Goal: Obtain resource: Download file/media

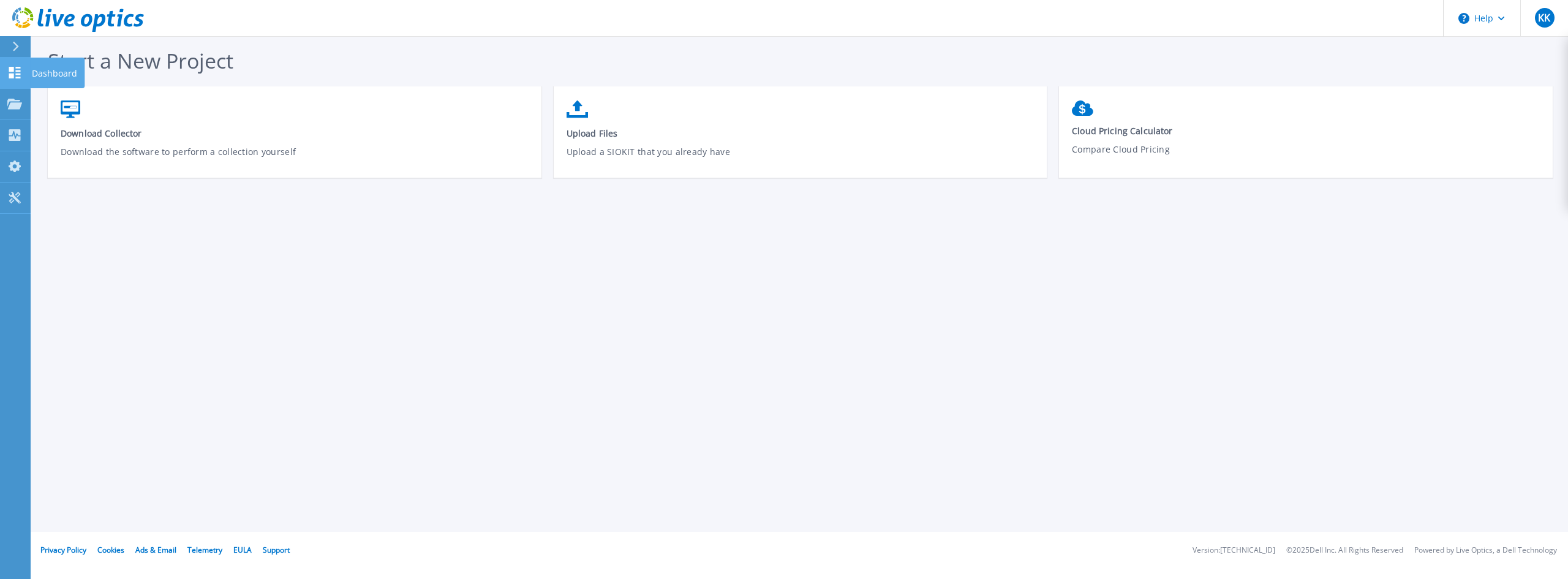
click at [19, 66] on link "Dashboard Dashboard" at bounding box center [15, 73] width 31 height 31
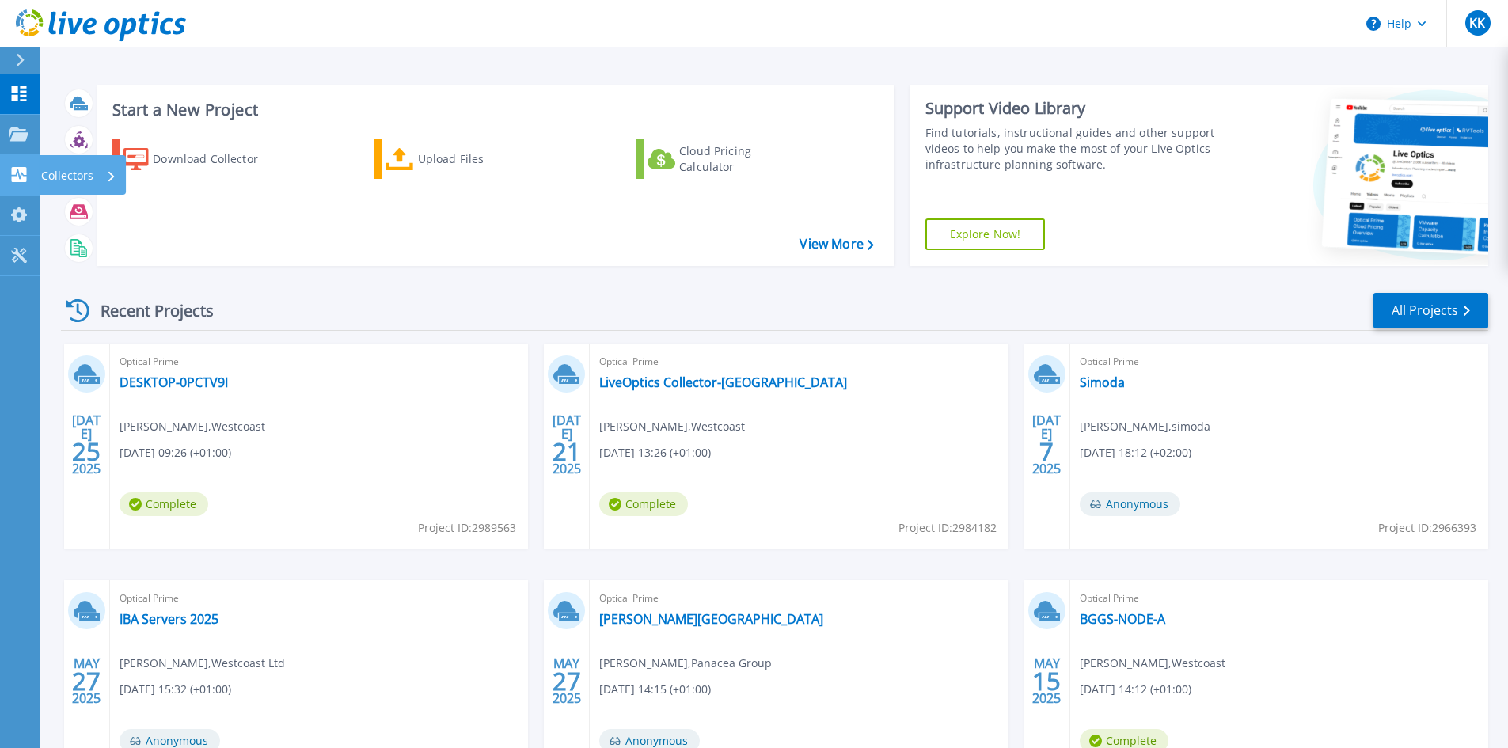
click at [28, 166] on link "Collectors Collectors" at bounding box center [20, 175] width 40 height 40
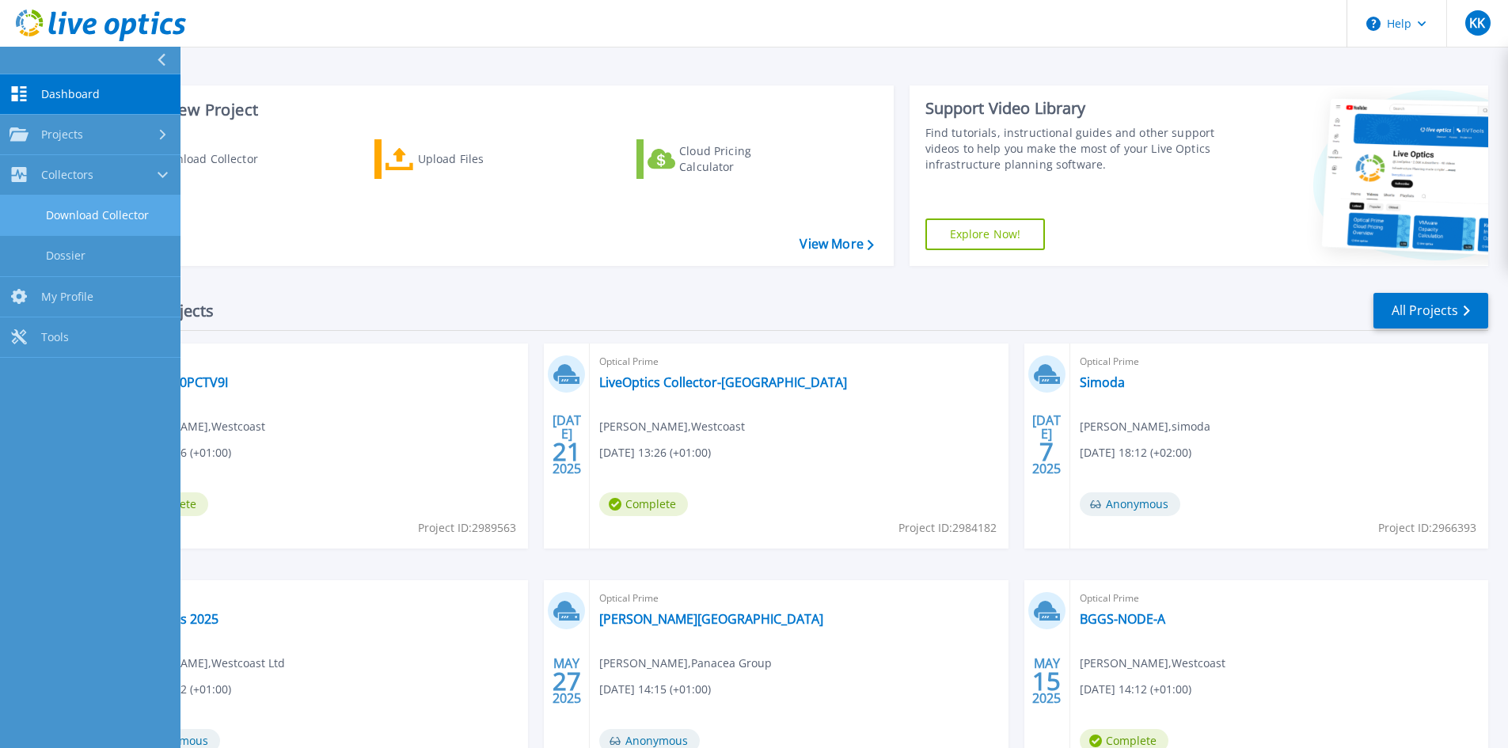
click at [108, 218] on link "Download Collector" at bounding box center [90, 216] width 180 height 40
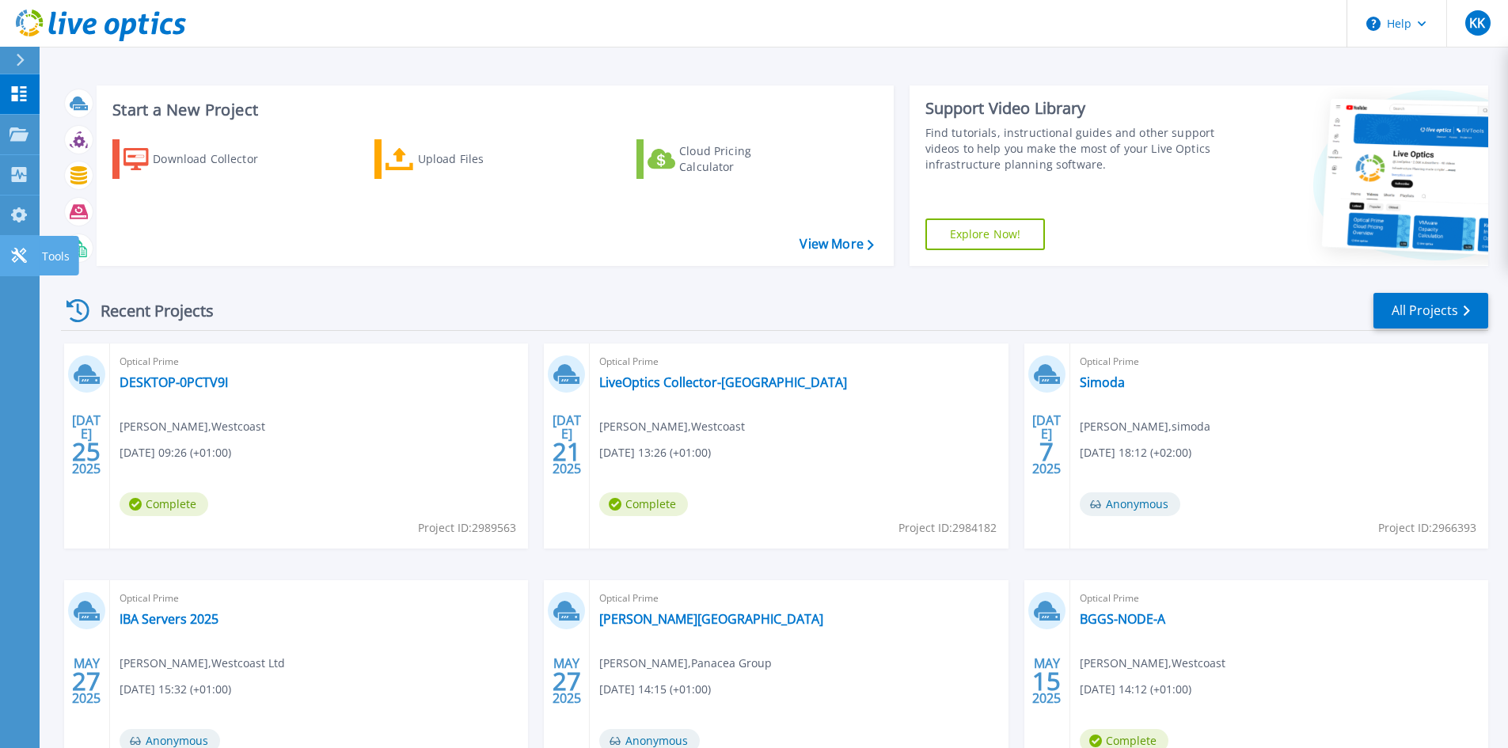
click at [24, 255] on icon at bounding box center [18, 255] width 19 height 15
click at [21, 138] on icon at bounding box center [18, 133] width 19 height 13
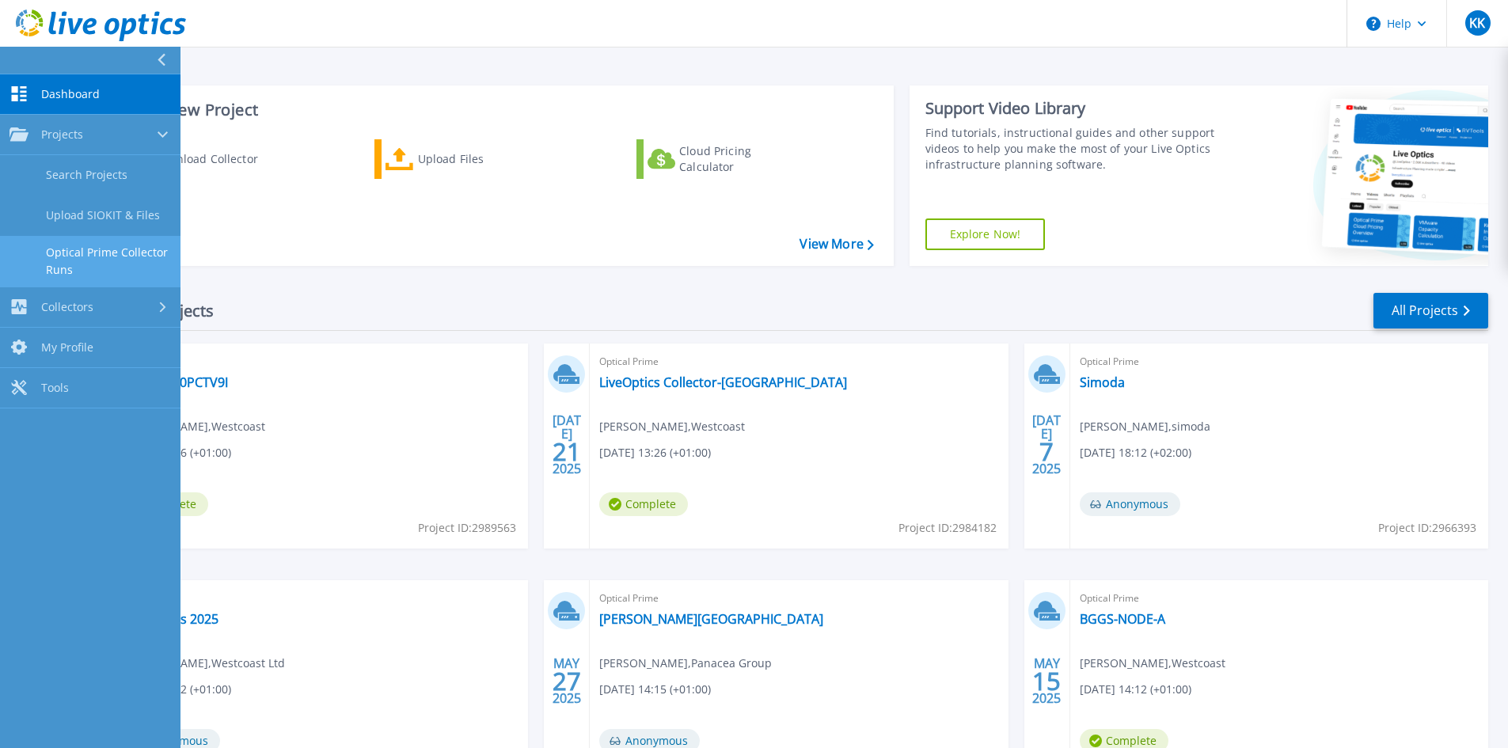
click at [116, 249] on link "Optical Prime Collector Runs" at bounding box center [90, 261] width 180 height 51
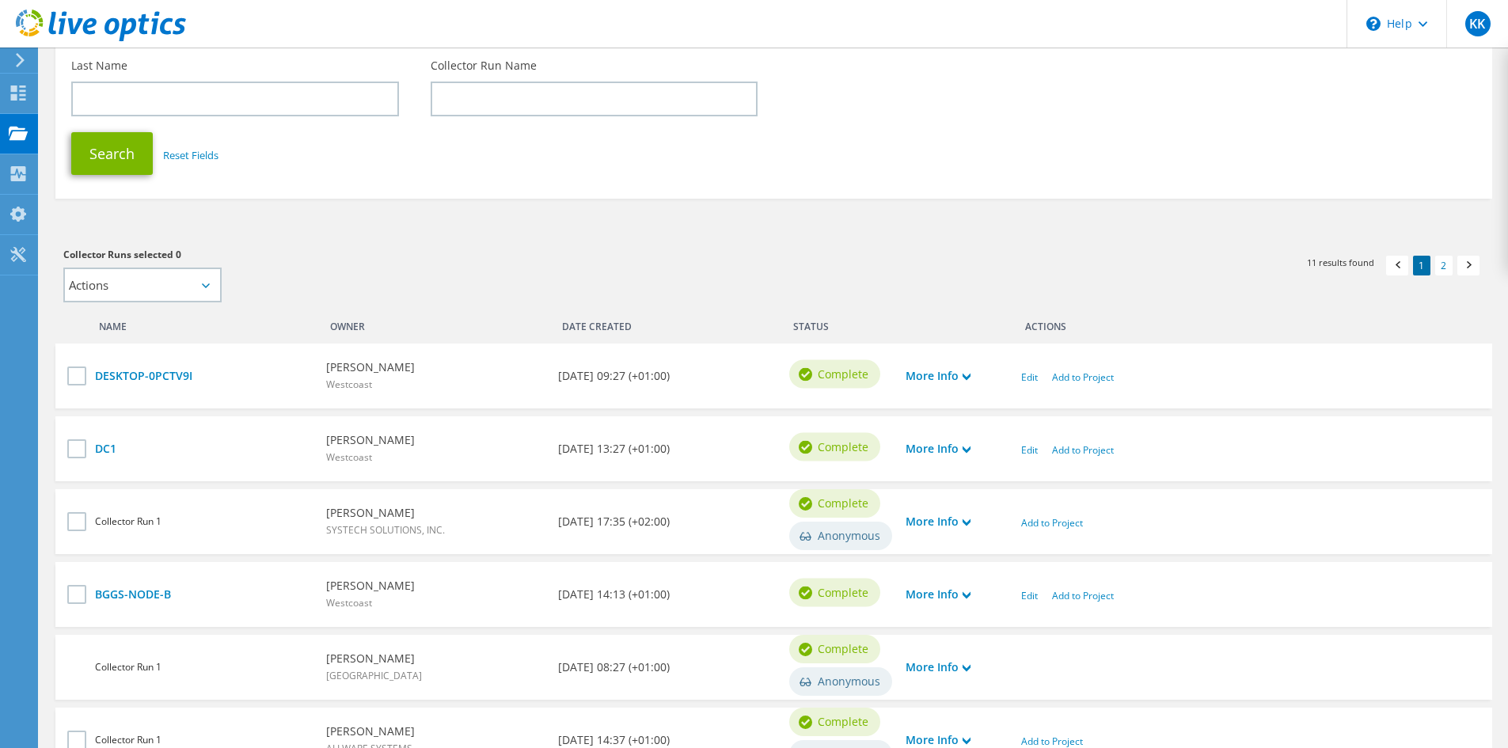
scroll to position [317, 0]
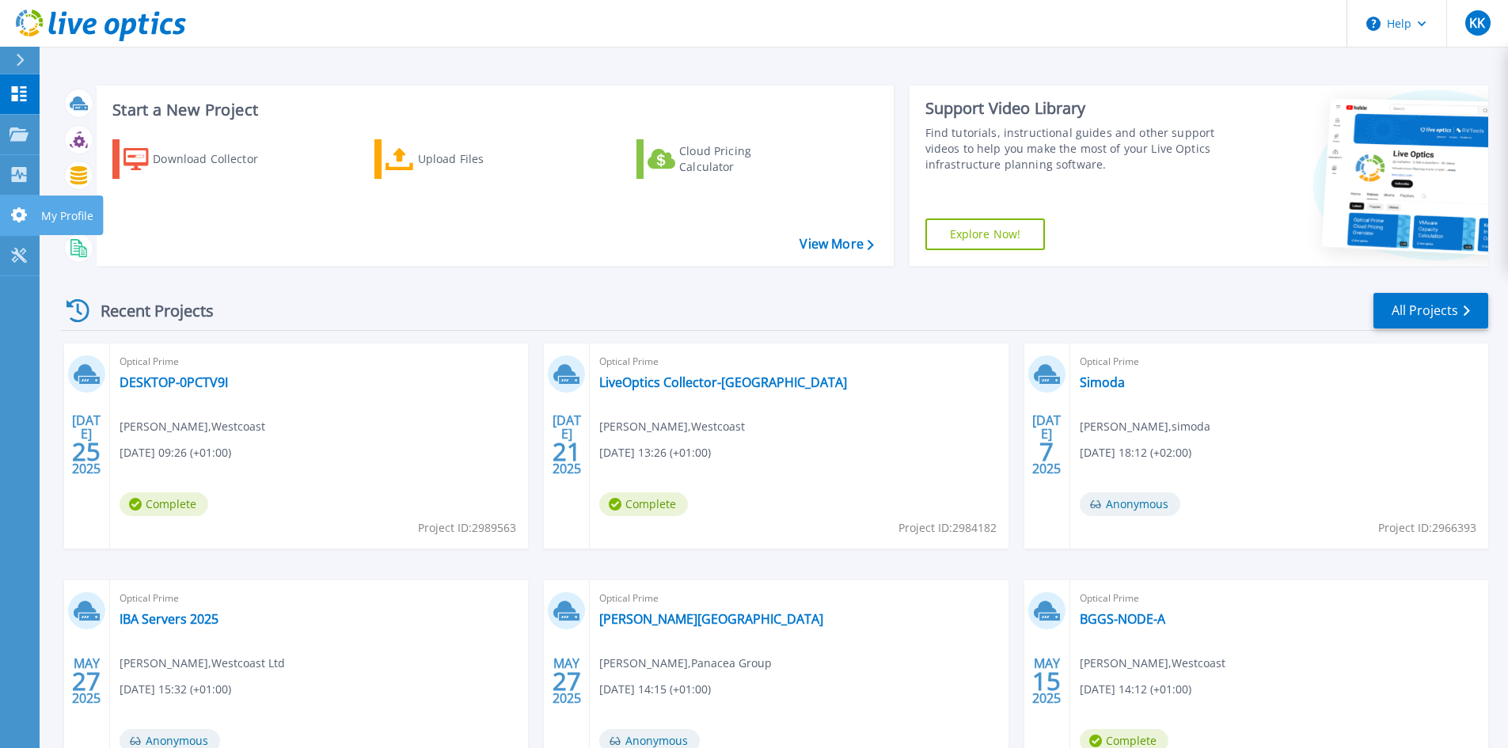
click at [32, 226] on link "My Profile My Profile" at bounding box center [20, 216] width 40 height 40
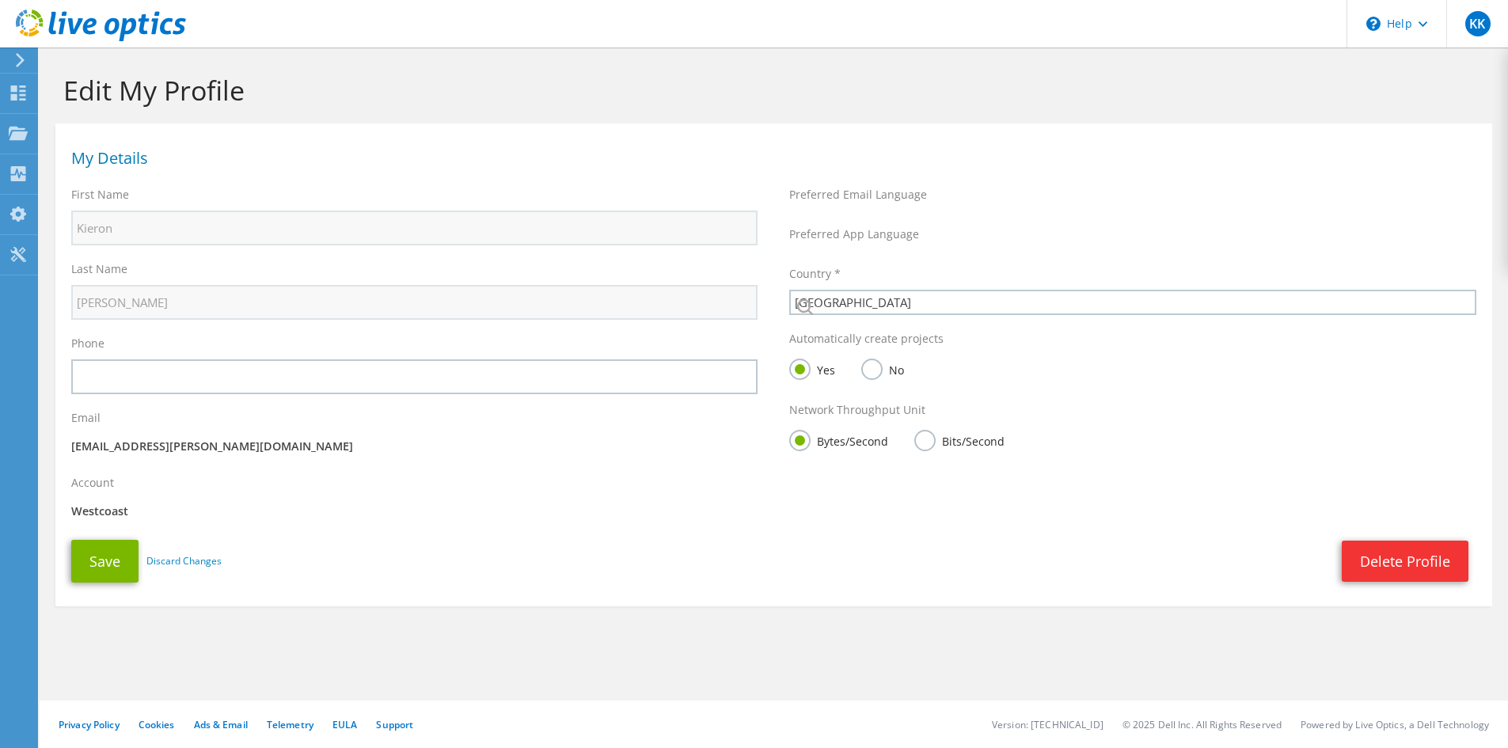
select select "75"
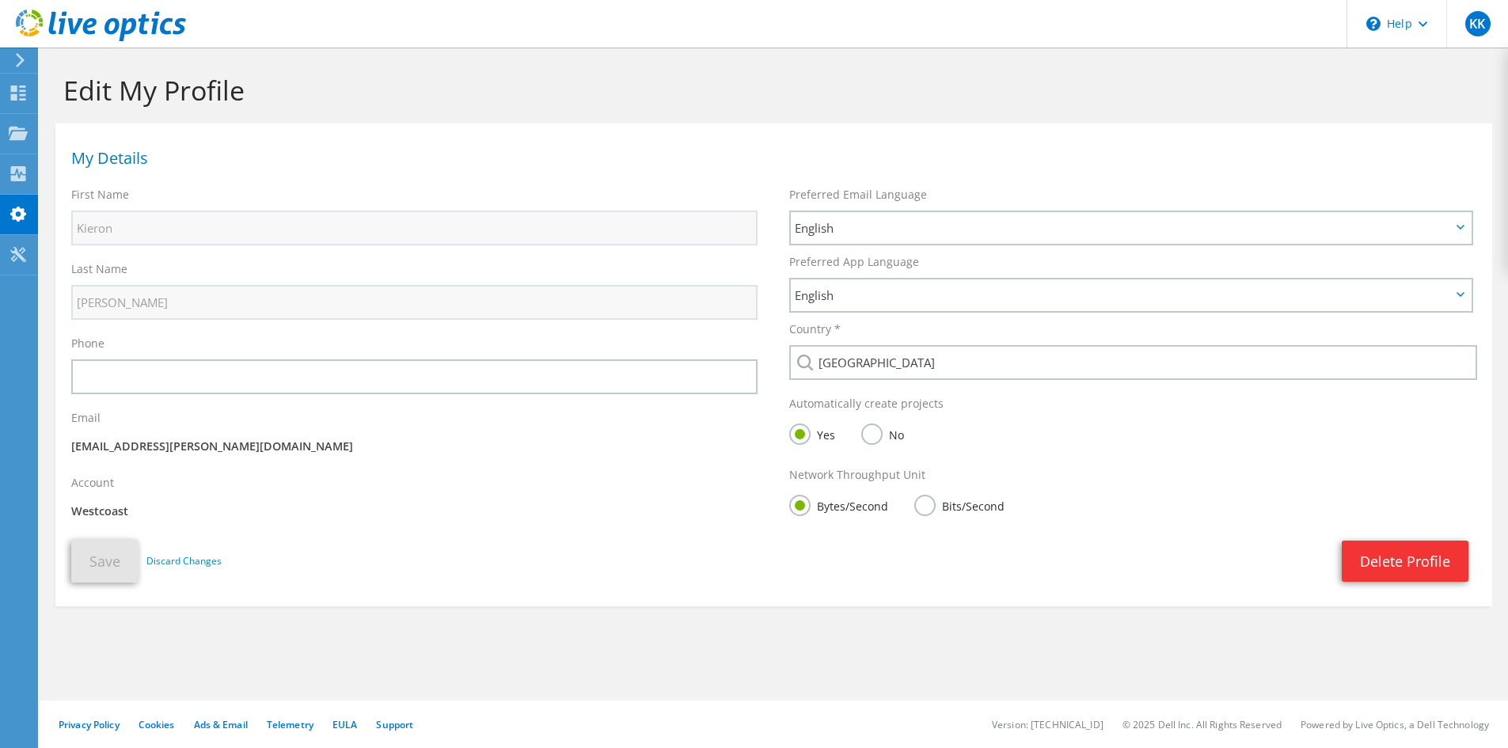
click at [26, 247] on icon at bounding box center [18, 254] width 19 height 15
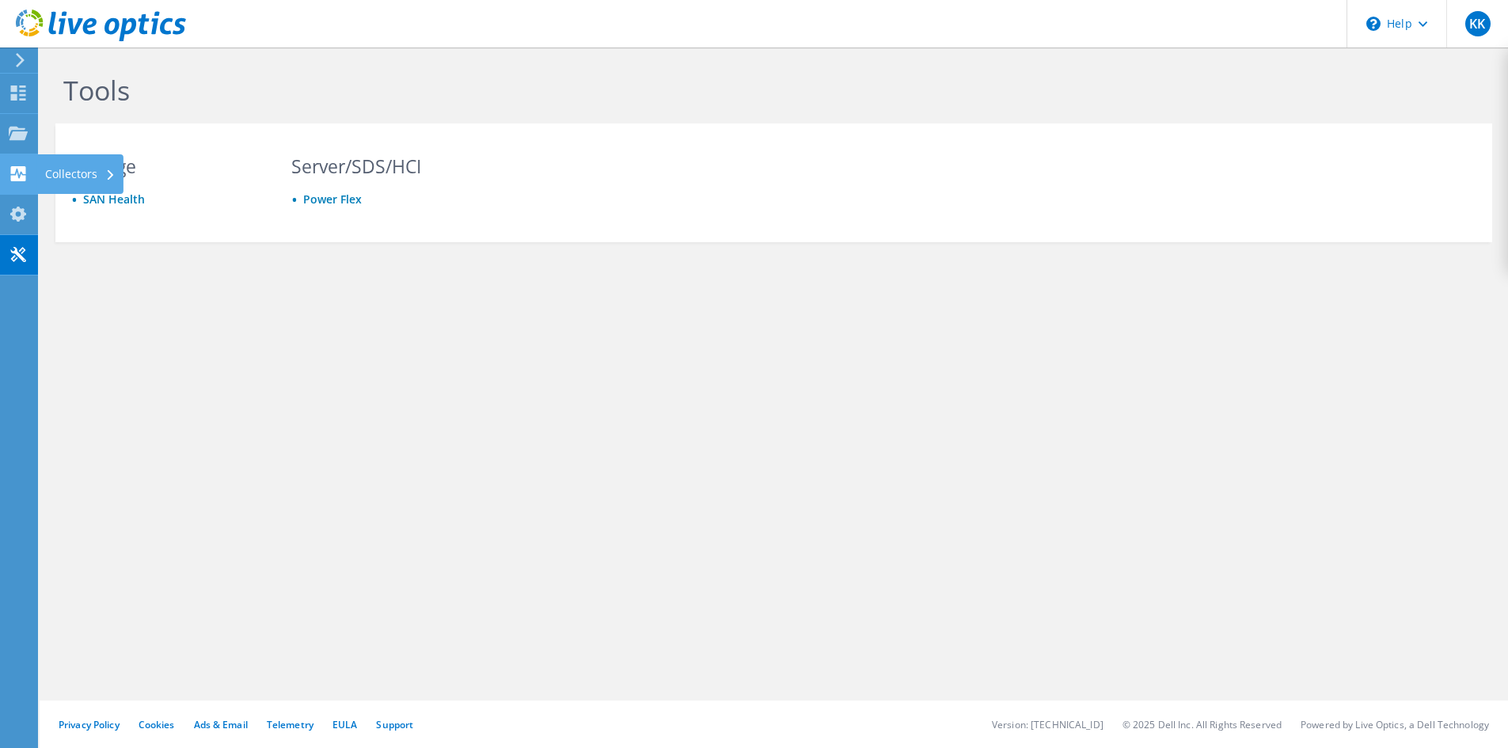
click at [23, 174] on icon at bounding box center [18, 173] width 19 height 15
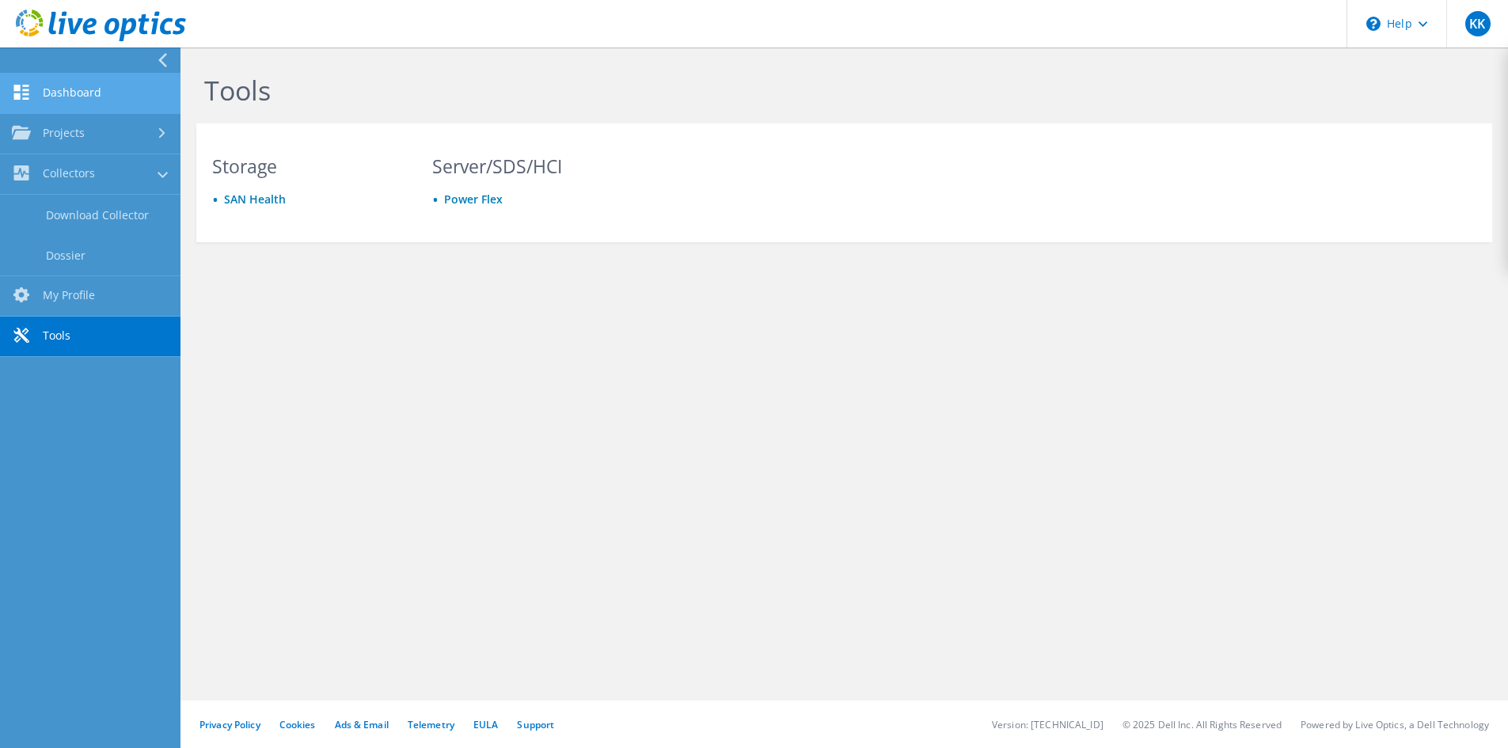
click at [123, 89] on link "Dashboard" at bounding box center [90, 94] width 180 height 40
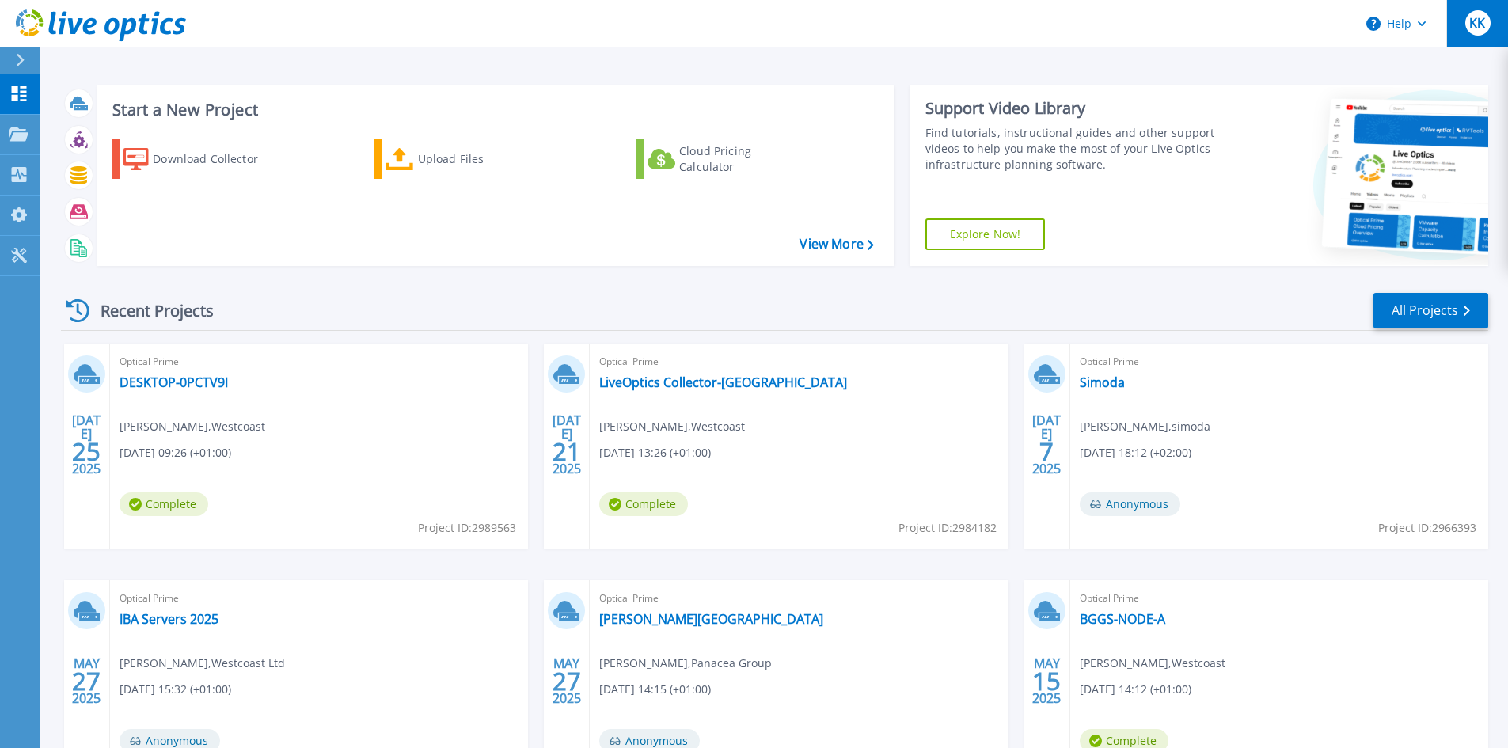
click at [1483, 25] on span "KK" at bounding box center [1477, 23] width 16 height 13
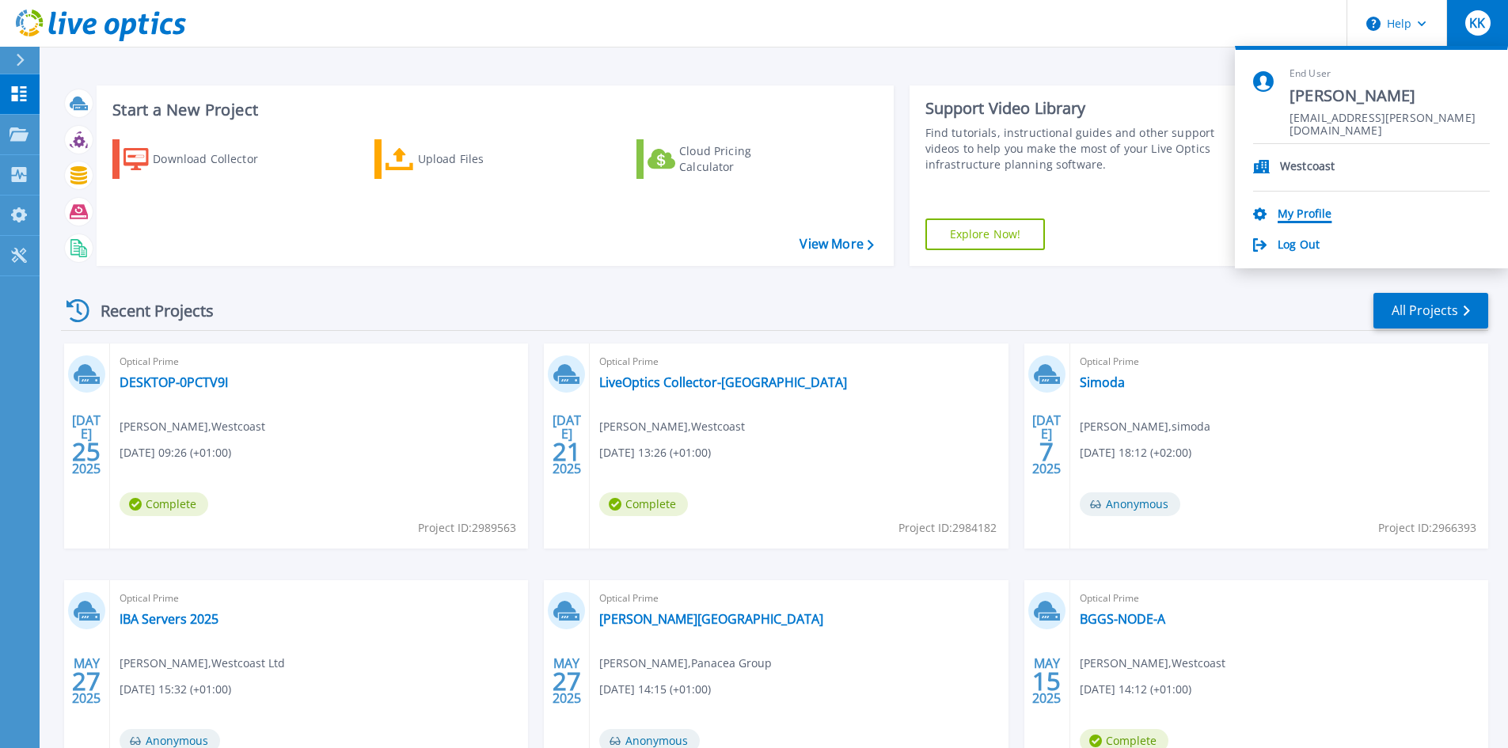
click at [1298, 213] on link "My Profile" at bounding box center [1305, 214] width 54 height 15
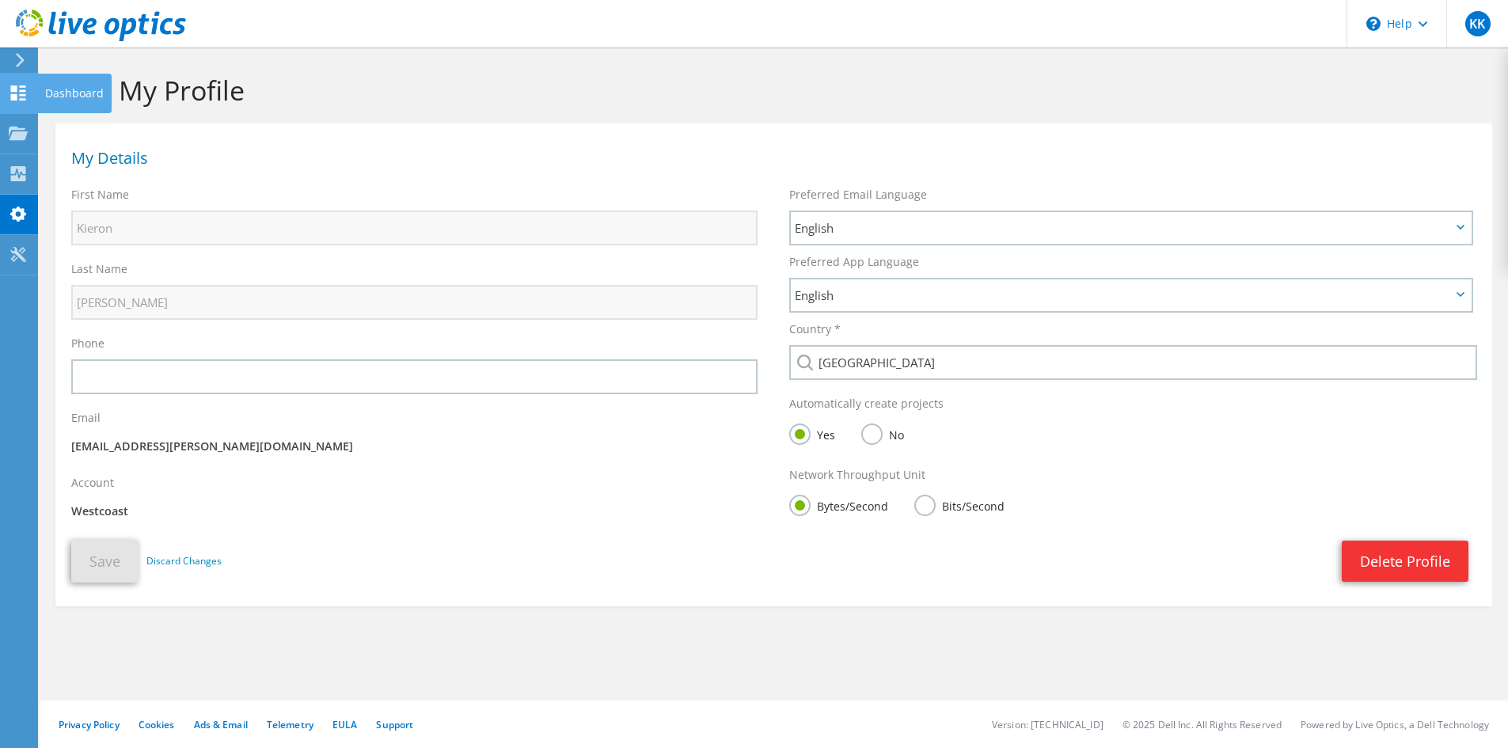
click at [26, 102] on div at bounding box center [18, 94] width 19 height 17
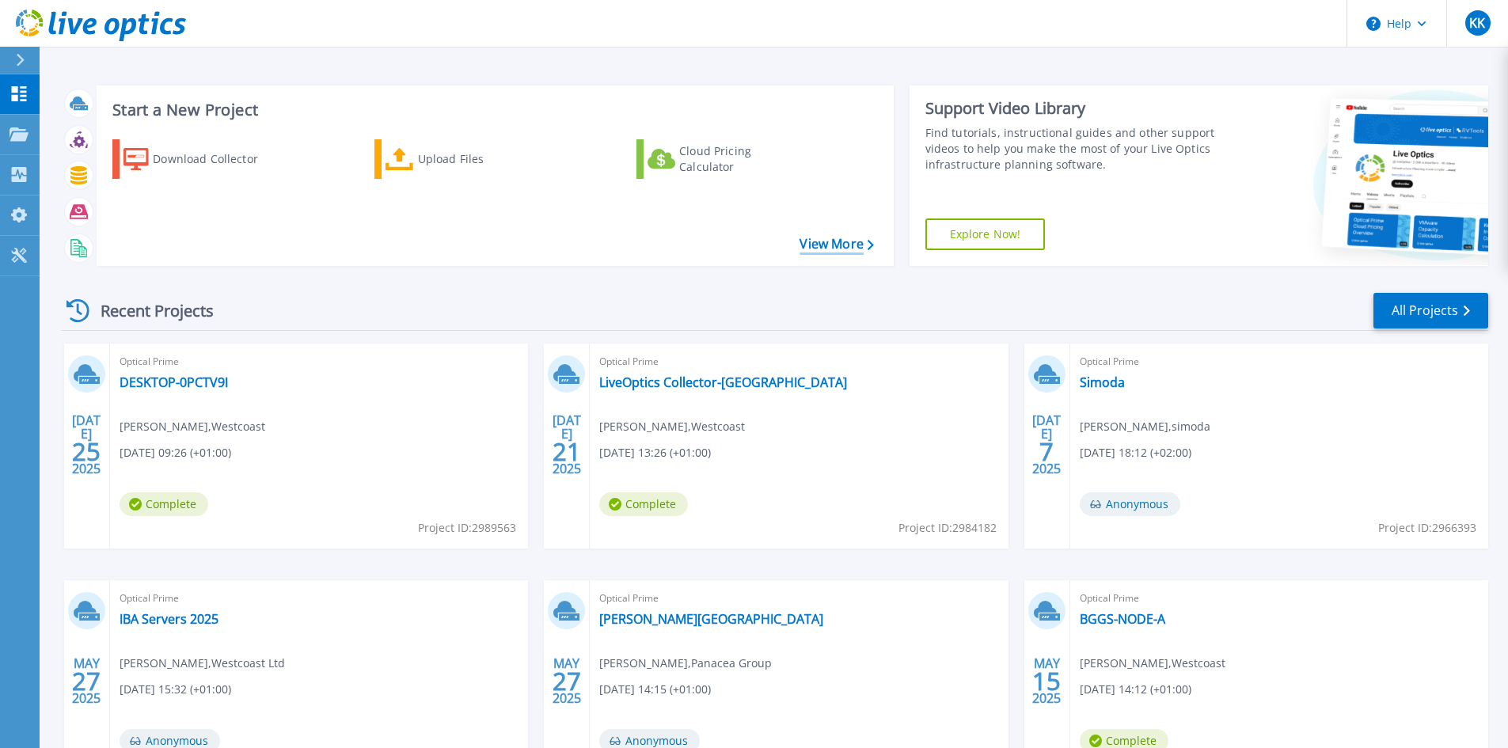
click at [845, 237] on link "View More" at bounding box center [836, 244] width 74 height 15
click at [1389, 18] on button "Help" at bounding box center [1396, 23] width 99 height 47
click at [1473, 39] on button "KK" at bounding box center [1477, 23] width 62 height 47
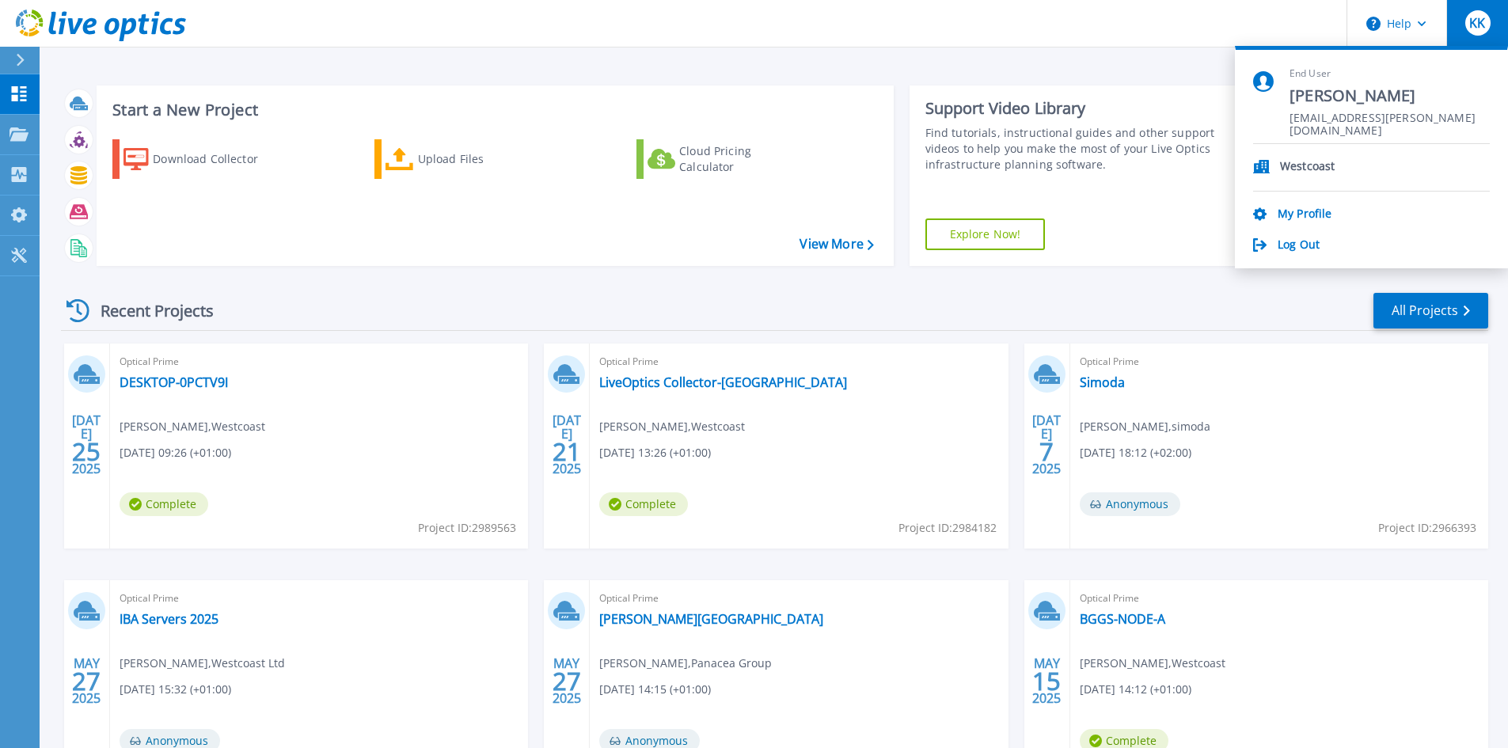
click at [1299, 172] on p "Westcoast" at bounding box center [1307, 167] width 55 height 15
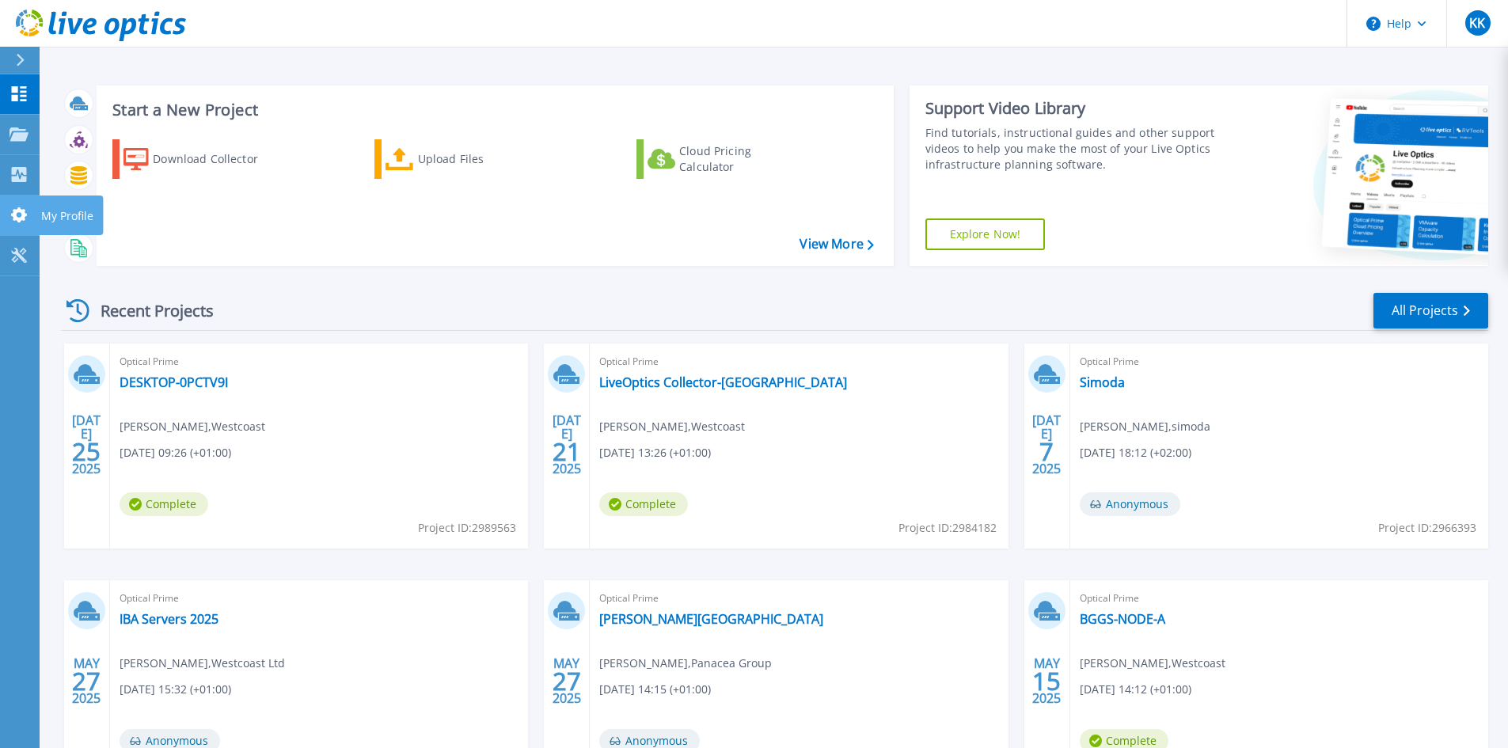
click at [6, 230] on link "My Profile My Profile" at bounding box center [20, 216] width 40 height 40
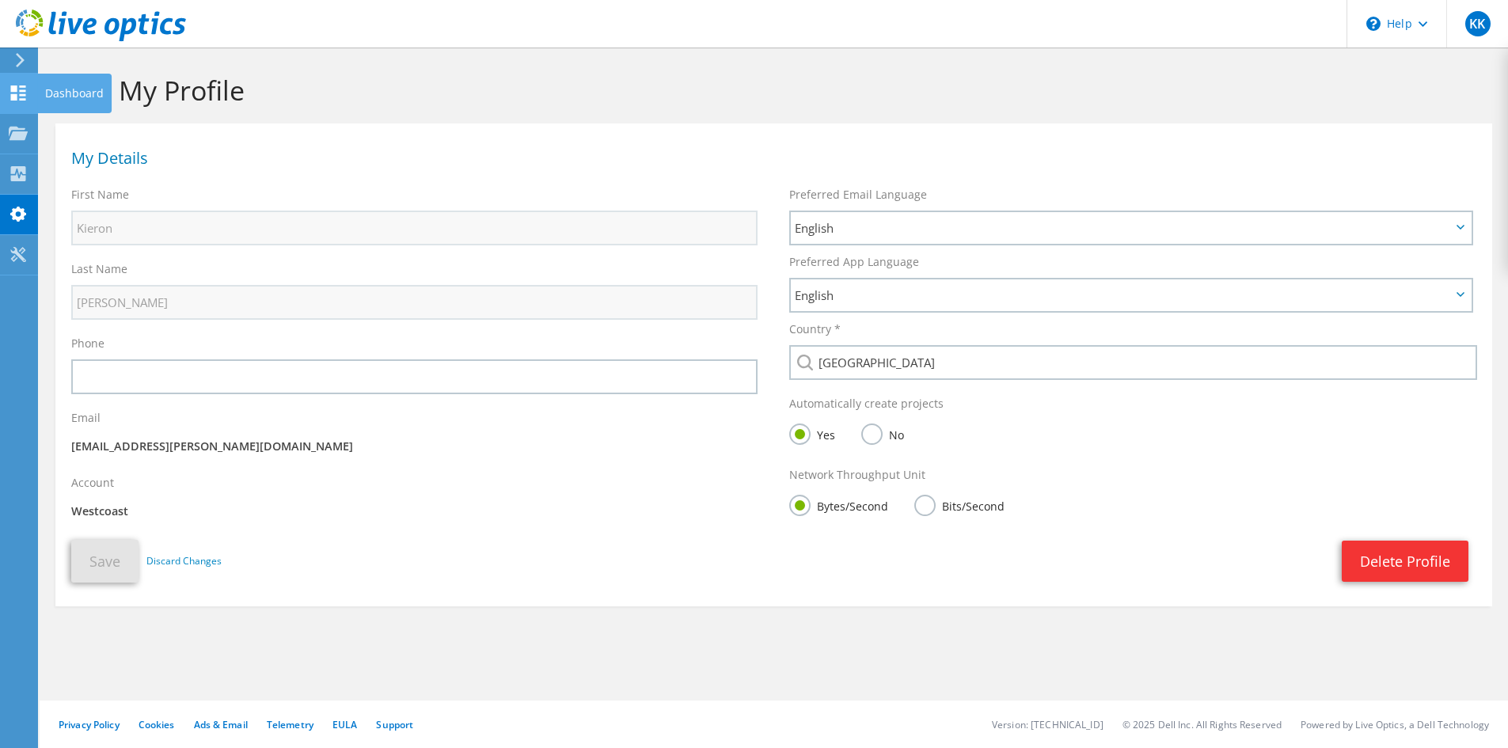
click at [17, 98] on icon at bounding box center [18, 92] width 19 height 15
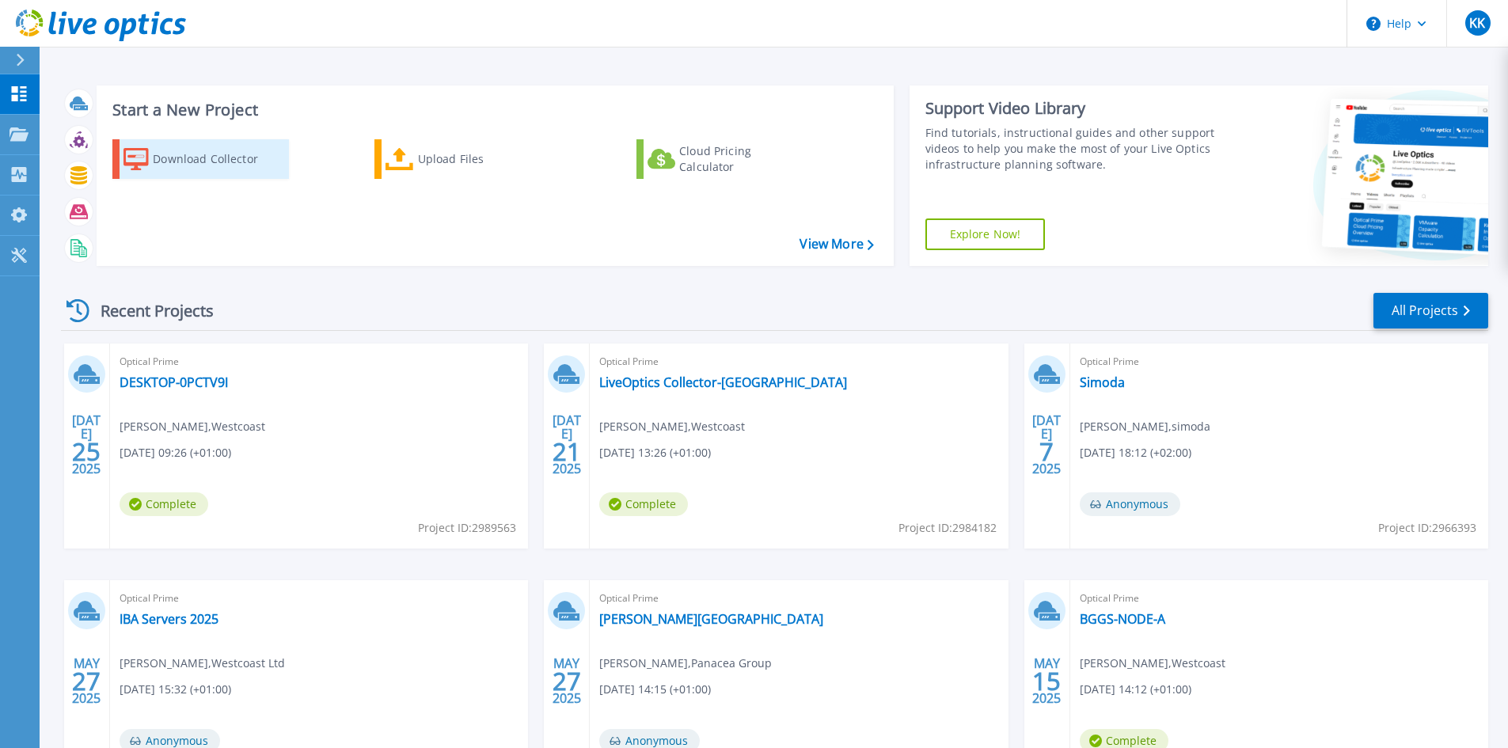
click at [186, 146] on div "Download Collector" at bounding box center [216, 159] width 127 height 32
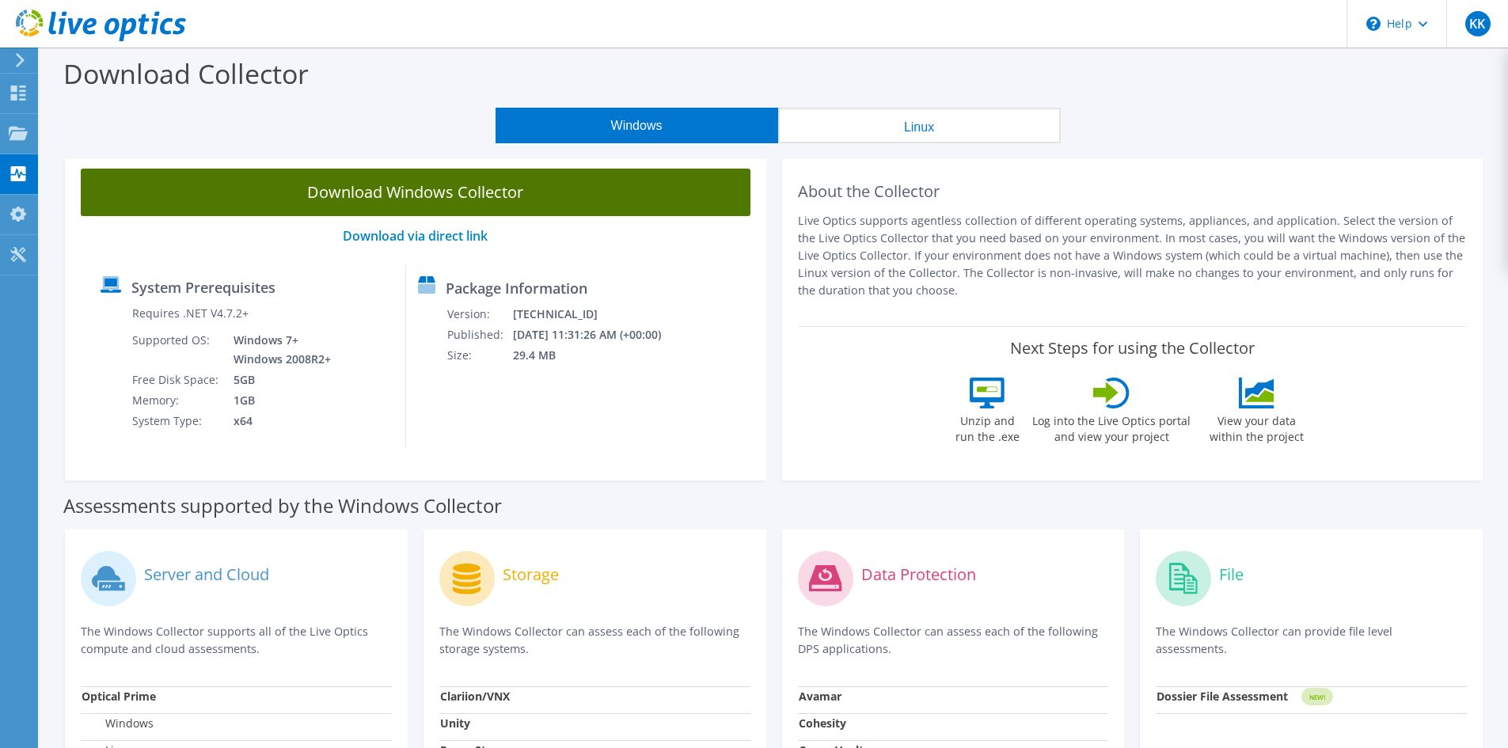
click at [477, 205] on link "Download Windows Collector" at bounding box center [416, 192] width 670 height 47
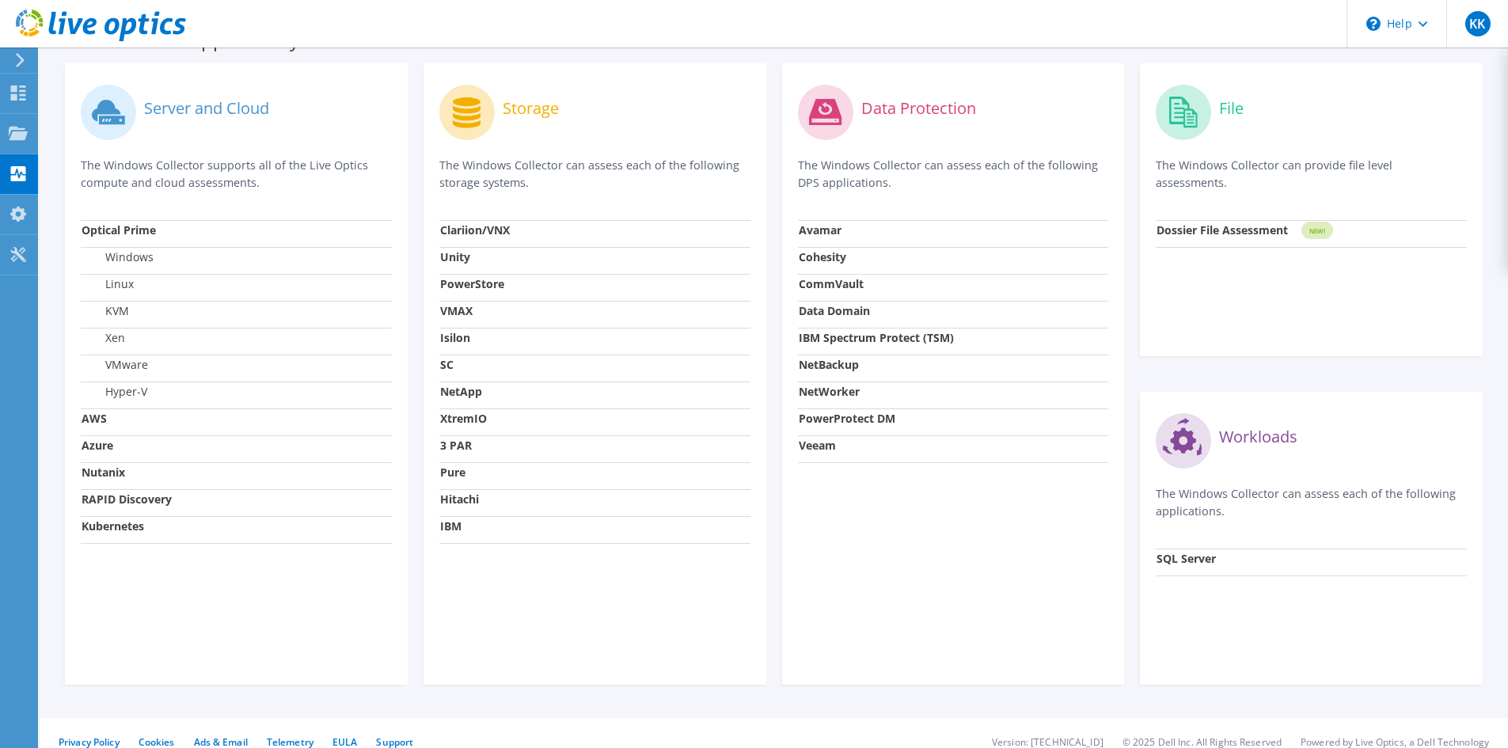
scroll to position [475, 0]
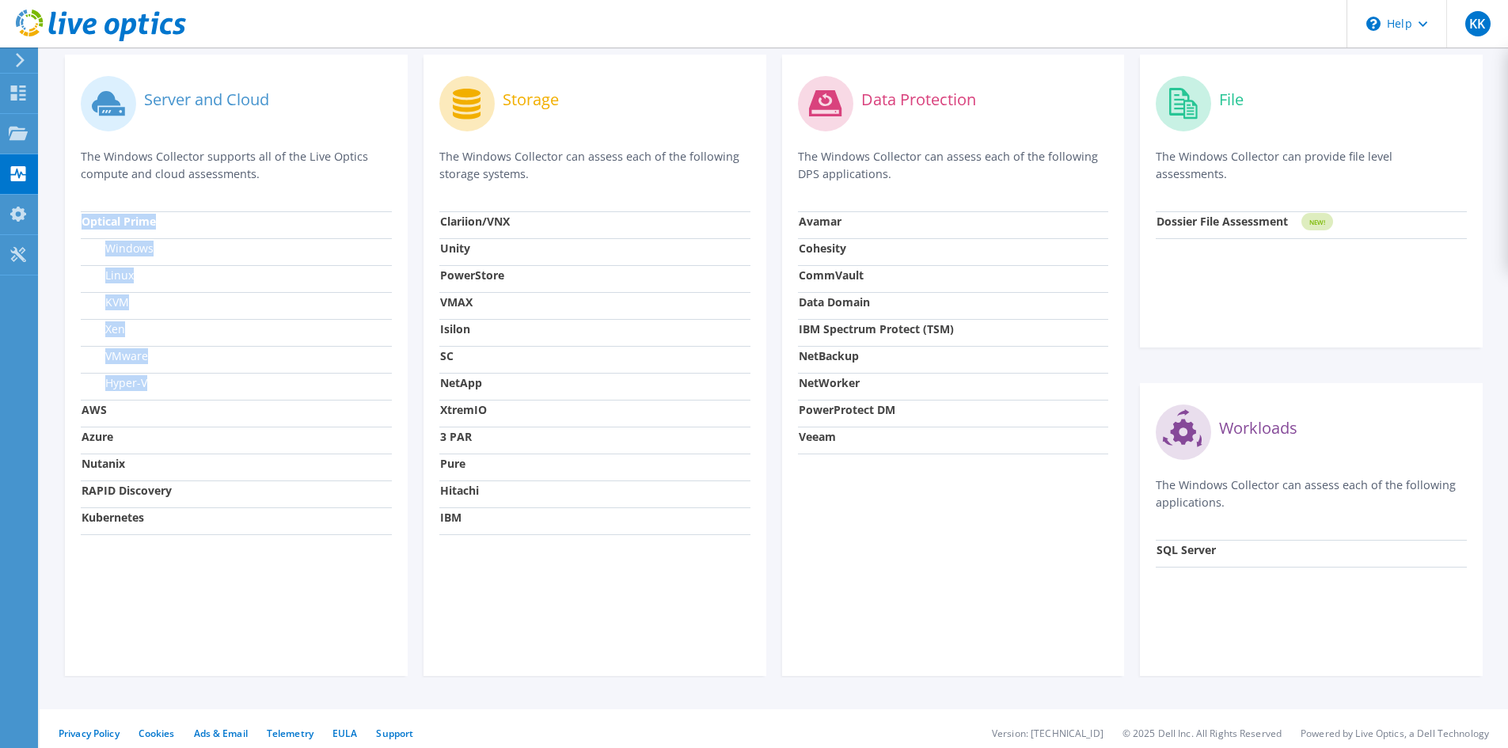
drag, startPoint x: 78, startPoint y: 226, endPoint x: 177, endPoint y: 389, distance: 190.5
click at [177, 389] on div "Server and Cloud The Windows Collector supports all of the Live Optics compute …" at bounding box center [236, 365] width 343 height 621
click at [159, 372] on td "VMware" at bounding box center [236, 359] width 311 height 27
drag, startPoint x: 102, startPoint y: 329, endPoint x: 132, endPoint y: 332, distance: 30.2
click at [132, 332] on td "Xen" at bounding box center [236, 332] width 311 height 27
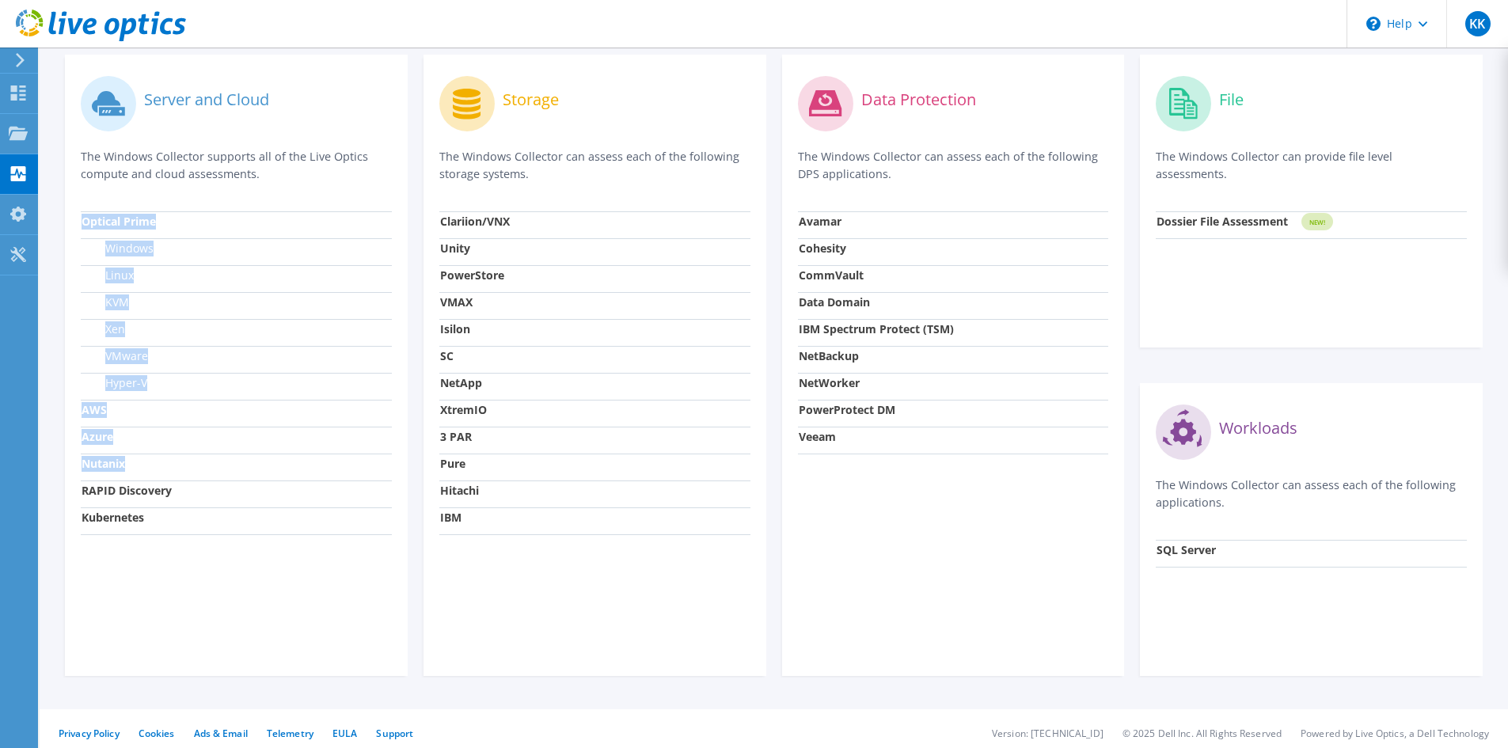
drag, startPoint x: 75, startPoint y: 461, endPoint x: 168, endPoint y: 479, distance: 94.4
click at [168, 479] on div "Server and Cloud The Windows Collector supports all of the Live Optics compute …" at bounding box center [236, 365] width 343 height 621
click at [178, 441] on td "Azure" at bounding box center [236, 440] width 311 height 27
drag, startPoint x: 81, startPoint y: 411, endPoint x: 115, endPoint y: 440, distance: 44.9
click at [115, 440] on tbody "Optical Prime Windows Linux KVM Xen VMware Hyper-V AWS Azure Nutanix RAPID Disc…" at bounding box center [236, 372] width 311 height 323
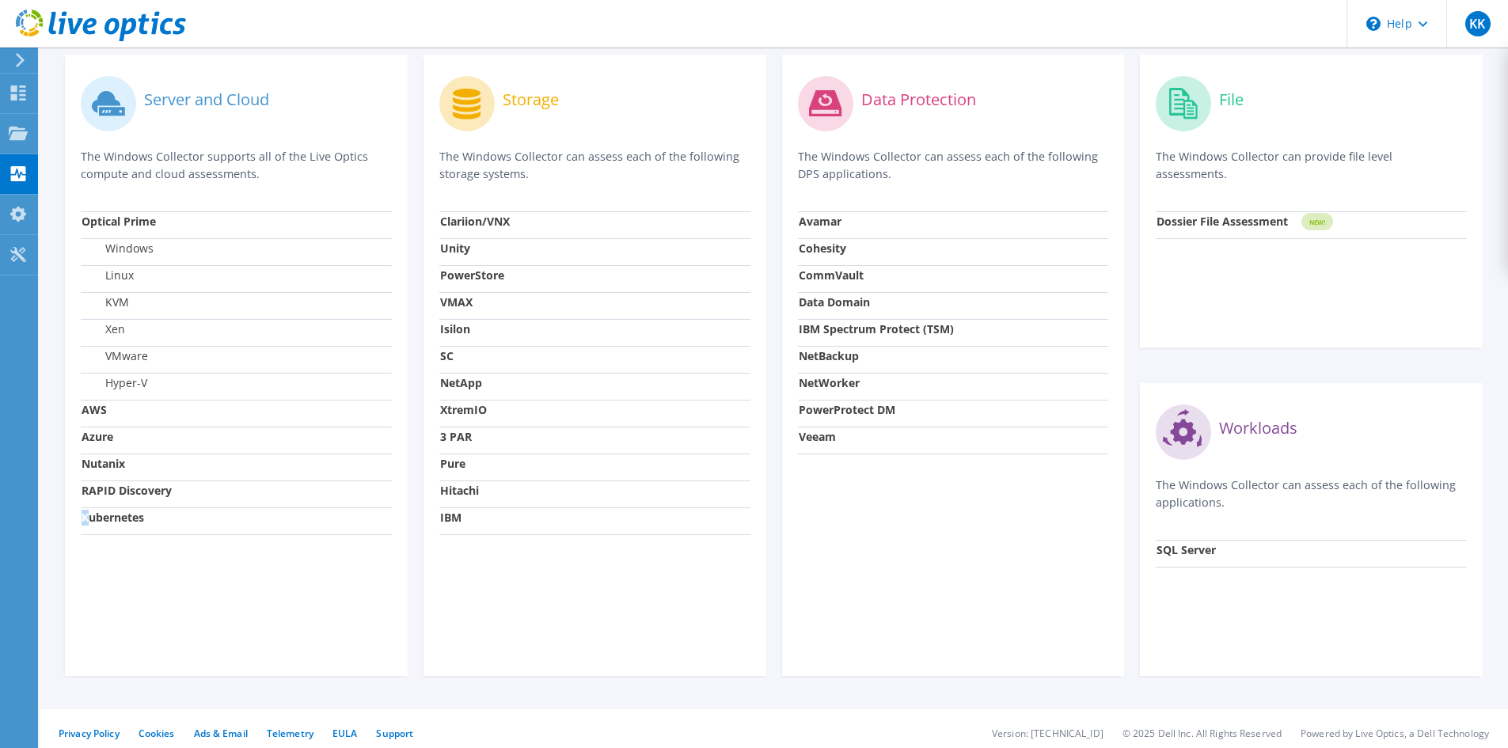
drag, startPoint x: 89, startPoint y: 518, endPoint x: 154, endPoint y: 510, distance: 65.4
click at [148, 507] on td "Kubernetes" at bounding box center [236, 520] width 311 height 27
click at [412, 241] on div "Server and Cloud The Windows Collector supports all of the Live Optics compute …" at bounding box center [236, 365] width 359 height 621
drag, startPoint x: 420, startPoint y: 222, endPoint x: 522, endPoint y: 515, distance: 309.2
click at [522, 515] on div "Storage The Windows Collector can assess each of the following storage systems.…" at bounding box center [595, 365] width 359 height 621
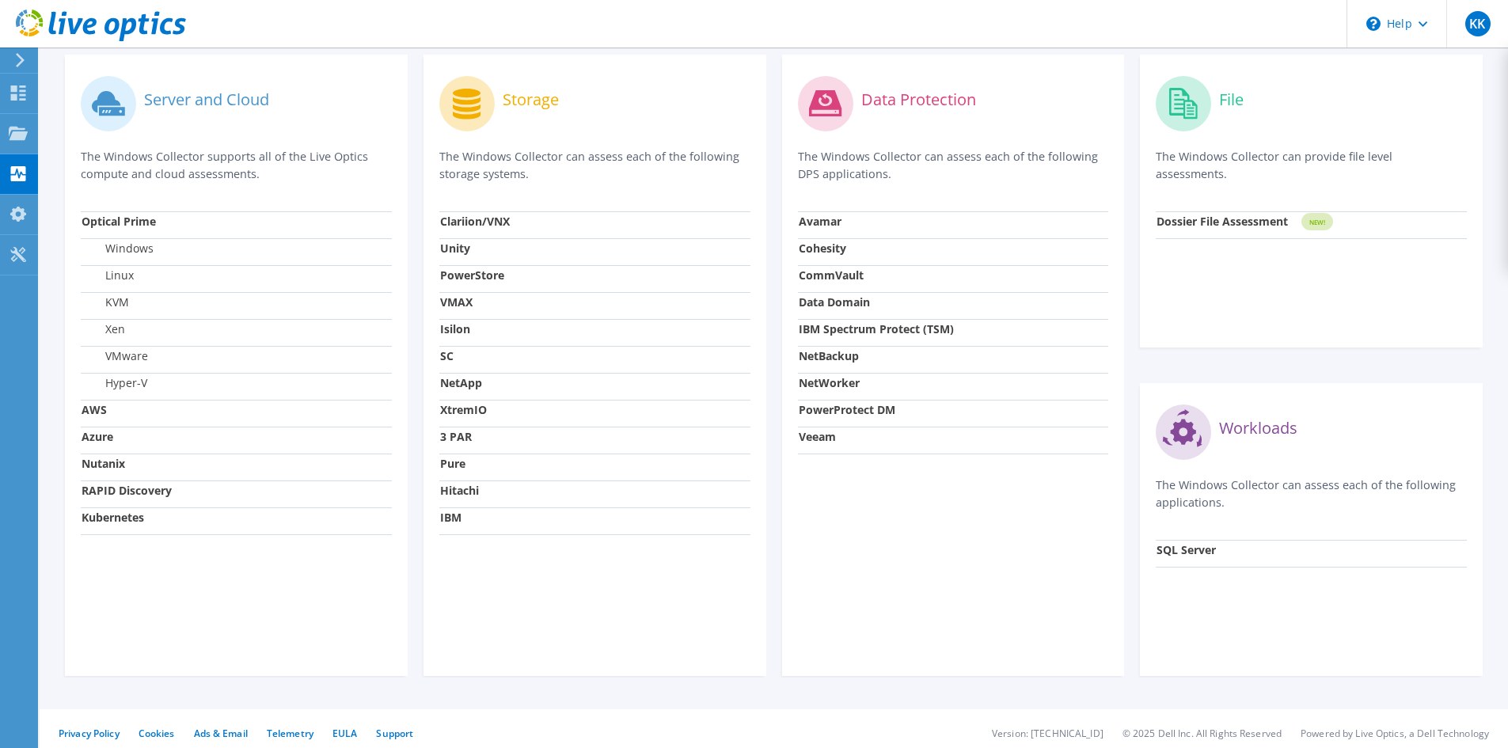
drag, startPoint x: 805, startPoint y: 231, endPoint x: 965, endPoint y: 473, distance: 289.6
click at [965, 477] on div "Data Protection The Windows Collector can assess each of the following DPS appl…" at bounding box center [953, 365] width 343 height 621
click at [965, 468] on div "Data Protection The Windows Collector can assess each of the following DPS appl…" at bounding box center [953, 365] width 343 height 621
click at [72, 24] on use at bounding box center [101, 25] width 170 height 32
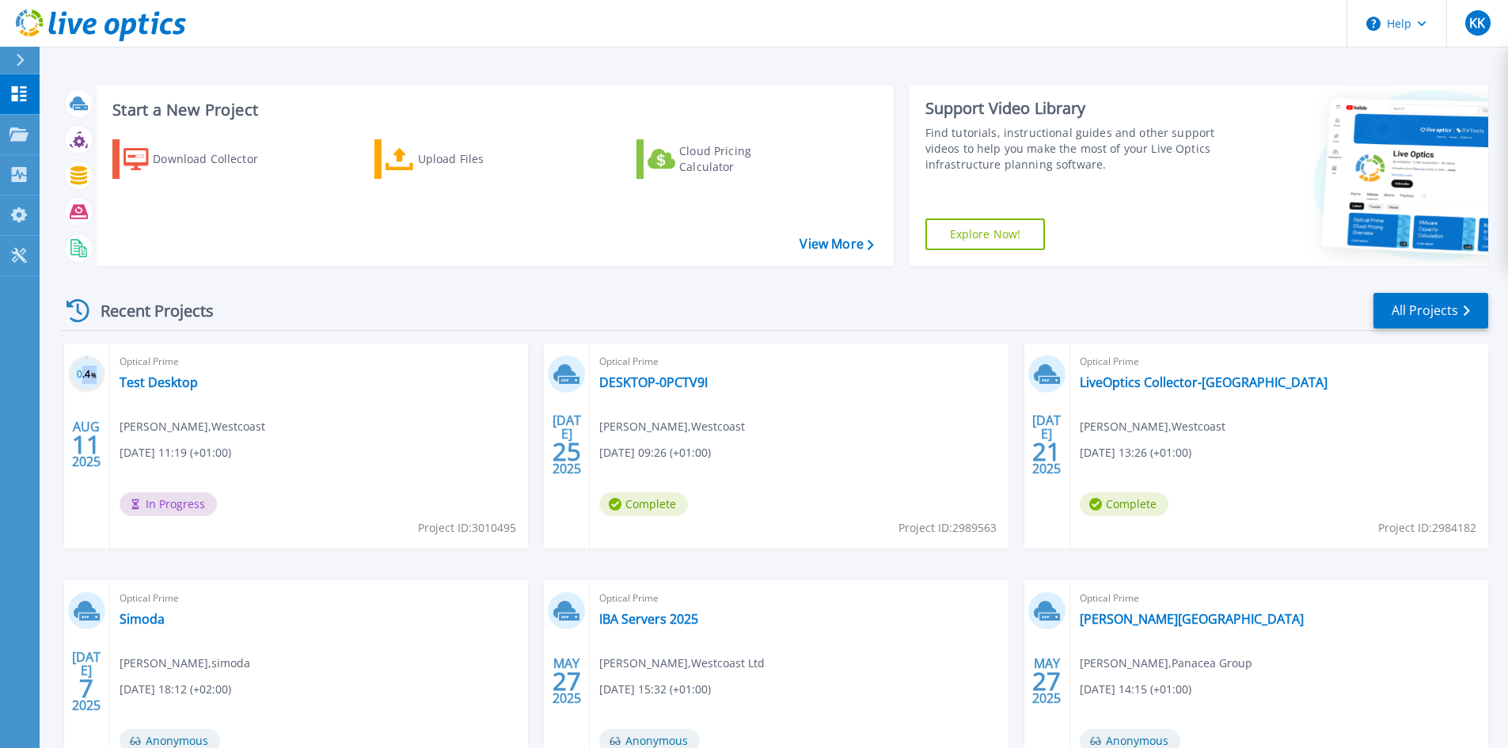
drag, startPoint x: 83, startPoint y: 366, endPoint x: 95, endPoint y: 380, distance: 17.9
click at [95, 380] on h3 "0.4 %" at bounding box center [86, 375] width 37 height 18
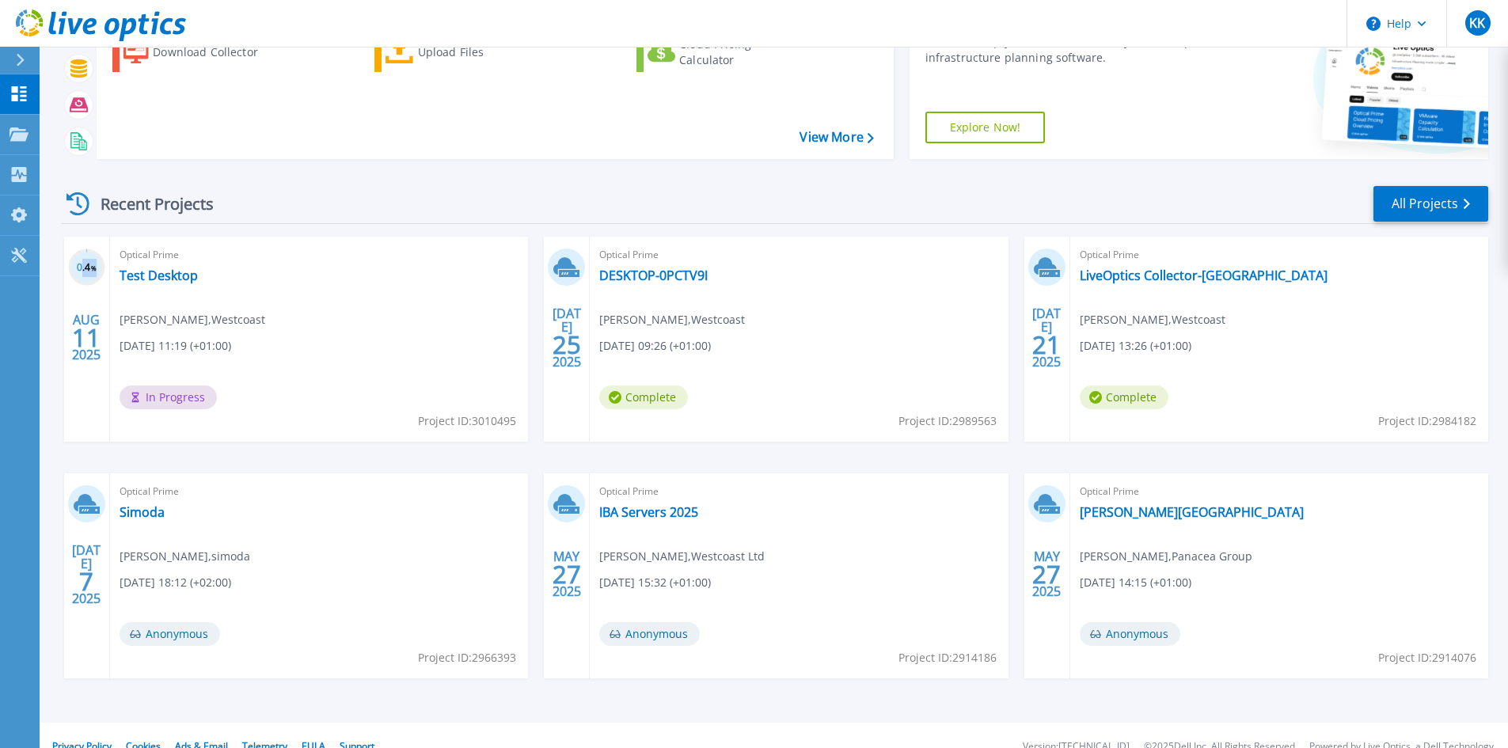
scroll to position [129, 0]
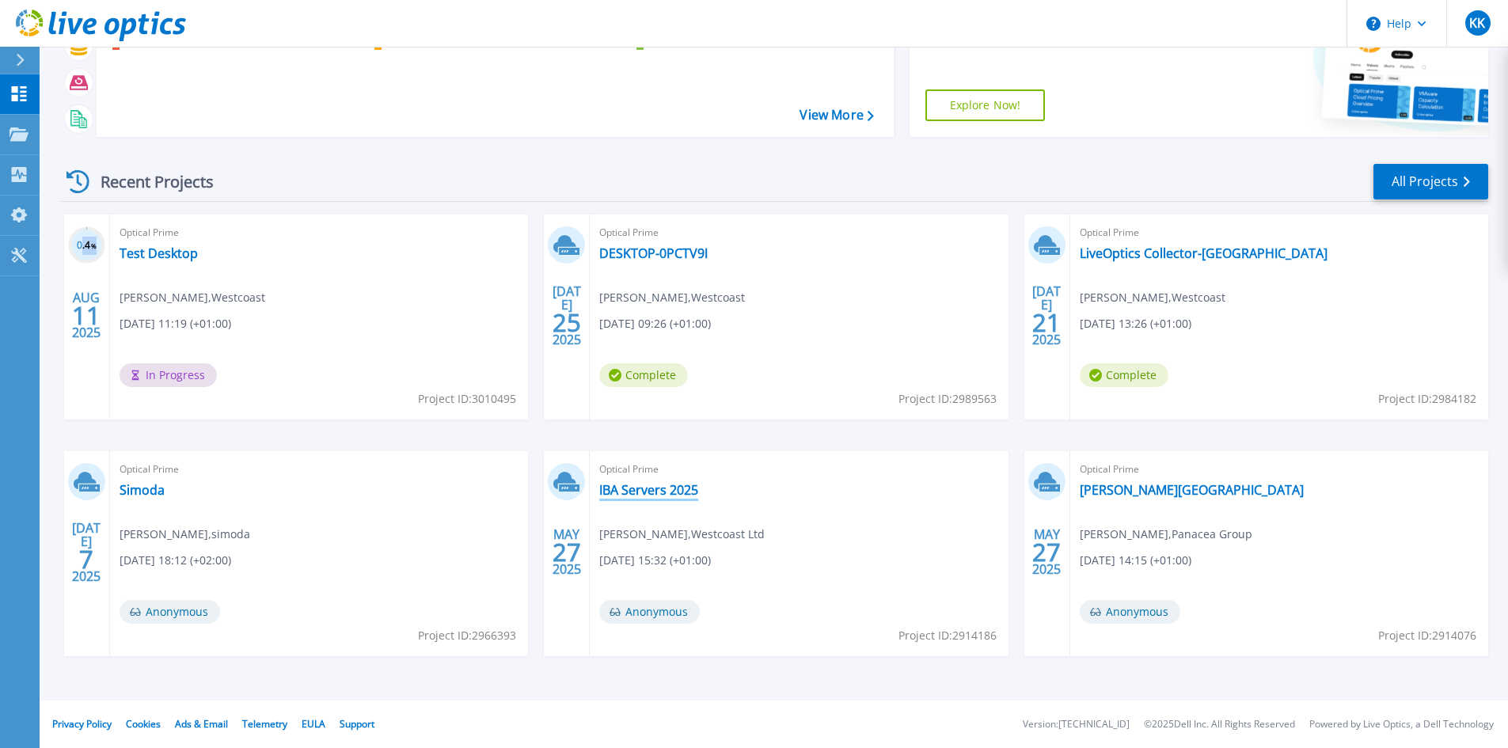
click at [643, 483] on link "IBA Servers 2025" at bounding box center [648, 490] width 99 height 16
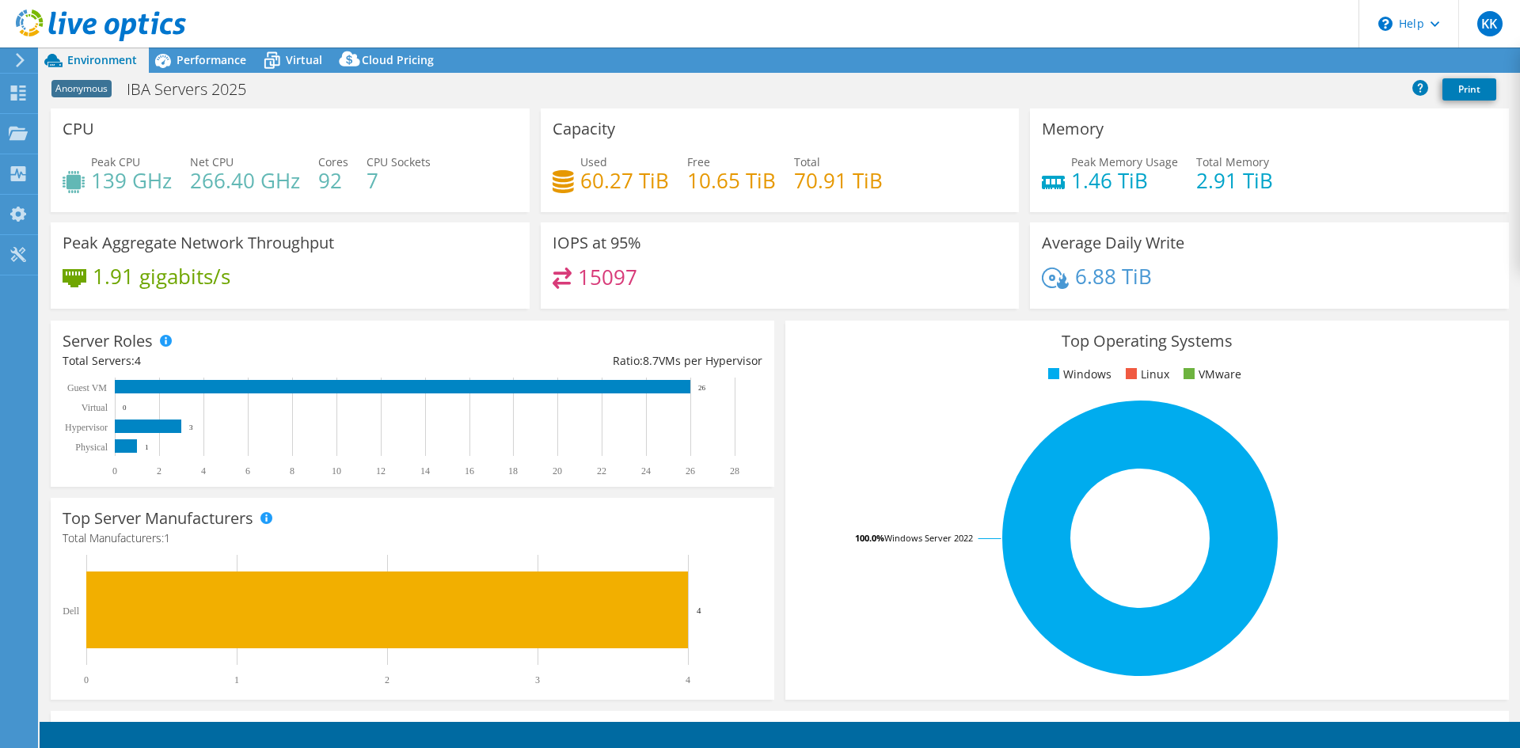
select select "EULondon"
select select "GBP"
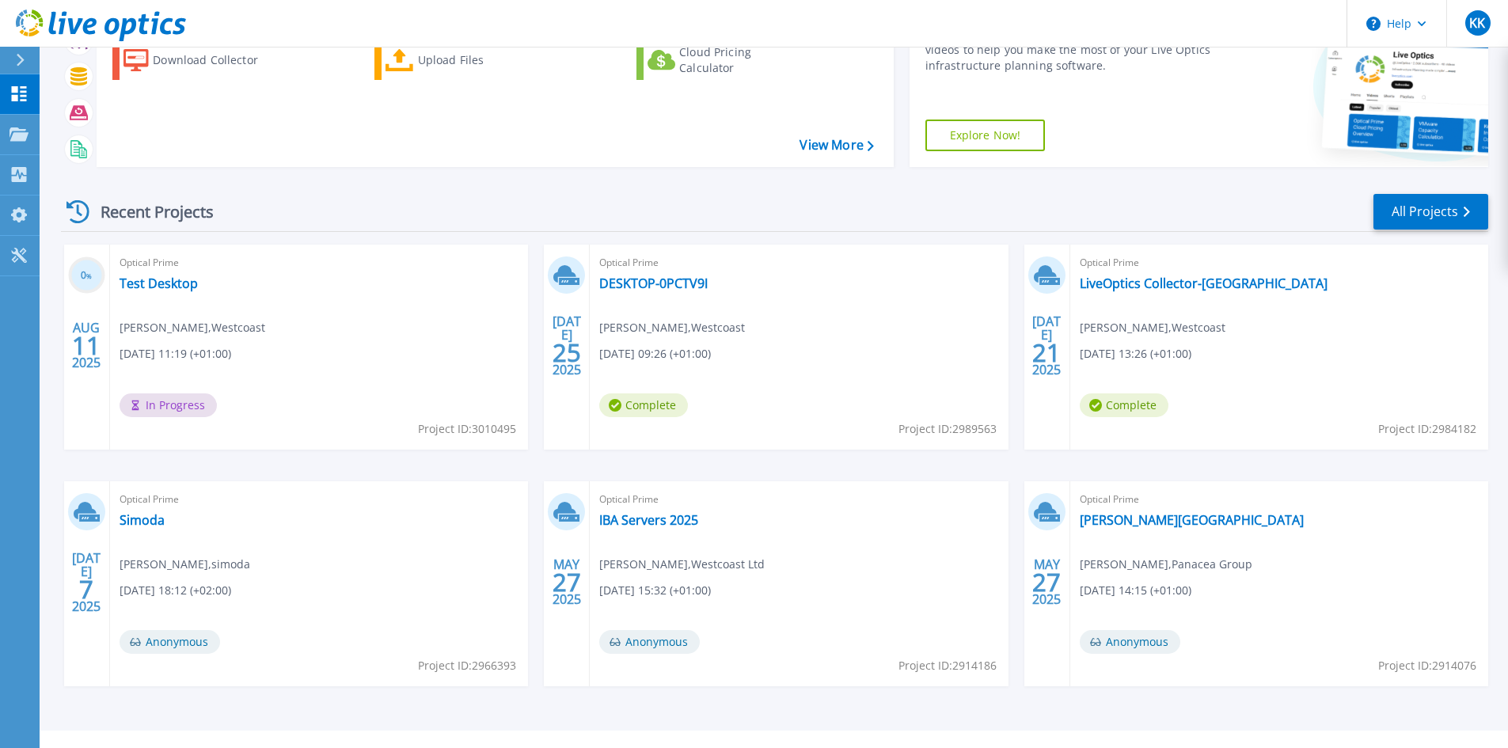
scroll to position [129, 0]
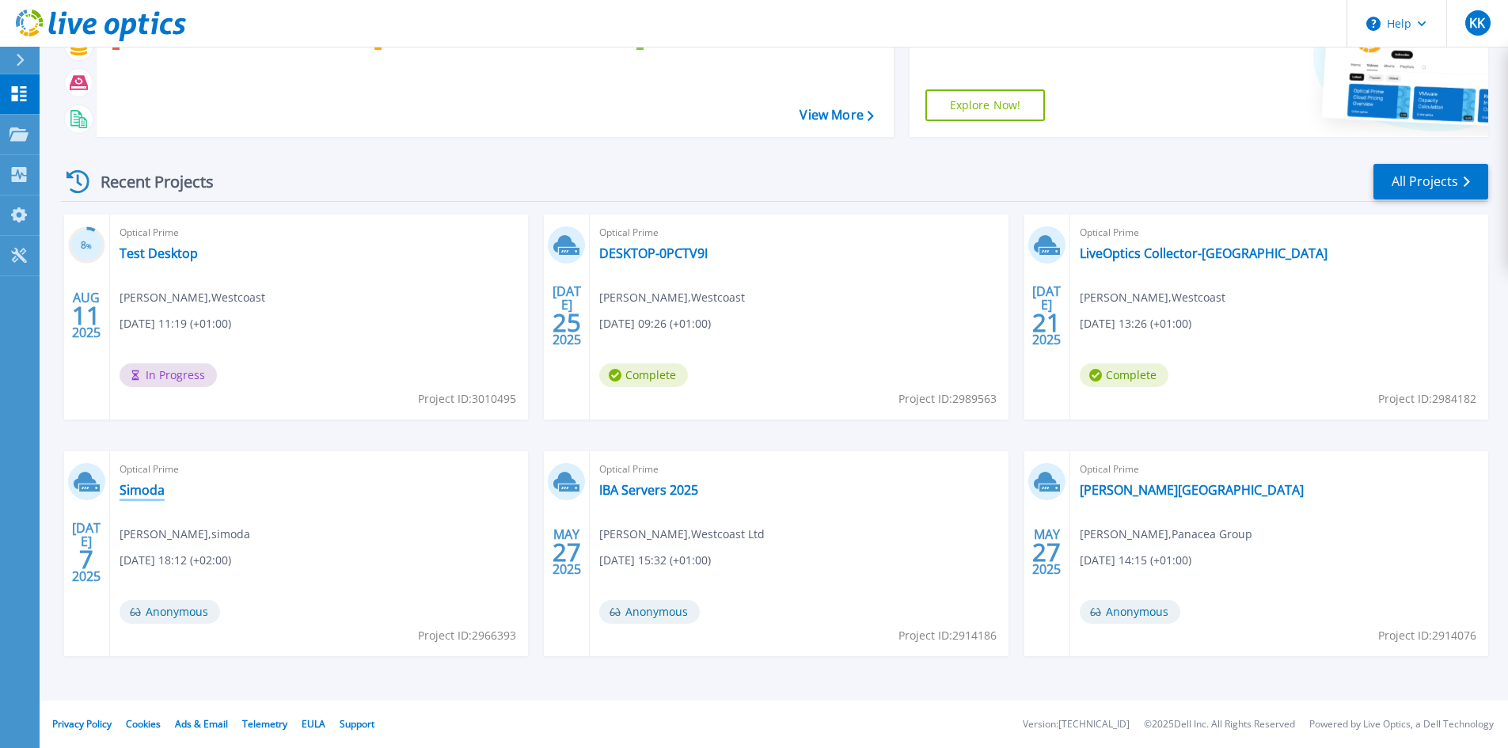
click at [142, 491] on link "Simoda" at bounding box center [142, 490] width 45 height 16
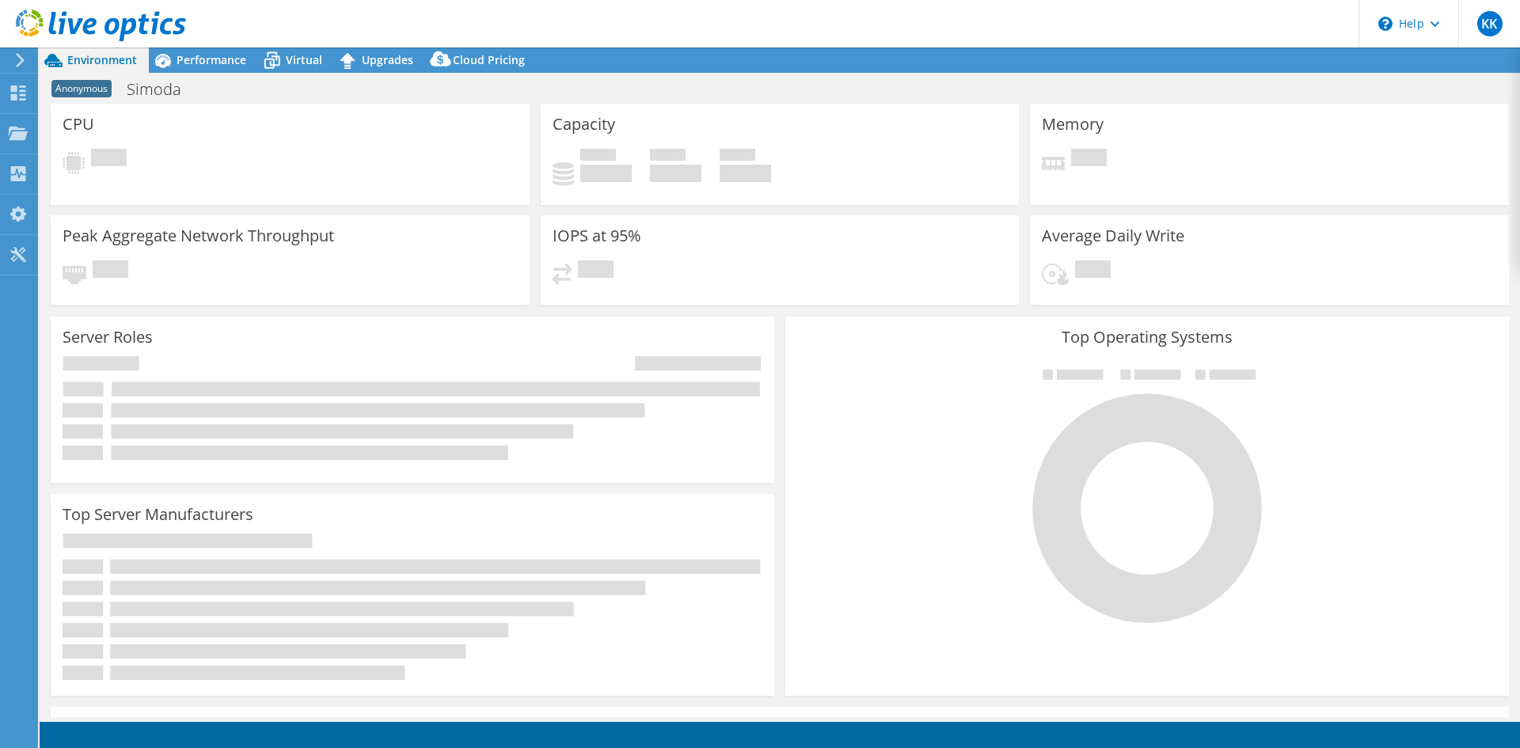
select select "EULondon"
select select "GBP"
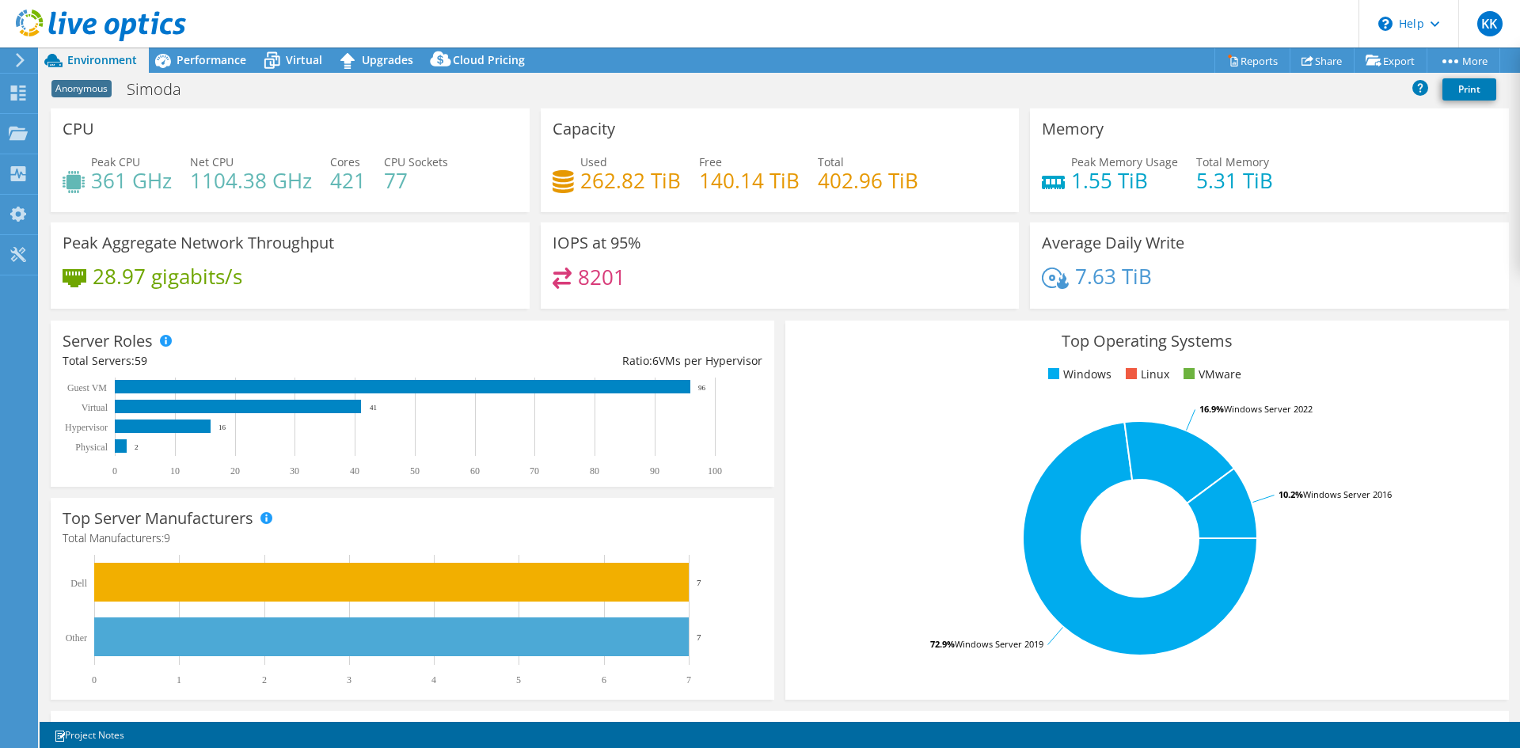
drag, startPoint x: 161, startPoint y: 470, endPoint x: 169, endPoint y: 469, distance: 8.7
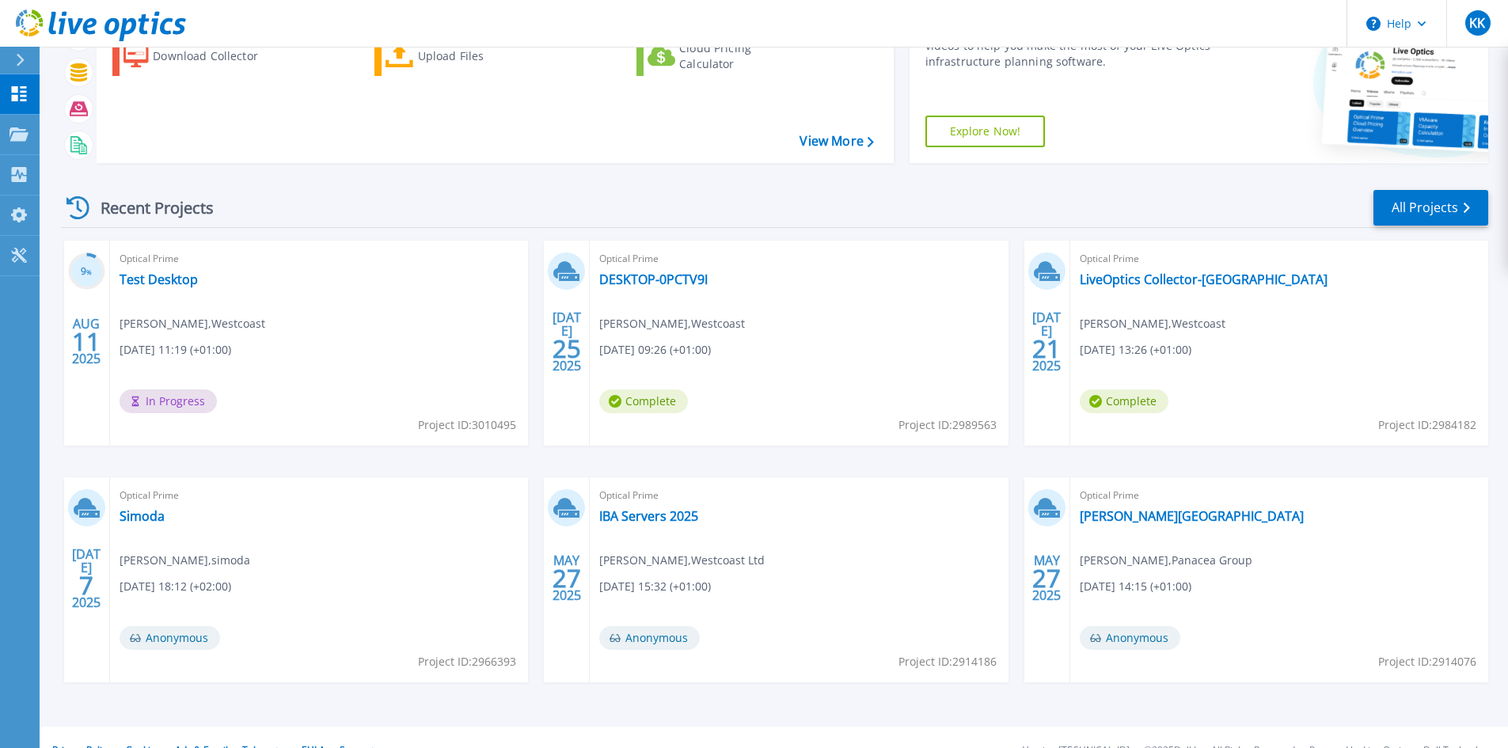
scroll to position [129, 0]
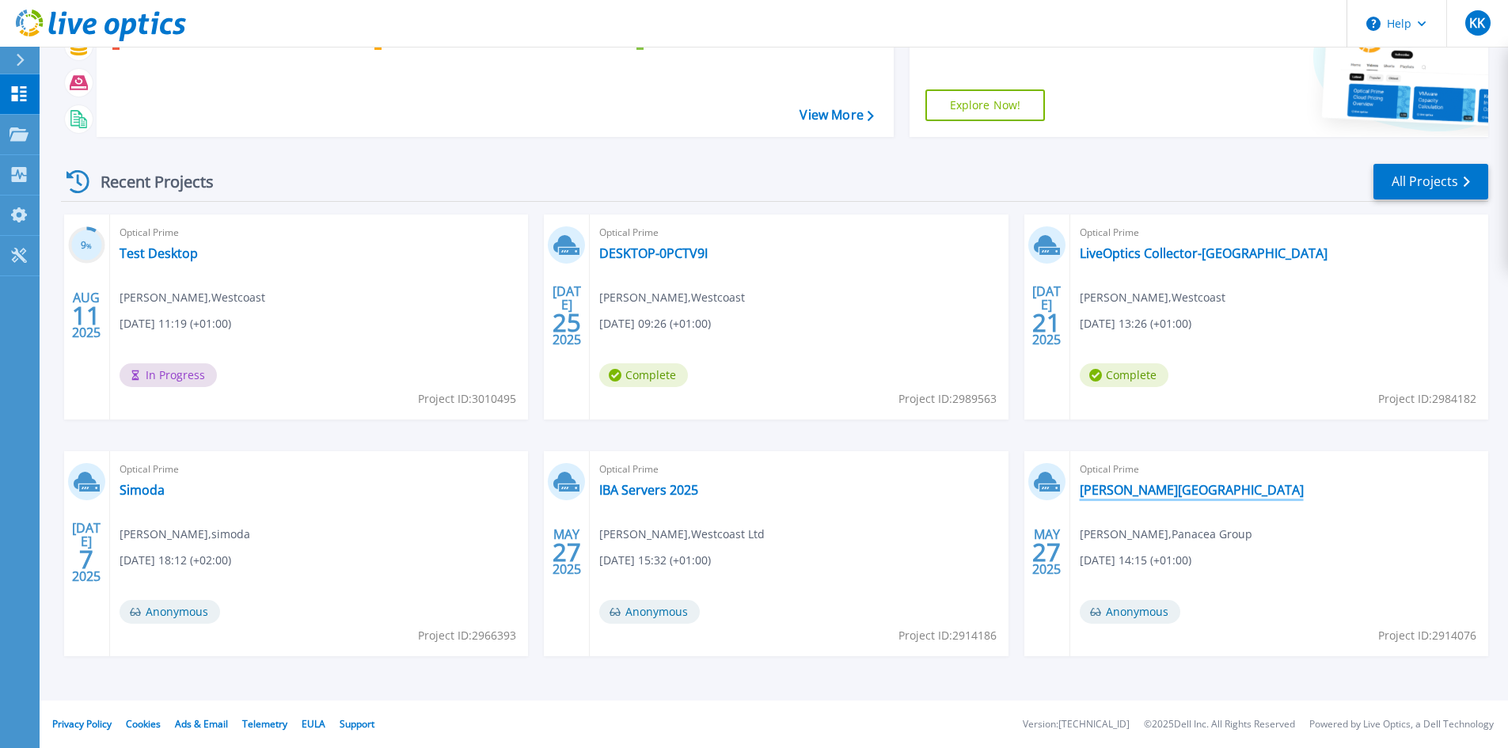
click at [1126, 494] on link "[PERSON_NAME][GEOGRAPHIC_DATA]" at bounding box center [1192, 490] width 224 height 16
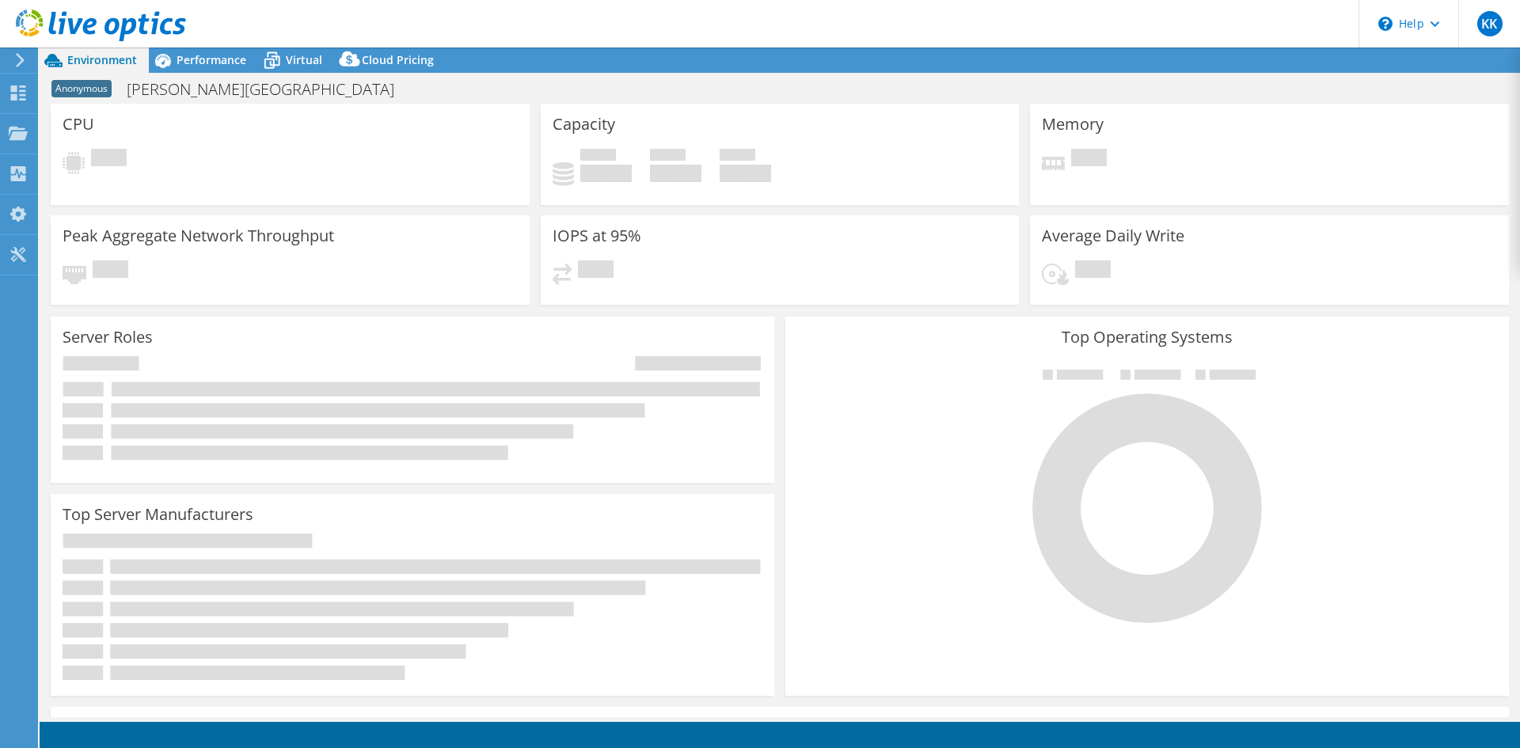
select select "USD"
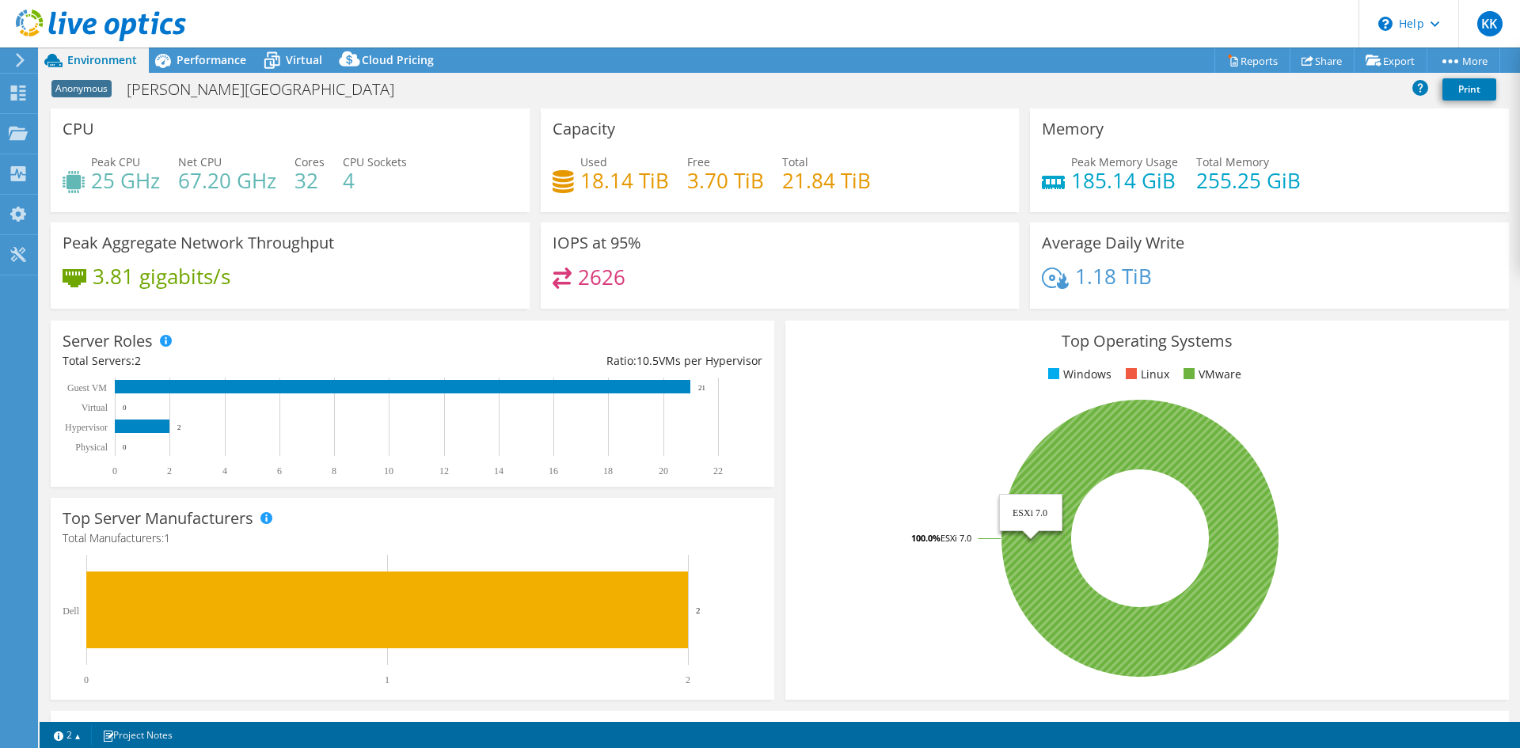
drag, startPoint x: 1034, startPoint y: 494, endPoint x: 1023, endPoint y: 491, distance: 10.8
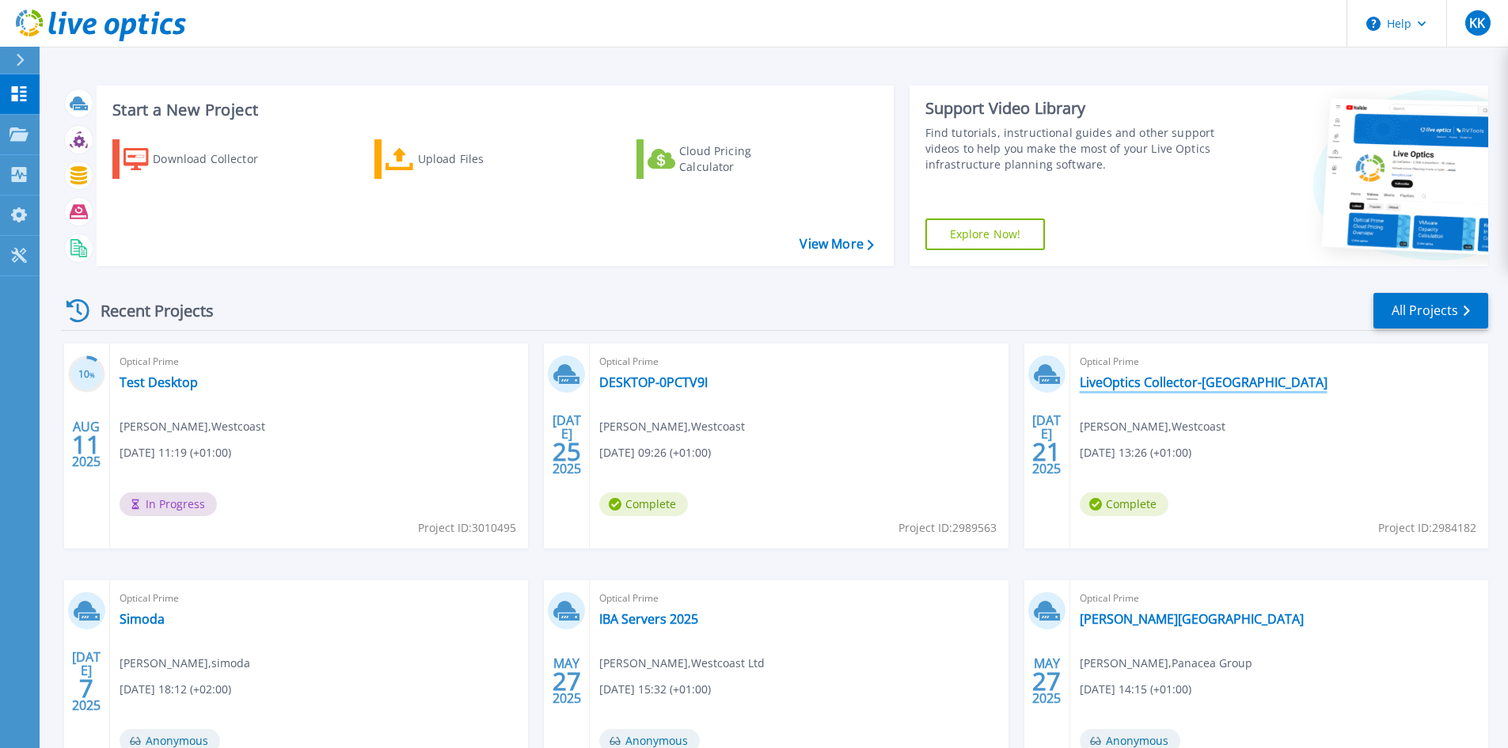
click at [1152, 385] on link "LiveOptics Collector-[GEOGRAPHIC_DATA]" at bounding box center [1204, 382] width 248 height 16
click at [25, 141] on icon at bounding box center [18, 133] width 19 height 13
click at [1405, 304] on link "All Projects" at bounding box center [1430, 311] width 115 height 36
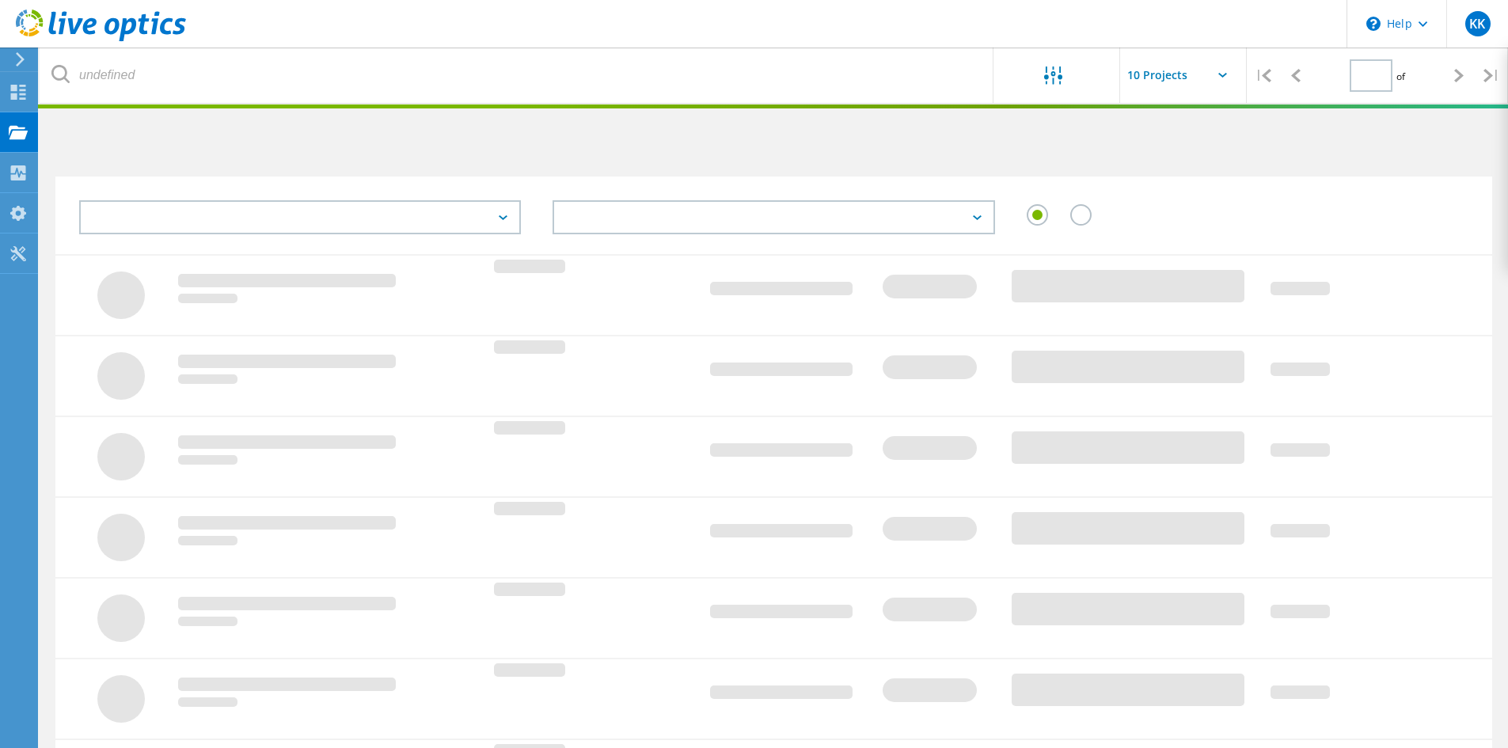
type input "1"
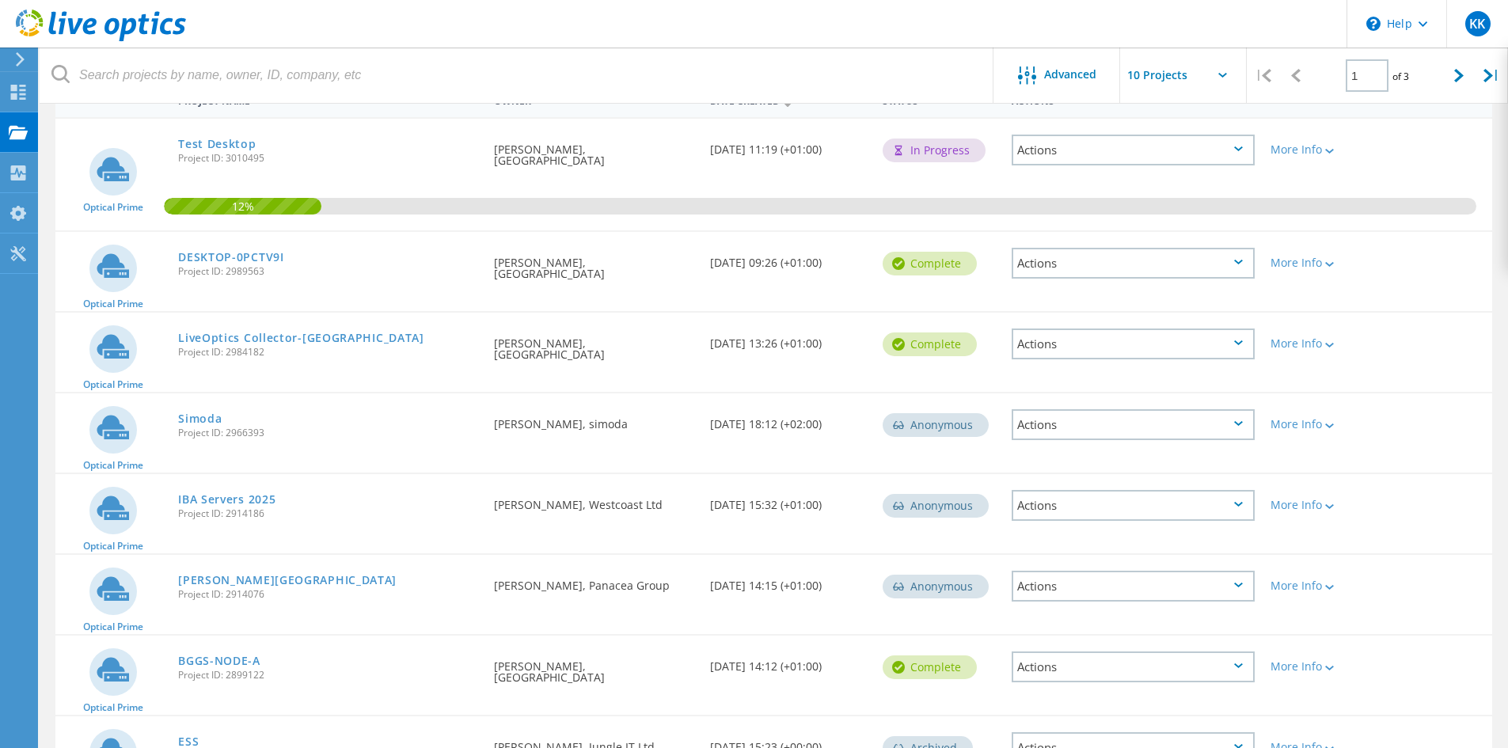
scroll to position [448, 0]
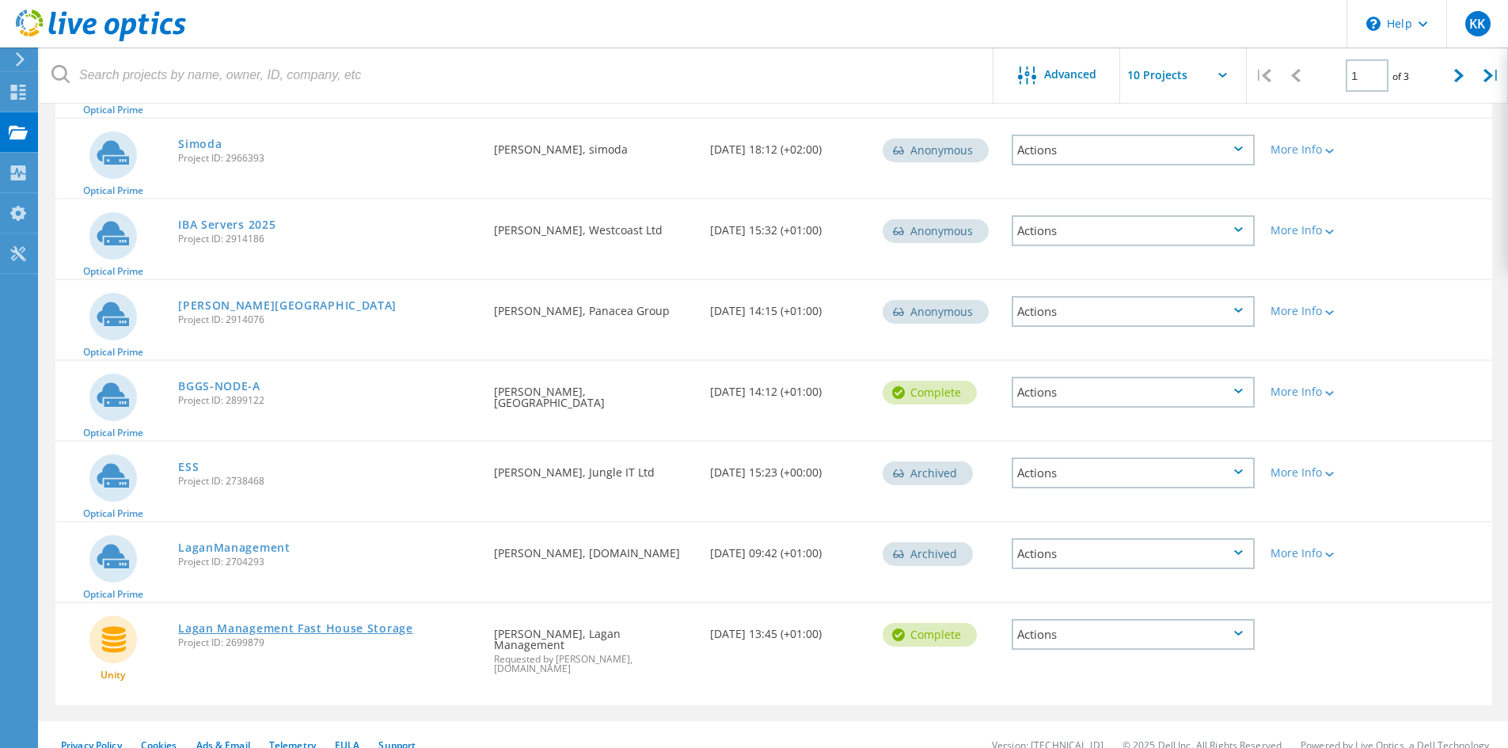
click at [256, 625] on link "Lagan Management Fast House Storage" at bounding box center [295, 628] width 235 height 11
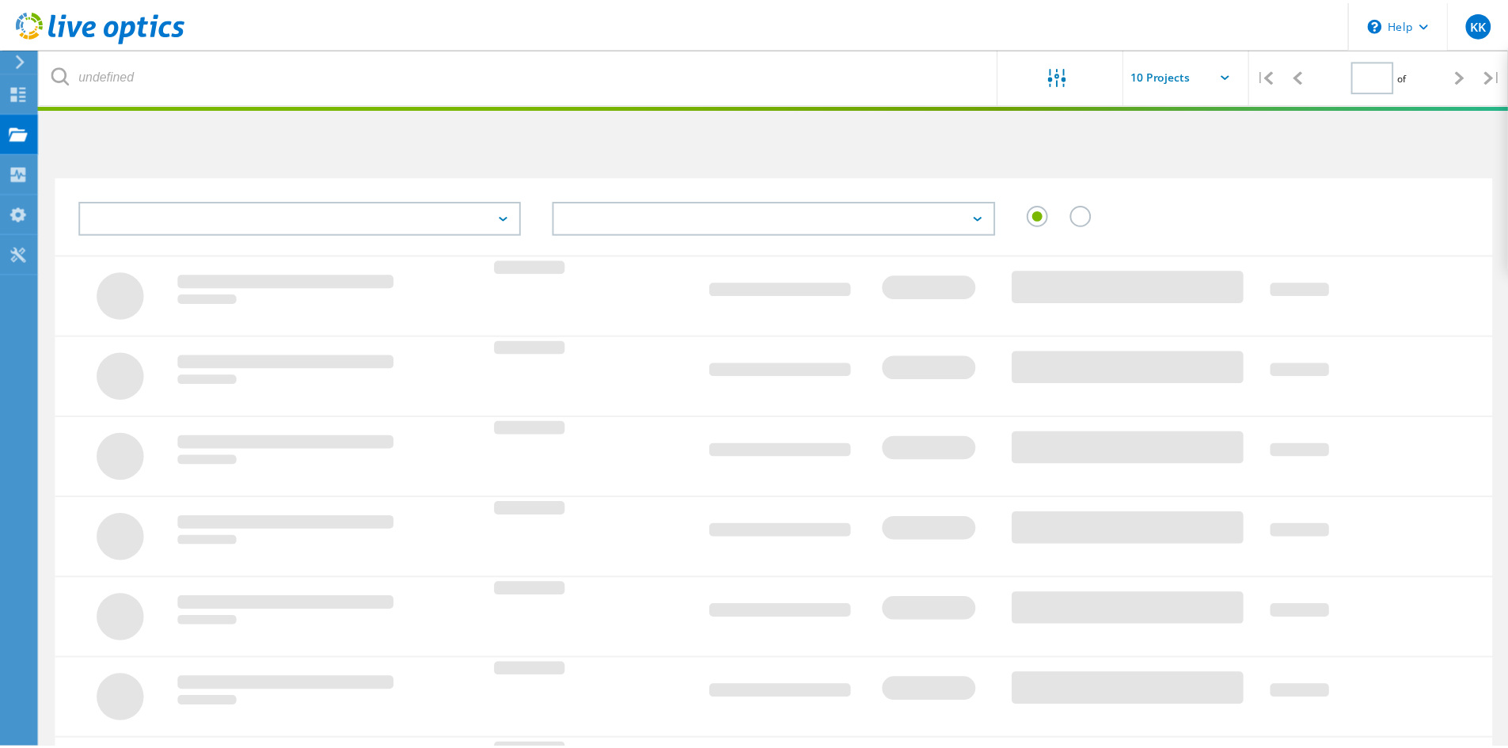
scroll to position [377, 0]
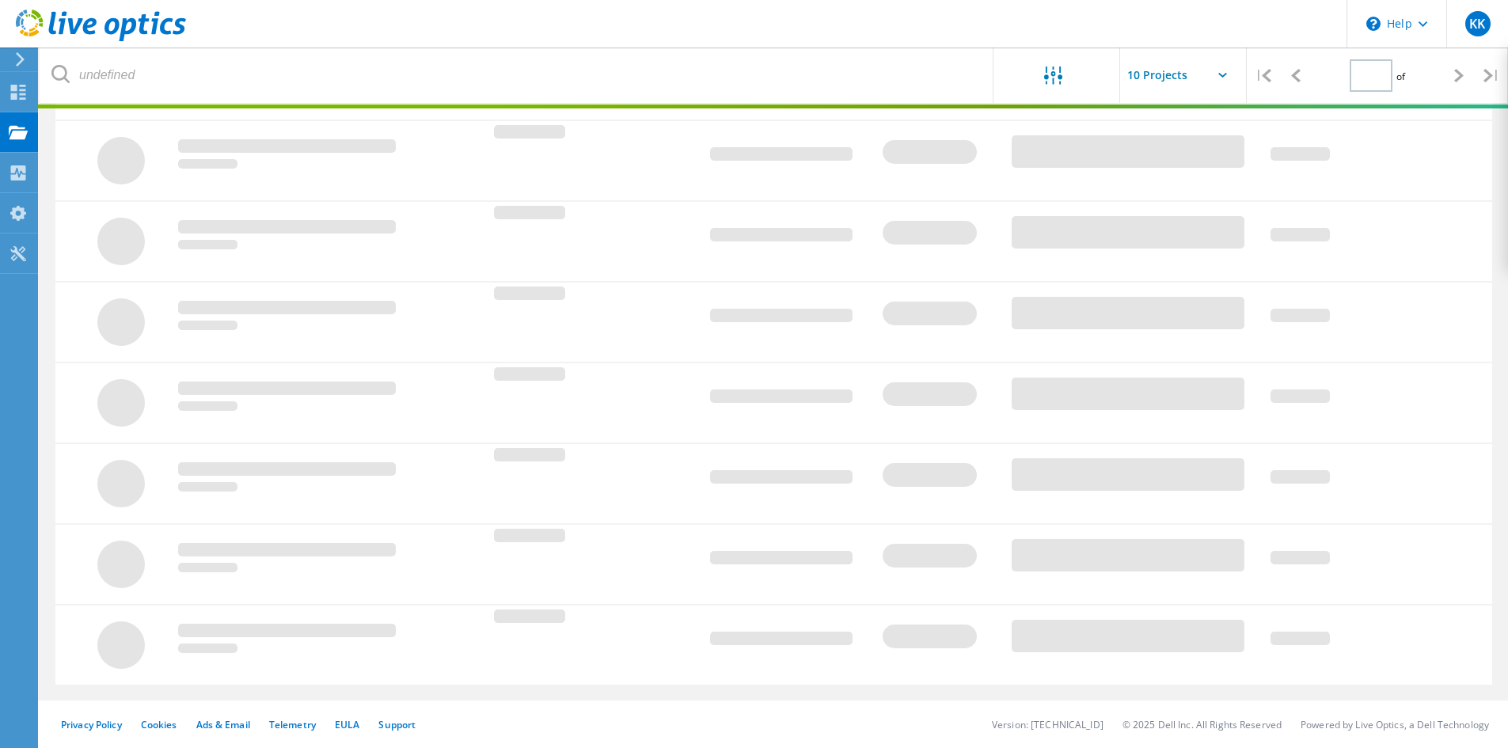
type input "1"
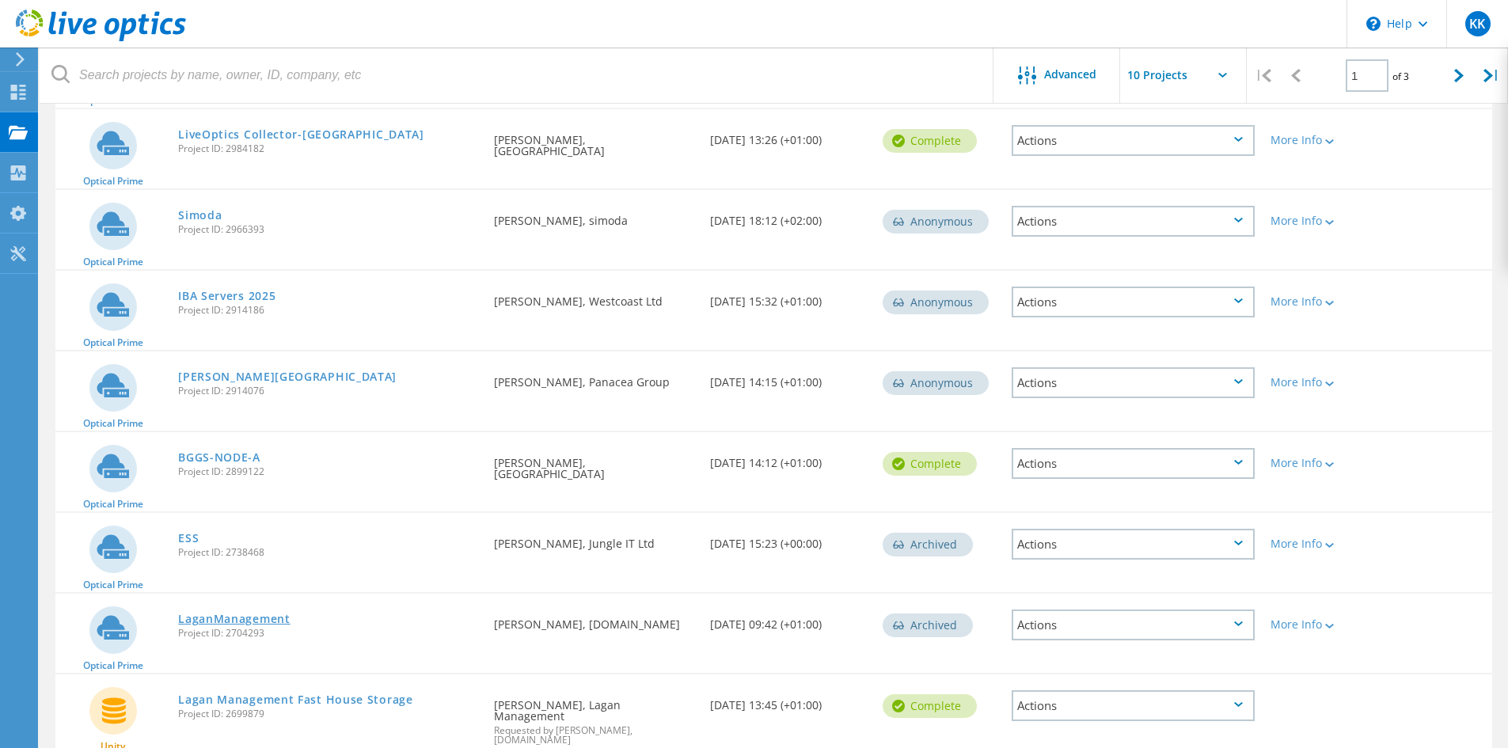
click at [254, 617] on link "LaganManagement" at bounding box center [234, 618] width 112 height 11
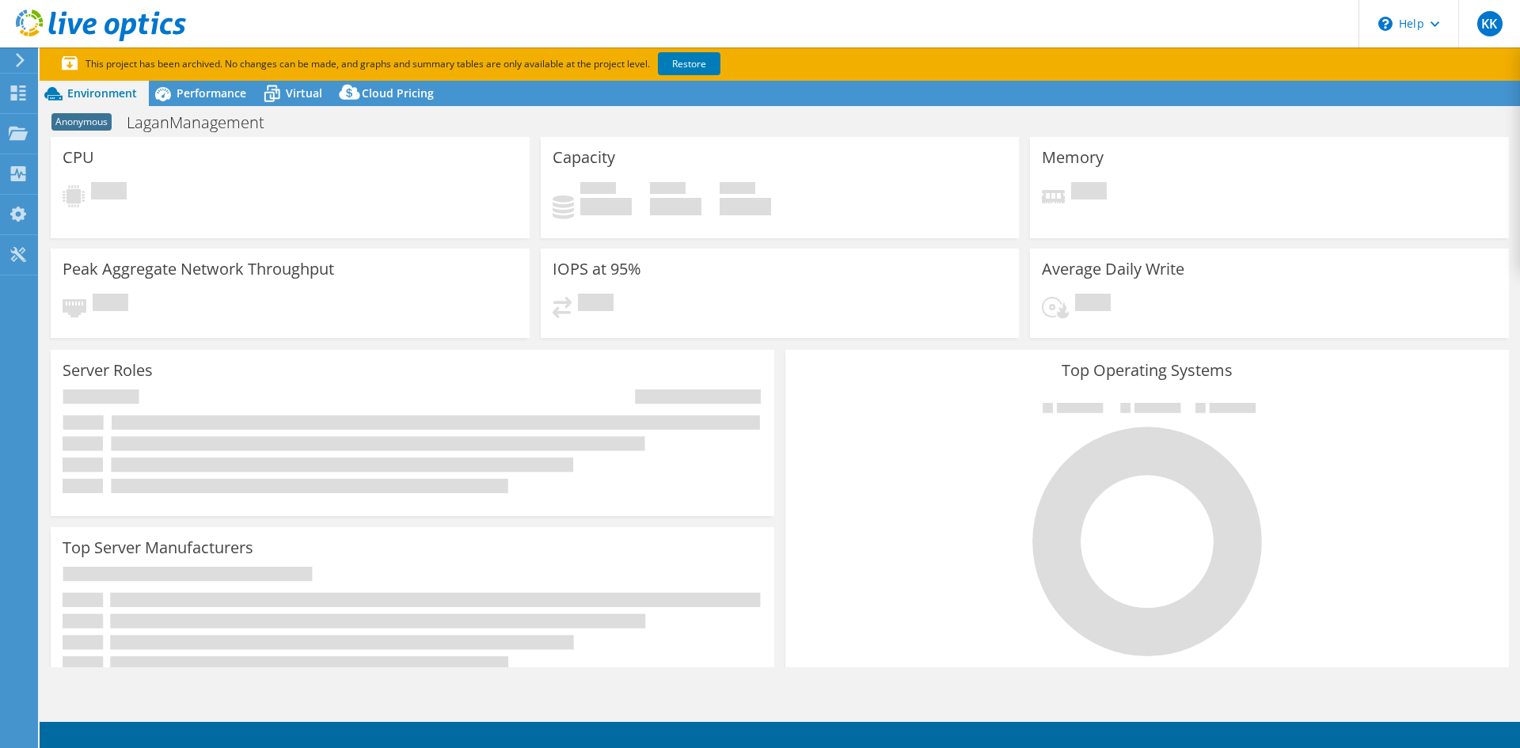
select select "USD"
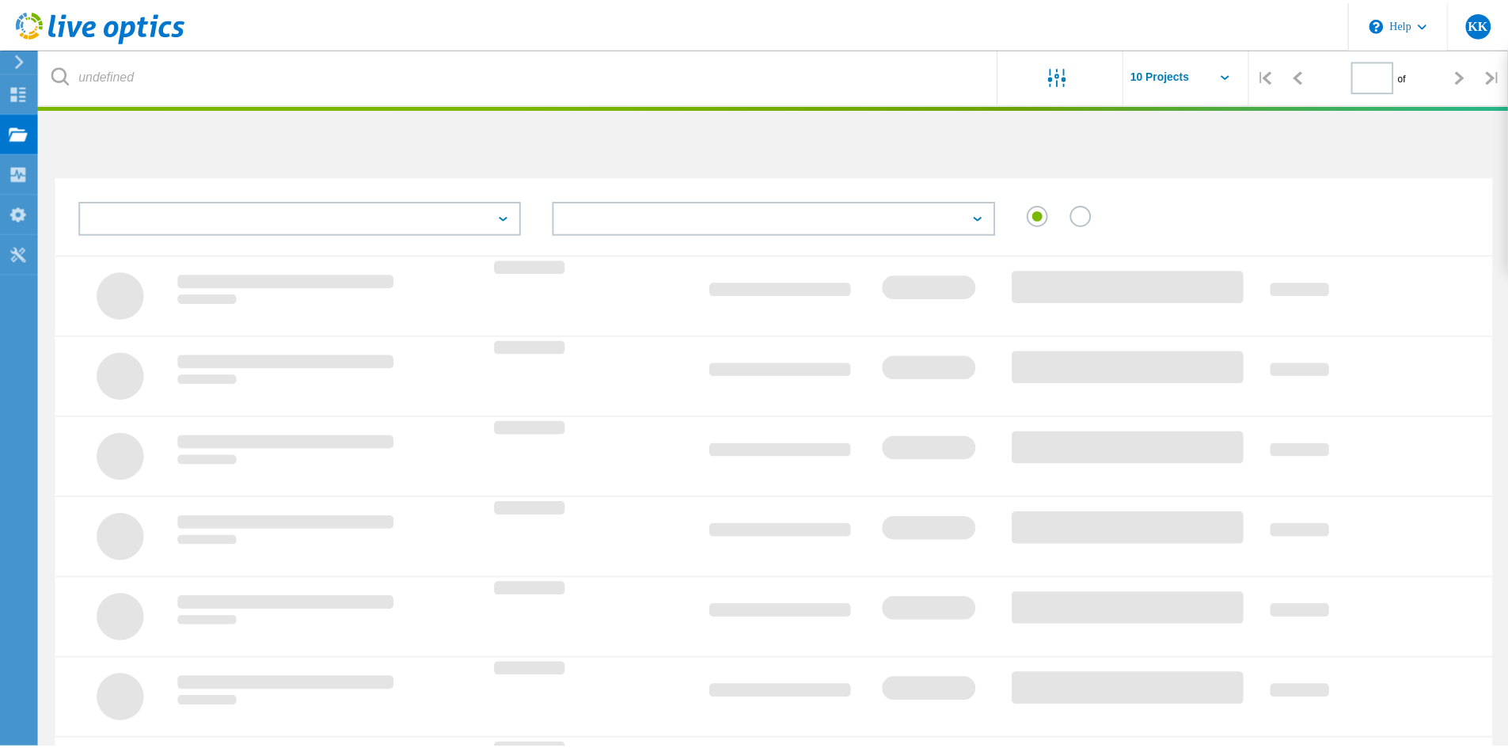
scroll to position [377, 0]
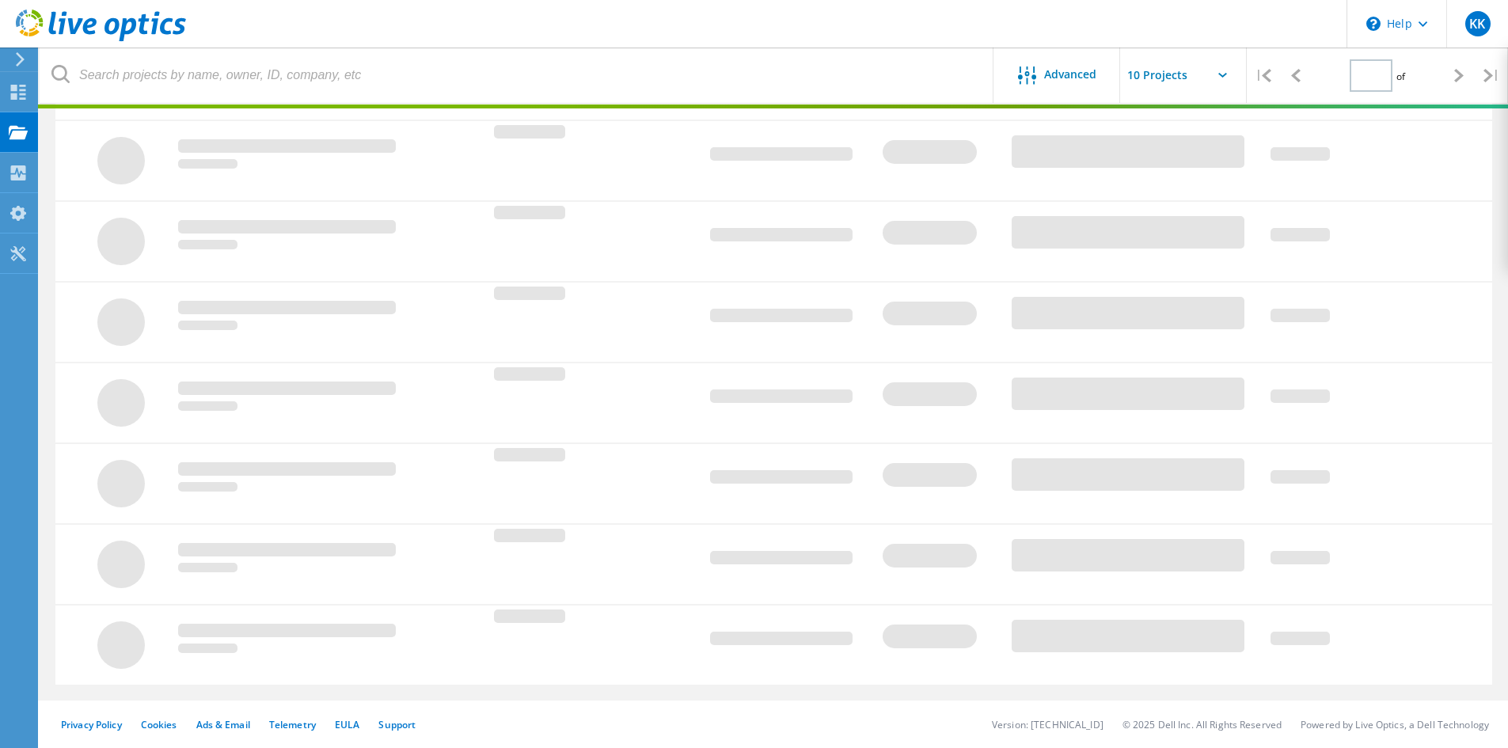
type input "1"
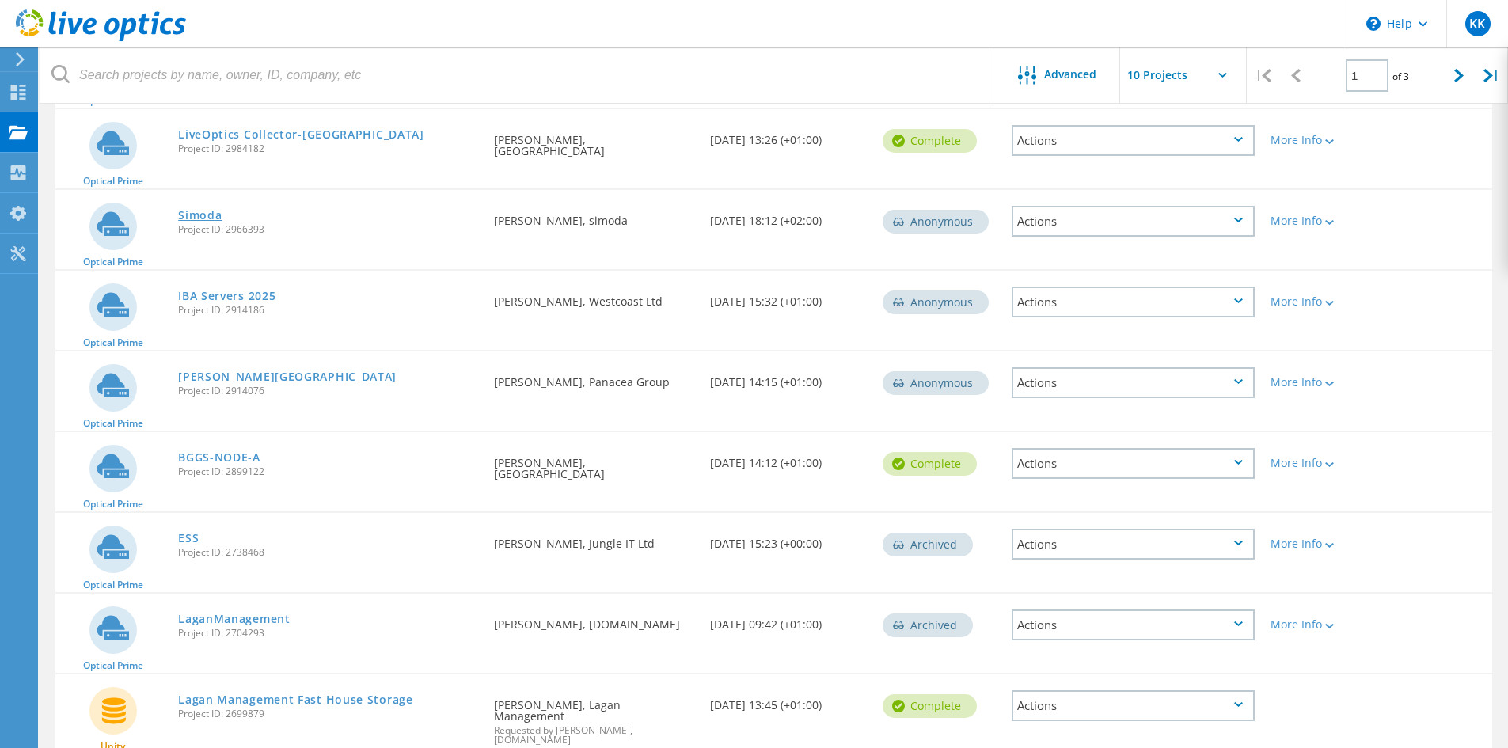
click at [215, 225] on span "Project ID: 2966393" at bounding box center [328, 229] width 300 height 9
click at [208, 211] on link "Simoda" at bounding box center [200, 215] width 44 height 11
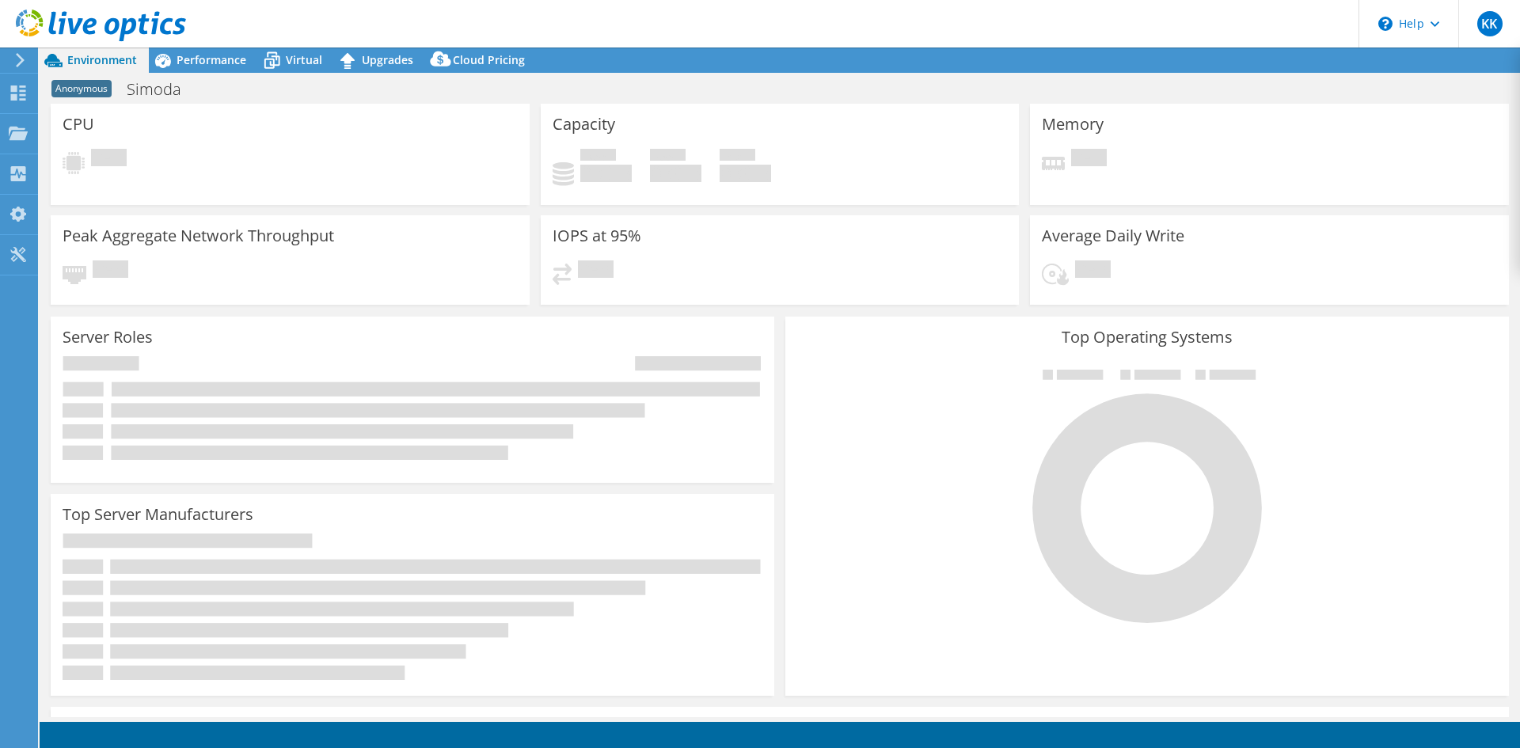
select select "EULondon"
select select "GBP"
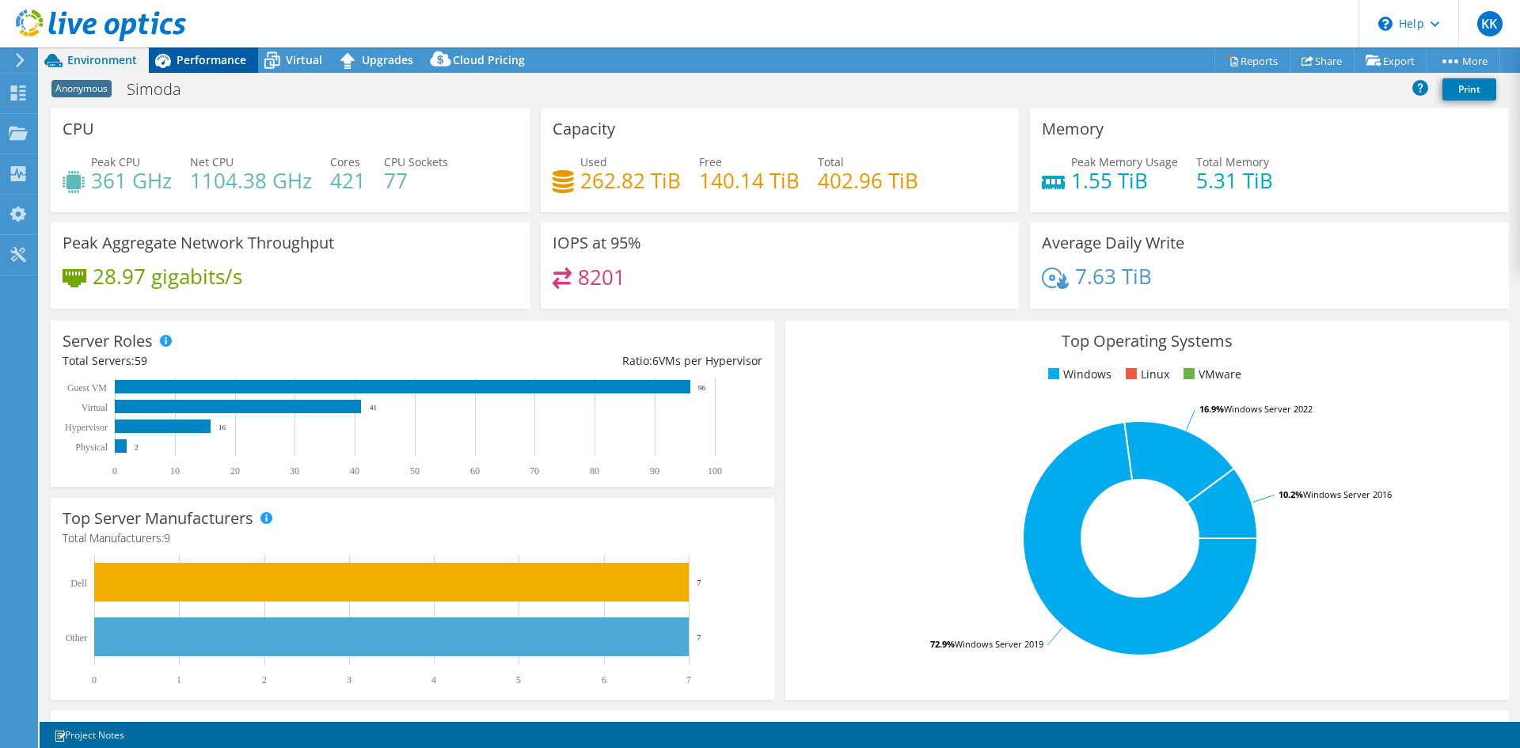
click at [221, 55] on span "Performance" at bounding box center [212, 59] width 70 height 15
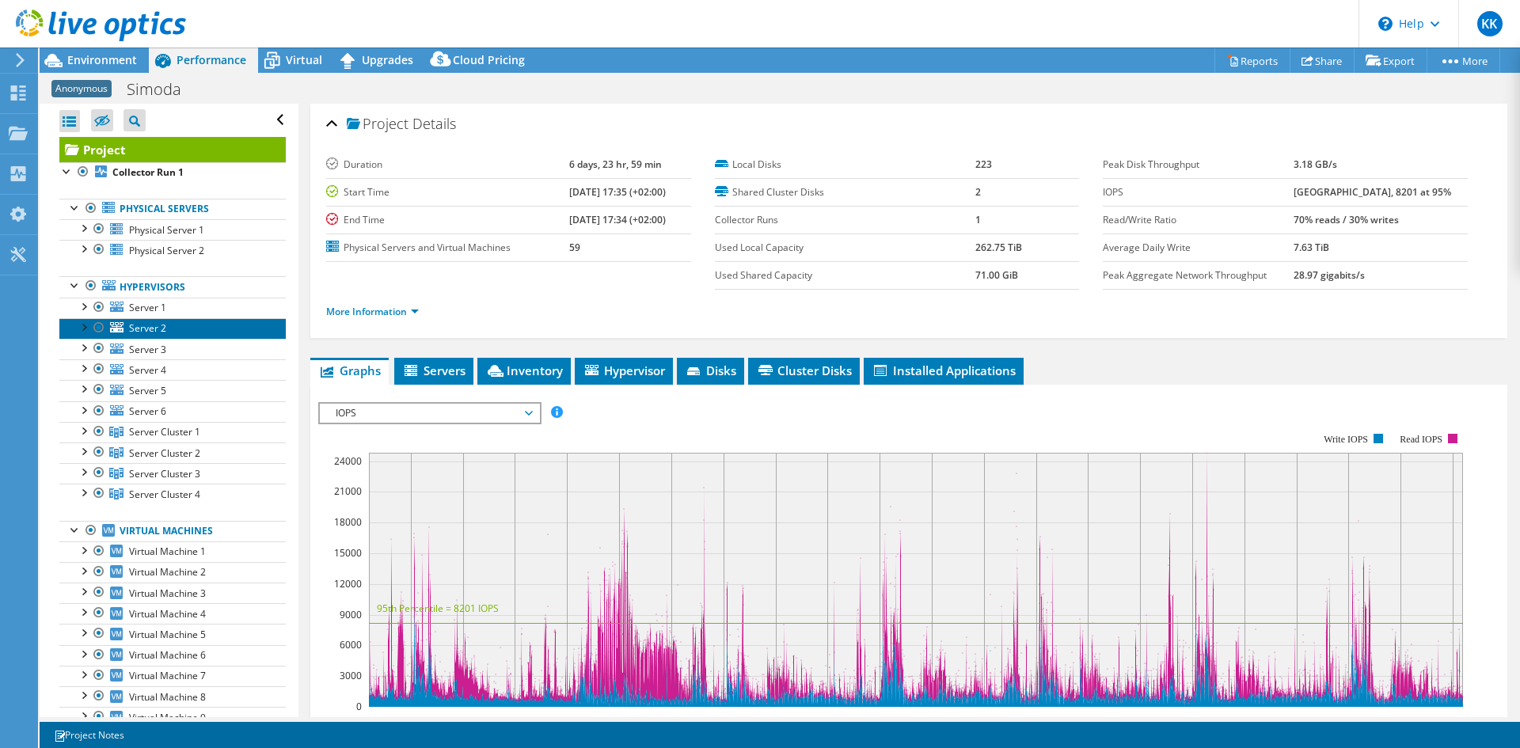
click at [175, 321] on link "Server 2" at bounding box center [172, 328] width 226 height 21
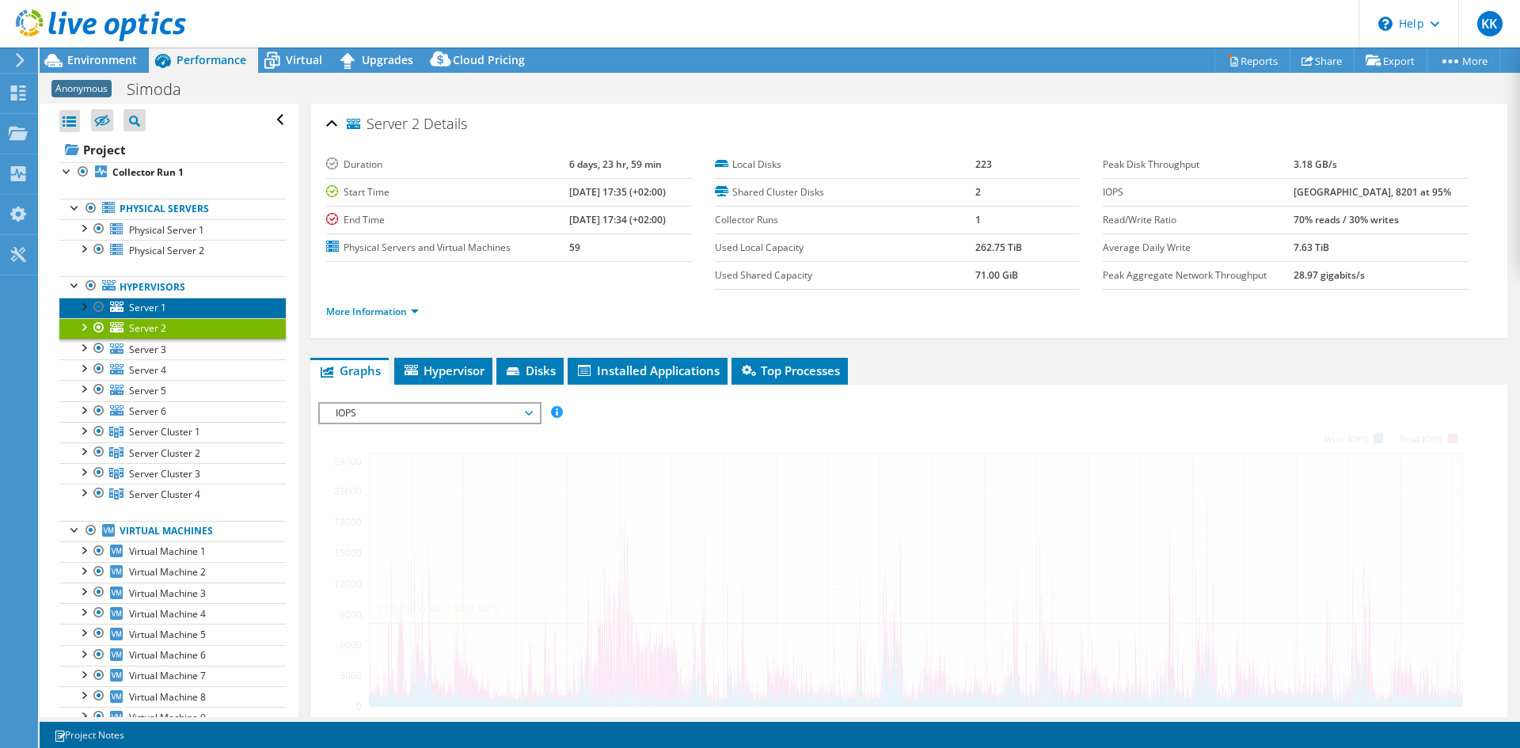
click at [178, 303] on link "Server 1" at bounding box center [172, 308] width 226 height 21
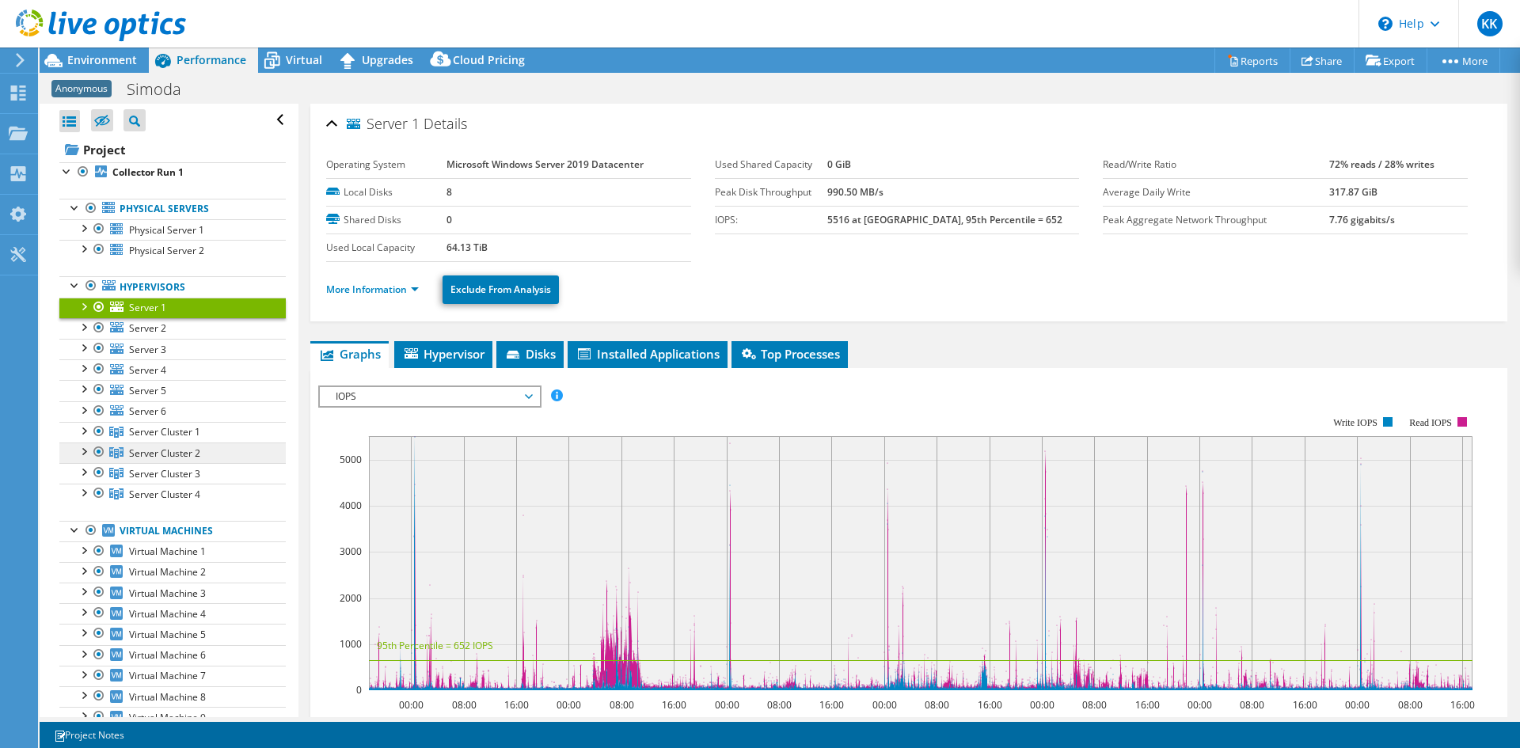
click at [184, 442] on link "Server Cluster 2" at bounding box center [172, 432] width 226 height 21
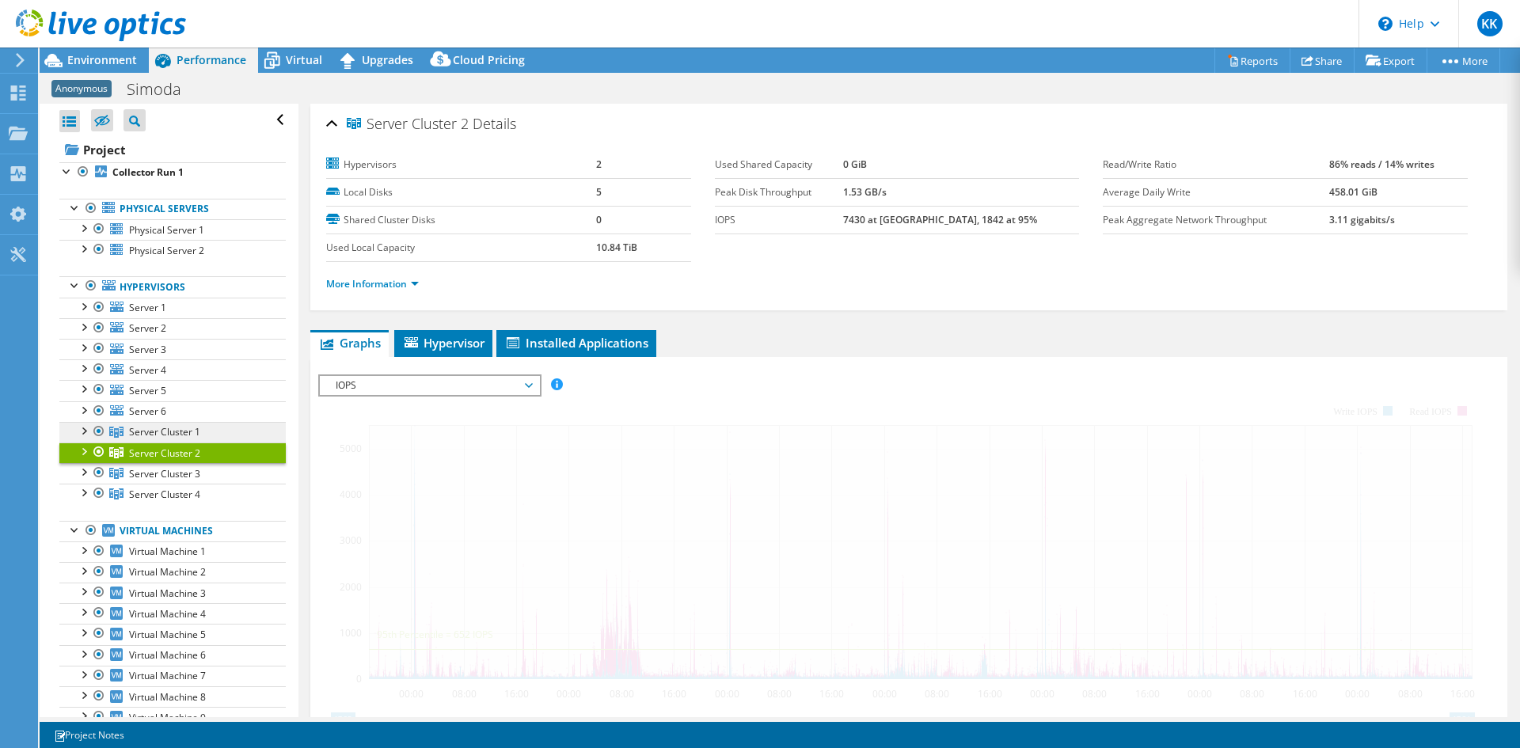
click at [184, 429] on span "Server Cluster 1" at bounding box center [164, 431] width 71 height 13
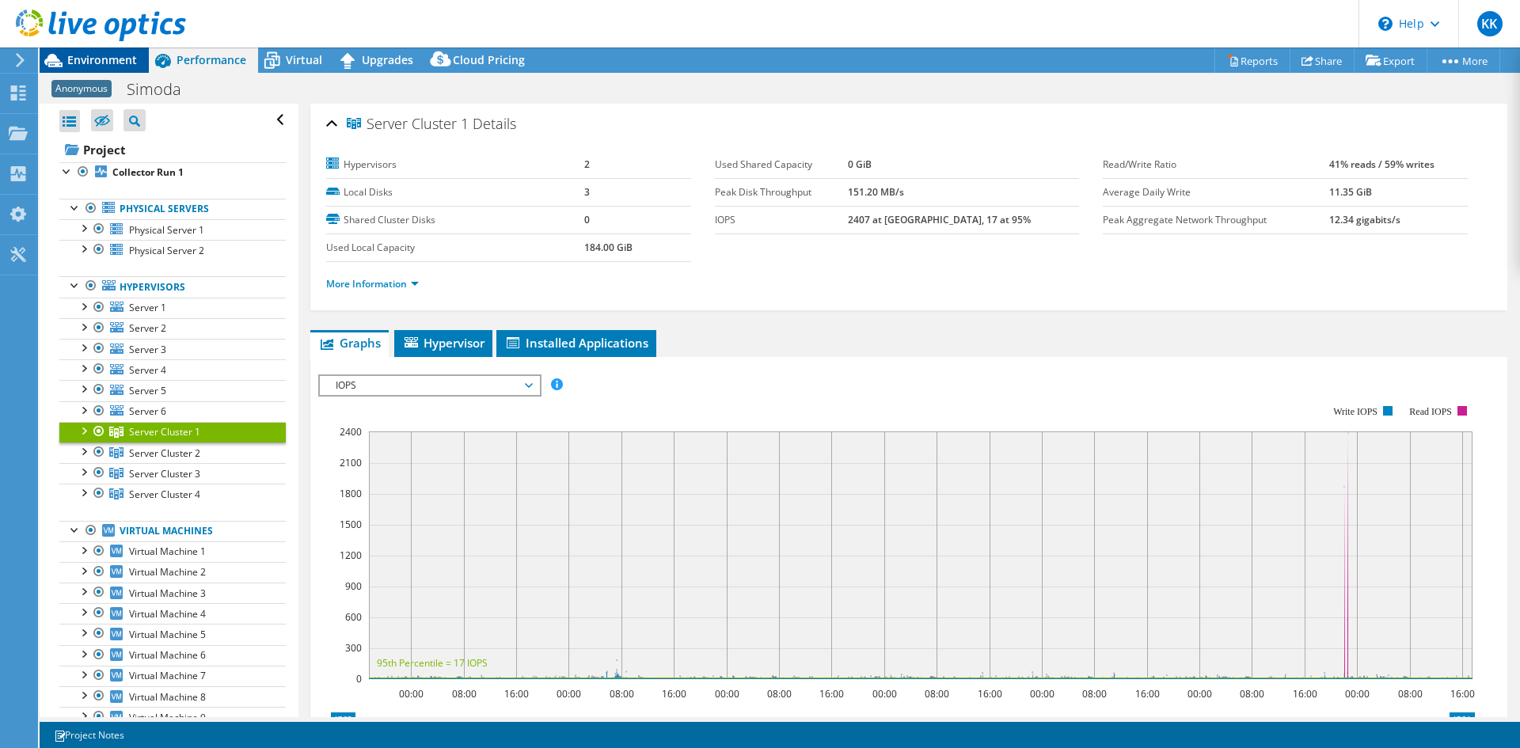
click at [108, 59] on span "Environment" at bounding box center [102, 59] width 70 height 15
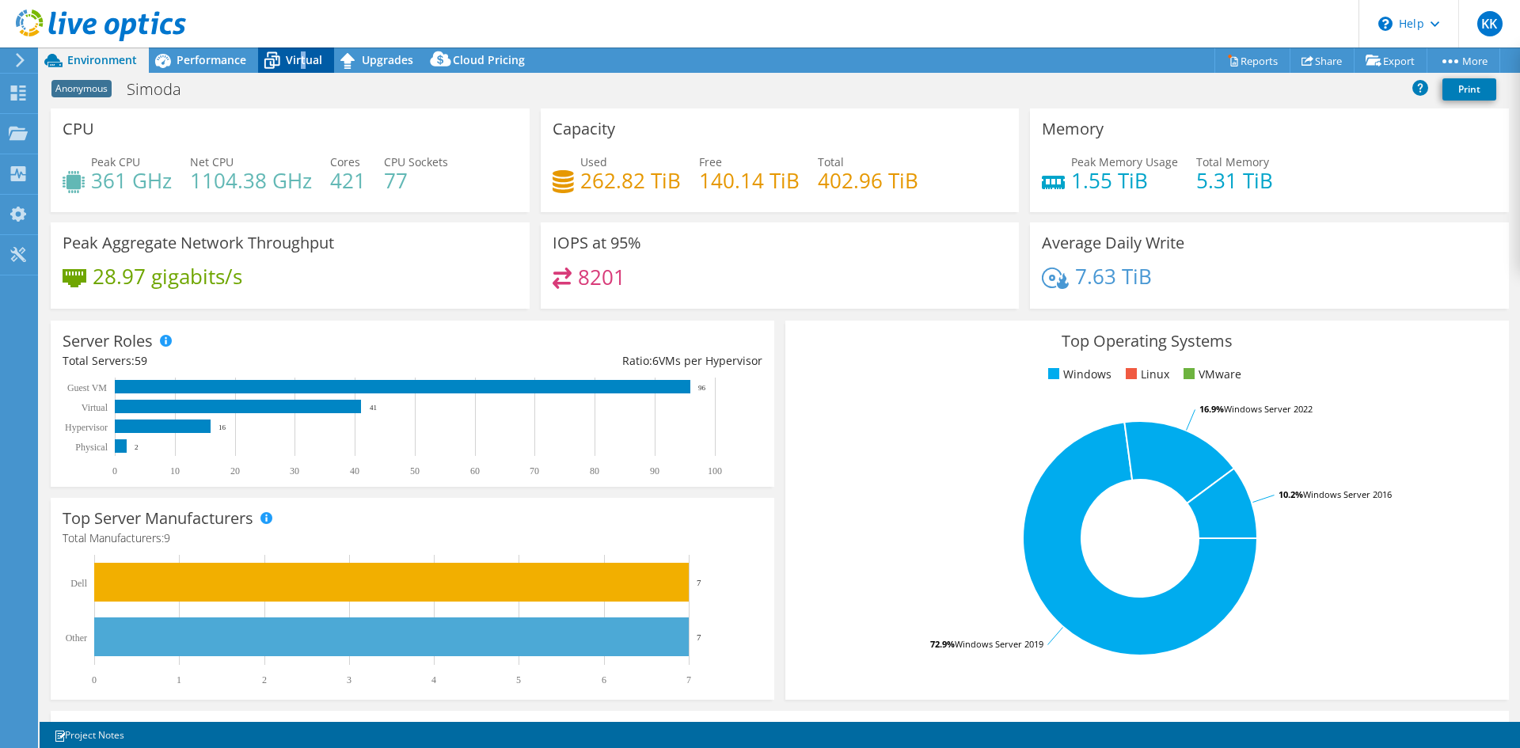
click at [302, 54] on span "Virtual" at bounding box center [304, 59] width 36 height 15
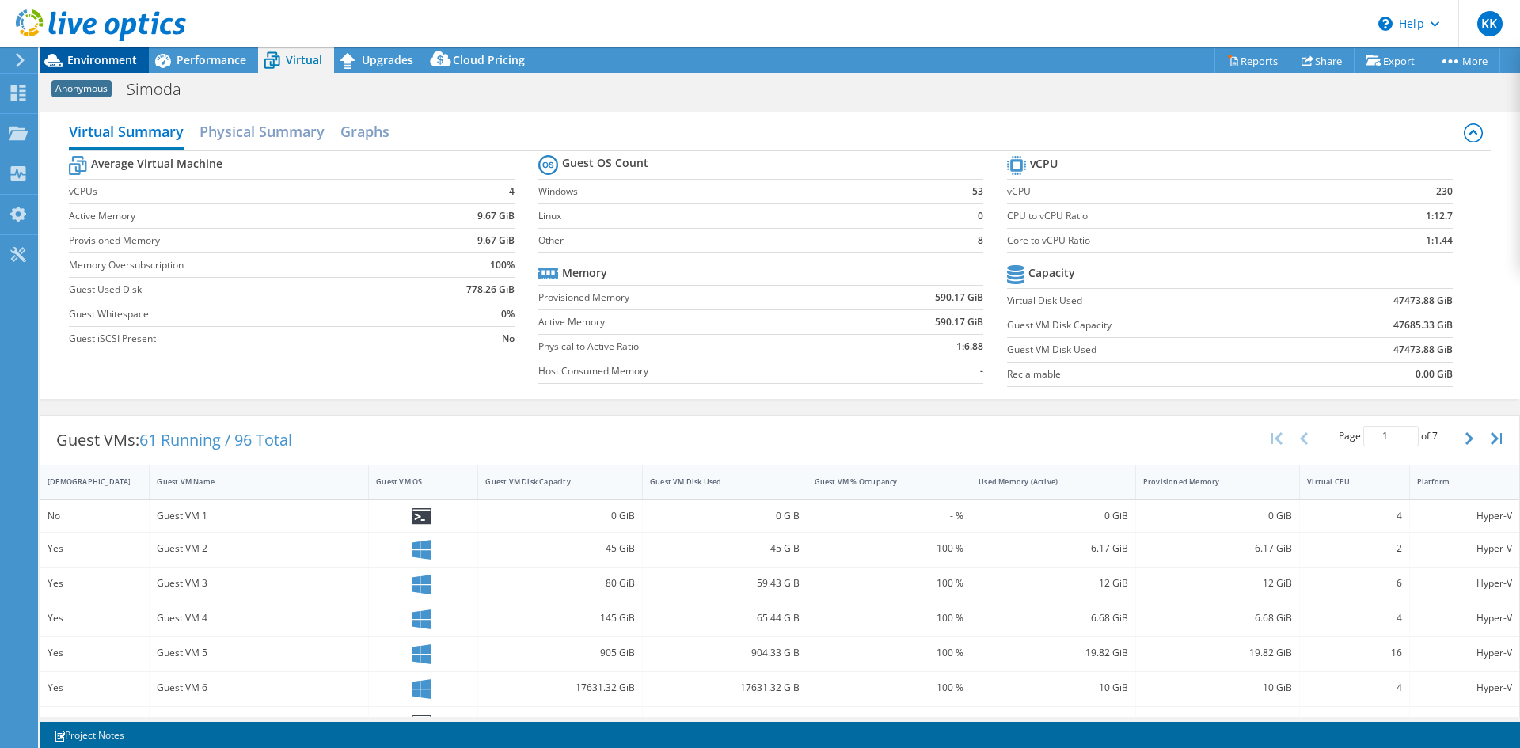
click at [131, 58] on span "Environment" at bounding box center [102, 59] width 70 height 15
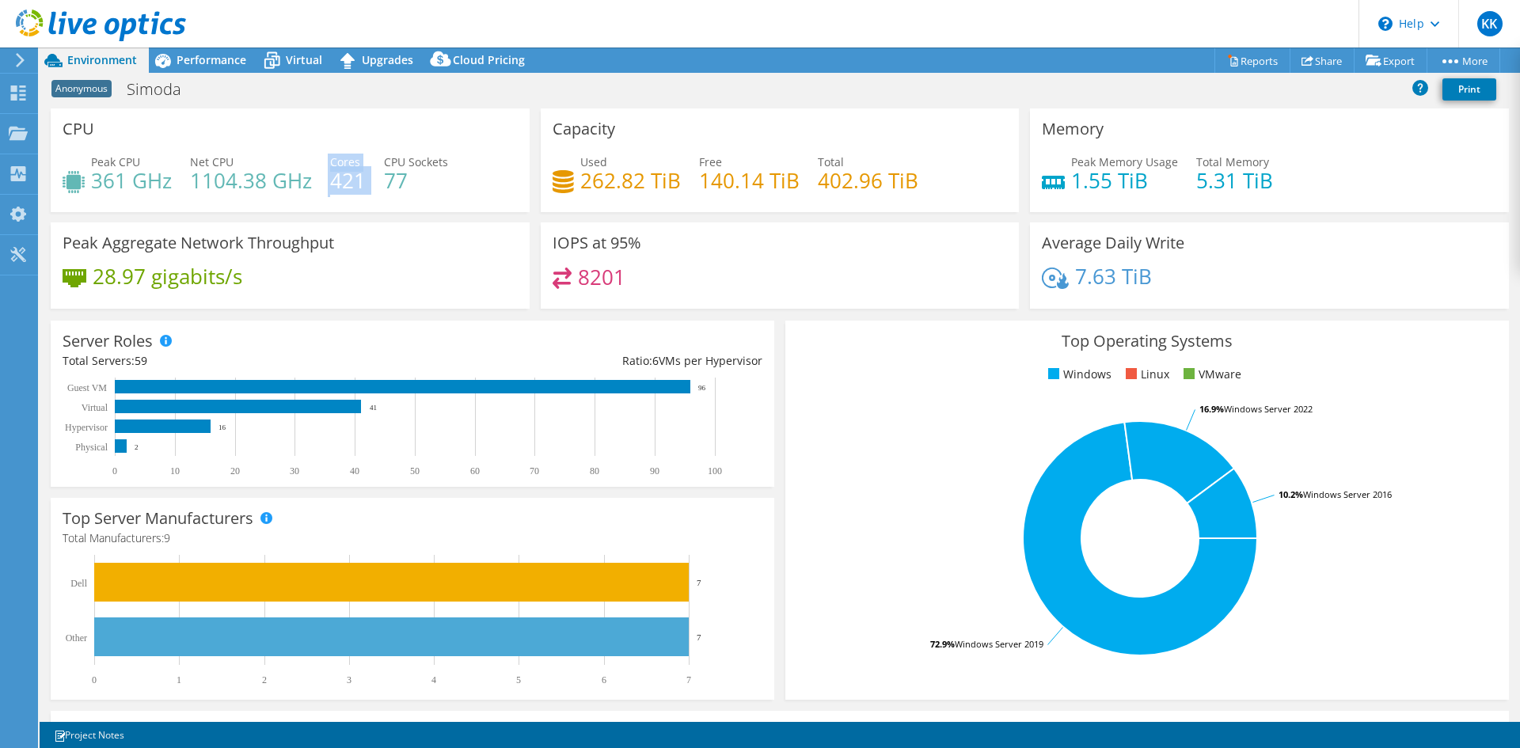
drag, startPoint x: 319, startPoint y: 170, endPoint x: 374, endPoint y: 196, distance: 61.3
click at [372, 197] on div "Peak CPU 361 GHz Net CPU 1104.38 GHz Cores 421 CPU Sockets 77" at bounding box center [290, 179] width 455 height 51
click at [378, 194] on div "Peak CPU 361 GHz Net CPU 1104.38 GHz Cores 421 CPU Sockets 77" at bounding box center [290, 179] width 455 height 51
drag, startPoint x: 803, startPoint y: 165, endPoint x: 902, endPoint y: 201, distance: 105.4
click at [902, 201] on div "Used 262.82 TiB Free 140.14 TiB Total 402.96 TiB" at bounding box center [779, 179] width 455 height 51
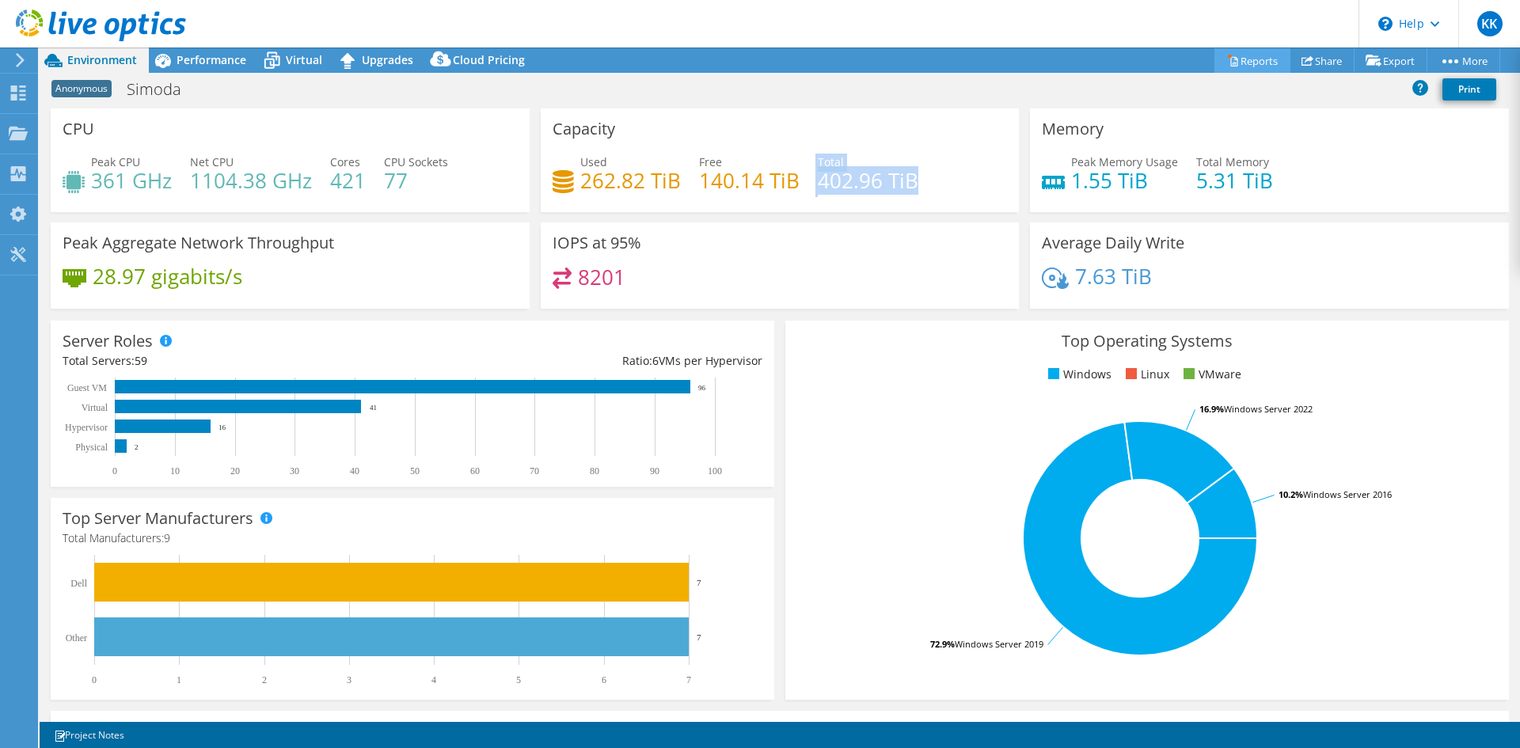
click at [1262, 55] on link "Reports" at bounding box center [1252, 60] width 76 height 25
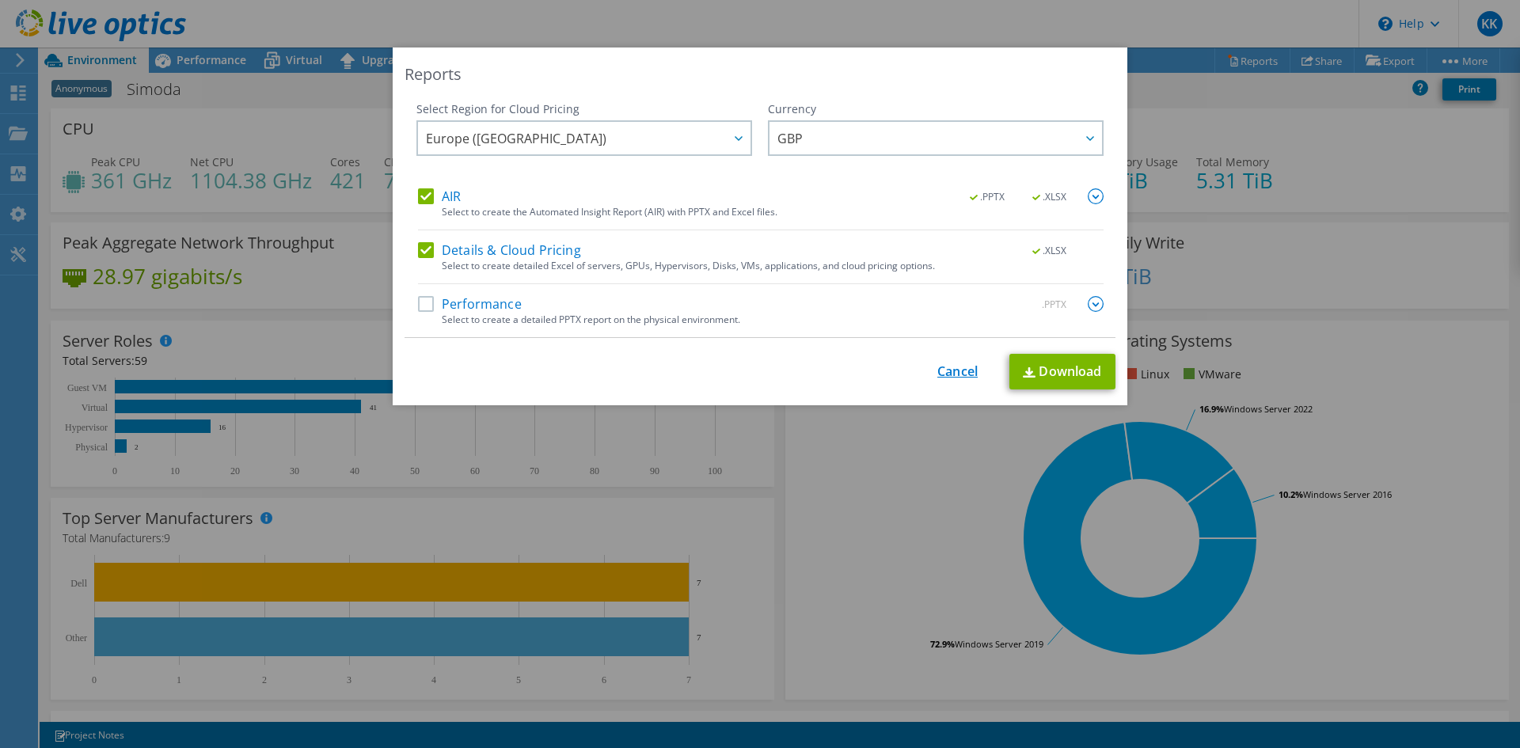
click at [943, 363] on div "This process may take a while, please wait... Cancel Download" at bounding box center [759, 372] width 711 height 36
click at [944, 372] on link "Cancel" at bounding box center [957, 371] width 40 height 15
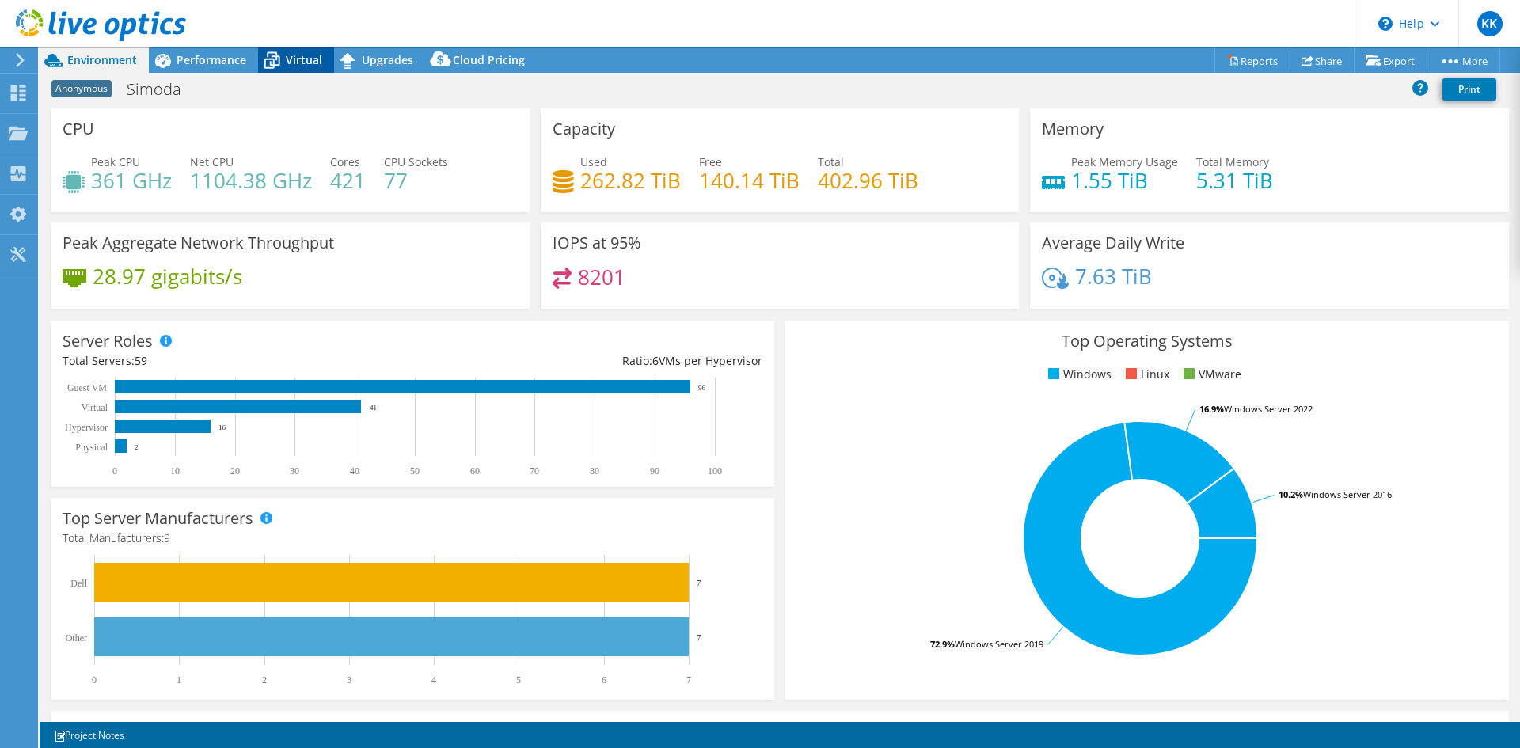
click at [280, 56] on icon at bounding box center [272, 61] width 28 height 28
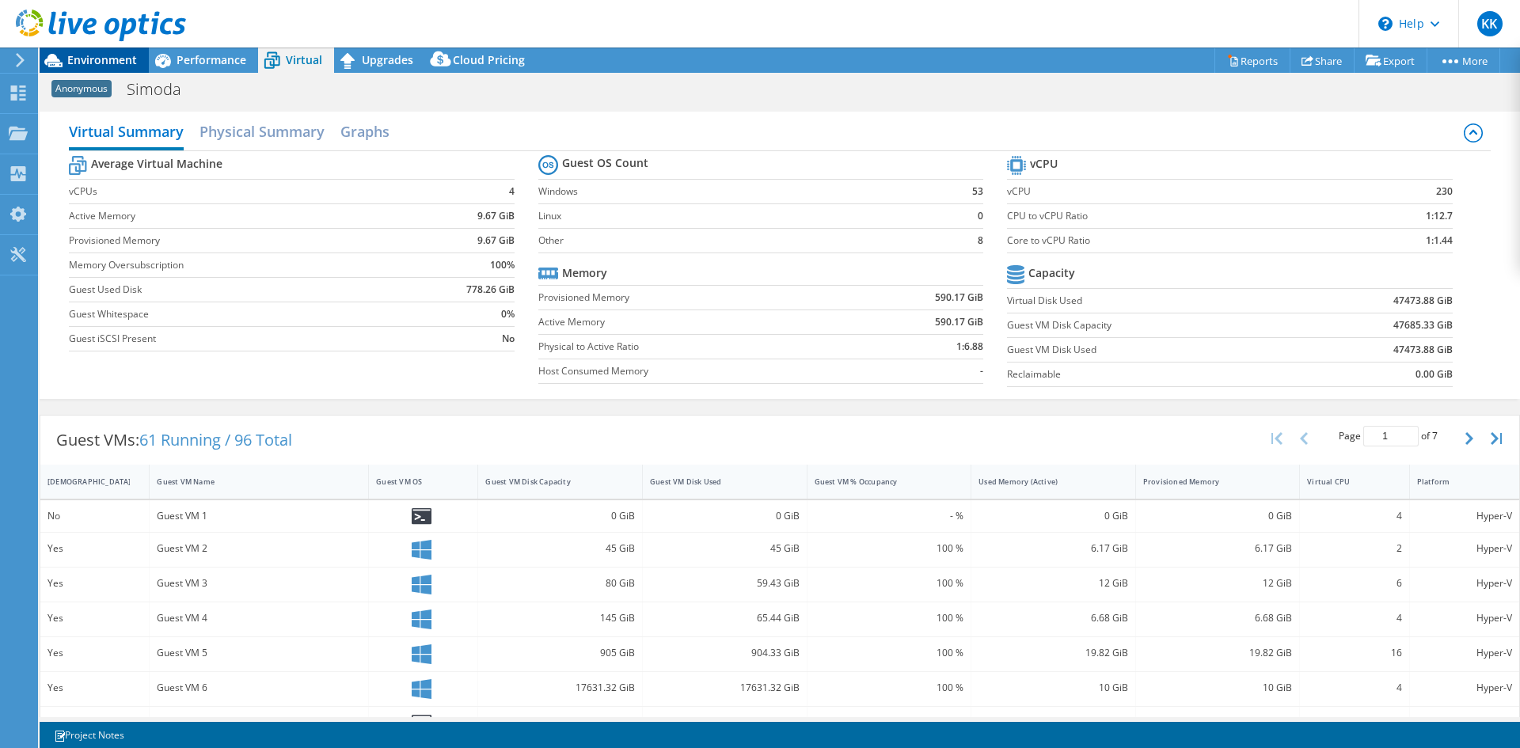
click at [97, 59] on span "Environment" at bounding box center [102, 59] width 70 height 15
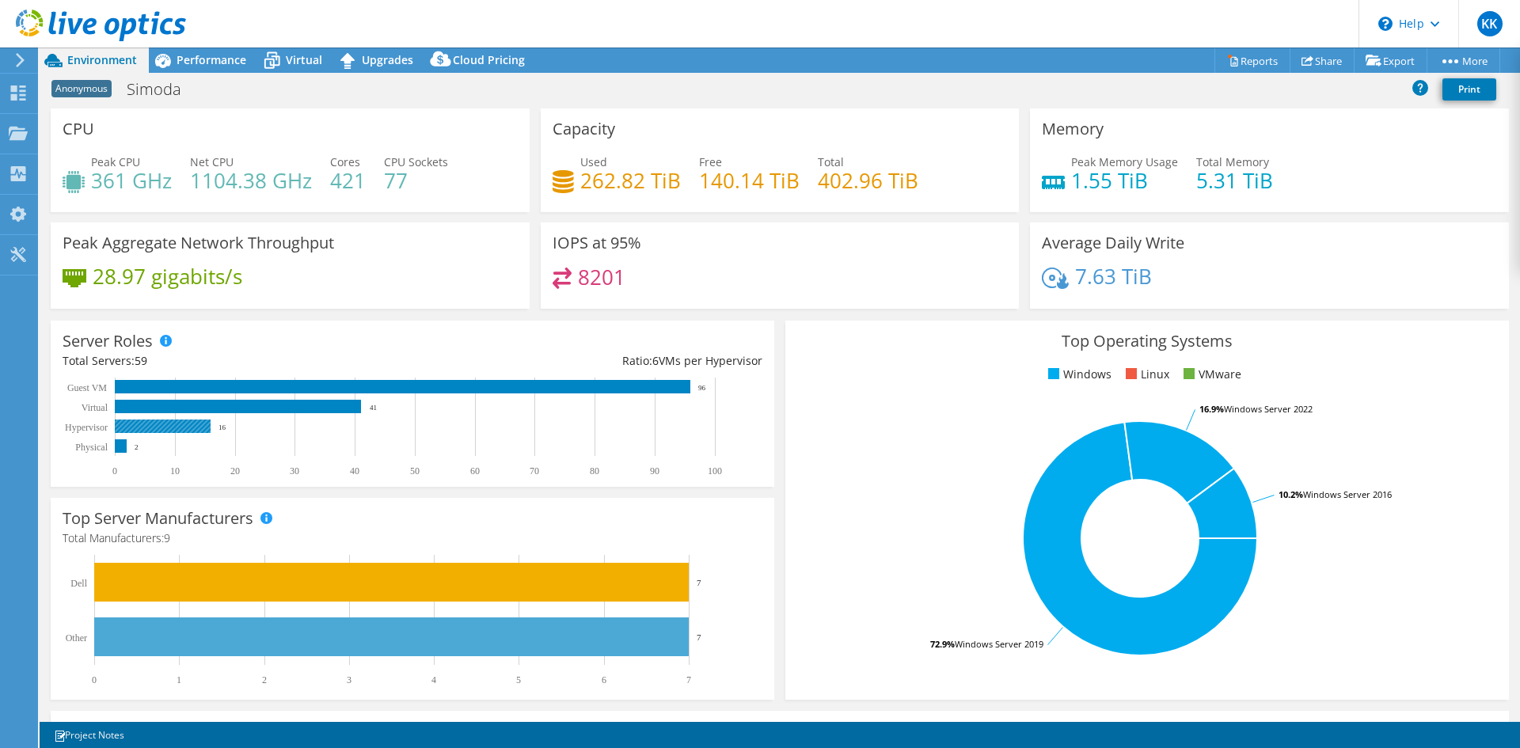
click at [170, 433] on rect at bounding box center [405, 427] width 685 height 99
click at [192, 57] on span "Performance" at bounding box center [212, 59] width 70 height 15
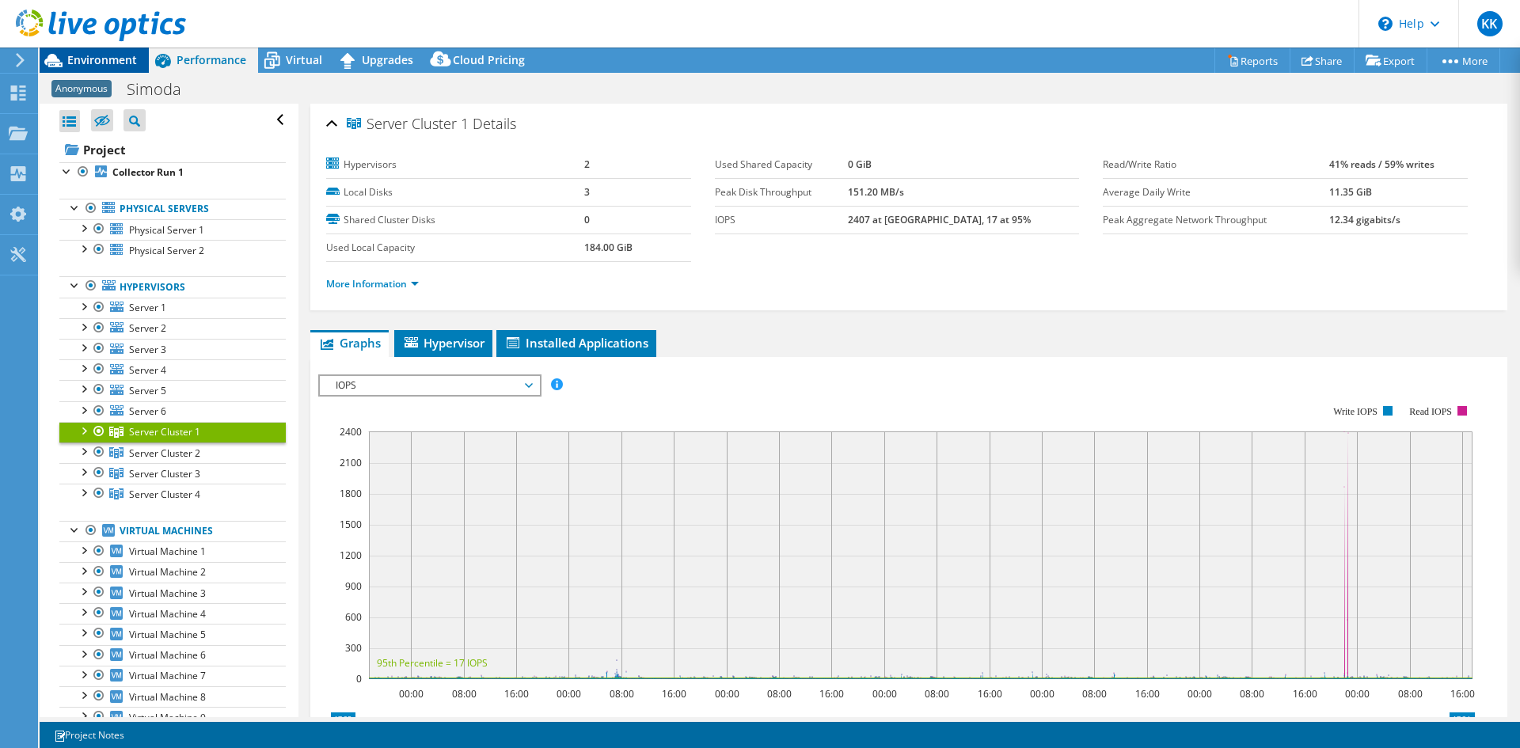
click at [104, 58] on span "Environment" at bounding box center [102, 59] width 70 height 15
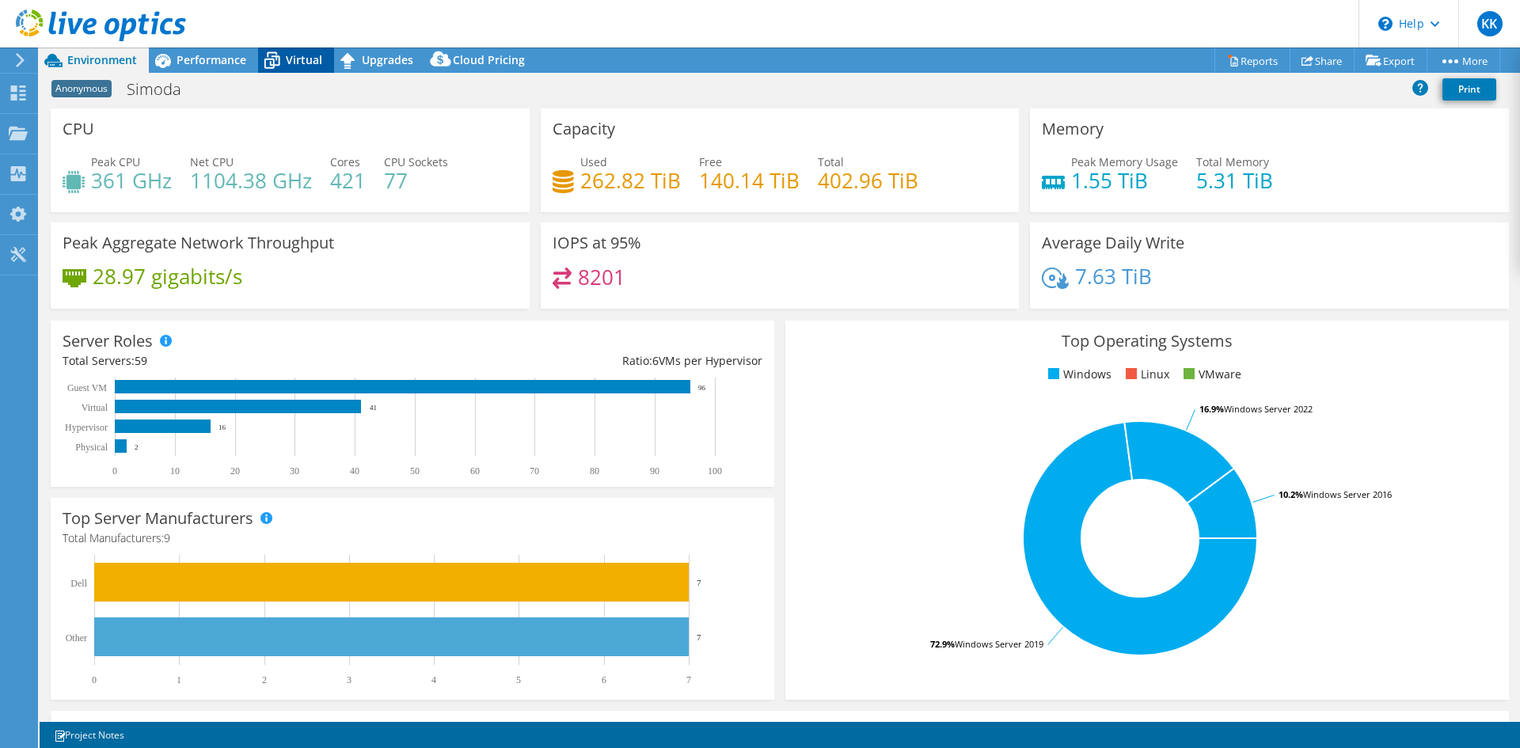
click at [298, 65] on span "Virtual" at bounding box center [304, 59] width 36 height 15
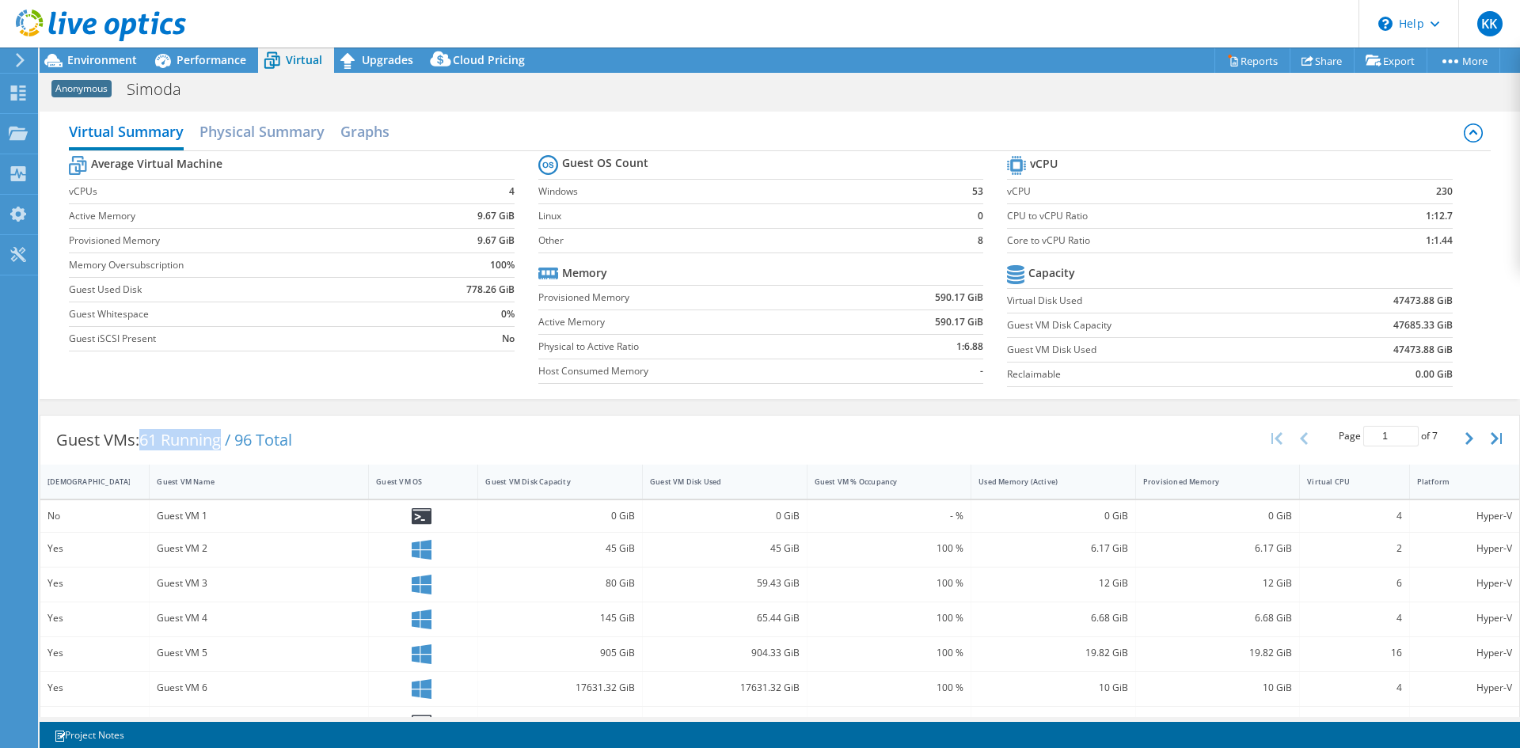
drag, startPoint x: 146, startPoint y: 436, endPoint x: 227, endPoint y: 445, distance: 81.2
click at [227, 445] on span "61 Running / 96 Total" at bounding box center [215, 439] width 153 height 21
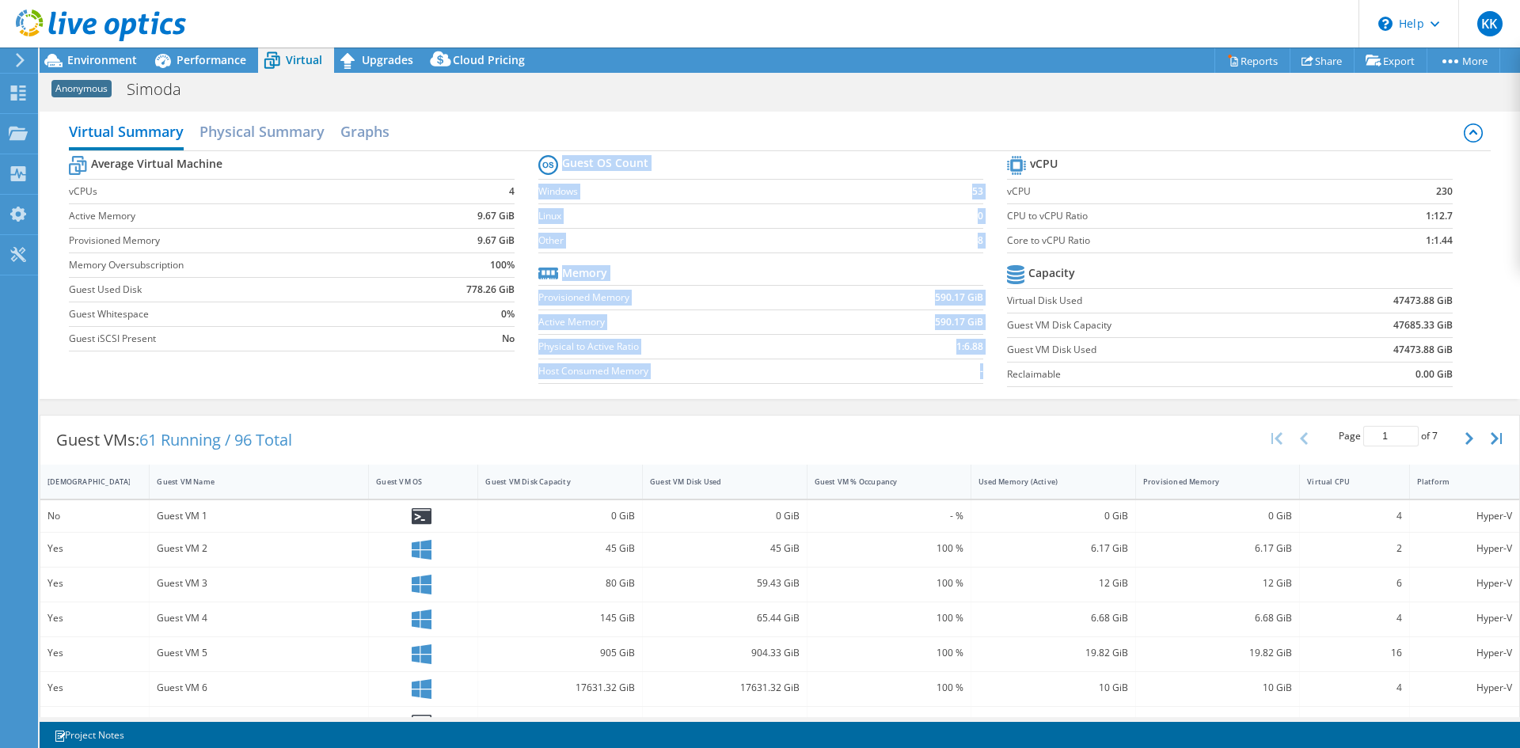
drag, startPoint x: 993, startPoint y: 192, endPoint x: 1442, endPoint y: 189, distance: 449.6
click at [1442, 189] on div "Average Virtual Machine vCPUs 4 Active Memory 9.67 GiB Provisioned Memory 9.67 …" at bounding box center [779, 273] width 1421 height 244
click at [1438, 191] on b "230" at bounding box center [1444, 192] width 17 height 16
click at [1044, 237] on label "Core to vCPU Ratio" at bounding box center [1179, 241] width 344 height 16
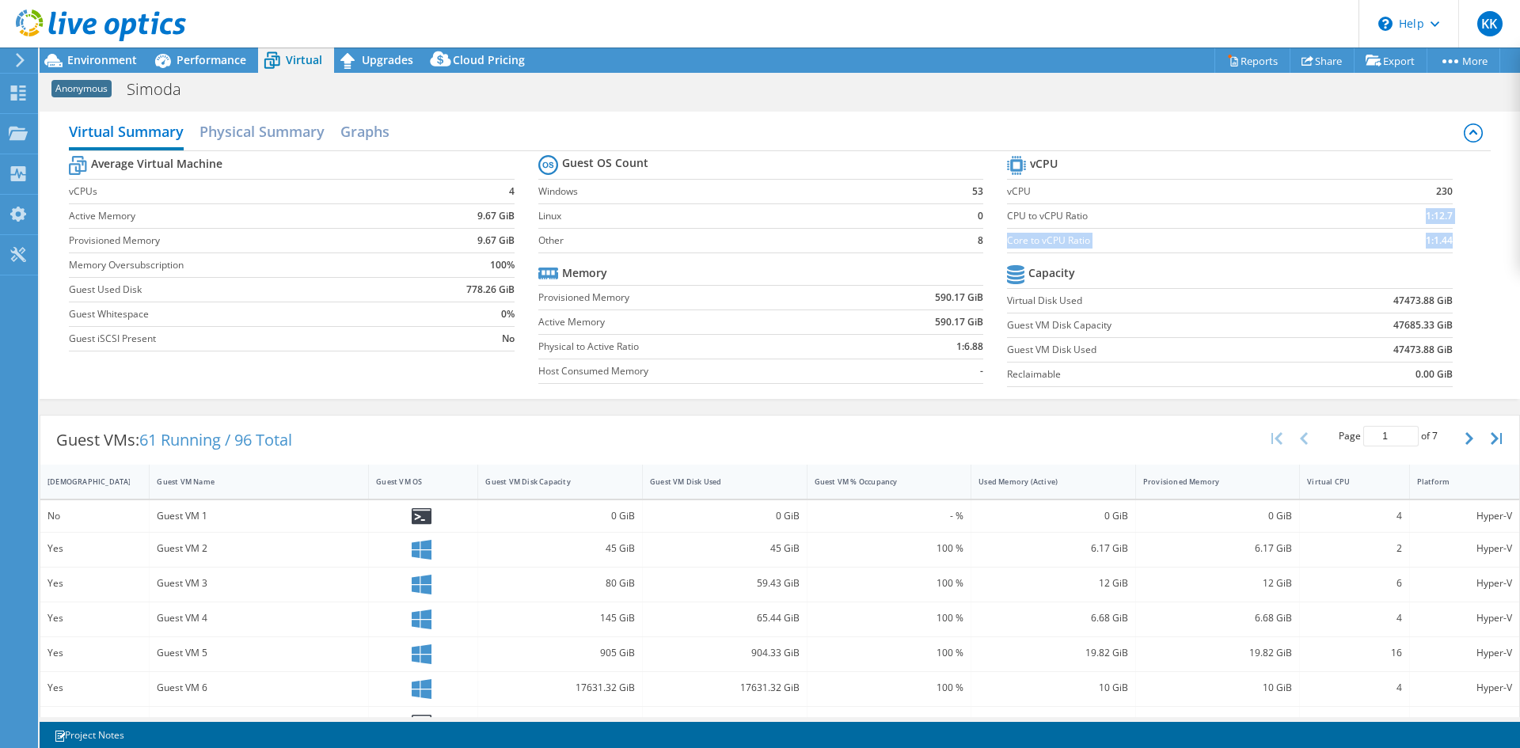
drag, startPoint x: 1410, startPoint y: 213, endPoint x: 1442, endPoint y: 242, distance: 43.7
click at [1441, 242] on tbody "vCPU vCPU 230 CPU to vCPU Ratio 1:12.7 Core to vCPU Ratio 1:1.44" at bounding box center [1229, 202] width 445 height 101
click at [1396, 229] on td "1:1.44" at bounding box center [1400, 240] width 101 height 25
drag, startPoint x: 1000, startPoint y: 217, endPoint x: 1439, endPoint y: 218, distance: 439.3
click at [1439, 218] on tr "CPU to vCPU Ratio 1:12.7" at bounding box center [1229, 215] width 445 height 25
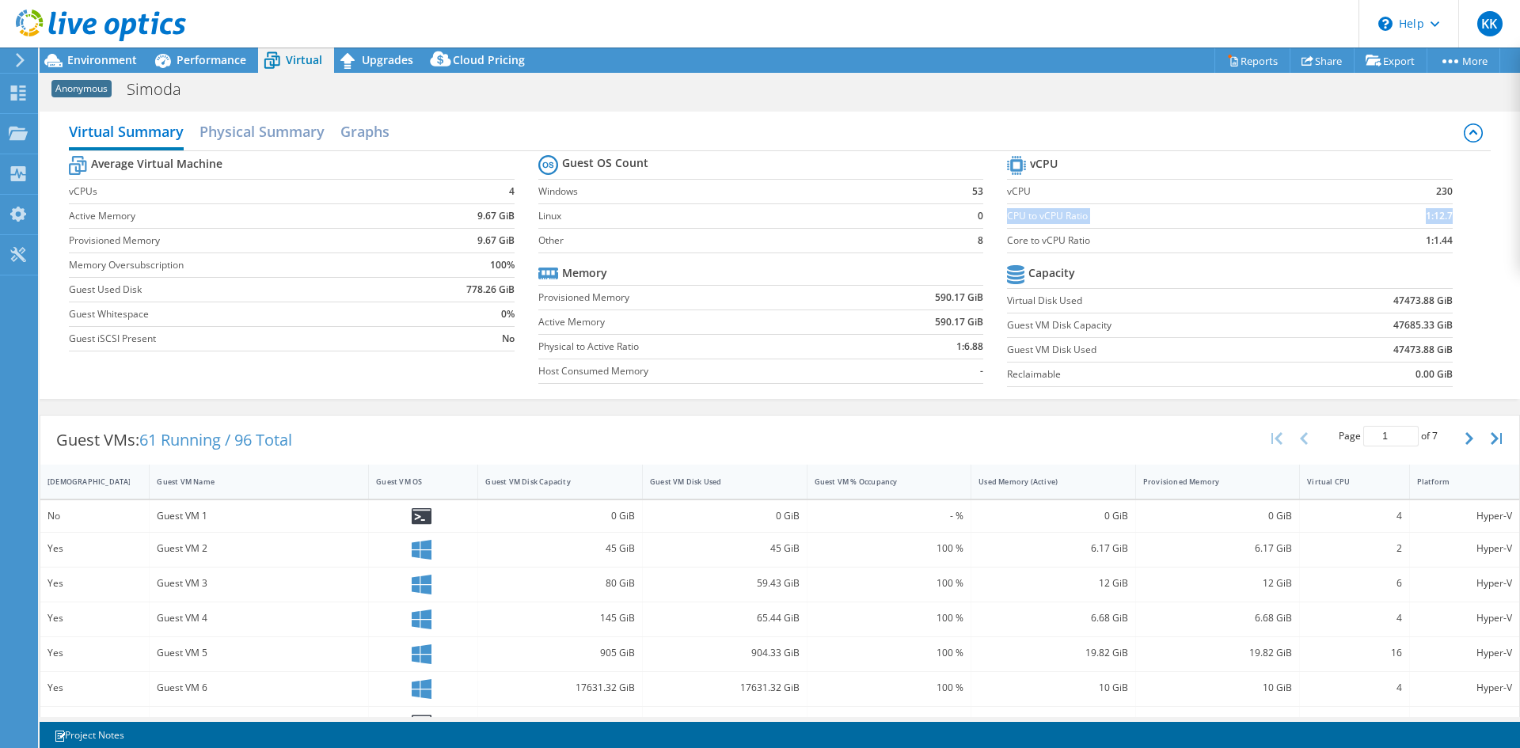
click at [1441, 222] on b "1:12.7" at bounding box center [1439, 216] width 27 height 16
drag, startPoint x: 1002, startPoint y: 249, endPoint x: 1444, endPoint y: 245, distance: 441.7
click at [1444, 245] on section "vCPU vCPU 230 CPU to vCPU Ratio 1:12.7 Core to vCPU Ratio 1:1.44 Capacity Virtu…" at bounding box center [1241, 273] width 469 height 243
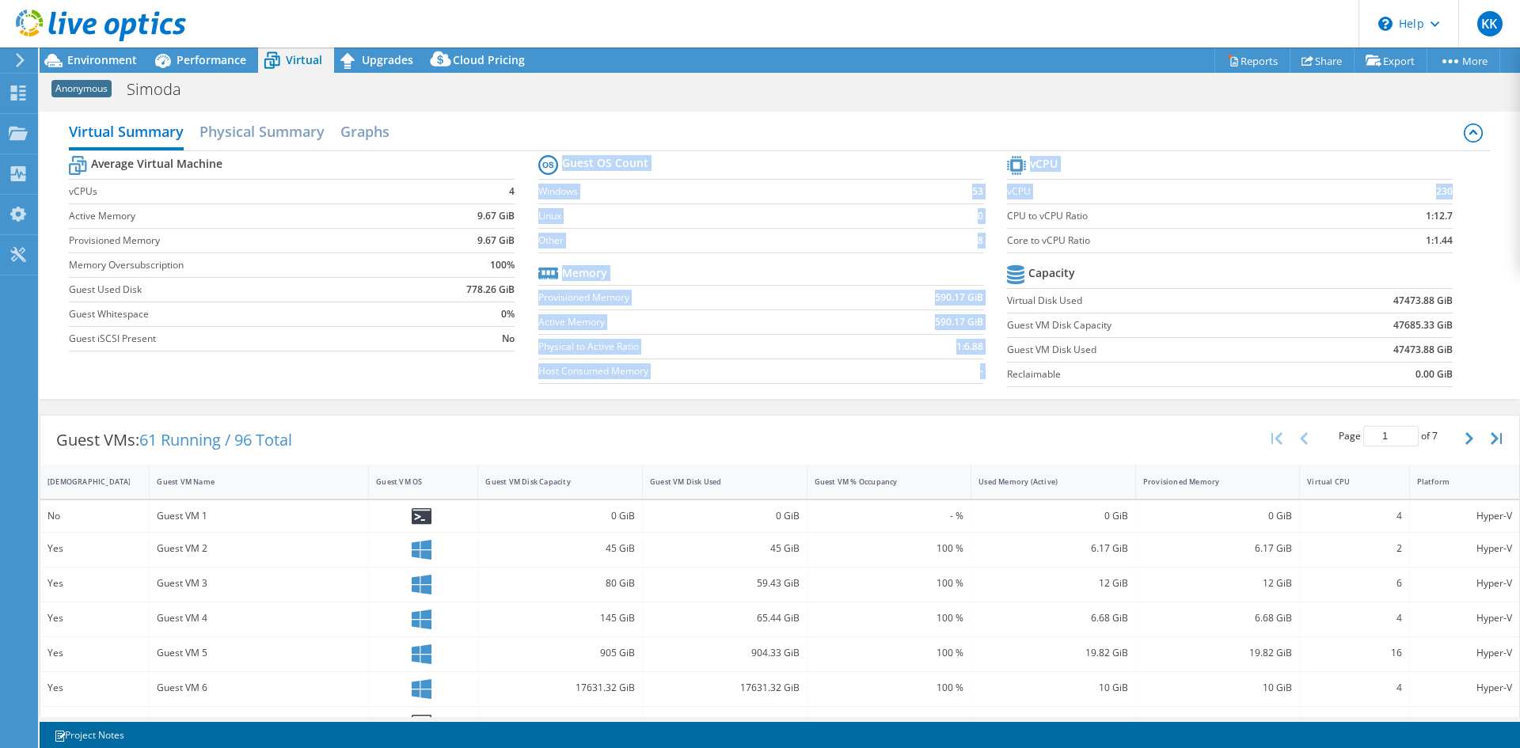
drag, startPoint x: 996, startPoint y: 193, endPoint x: 1438, endPoint y: 188, distance: 442.5
click at [1438, 188] on div "Average Virtual Machine vCPUs 4 Active Memory 9.67 GiB Provisioned Memory 9.67 …" at bounding box center [779, 273] width 1421 height 244
click at [1438, 188] on b "230" at bounding box center [1444, 192] width 17 height 16
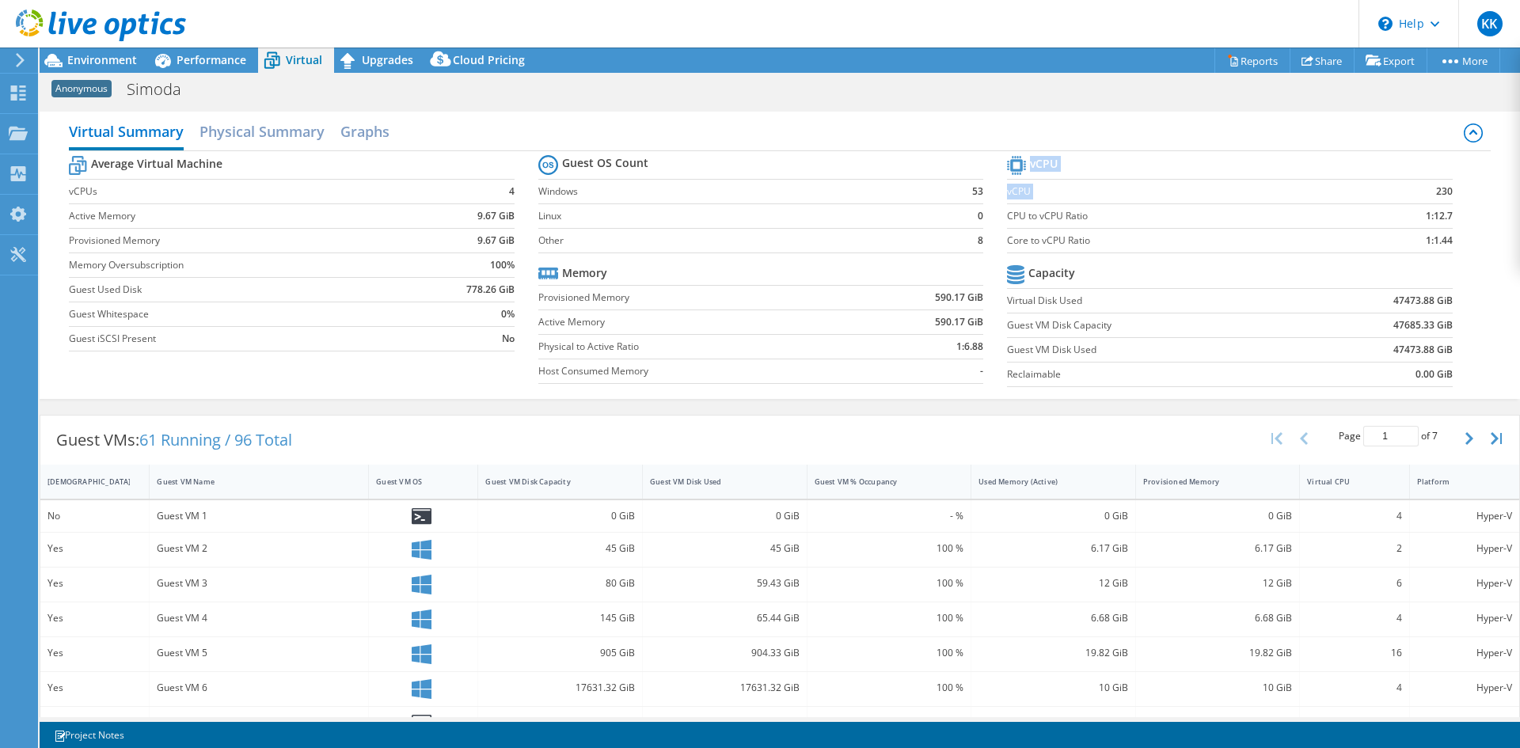
drag, startPoint x: 1441, startPoint y: 189, endPoint x: 1412, endPoint y: 192, distance: 29.4
click at [1412, 192] on section "vCPU vCPU 230 CPU to vCPU Ratio 1:12.7 Core to vCPU Ratio 1:1.44 Capacity Virtu…" at bounding box center [1241, 273] width 469 height 243
click at [1412, 192] on td "230" at bounding box center [1400, 191] width 101 height 25
click at [73, 55] on span "Environment" at bounding box center [102, 59] width 70 height 15
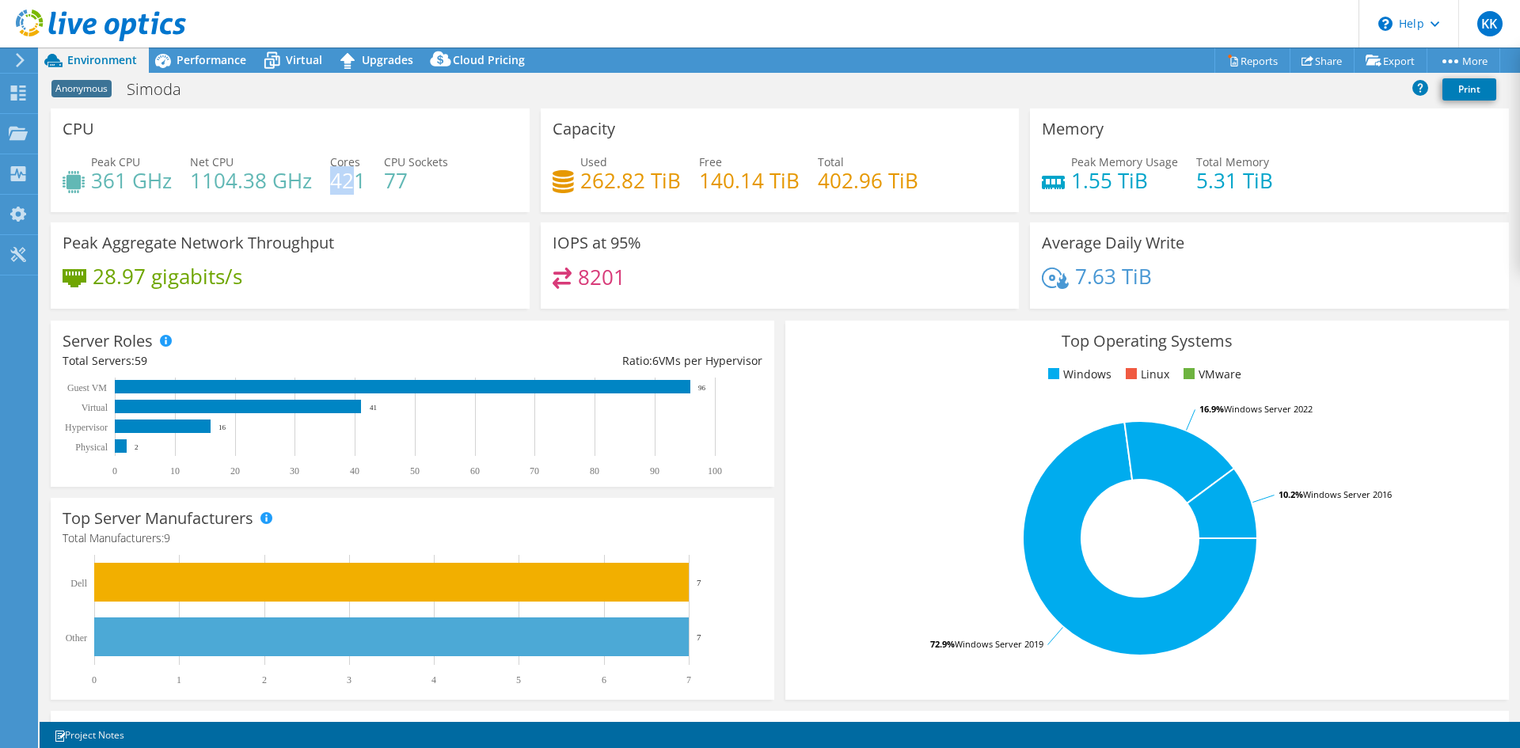
drag, startPoint x: 334, startPoint y: 180, endPoint x: 356, endPoint y: 182, distance: 22.2
click at [356, 182] on h4 "421" at bounding box center [348, 180] width 36 height 17
drag, startPoint x: 1056, startPoint y: 161, endPoint x: 1255, endPoint y: 194, distance: 202.2
click at [1250, 197] on div "Peak Memory Usage 1.55 TiB Total Memory 5.31 TiB" at bounding box center [1269, 179] width 455 height 51
click at [1256, 189] on h4 "5.31 TiB" at bounding box center [1234, 180] width 77 height 17
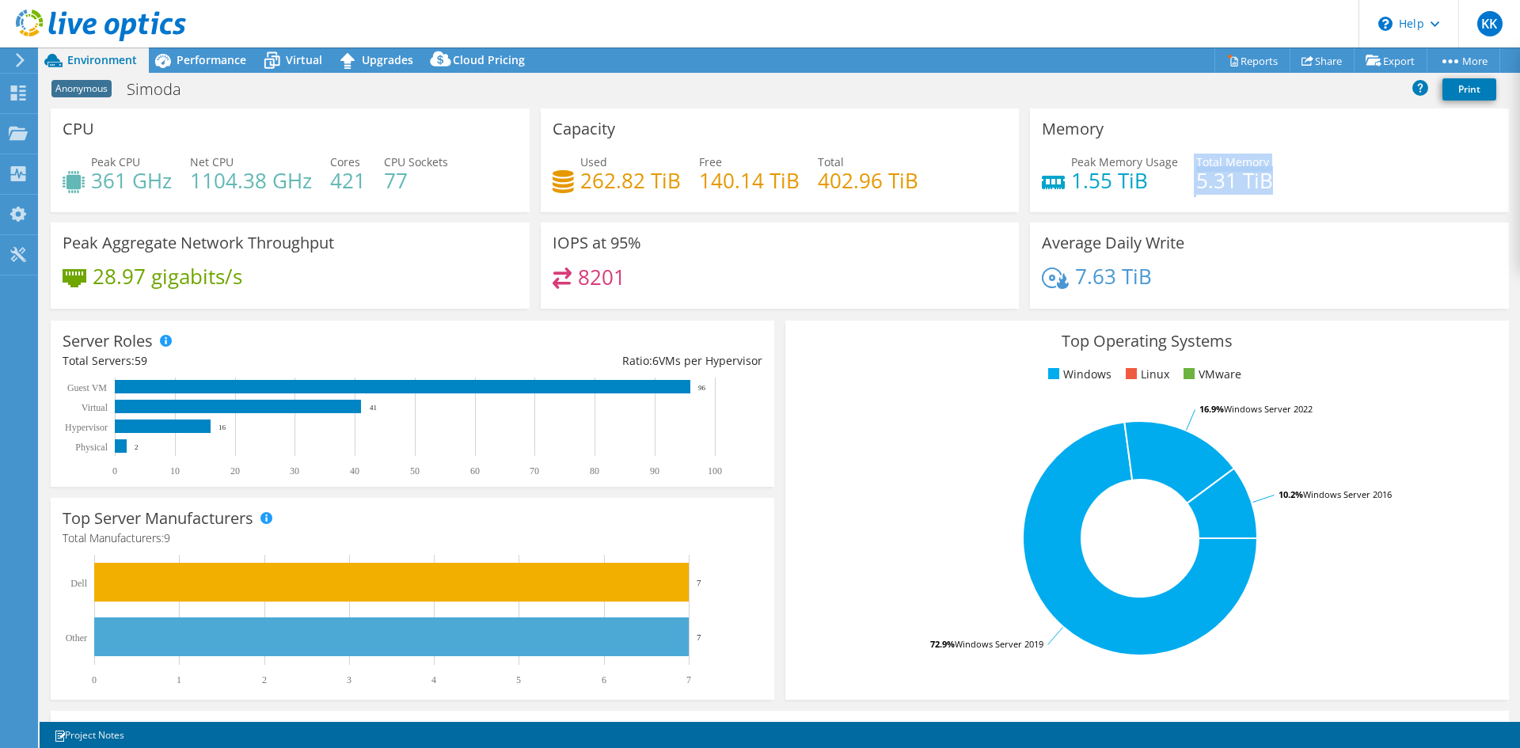
drag, startPoint x: 1186, startPoint y: 168, endPoint x: 1263, endPoint y: 187, distance: 79.9
click at [1263, 187] on div "Peak Memory Usage 1.55 TiB Total Memory 5.31 TiB" at bounding box center [1269, 179] width 455 height 51
drag, startPoint x: 1058, startPoint y: 157, endPoint x: 1133, endPoint y: 197, distance: 84.7
click at [1133, 197] on div "Peak Memory Usage 1.55 TiB Total Memory 5.31 TiB" at bounding box center [1269, 179] width 455 height 51
drag, startPoint x: 546, startPoint y: 146, endPoint x: 676, endPoint y: 186, distance: 135.7
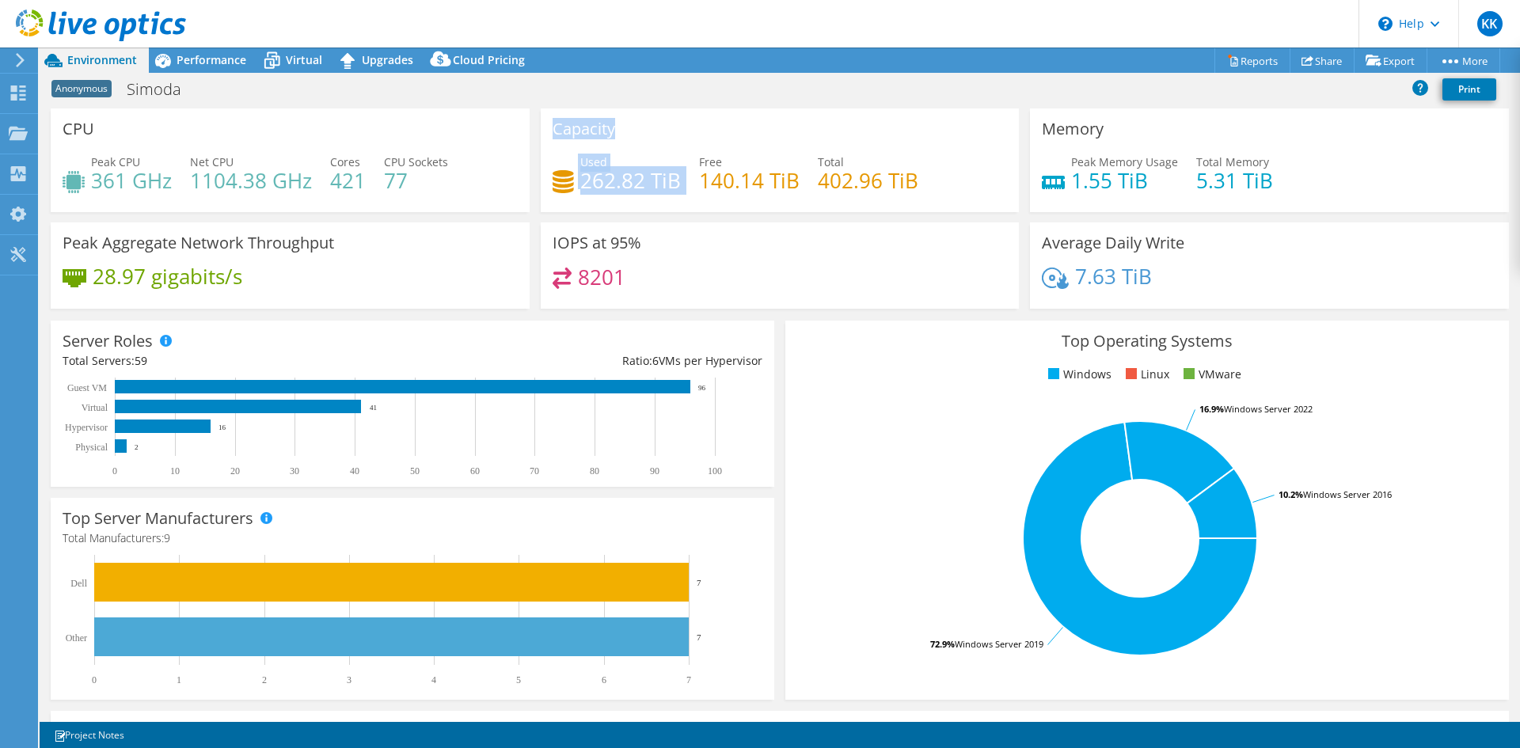
click at [676, 186] on div "Capacity Used 262.82 TiB Free 140.14 TiB Total 402.96 TiB" at bounding box center [780, 160] width 479 height 104
click at [661, 189] on h4 "262.82 TiB" at bounding box center [630, 180] width 101 height 17
drag, startPoint x: 716, startPoint y: 182, endPoint x: 761, endPoint y: 191, distance: 46.0
click at [742, 196] on div "Capacity Used 262.82 TiB Free 140.14 TiB Total 402.96 TiB" at bounding box center [780, 160] width 479 height 104
drag, startPoint x: 860, startPoint y: 194, endPoint x: 822, endPoint y: 165, distance: 47.5
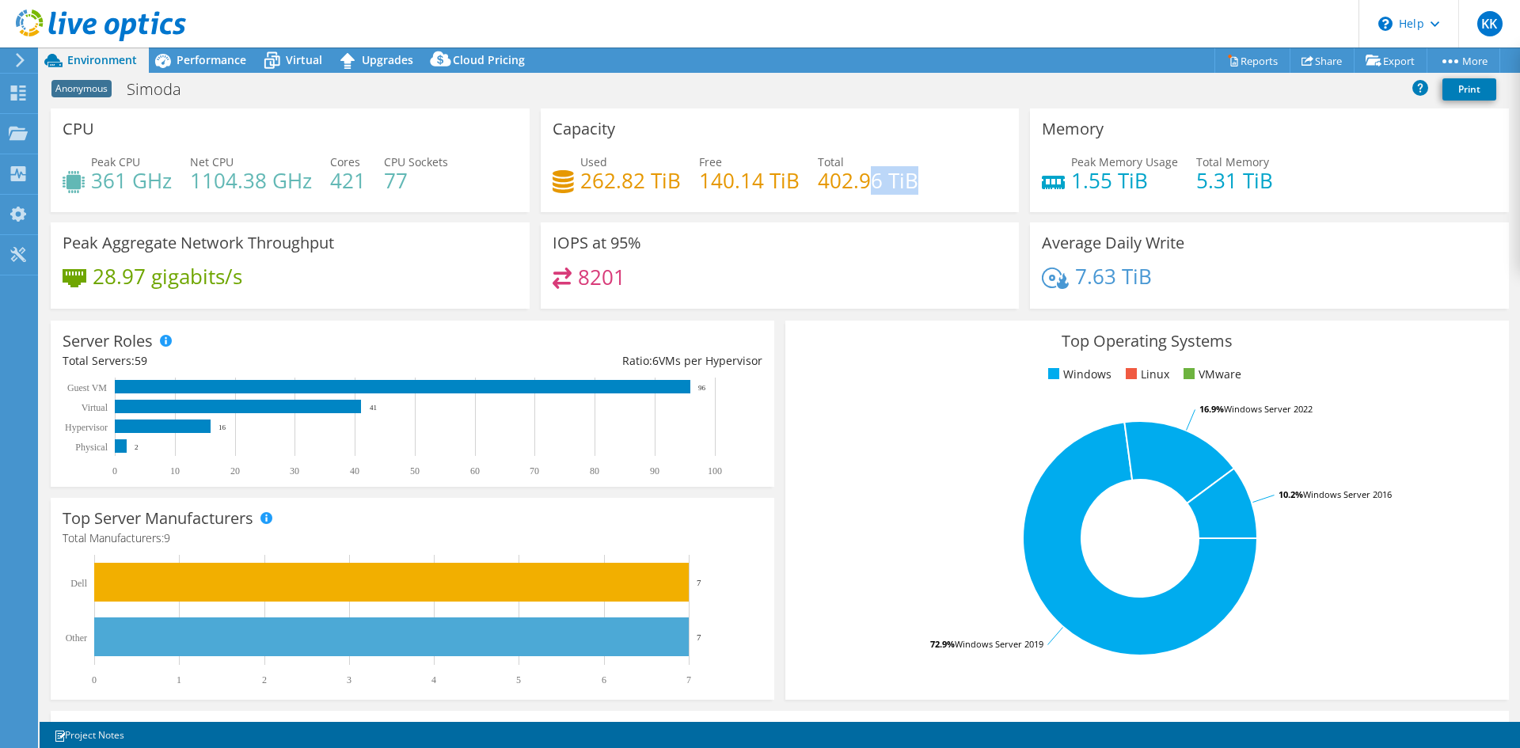
click at [860, 192] on div "Used 262.82 TiB Free 140.14 TiB Total 402.96 TiB" at bounding box center [779, 179] width 455 height 51
drag, startPoint x: 798, startPoint y: 148, endPoint x: 894, endPoint y: 194, distance: 106.9
click at [891, 194] on div "Capacity Used 262.82 TiB Free 140.14 TiB Total 402.96 TiB" at bounding box center [780, 160] width 479 height 104
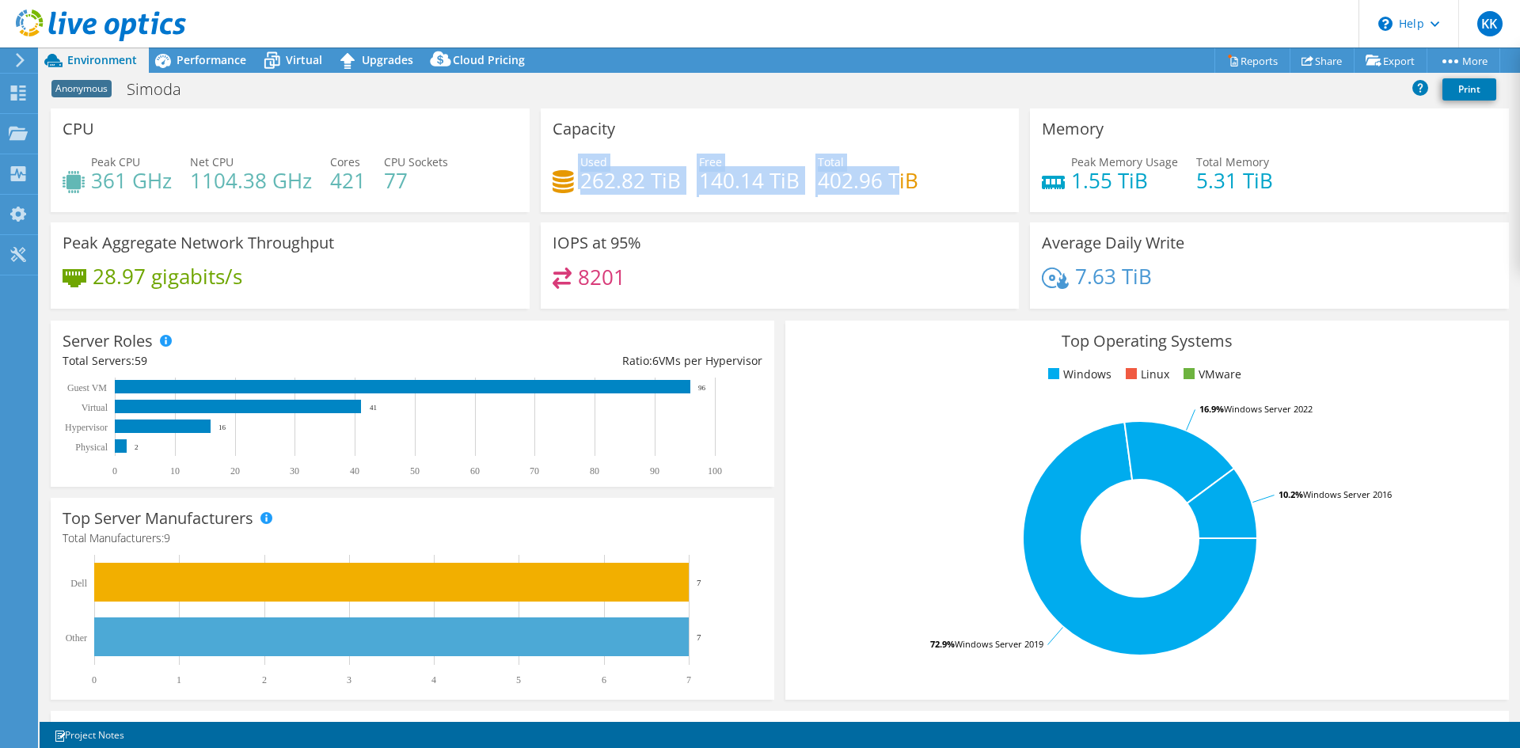
click at [894, 189] on h4 "402.96 TiB" at bounding box center [868, 180] width 101 height 17
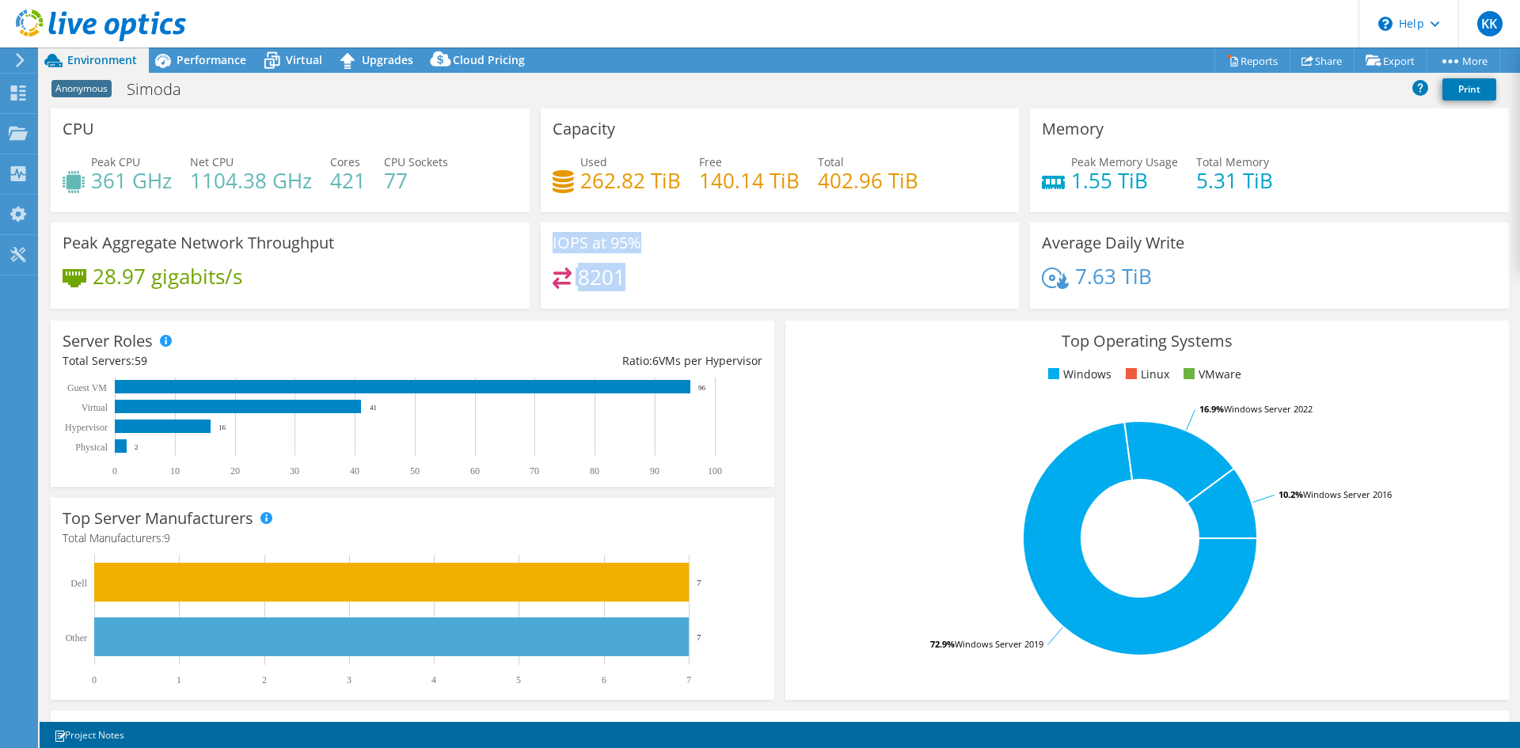
drag, startPoint x: 545, startPoint y: 243, endPoint x: 625, endPoint y: 287, distance: 91.4
click at [625, 289] on div "IOPS at 95% 8201" at bounding box center [780, 265] width 479 height 86
click at [208, 64] on span "Performance" at bounding box center [212, 59] width 70 height 15
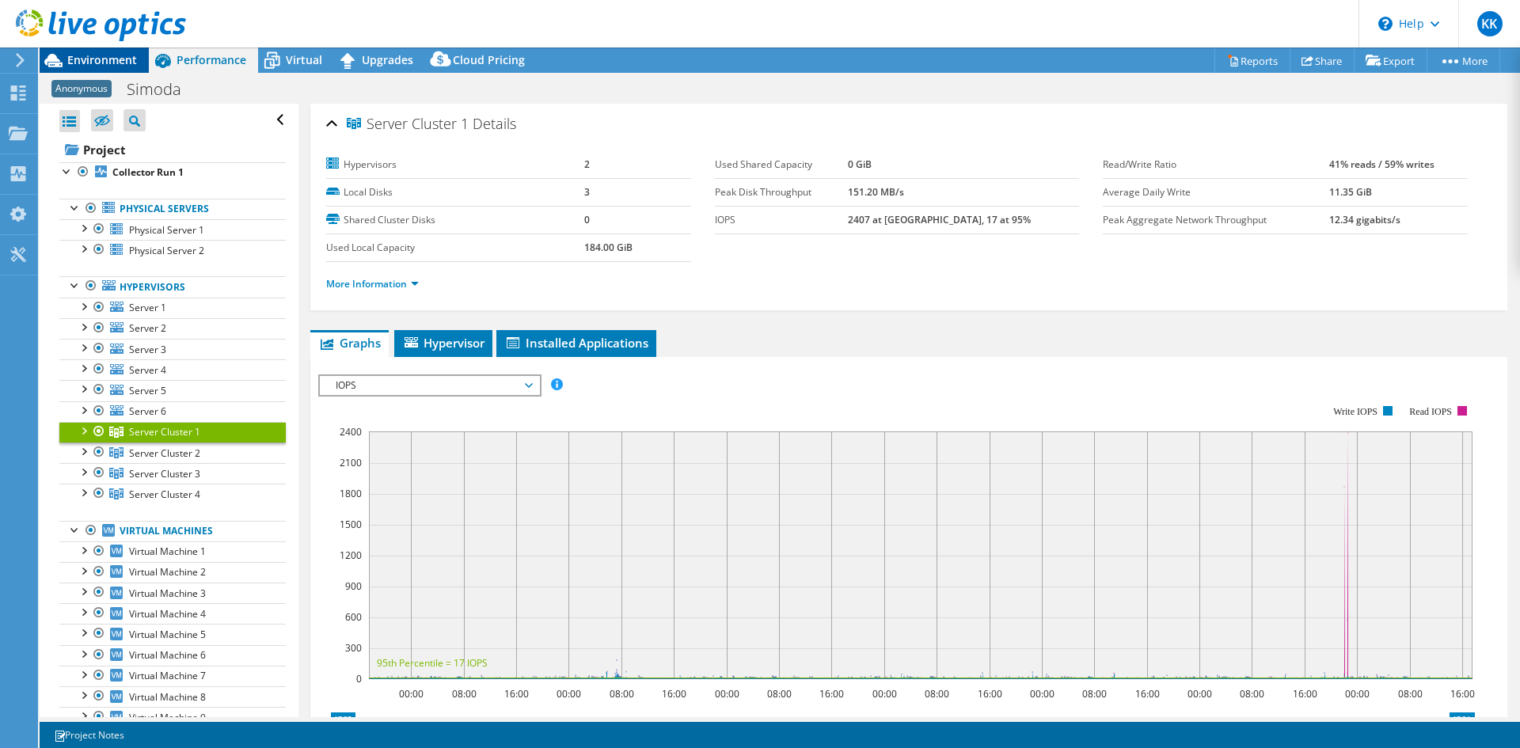
click at [104, 59] on span "Environment" at bounding box center [102, 59] width 70 height 15
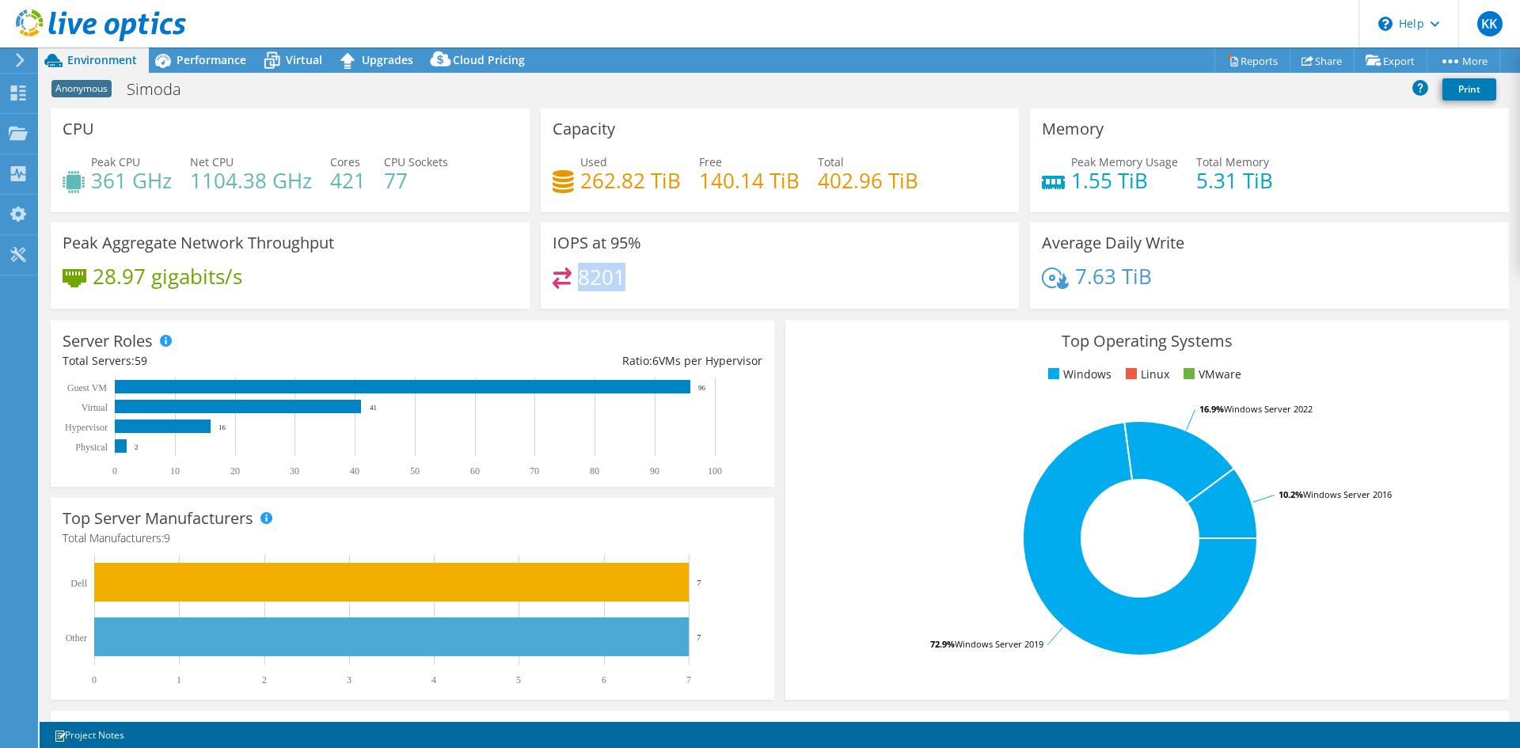
drag, startPoint x: 579, startPoint y: 274, endPoint x: 626, endPoint y: 268, distance: 47.1
click at [626, 268] on div "8201" at bounding box center [779, 285] width 455 height 34
click at [211, 51] on div "Performance" at bounding box center [203, 59] width 109 height 25
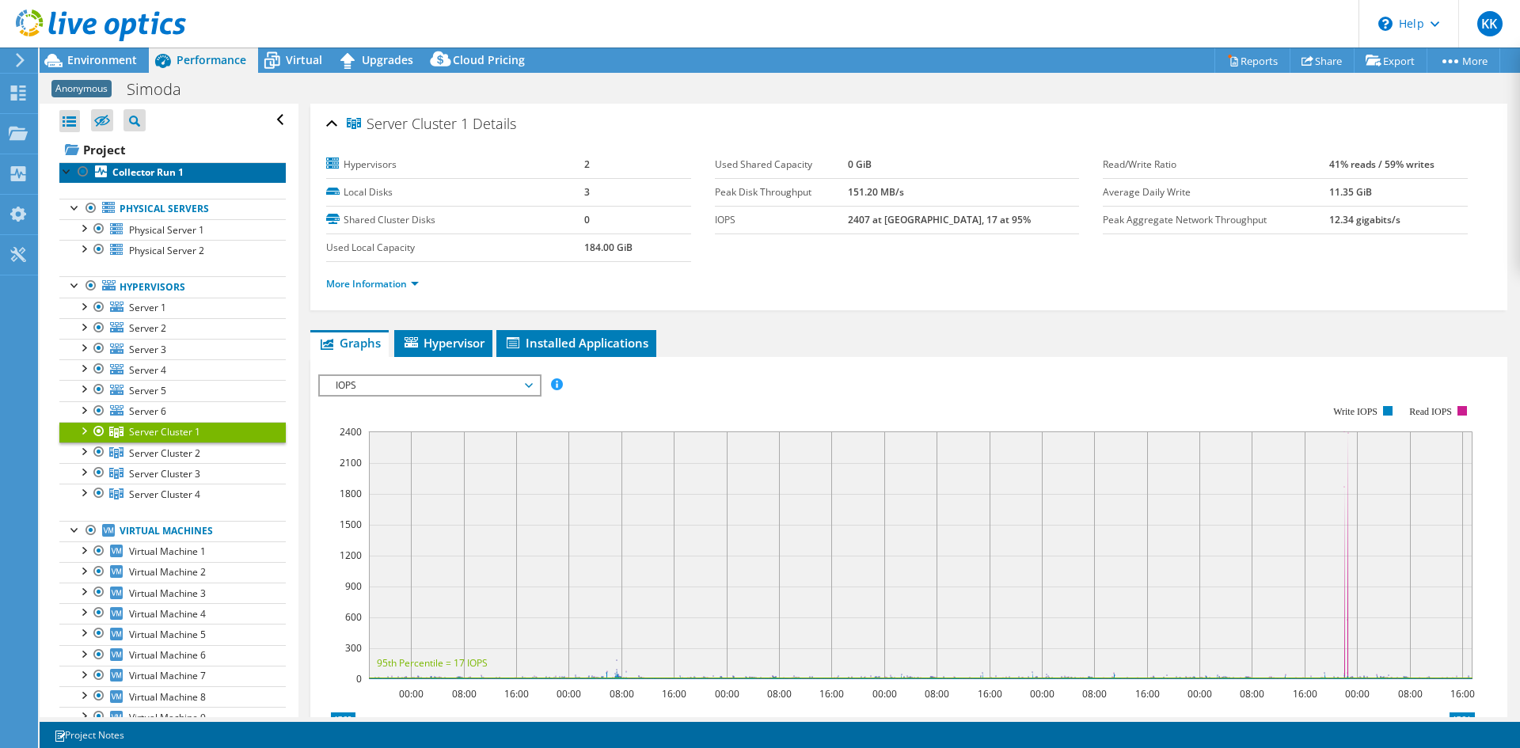
click at [152, 175] on b "Collector Run 1" at bounding box center [147, 171] width 71 height 13
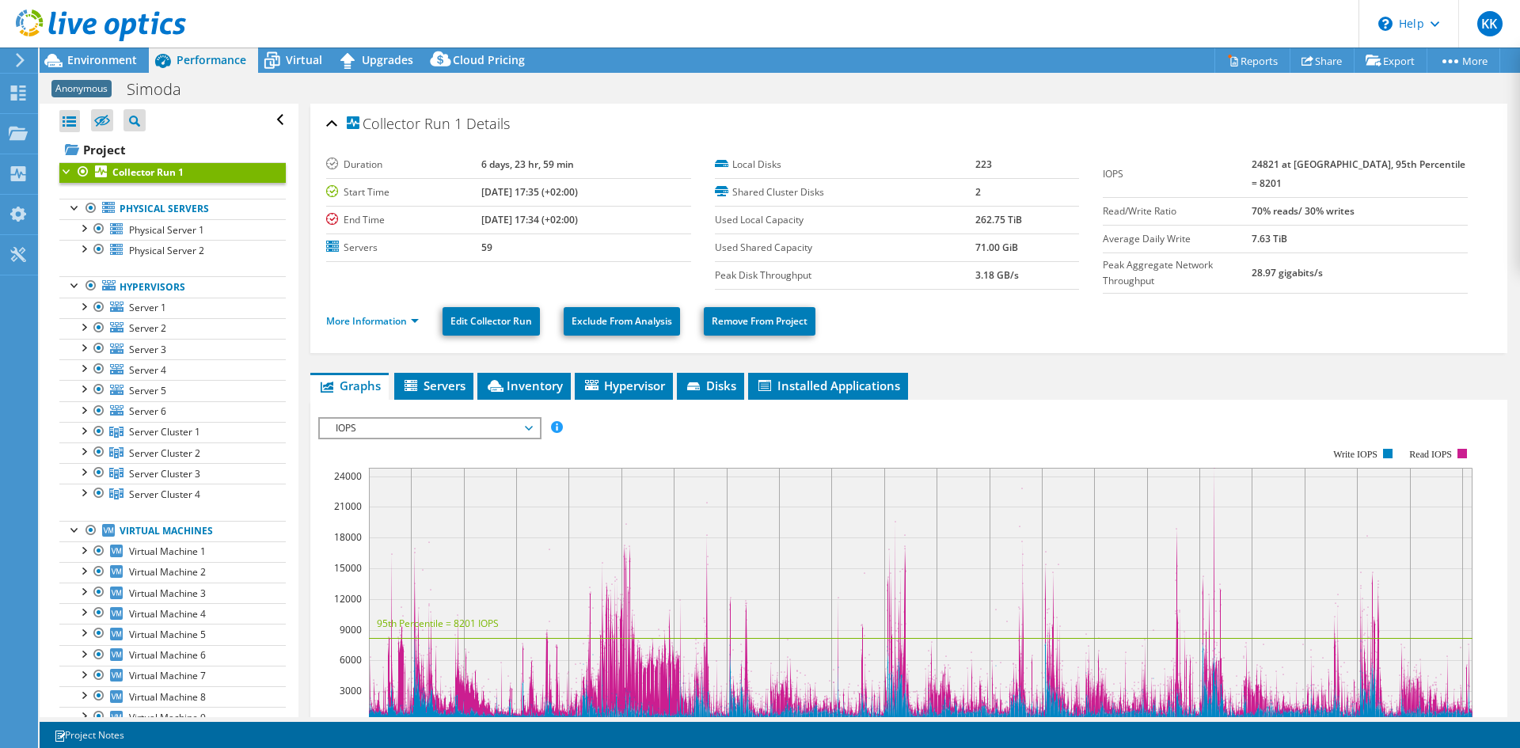
drag, startPoint x: 1274, startPoint y: 165, endPoint x: 1323, endPoint y: 158, distance: 49.5
click at [1323, 158] on tr "IOPS 24821 at Peak, 95th Percentile = 8201" at bounding box center [1285, 174] width 365 height 47
drag, startPoint x: 1266, startPoint y: 155, endPoint x: 1278, endPoint y: 150, distance: 12.1
click at [1251, 153] on td "IOPS" at bounding box center [1177, 174] width 149 height 47
click at [1342, 154] on td "24821 at Peak, 95th Percentile = 8201" at bounding box center [1359, 174] width 216 height 47
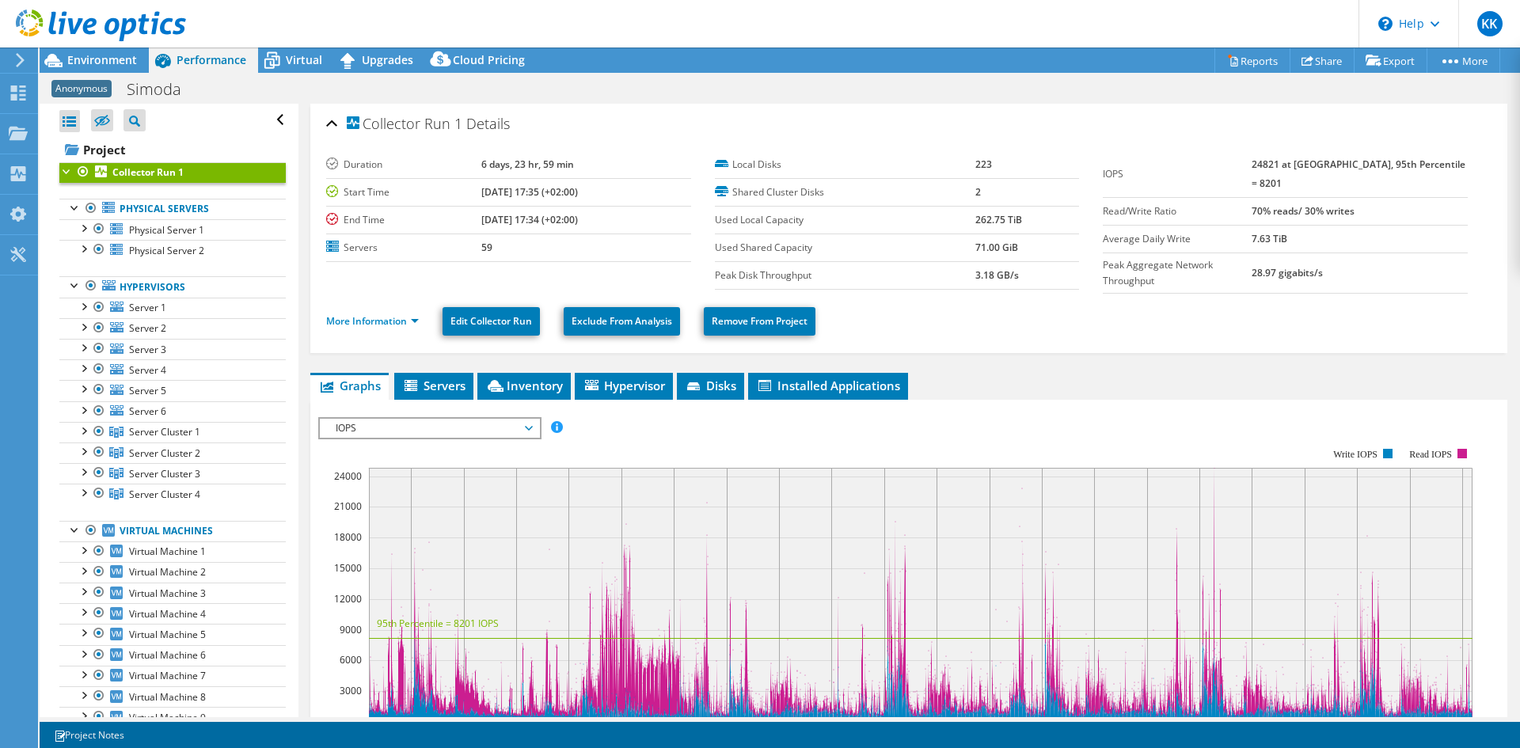
click at [1330, 169] on b "24821 at Peak, 95th Percentile = 8201" at bounding box center [1358, 174] width 214 height 32
drag, startPoint x: 1339, startPoint y: 164, endPoint x: 1270, endPoint y: 161, distance: 69.7
click at [1275, 161] on tr "IOPS 24821 at Peak, 95th Percentile = 8201" at bounding box center [1285, 174] width 365 height 47
click at [104, 54] on span "Environment" at bounding box center [102, 59] width 70 height 15
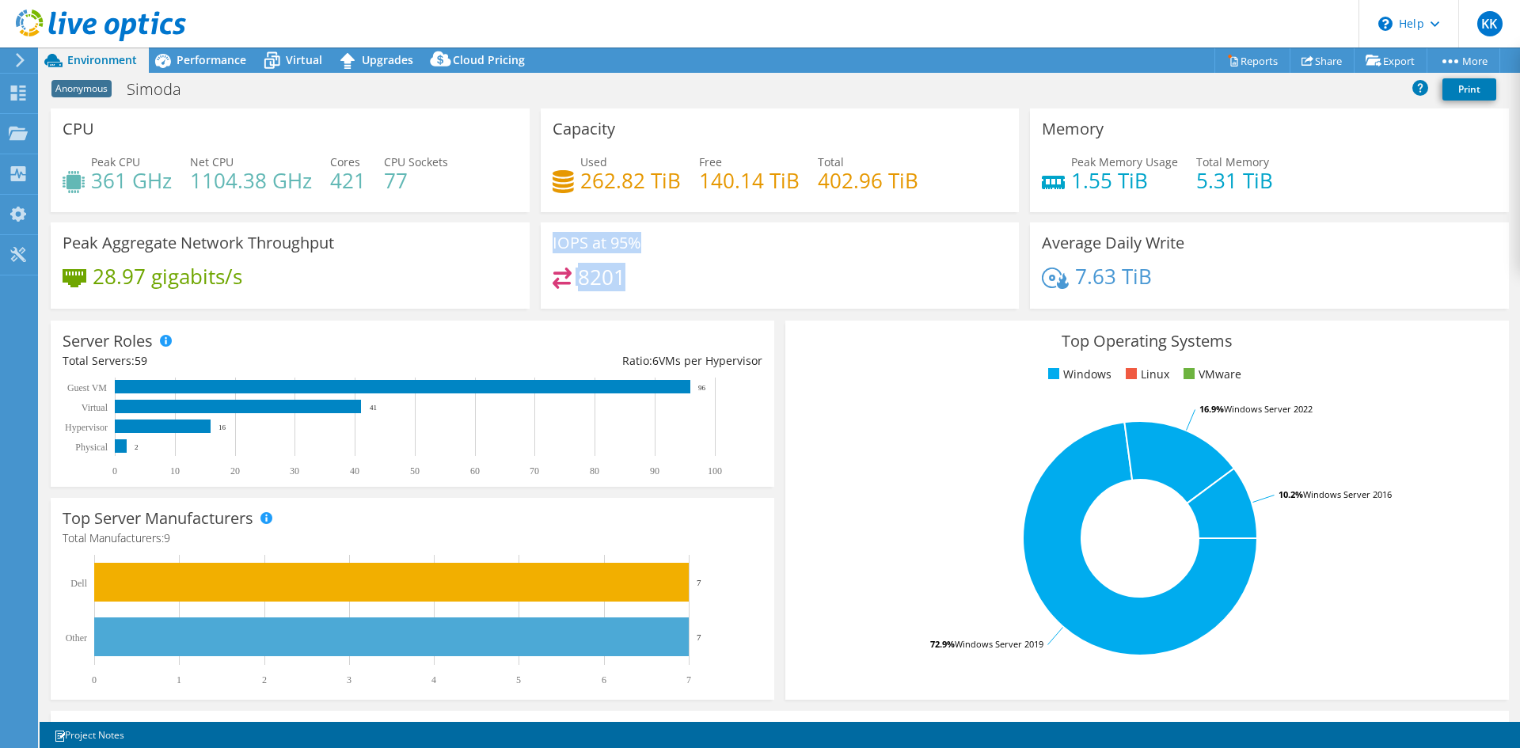
drag, startPoint x: 550, startPoint y: 241, endPoint x: 651, endPoint y: 298, distance: 115.9
click at [651, 298] on div "IOPS at 95% 8201" at bounding box center [780, 265] width 479 height 86
click at [552, 237] on h3 "IOPS at 95%" at bounding box center [596, 242] width 89 height 17
click at [208, 59] on span "Performance" at bounding box center [212, 59] width 70 height 15
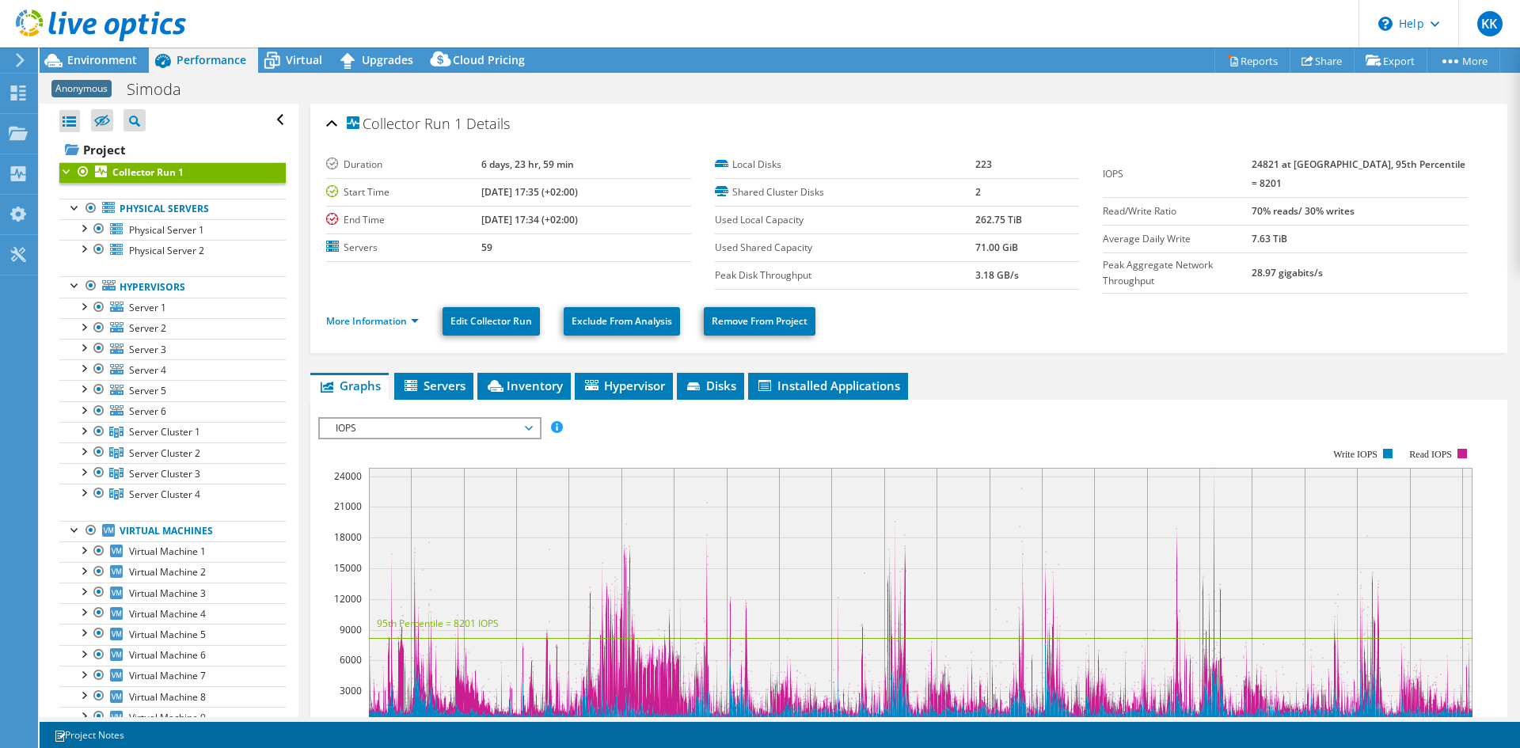
drag, startPoint x: 1275, startPoint y: 160, endPoint x: 1328, endPoint y: 162, distance: 53.1
click at [1332, 165] on tr "IOPS 24821 at Peak, 95th Percentile = 8201" at bounding box center [1285, 174] width 365 height 47
click at [1278, 175] on td "24821 at Peak, 95th Percentile = 8201" at bounding box center [1359, 174] width 216 height 47
drag, startPoint x: 1278, startPoint y: 168, endPoint x: 1342, endPoint y: 169, distance: 64.1
click at [1342, 169] on b "24821 at Peak, 95th Percentile = 8201" at bounding box center [1358, 174] width 214 height 32
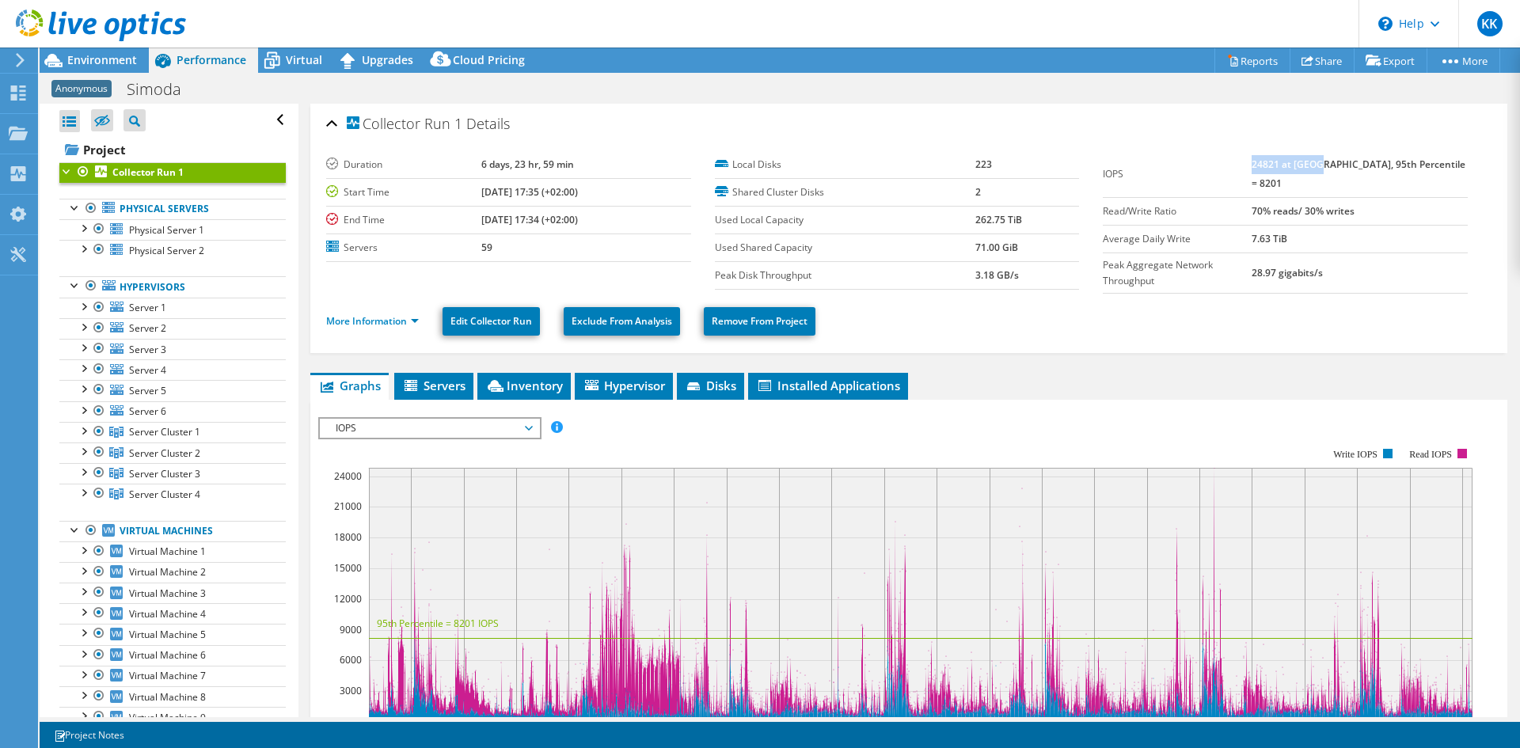
drag, startPoint x: 1328, startPoint y: 169, endPoint x: 1327, endPoint y: 154, distance: 14.3
drag, startPoint x: 1327, startPoint y: 154, endPoint x: 1056, endPoint y: 369, distance: 346.0
click at [1056, 373] on ul "Graphs Servers Inventory Hypervisor Disks Cluster Disks Installed Applications" at bounding box center [908, 386] width 1197 height 27
drag, startPoint x: 1278, startPoint y: 166, endPoint x: 1337, endPoint y: 153, distance: 60.1
click at [1337, 153] on td "24821 at Peak, 95th Percentile = 8201" at bounding box center [1359, 174] width 216 height 47
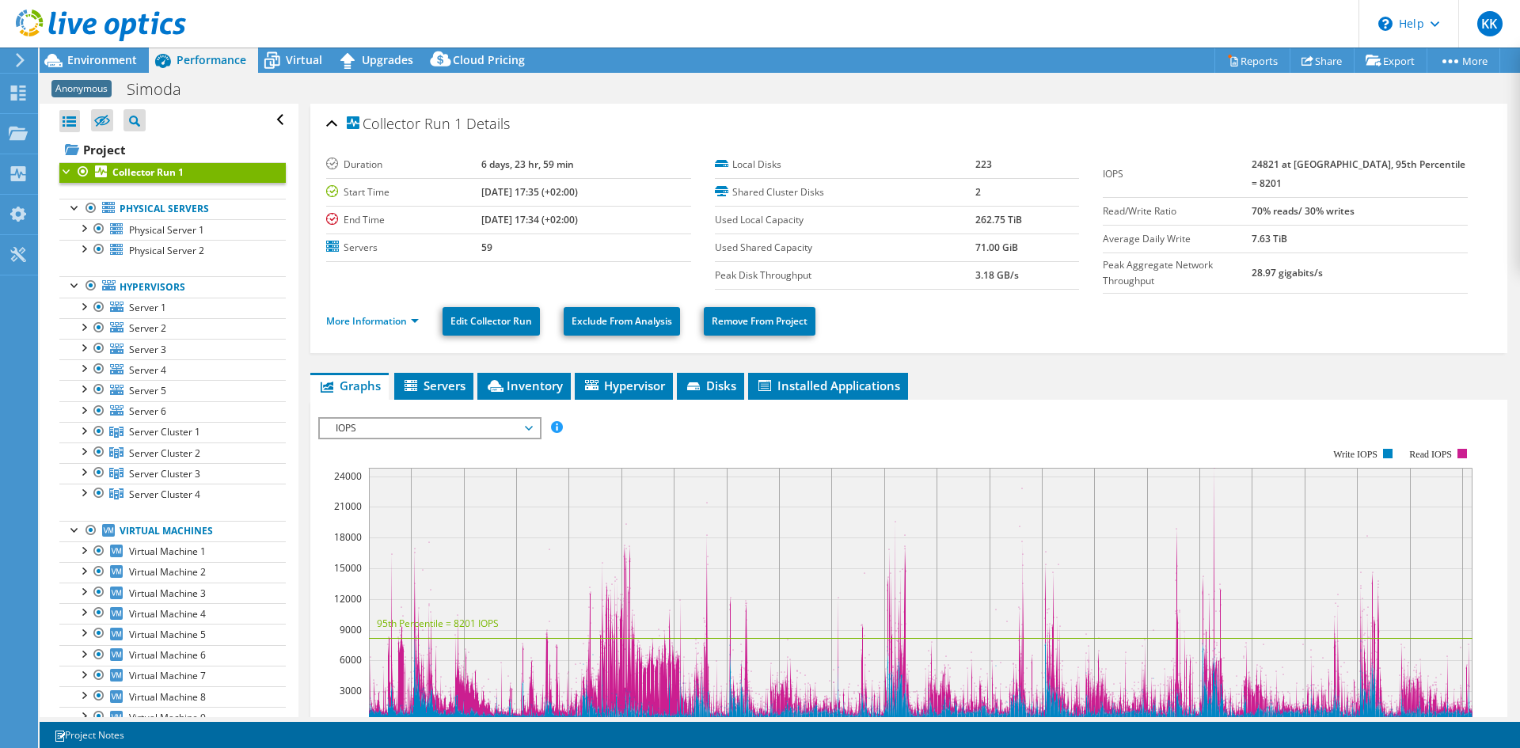
drag, startPoint x: 1256, startPoint y: 170, endPoint x: 1266, endPoint y: 169, distance: 9.6
click at [1251, 169] on label "IOPS" at bounding box center [1177, 174] width 149 height 16
drag, startPoint x: 1271, startPoint y: 164, endPoint x: 1341, endPoint y: 170, distance: 69.9
click at [1341, 170] on tr "IOPS 24821 at Peak, 95th Percentile = 8201" at bounding box center [1285, 174] width 365 height 47
click at [120, 57] on span "Environment" at bounding box center [102, 59] width 70 height 15
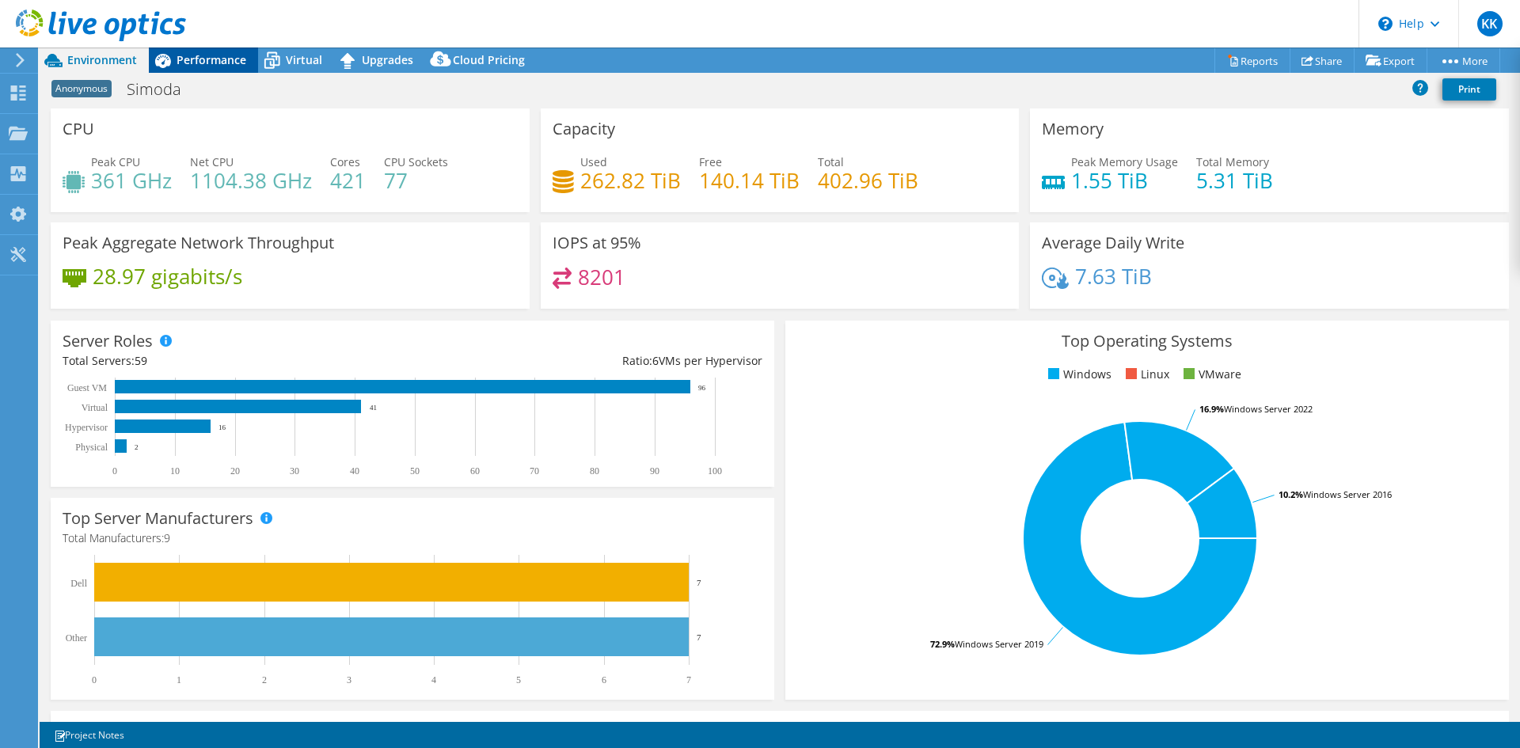
click at [211, 63] on span "Performance" at bounding box center [212, 59] width 70 height 15
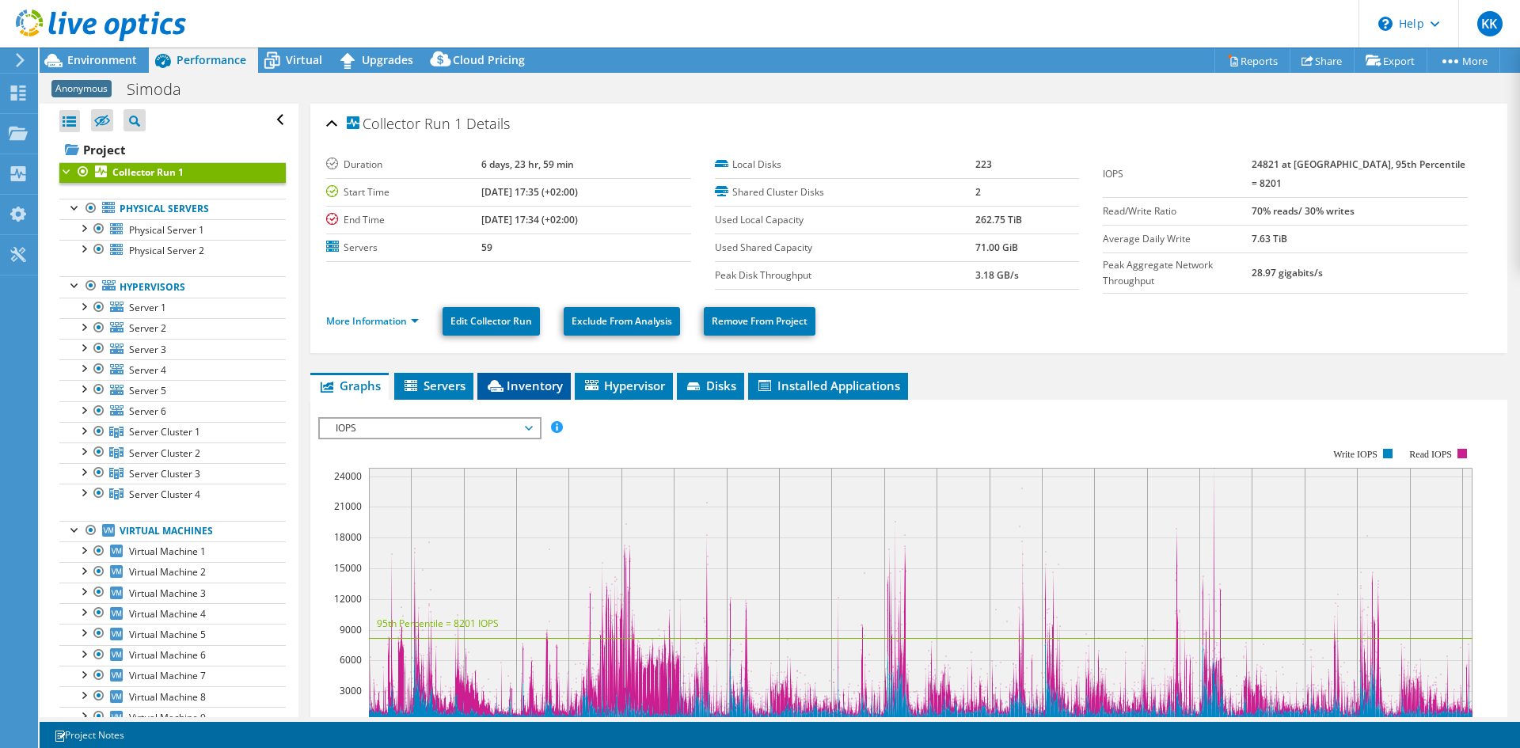
click at [544, 379] on span "Inventory" at bounding box center [524, 386] width 78 height 16
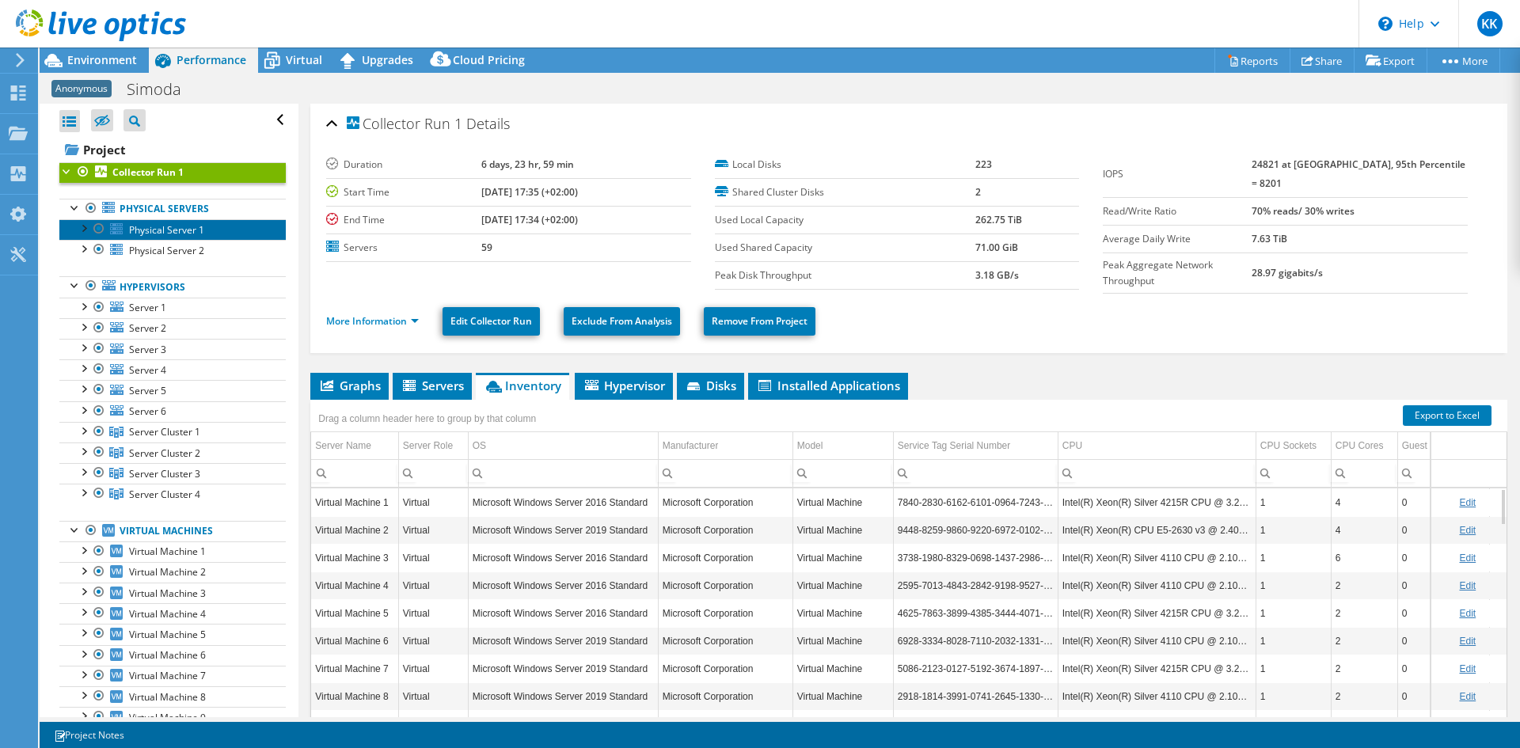
click at [159, 223] on span "Physical Server 1" at bounding box center [166, 229] width 75 height 13
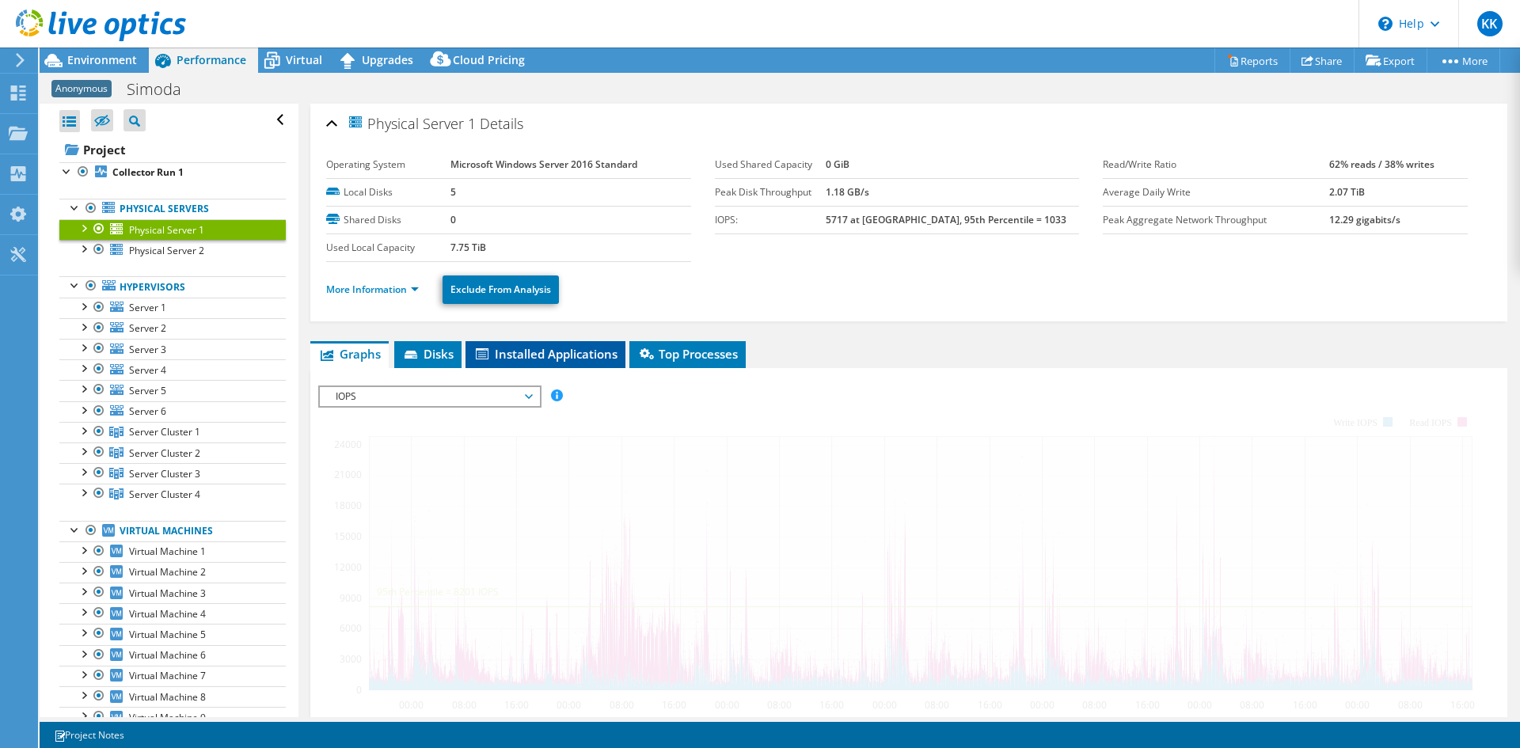
click at [515, 359] on span "Installed Applications" at bounding box center [545, 354] width 144 height 16
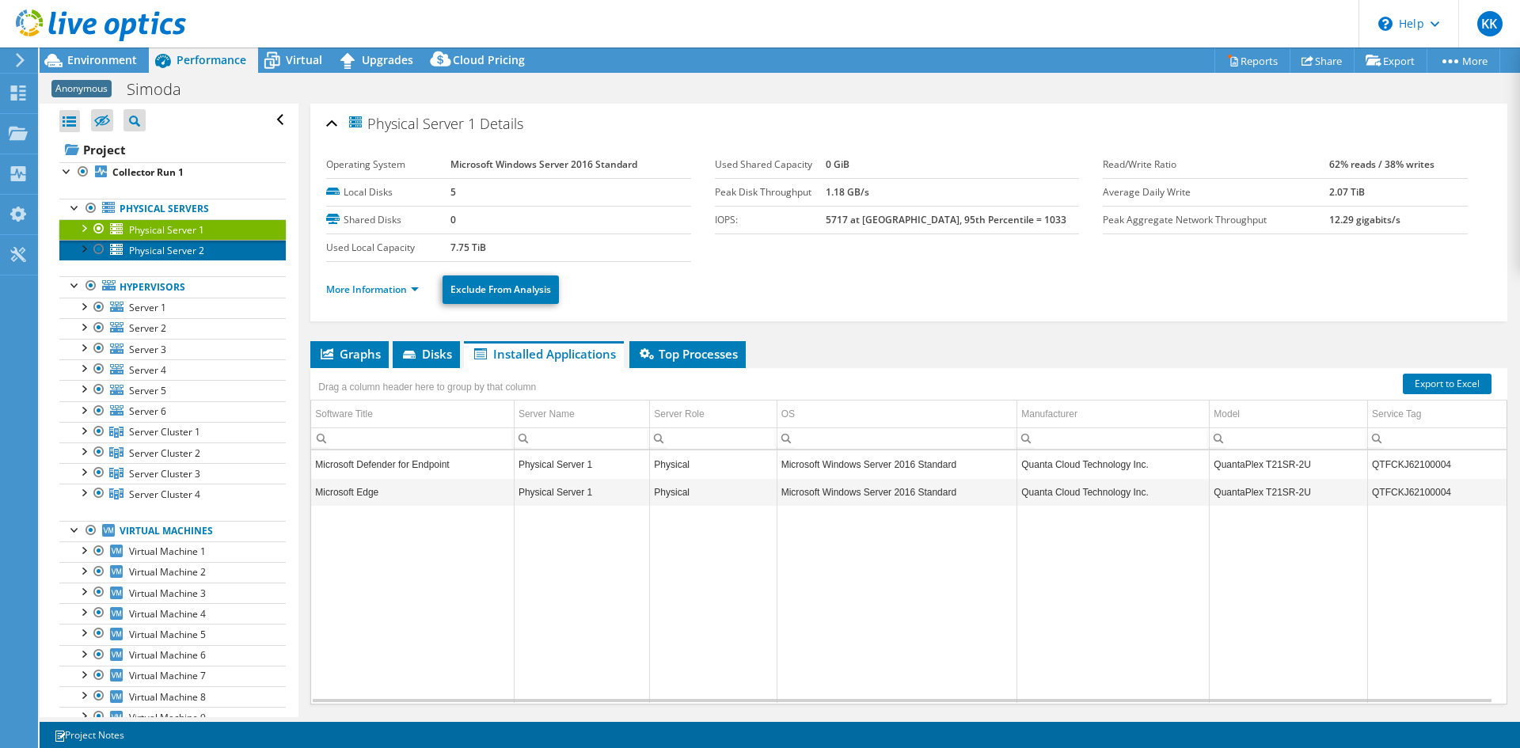
click at [135, 245] on span "Physical Server 2" at bounding box center [166, 250] width 75 height 13
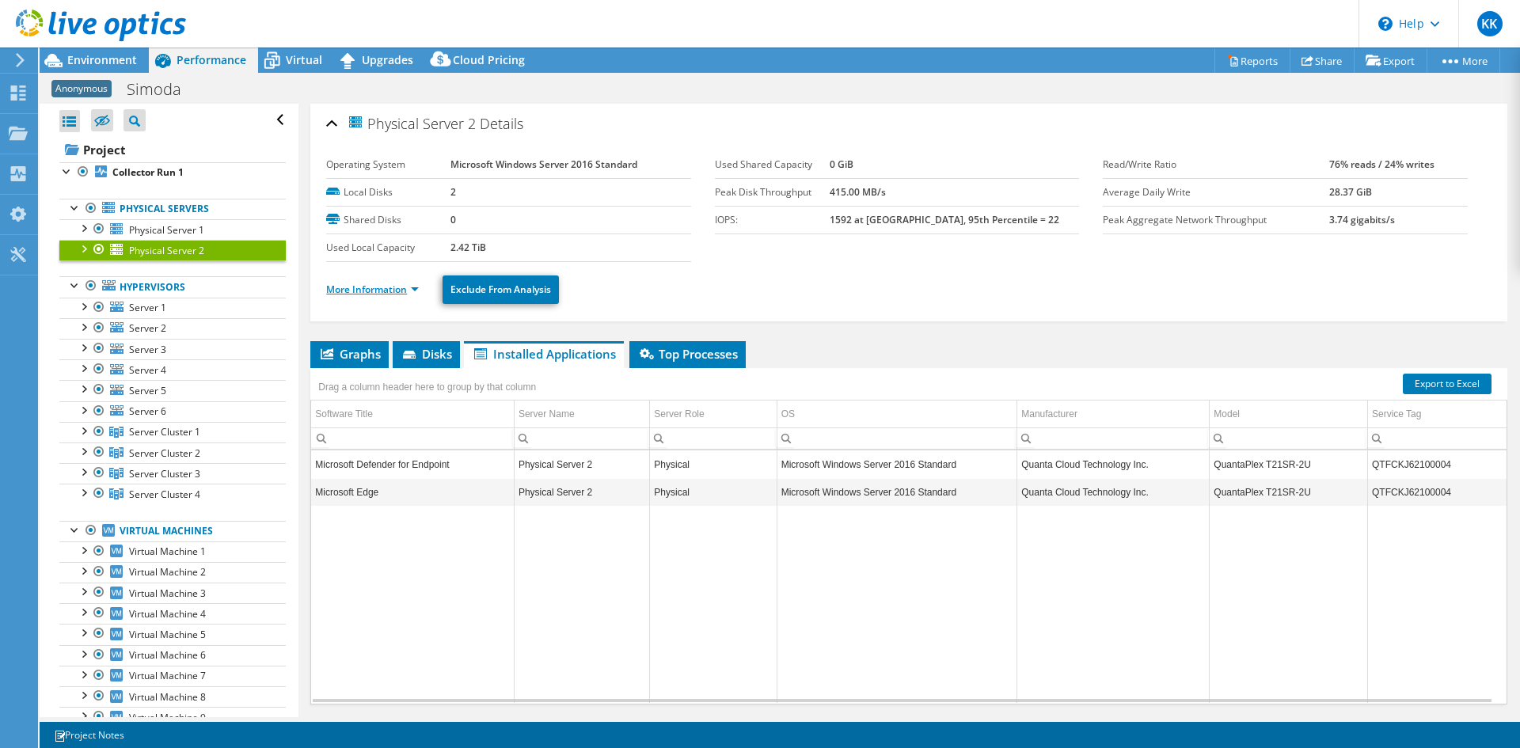
click at [385, 289] on link "More Information" at bounding box center [372, 289] width 93 height 13
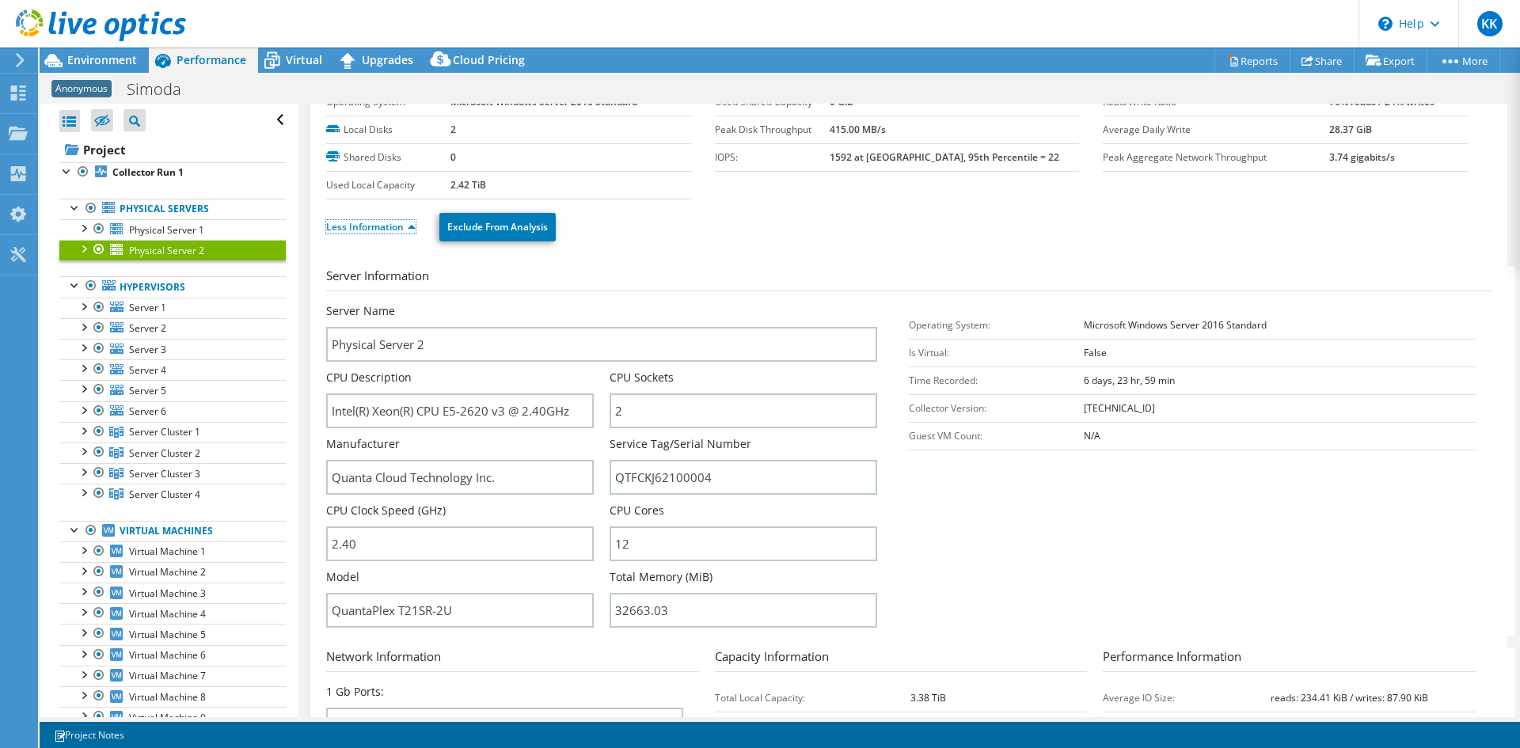
scroll to position [79, 0]
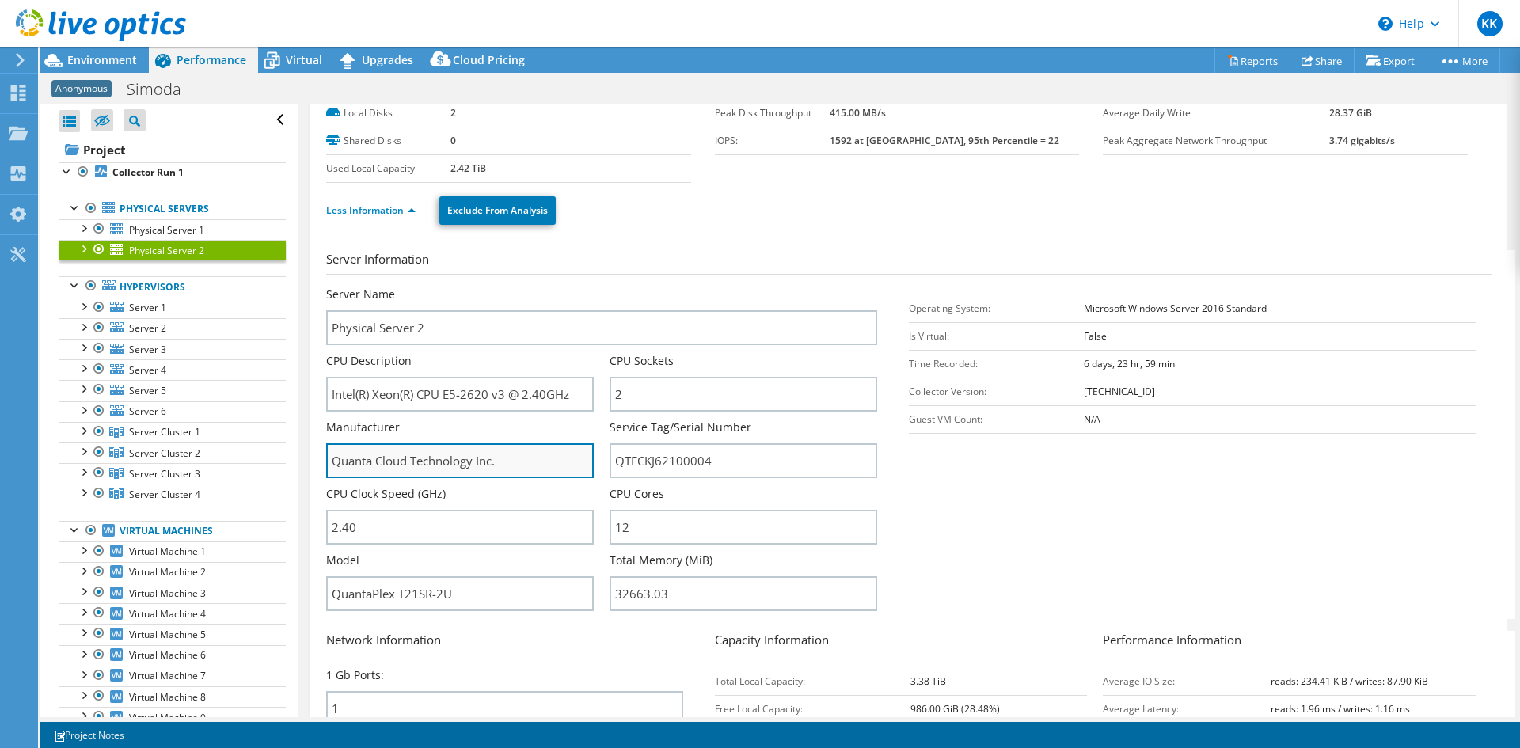
drag, startPoint x: 370, startPoint y: 447, endPoint x: 568, endPoint y: 466, distance: 198.0
click at [545, 466] on input "Quanta Cloud Technology Inc." at bounding box center [460, 460] width 268 height 35
click at [342, 454] on input "Quanta Cloud Technology Inc." at bounding box center [460, 460] width 268 height 35
drag, startPoint x: 340, startPoint y: 456, endPoint x: 528, endPoint y: 471, distance: 189.0
click at [528, 471] on input "Quanta Cloud Technology Inc." at bounding box center [460, 460] width 268 height 35
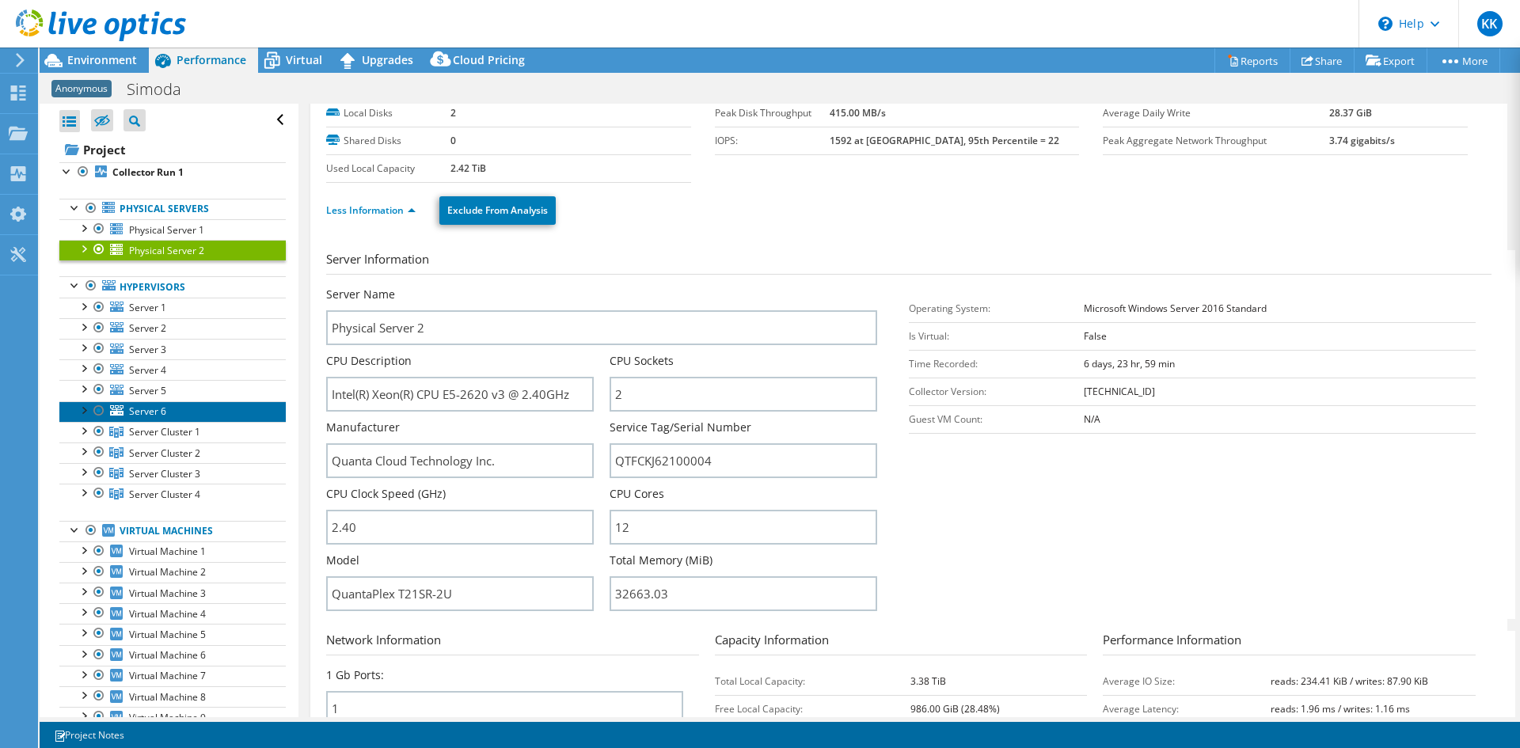
click at [163, 407] on span "Server 6" at bounding box center [147, 410] width 37 height 13
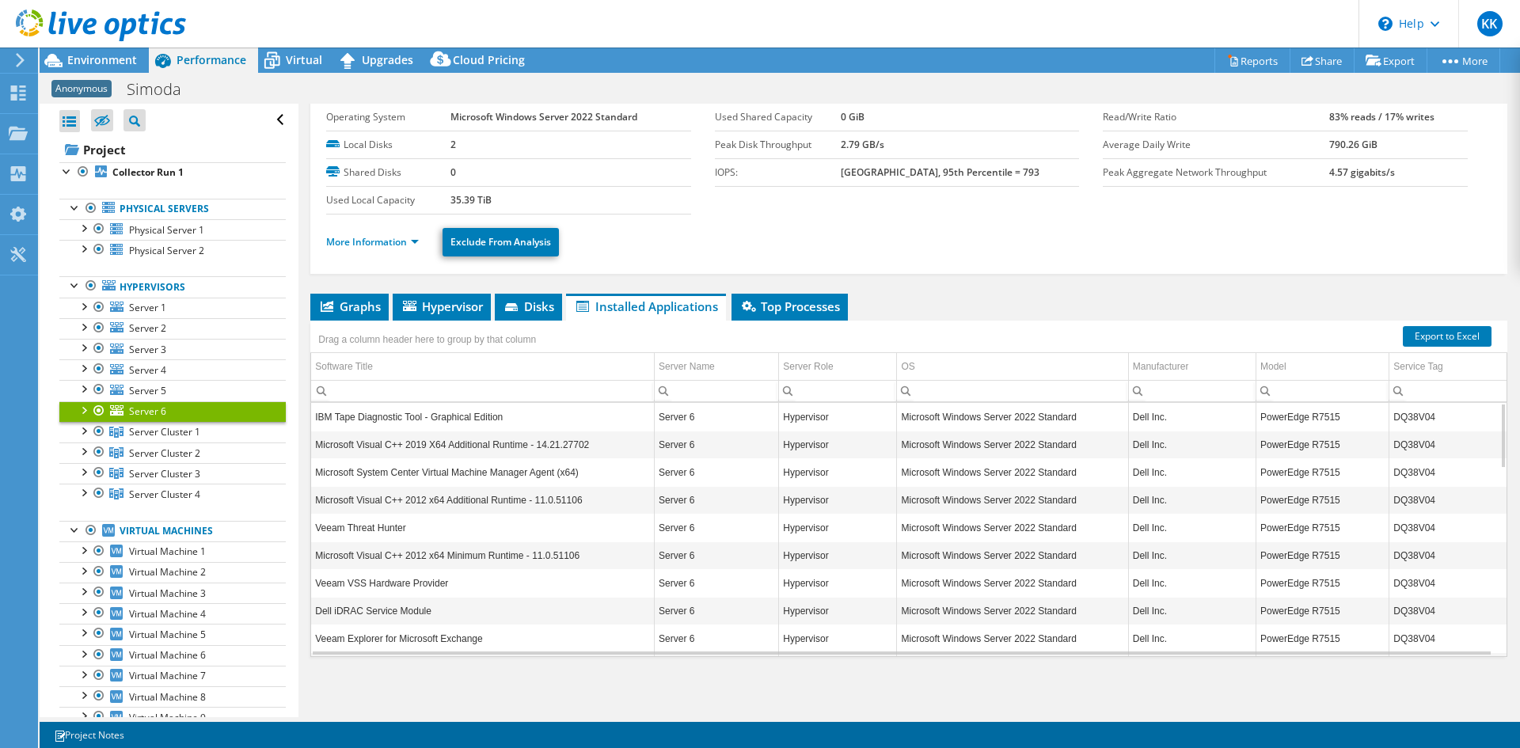
scroll to position [47, 0]
click at [368, 240] on link "More Information" at bounding box center [372, 241] width 93 height 13
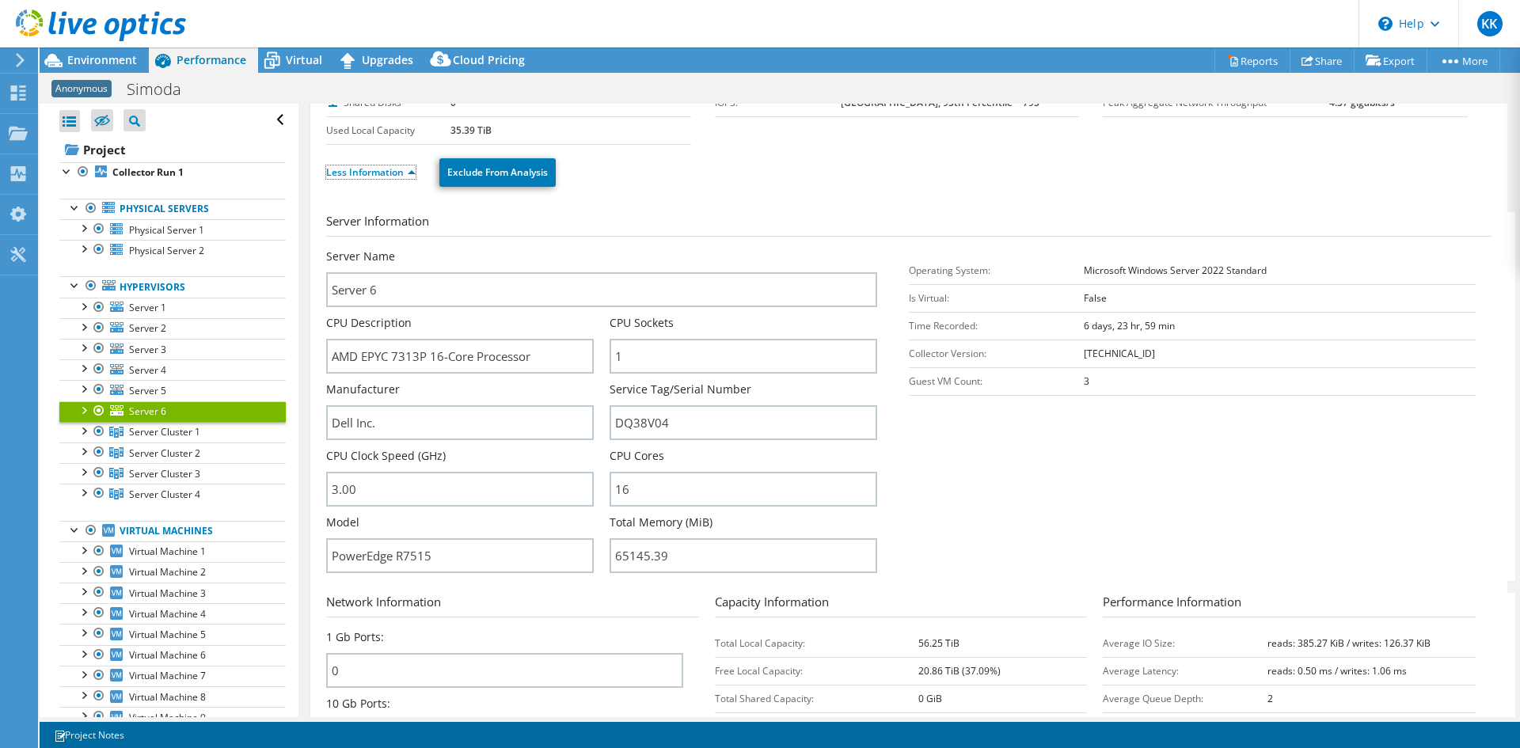
scroll to position [127, 0]
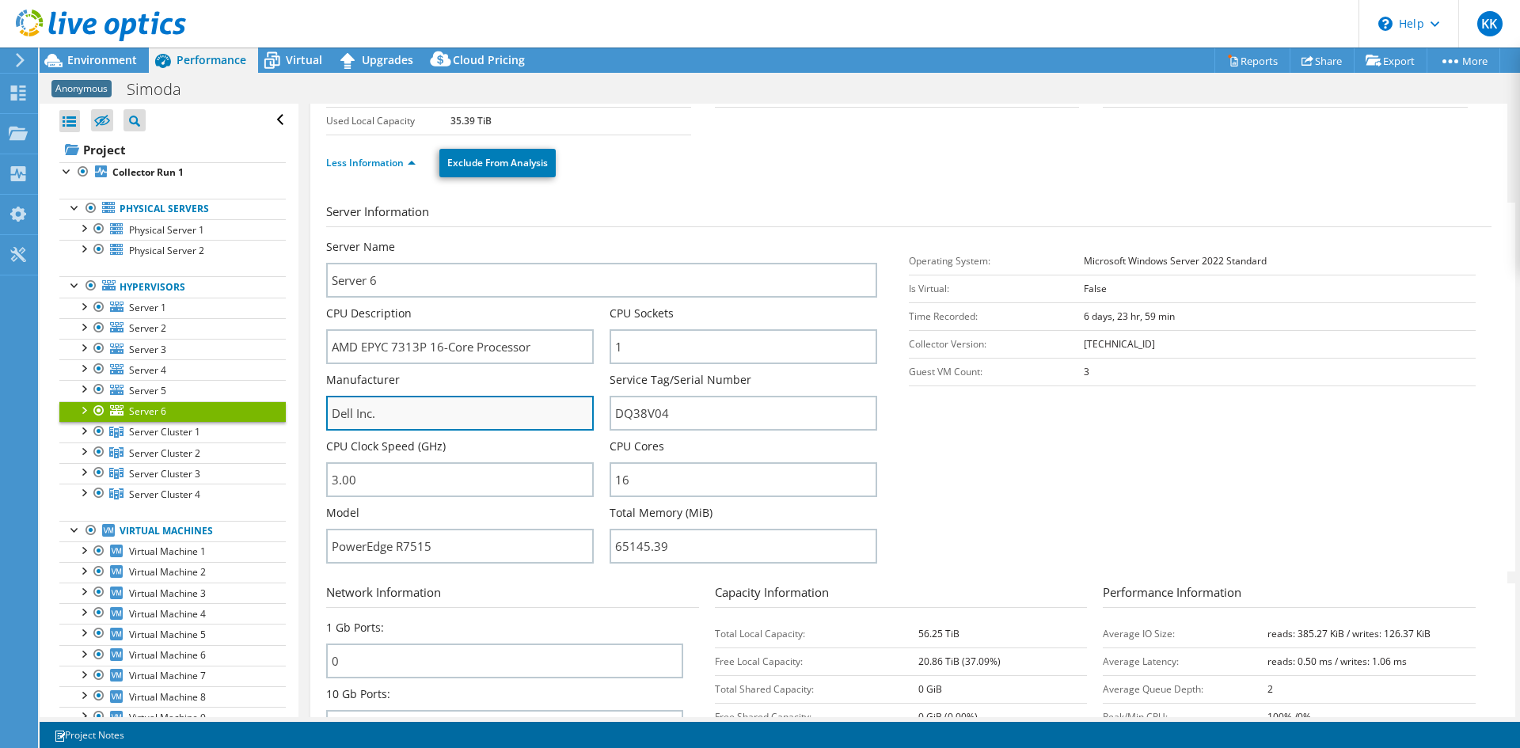
drag, startPoint x: 337, startPoint y: 415, endPoint x: 435, endPoint y: 420, distance: 98.3
click at [435, 420] on input "Dell Inc." at bounding box center [460, 413] width 268 height 35
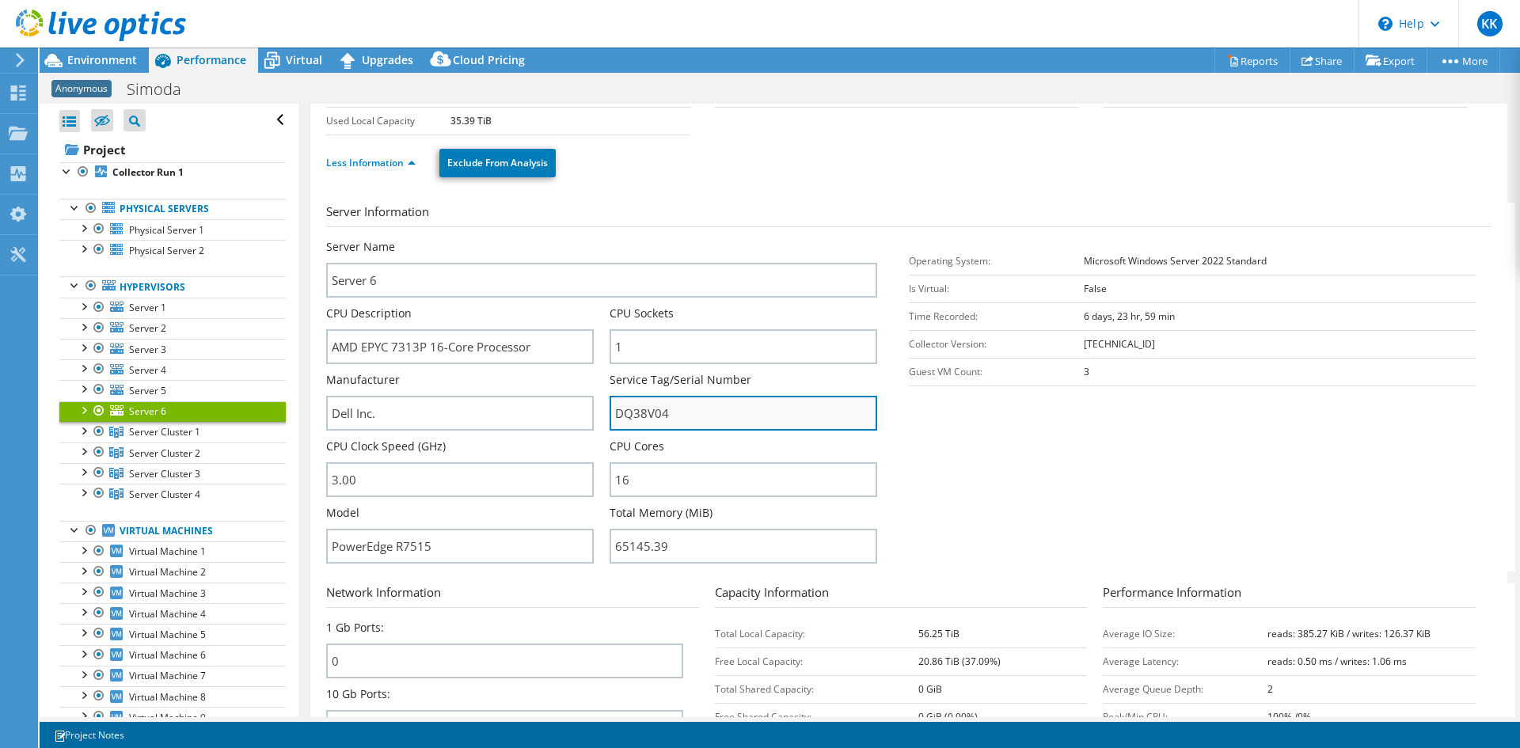
drag, startPoint x: 614, startPoint y: 406, endPoint x: 704, endPoint y: 416, distance: 90.8
click at [704, 416] on input "DQ38V04" at bounding box center [743, 413] width 268 height 35
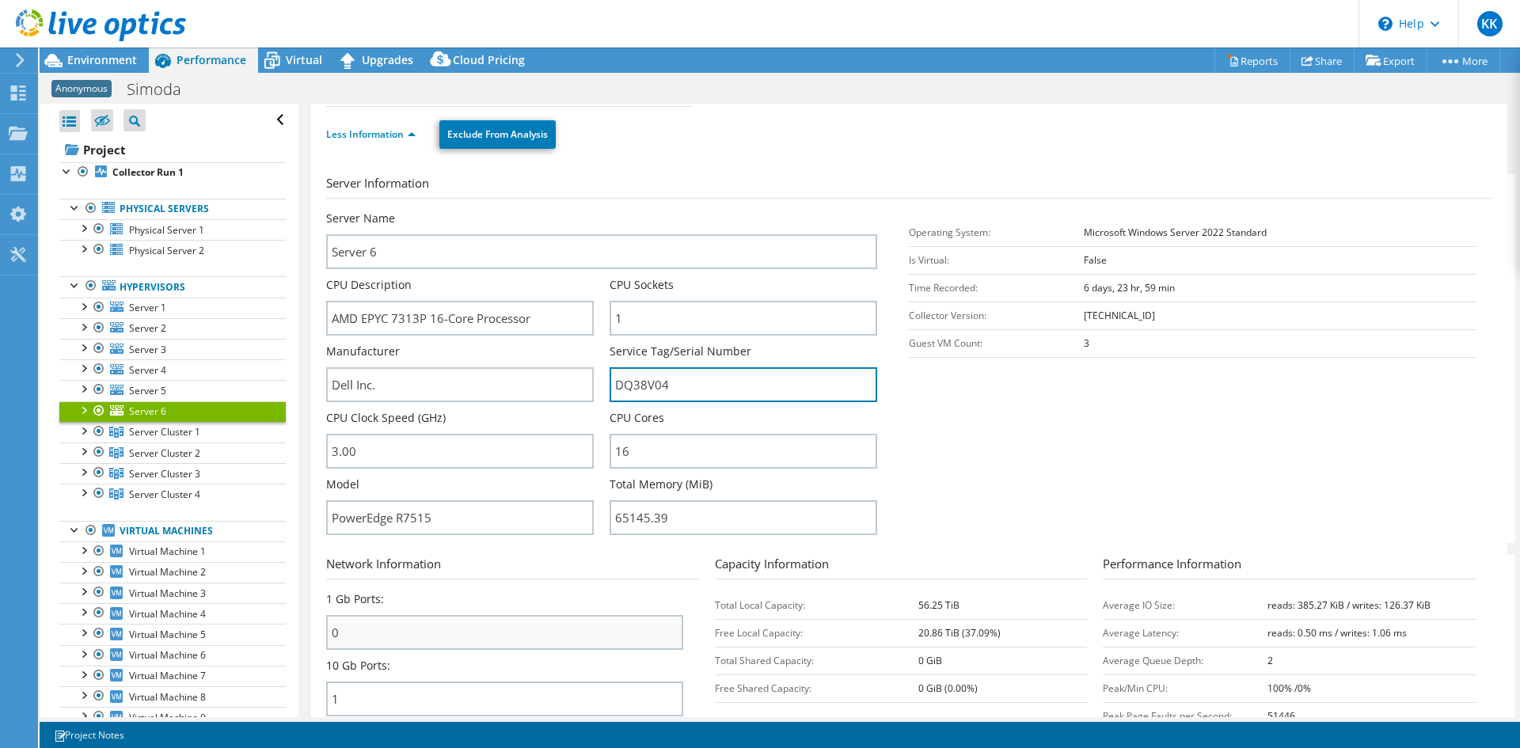
scroll to position [364, 0]
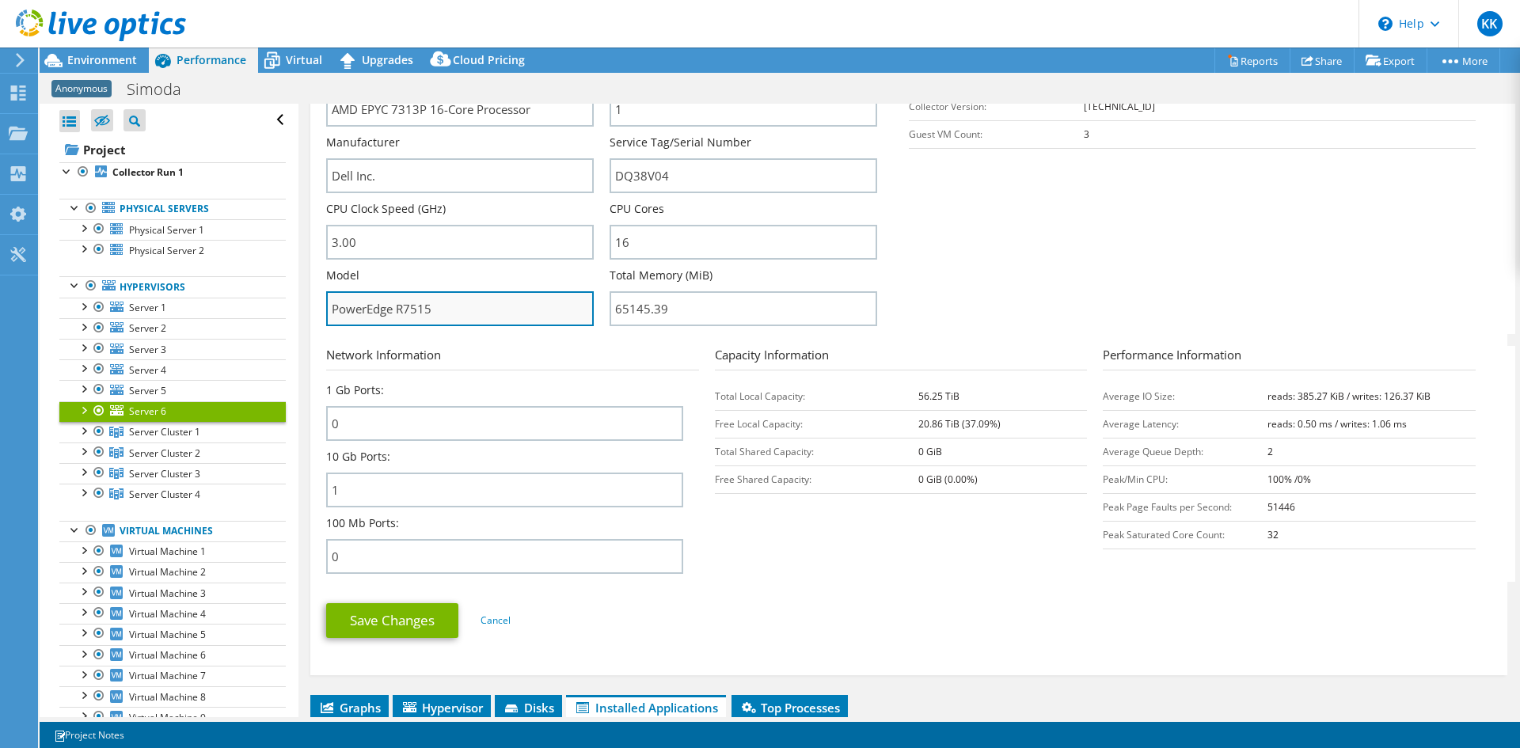
drag, startPoint x: 362, startPoint y: 313, endPoint x: 435, endPoint y: 317, distance: 73.7
click at [435, 317] on input "PowerEdge R7515" at bounding box center [460, 308] width 268 height 35
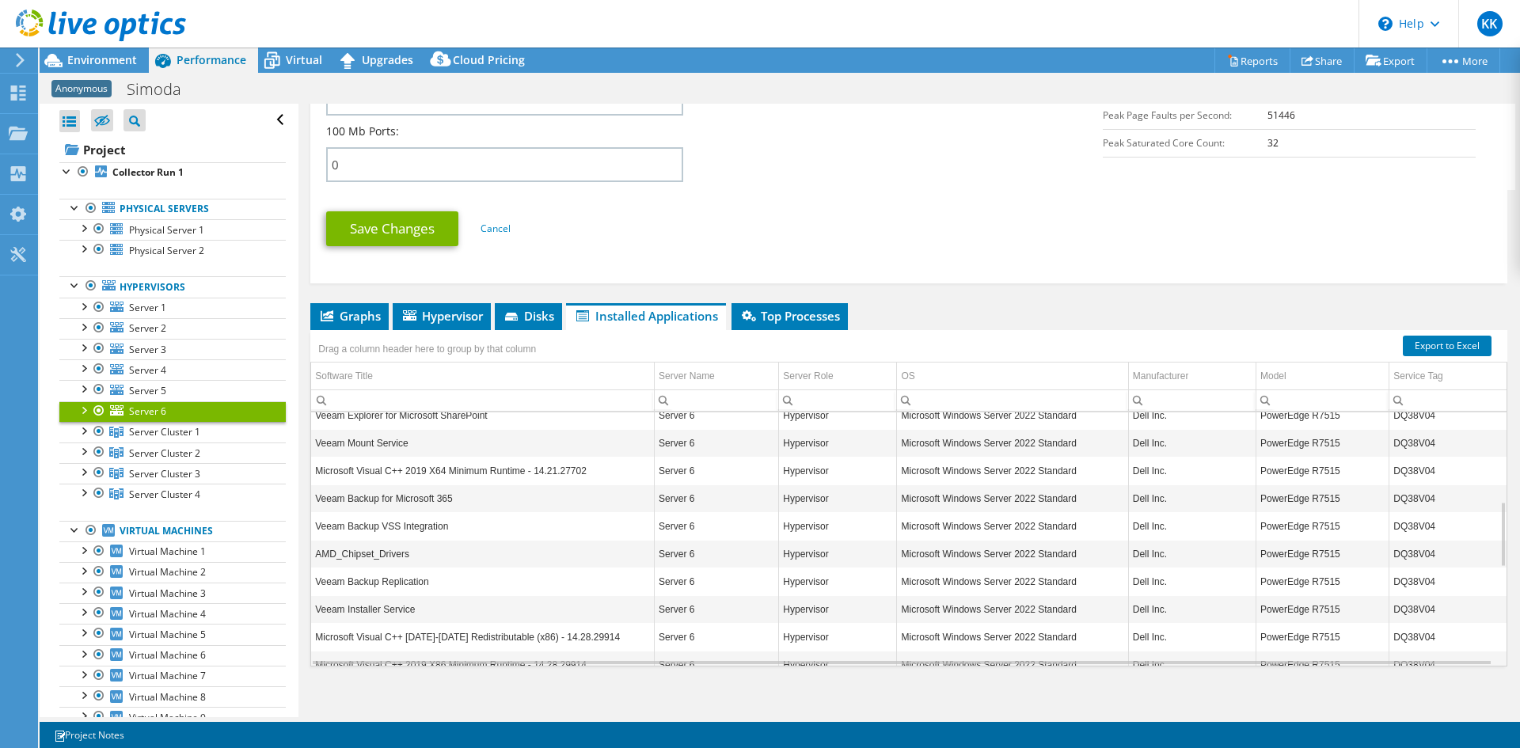
scroll to position [765, 0]
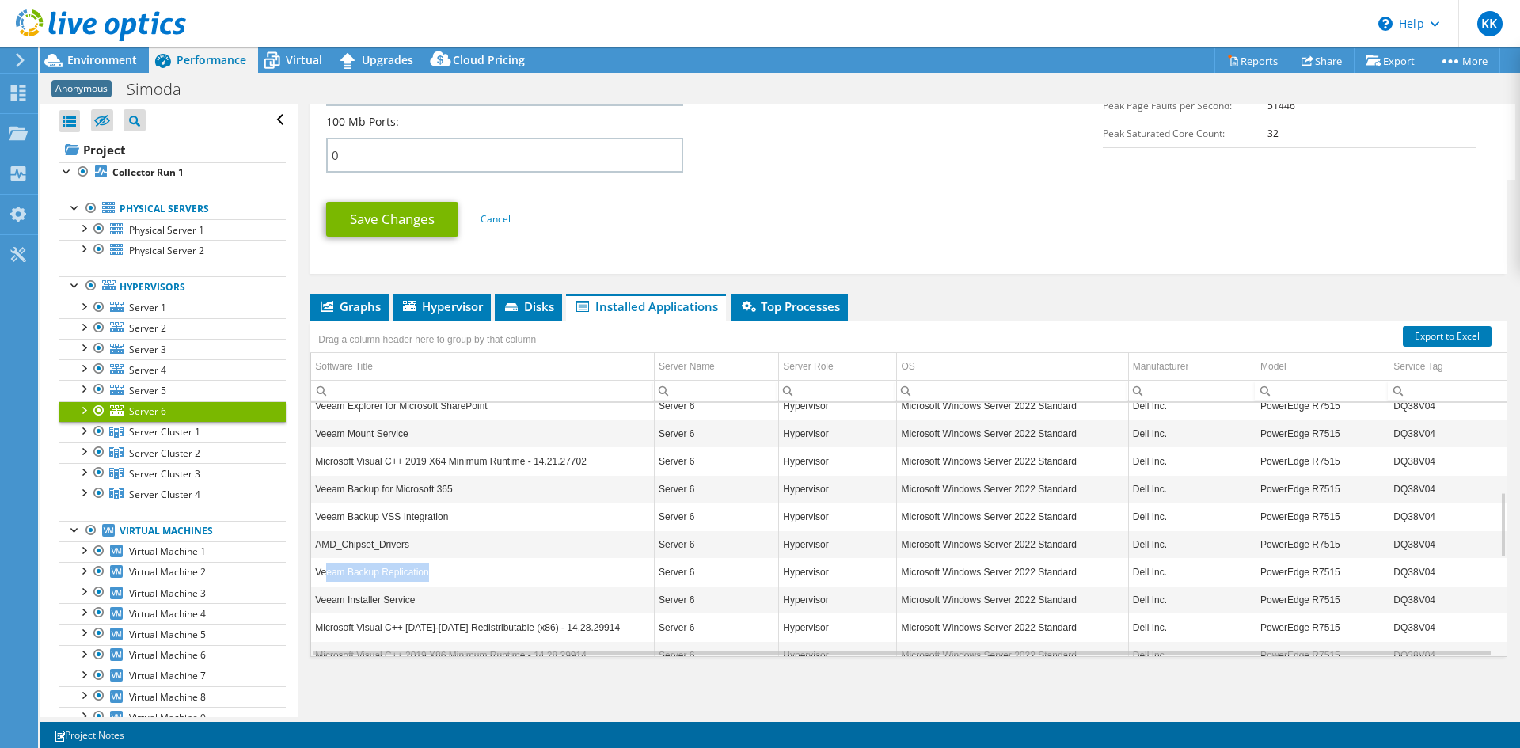
drag, startPoint x: 326, startPoint y: 574, endPoint x: 451, endPoint y: 578, distance: 125.1
click at [451, 578] on td "Veeam Backup Replication" at bounding box center [482, 572] width 343 height 28
click at [544, 300] on span "Disks" at bounding box center [528, 306] width 51 height 16
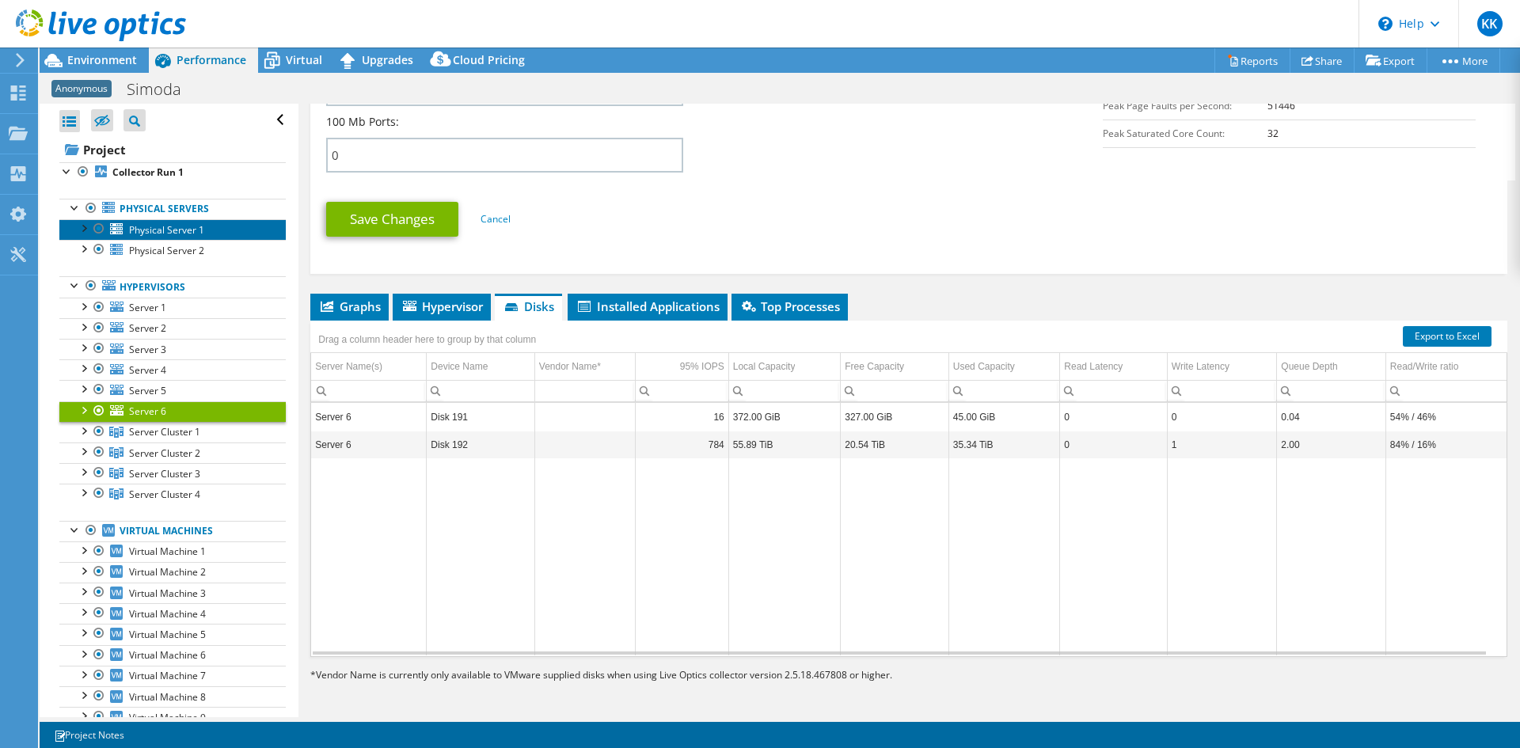
click at [168, 232] on span "Physical Server 1" at bounding box center [166, 229] width 75 height 13
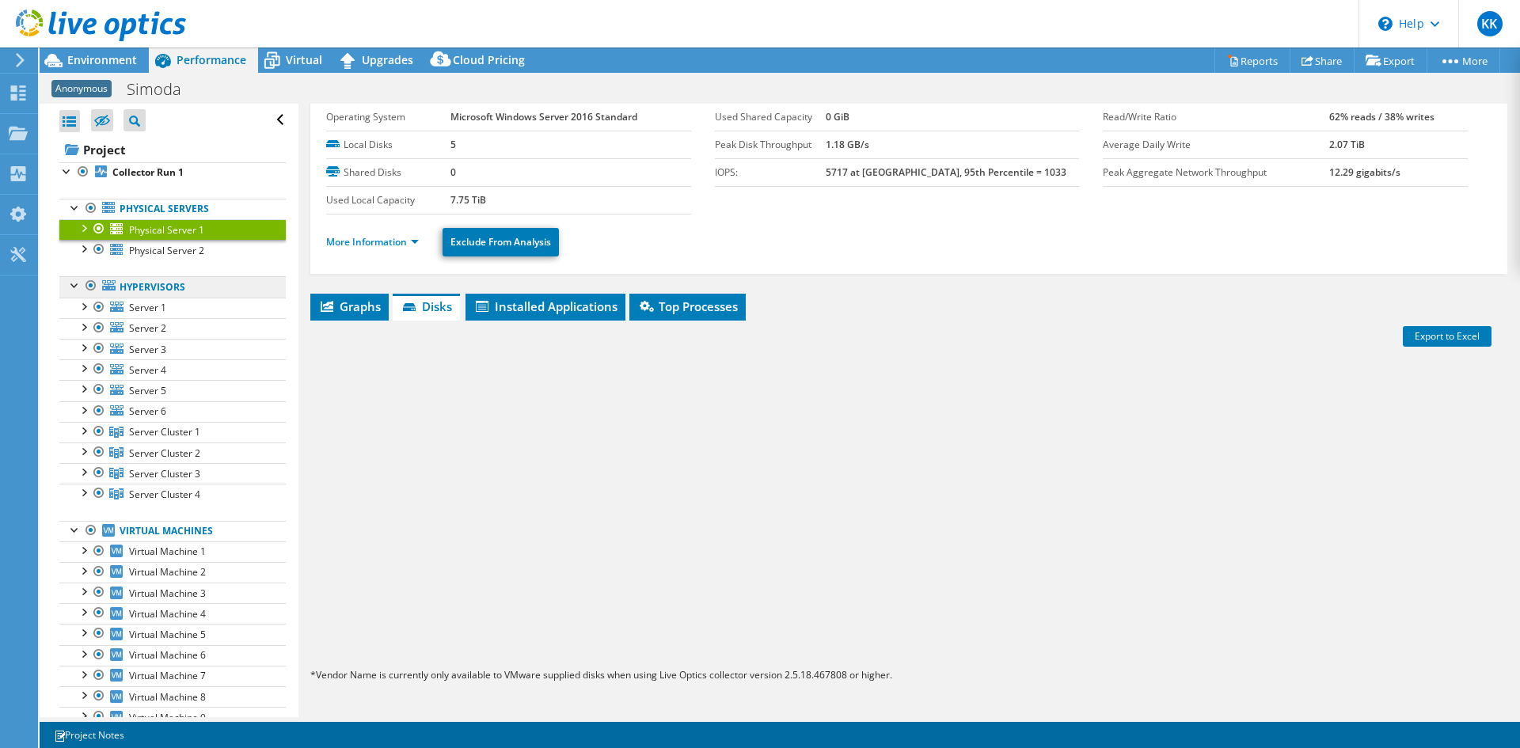
scroll to position [47, 0]
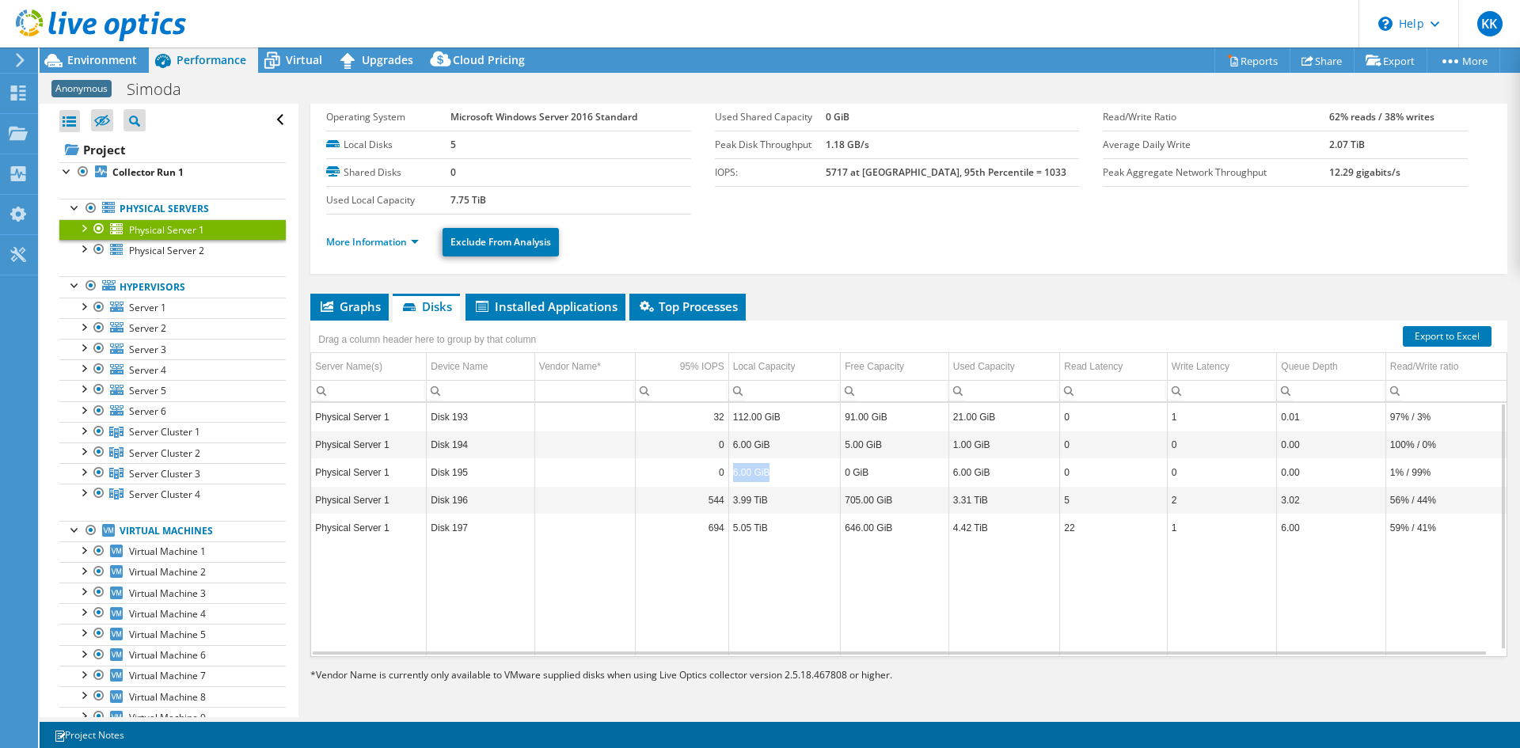
drag, startPoint x: 778, startPoint y: 483, endPoint x: 730, endPoint y: 472, distance: 49.5
click at [730, 472] on td "6.00 GiB" at bounding box center [784, 472] width 112 height 28
drag, startPoint x: 764, startPoint y: 442, endPoint x: 729, endPoint y: 449, distance: 35.5
click at [729, 449] on td "6.00 GiB" at bounding box center [784, 445] width 112 height 28
drag, startPoint x: 771, startPoint y: 415, endPoint x: 728, endPoint y: 416, distance: 42.8
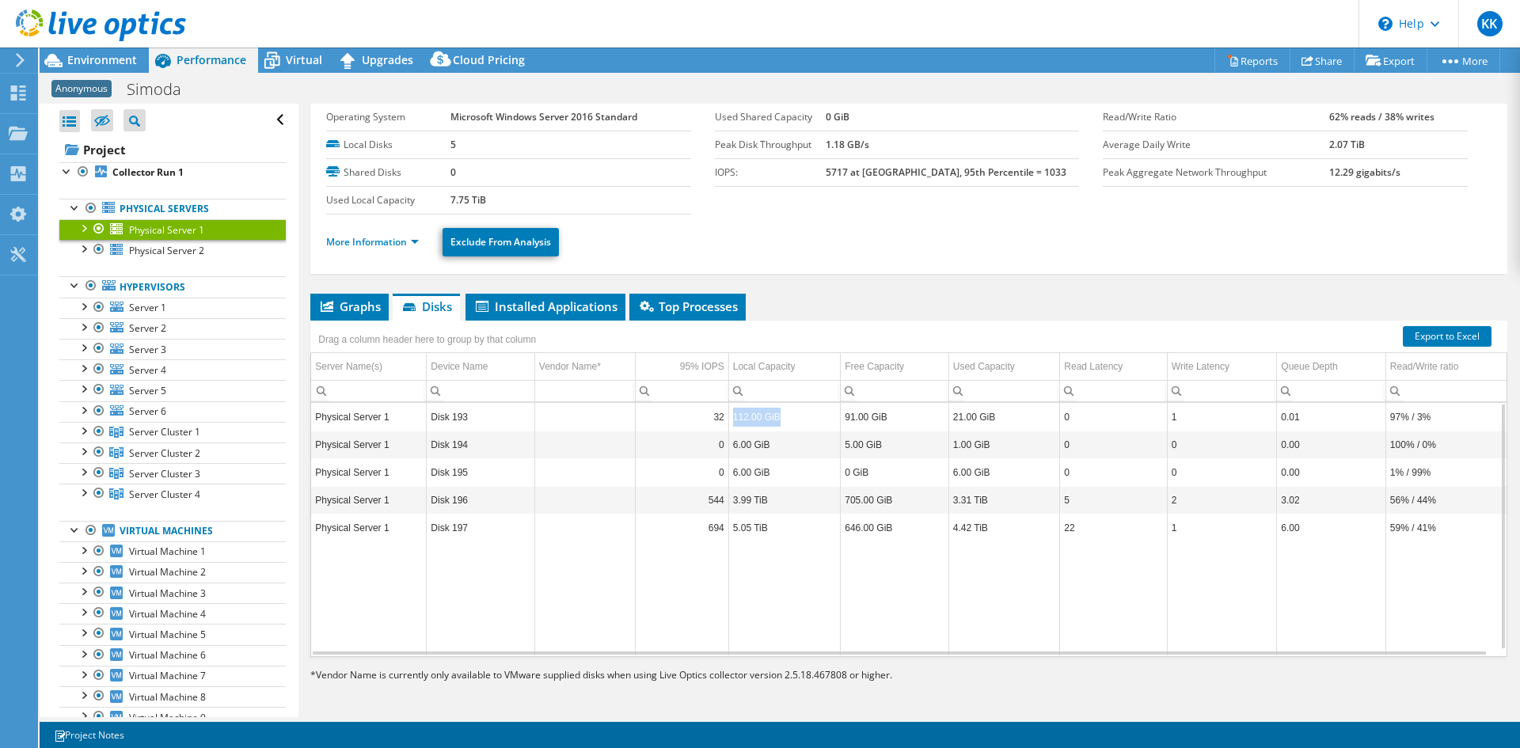
click at [728, 416] on td "112.00 GiB" at bounding box center [784, 417] width 112 height 28
drag, startPoint x: 415, startPoint y: 140, endPoint x: 476, endPoint y: 168, distance: 66.9
click at [476, 168] on tbody "Operating System Microsoft Windows Server 2016 Standard Local Disks 5 Shared Di…" at bounding box center [508, 159] width 365 height 111
click at [473, 168] on td "0" at bounding box center [570, 172] width 241 height 28
drag, startPoint x: 402, startPoint y: 163, endPoint x: 351, endPoint y: 153, distance: 52.5
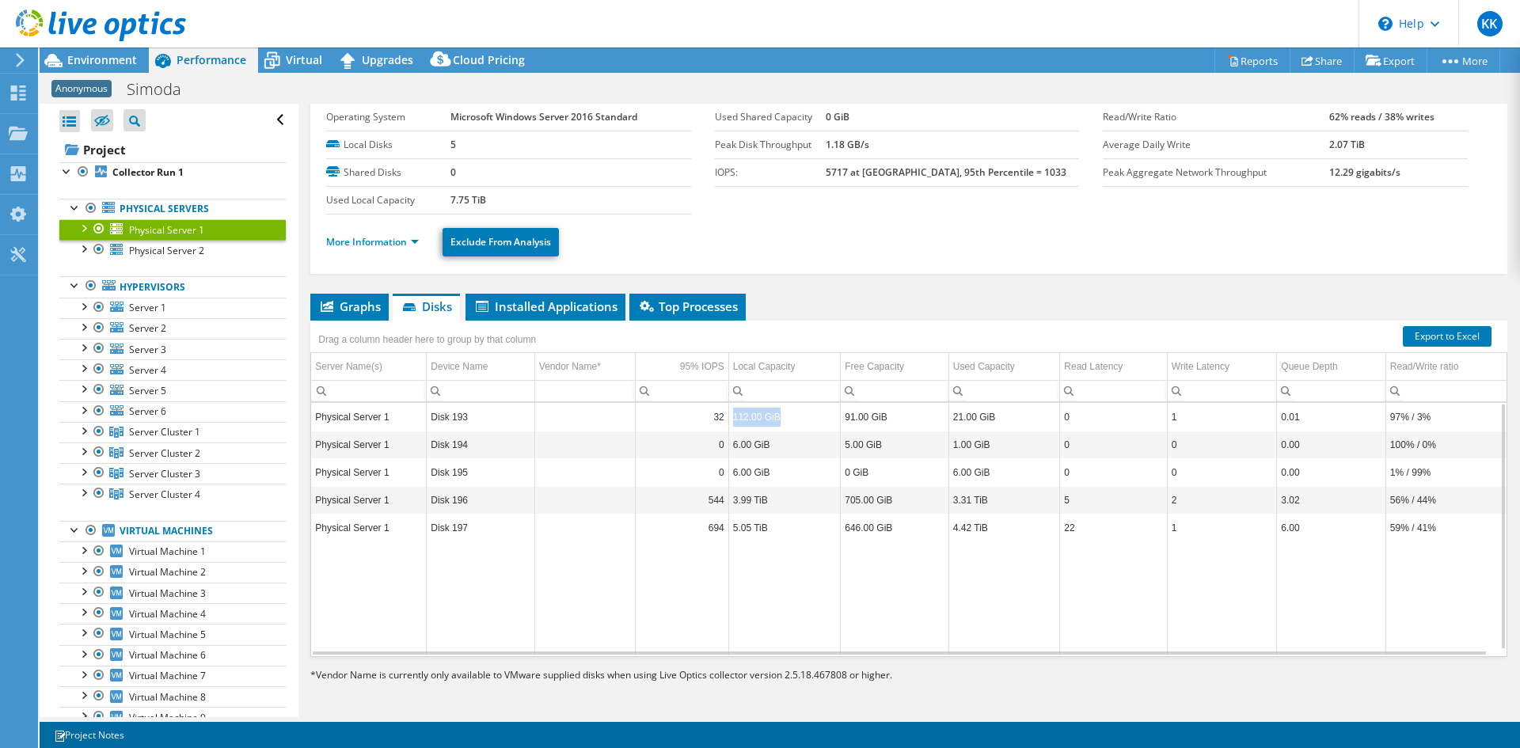
click at [401, 163] on td "Shared Disks" at bounding box center [388, 172] width 124 height 28
click at [341, 145] on label "Local Disks" at bounding box center [388, 145] width 124 height 16
drag, startPoint x: 341, startPoint y: 142, endPoint x: 469, endPoint y: 177, distance: 132.1
click at [469, 177] on tbody "Operating System Microsoft Windows Server 2016 Standard Local Disks 5 Shared Di…" at bounding box center [508, 159] width 365 height 111
click at [475, 167] on td "0" at bounding box center [570, 172] width 241 height 28
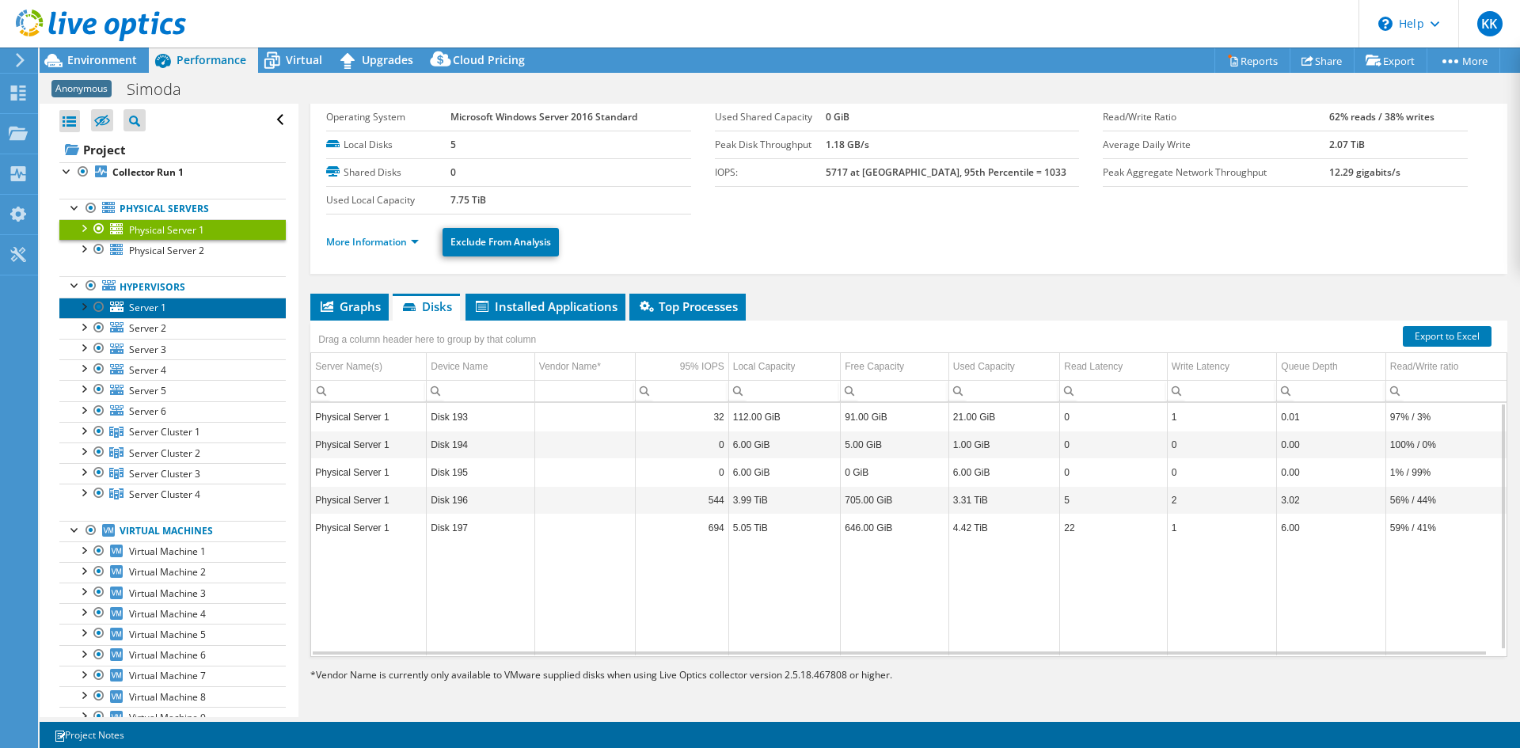
click at [169, 311] on link "Server 1" at bounding box center [172, 308] width 226 height 21
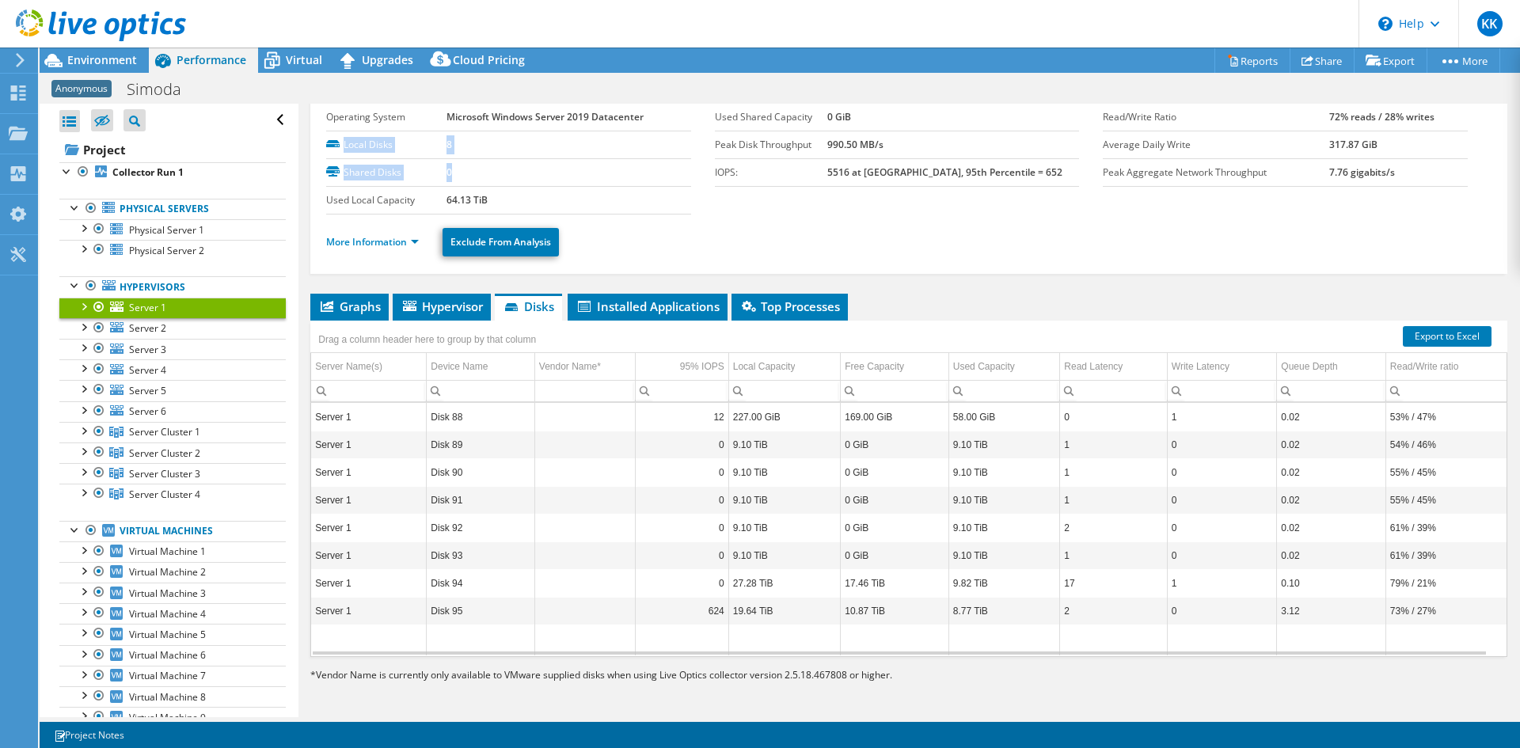
drag, startPoint x: 336, startPoint y: 141, endPoint x: 460, endPoint y: 175, distance: 128.1
click at [460, 175] on tbody "Operating System Microsoft Windows Server 2019 Datacenter Local Disks 8 Shared …" at bounding box center [508, 159] width 365 height 111
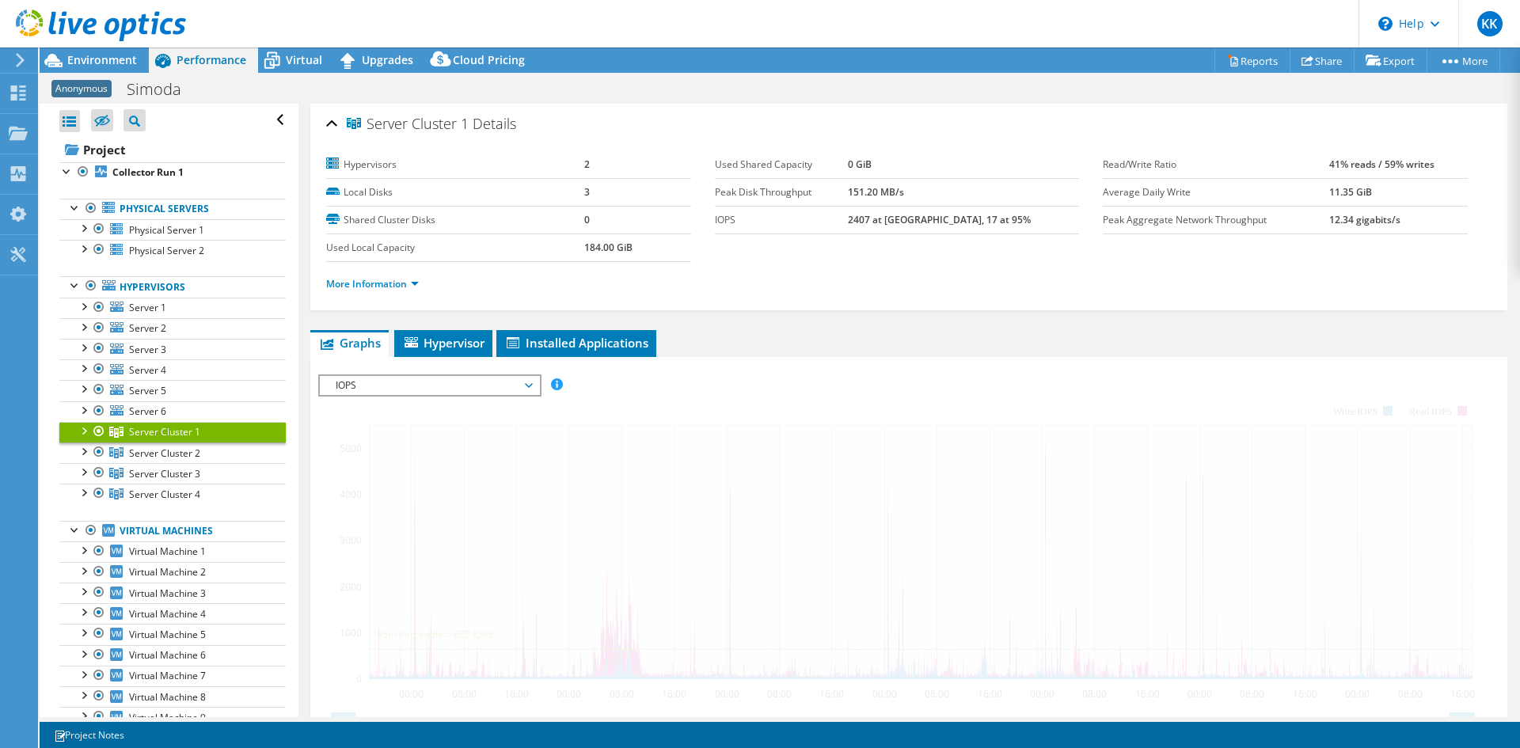
select select "EULondon"
select select "GBP"
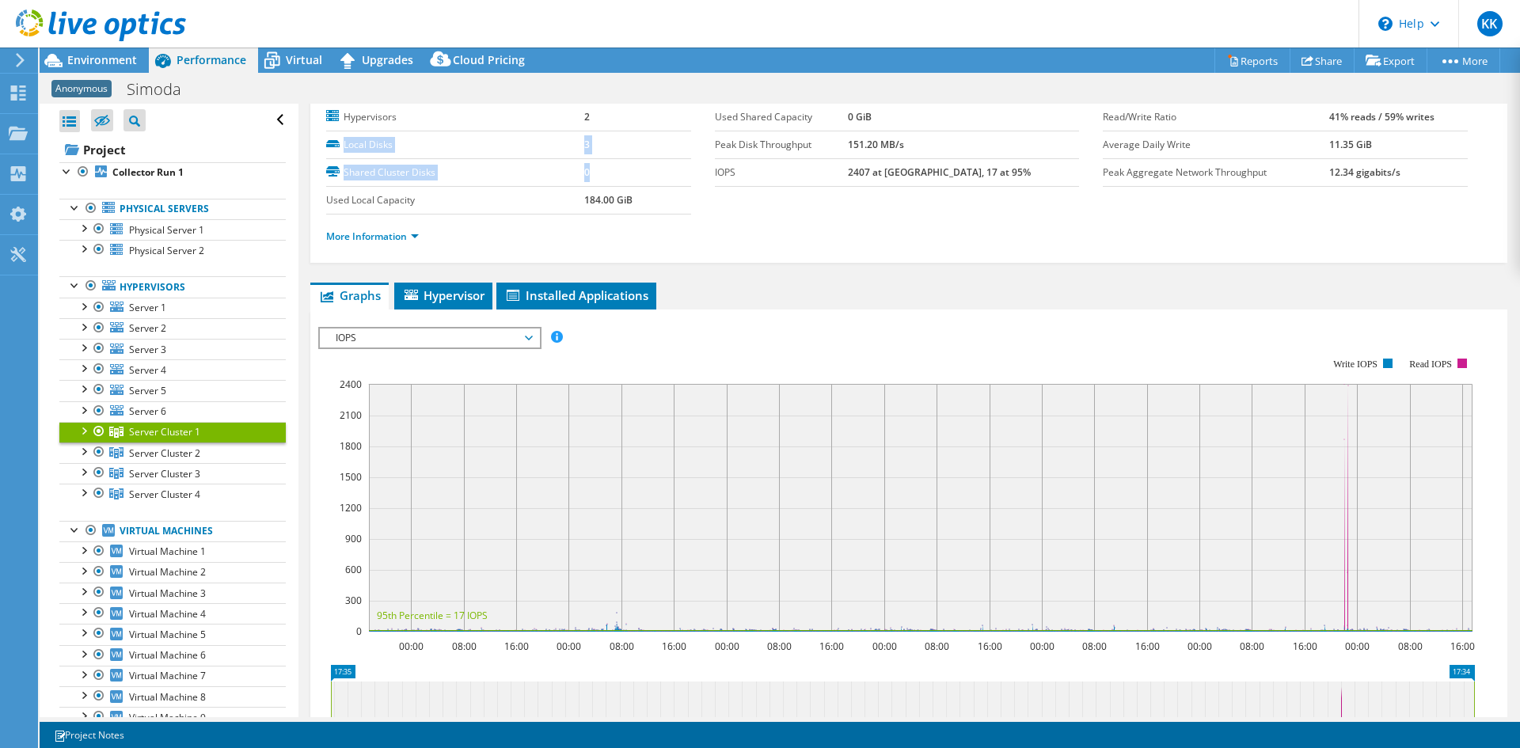
drag, startPoint x: 334, startPoint y: 141, endPoint x: 588, endPoint y: 173, distance: 256.2
click at [588, 173] on tbody "Hypervisors 2 Local Disks 3 Shared Cluster Disks 0 Used Local Capacity 184.00 G…" at bounding box center [508, 159] width 365 height 111
click at [133, 439] on span "Server Cluster 2" at bounding box center [164, 431] width 71 height 13
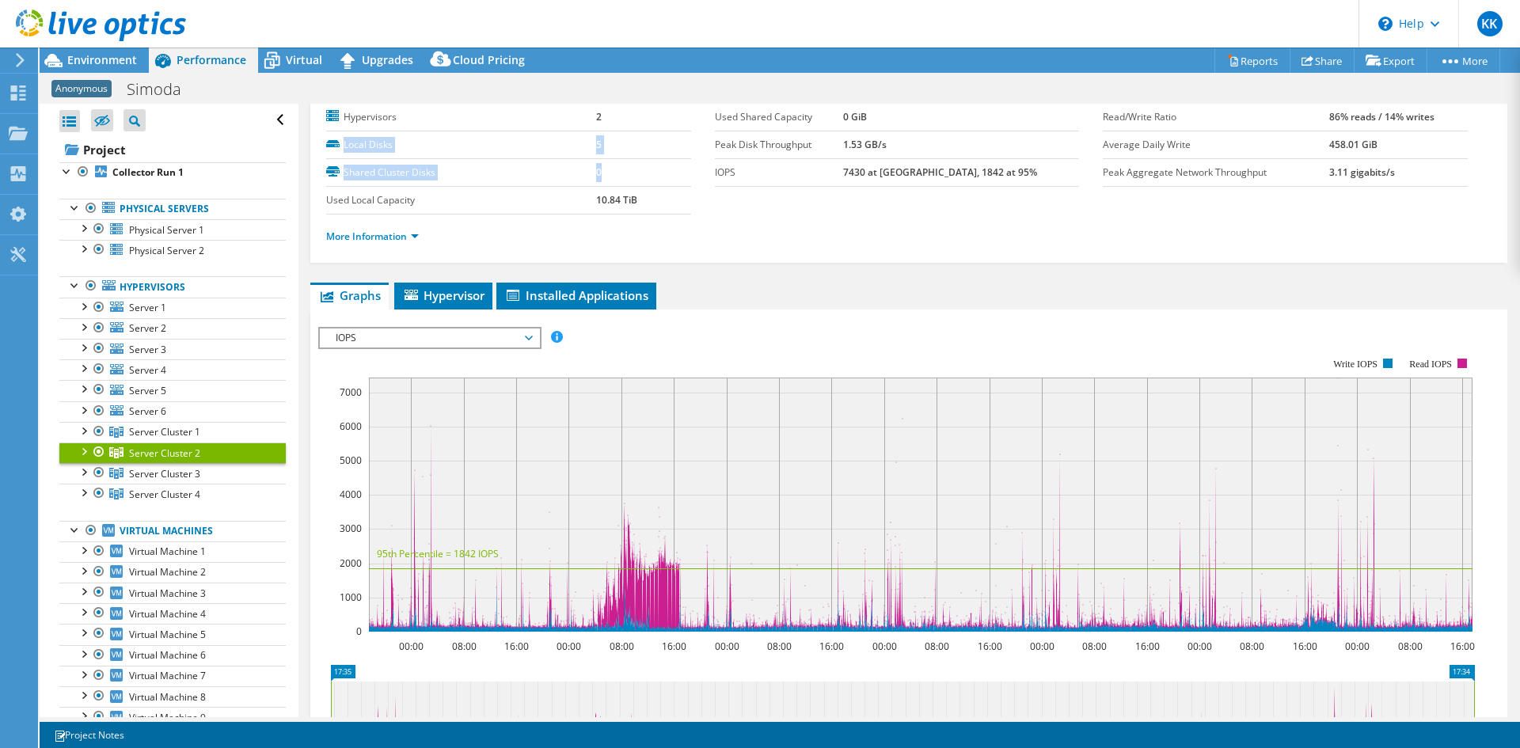
drag, startPoint x: 335, startPoint y: 142, endPoint x: 617, endPoint y: 168, distance: 283.7
click at [617, 168] on tbody "Hypervisors 2 Local Disks 5 Shared Cluster Disks 0 Used Local Capacity 10.84 TiB" at bounding box center [508, 159] width 365 height 111
click at [520, 180] on label "Shared Cluster Disks" at bounding box center [461, 173] width 270 height 16
click at [348, 146] on label "Local Disks" at bounding box center [461, 145] width 270 height 16
drag, startPoint x: 606, startPoint y: 143, endPoint x: 355, endPoint y: 175, distance: 252.9
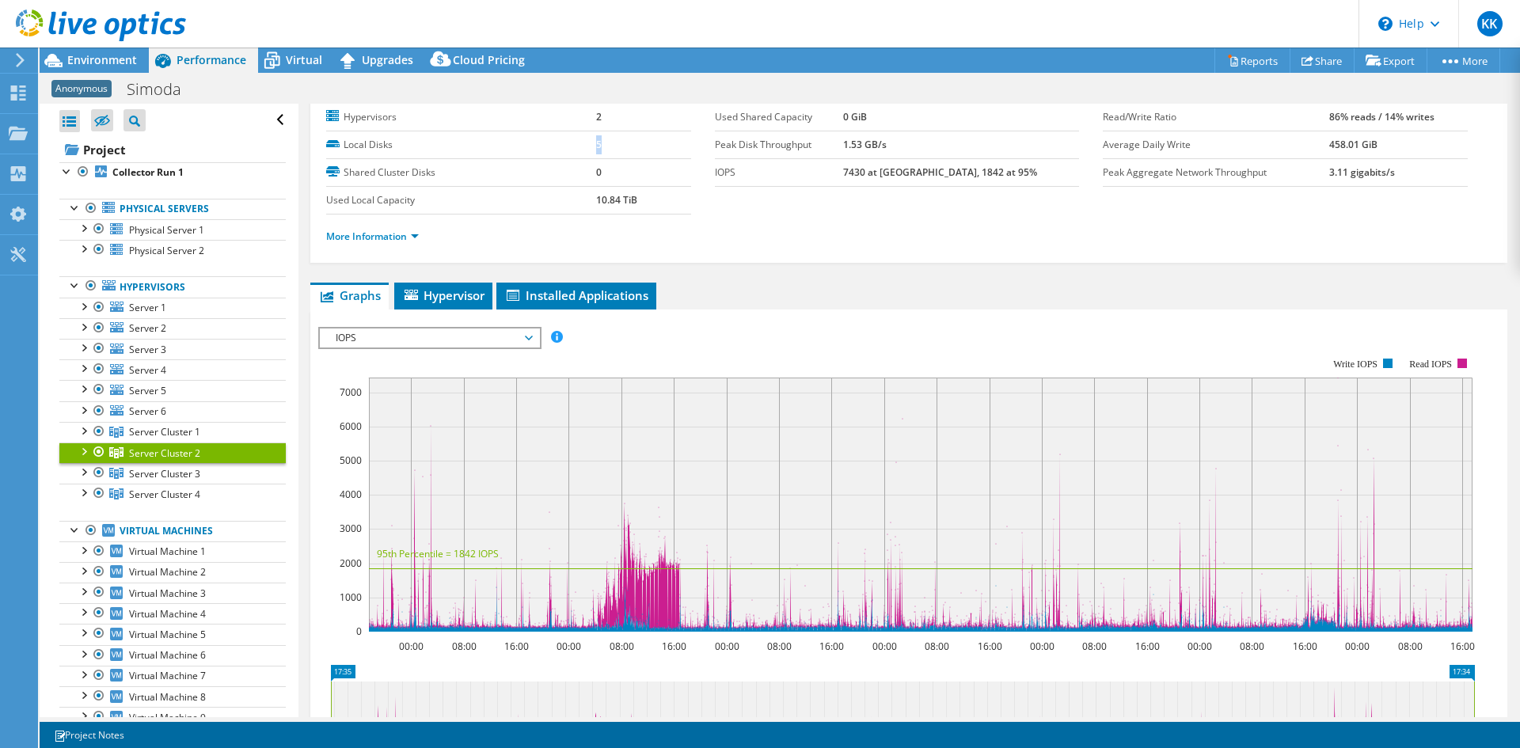
click at [390, 151] on tr "Local Disks 5" at bounding box center [508, 145] width 365 height 28
drag, startPoint x: 342, startPoint y: 177, endPoint x: 636, endPoint y: 170, distance: 294.5
click at [636, 170] on tr "Shared Cluster Disks 0" at bounding box center [508, 172] width 365 height 28
click at [152, 551] on span "Virtual Machine 1" at bounding box center [167, 551] width 77 height 13
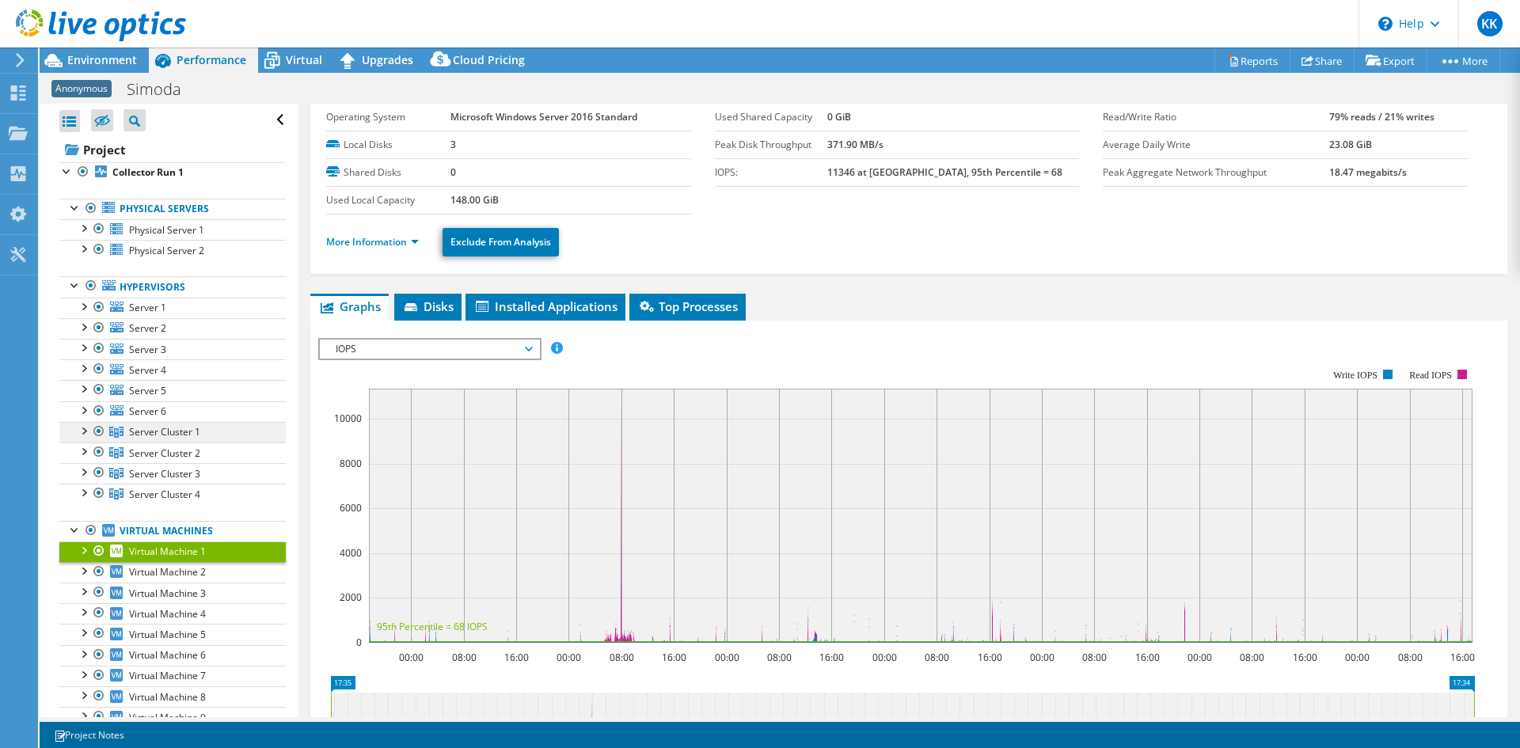
click at [172, 435] on span "Server Cluster 1" at bounding box center [164, 431] width 71 height 13
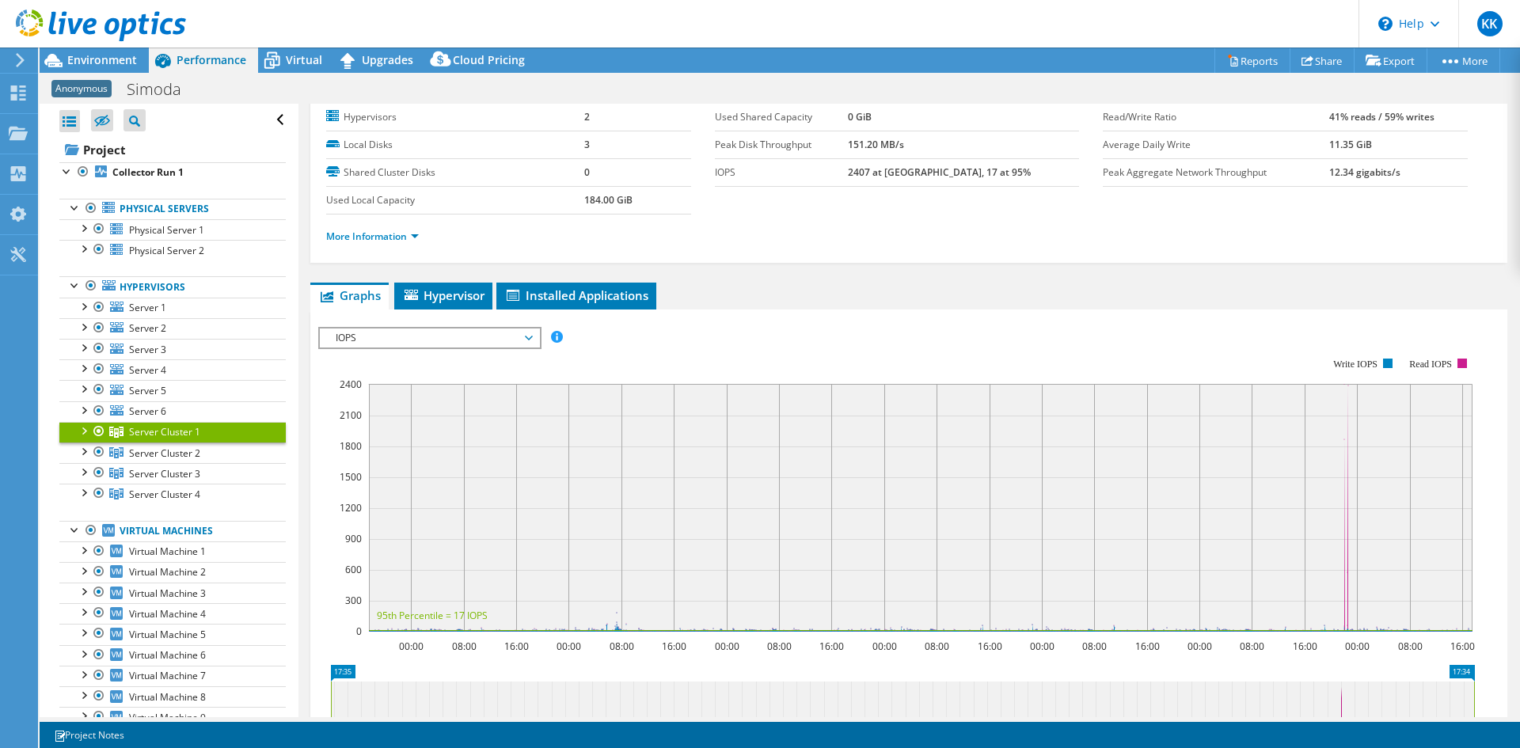
click at [83, 432] on div at bounding box center [83, 430] width 16 height 16
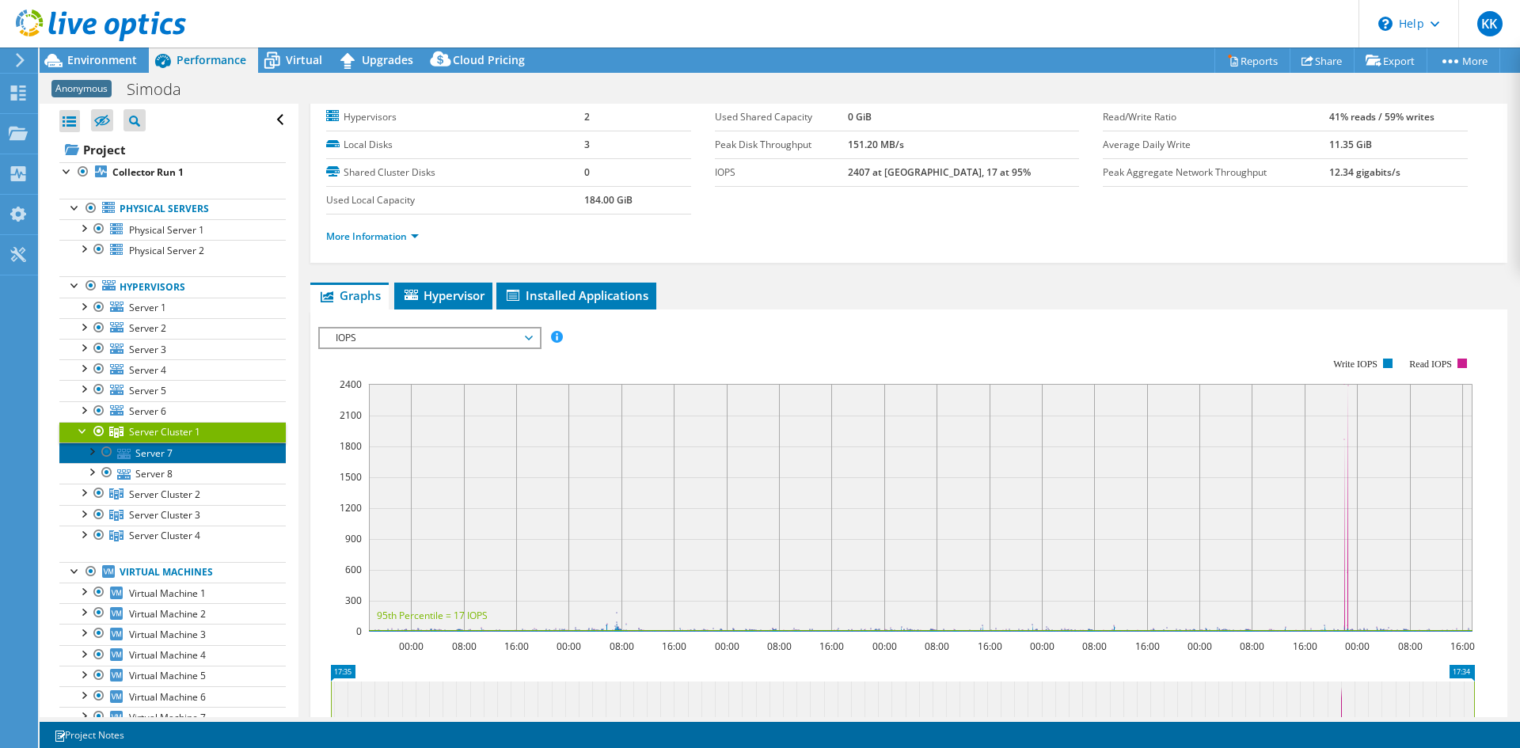
click at [135, 456] on link "Server 7" at bounding box center [172, 452] width 226 height 21
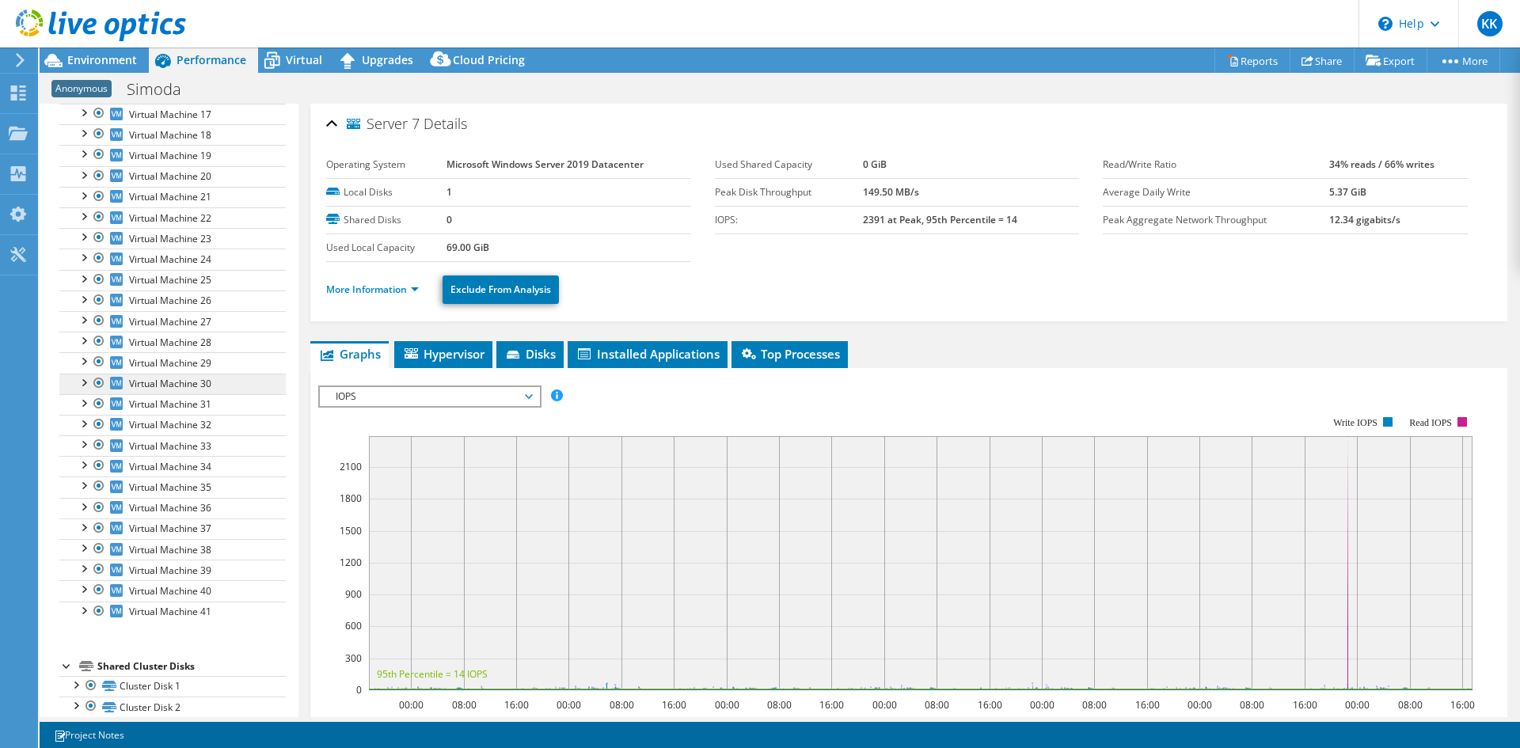
scroll to position [830, 0]
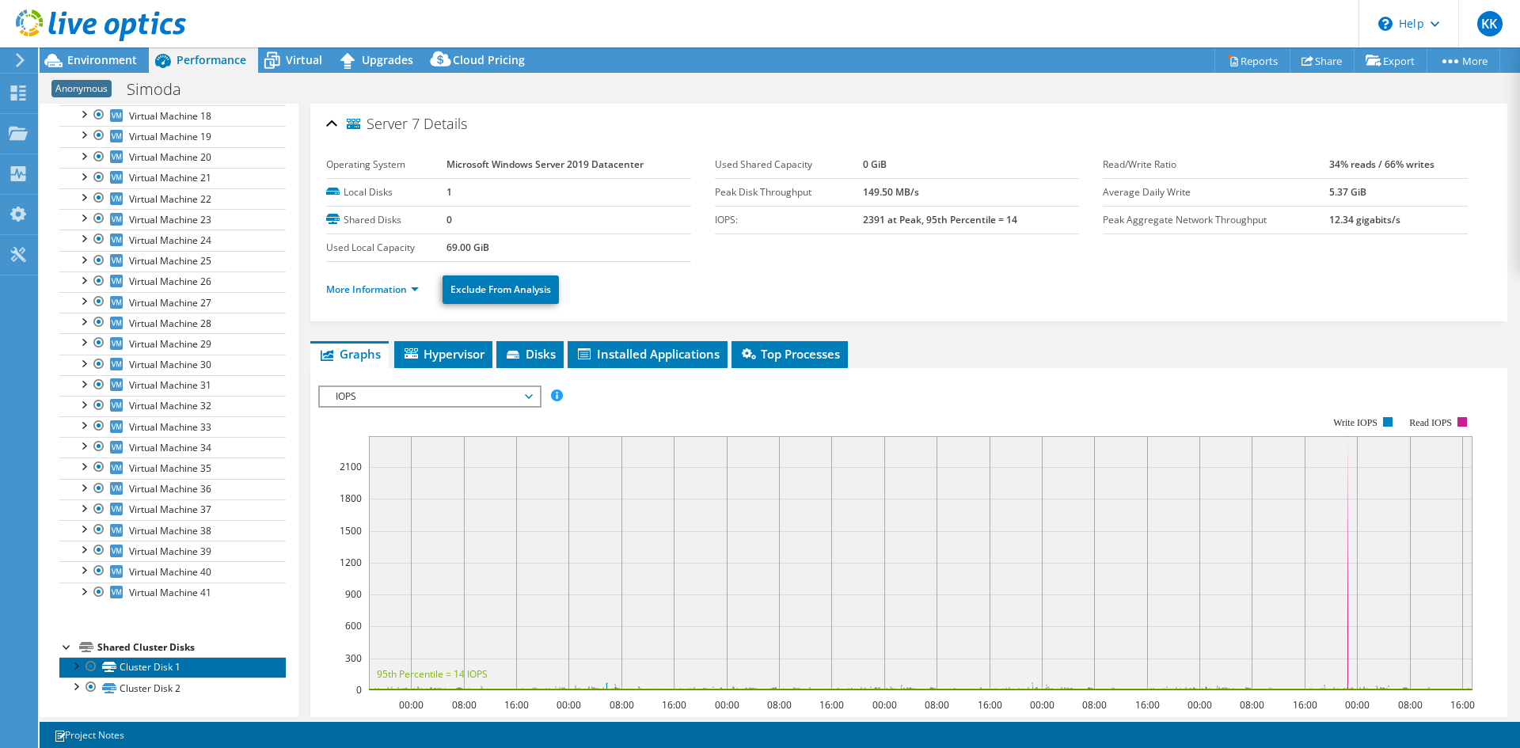
click at [161, 668] on link "Cluster Disk 1" at bounding box center [172, 667] width 226 height 21
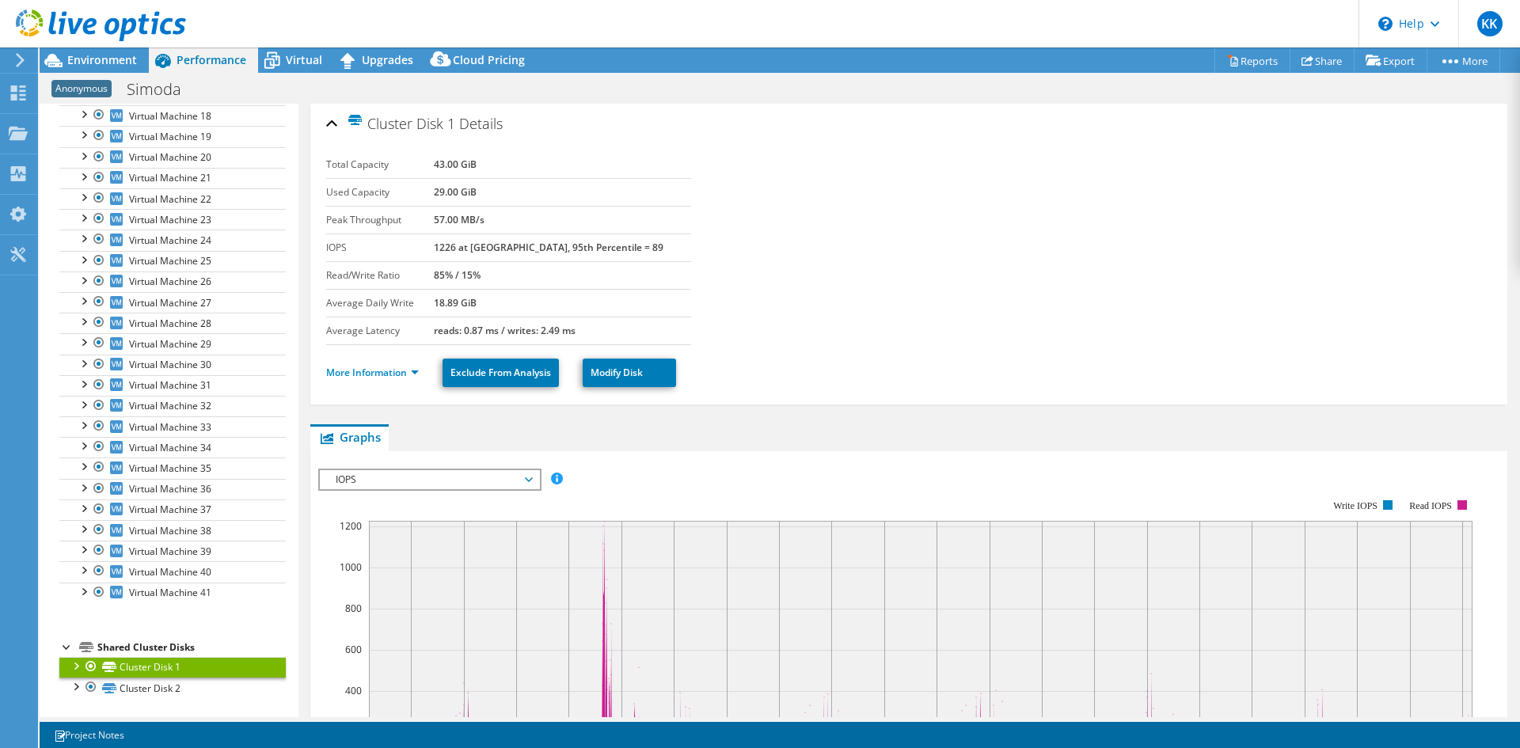
click at [386, 379] on li "More Information" at bounding box center [377, 372] width 102 height 17
click at [393, 375] on link "More Information" at bounding box center [372, 372] width 93 height 13
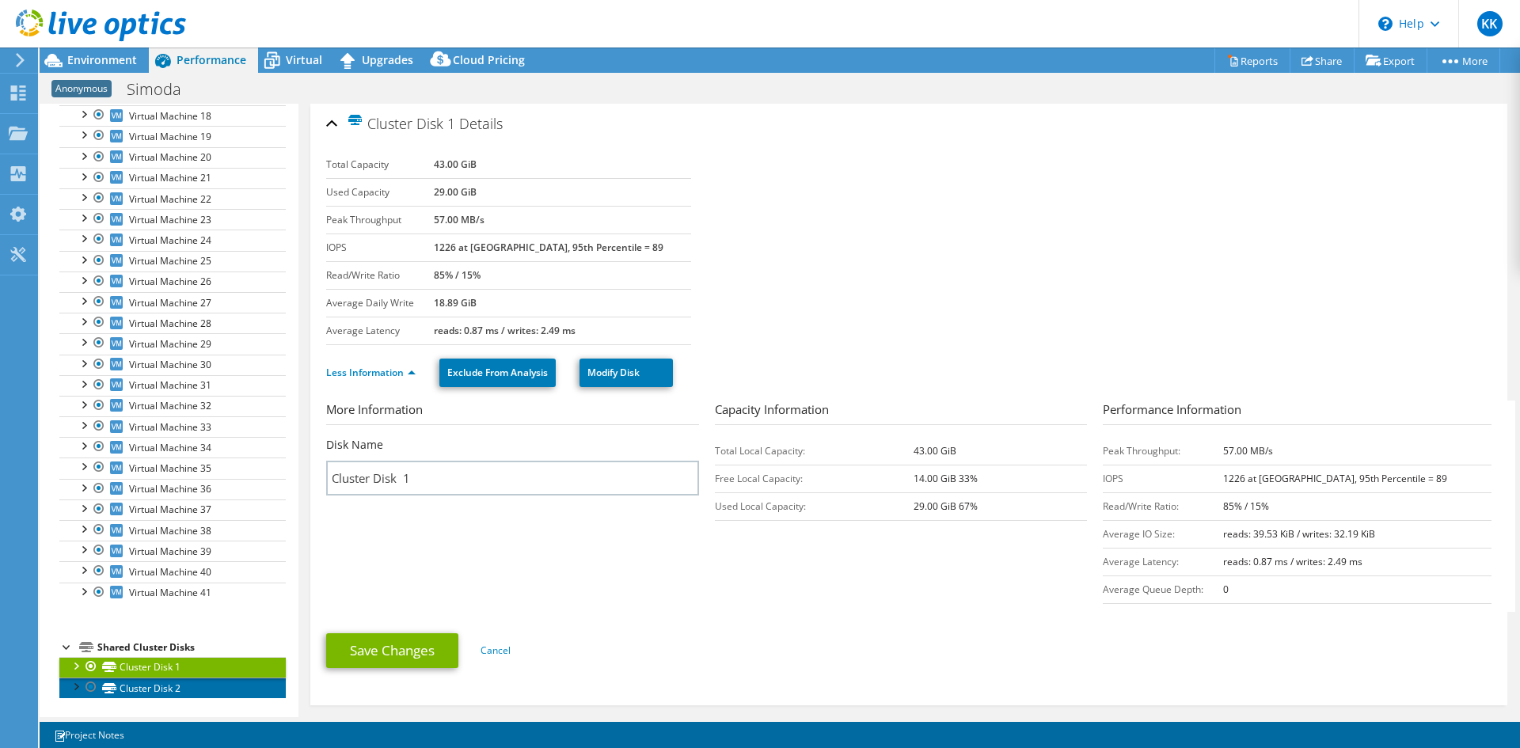
click at [142, 685] on link "Cluster Disk 2" at bounding box center [172, 688] width 226 height 21
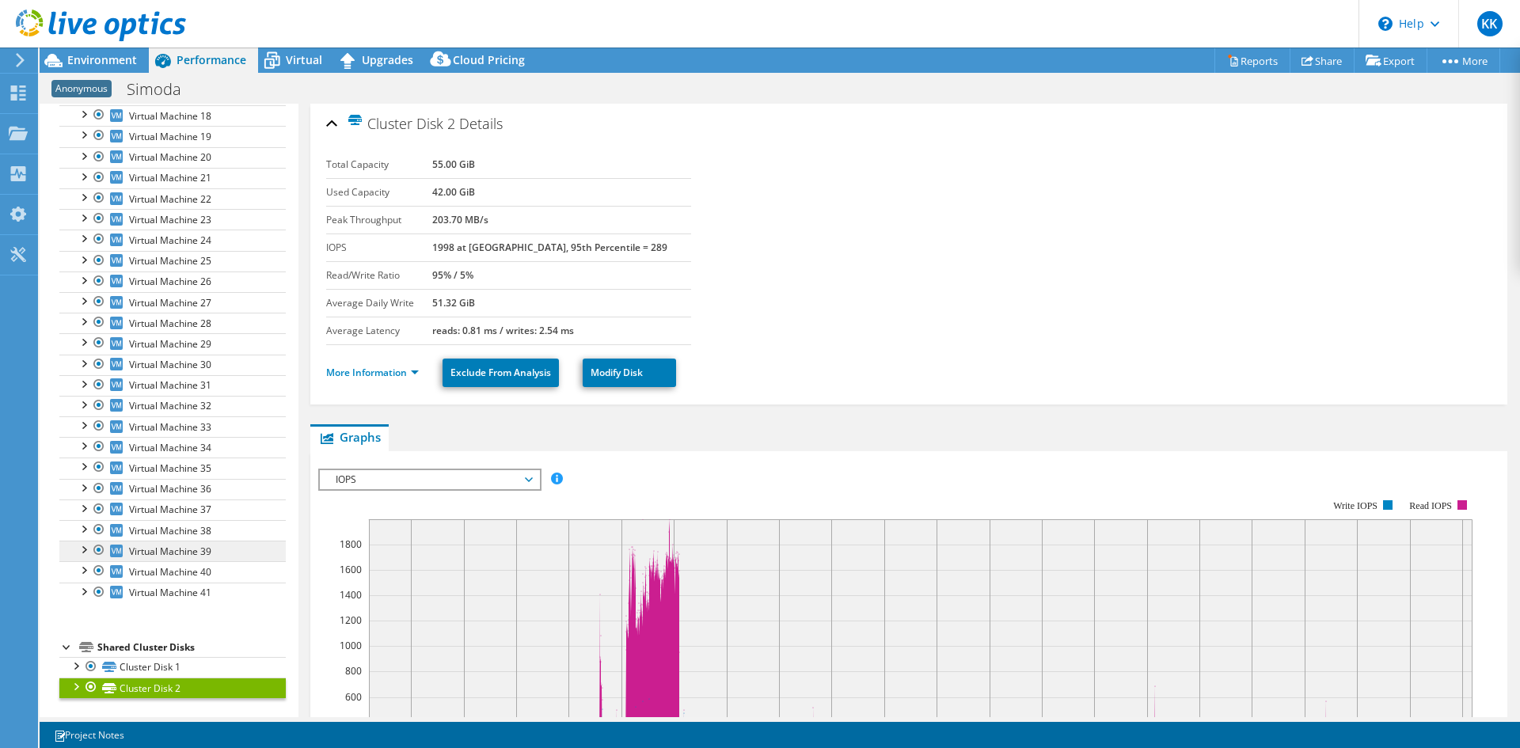
scroll to position [317, 0]
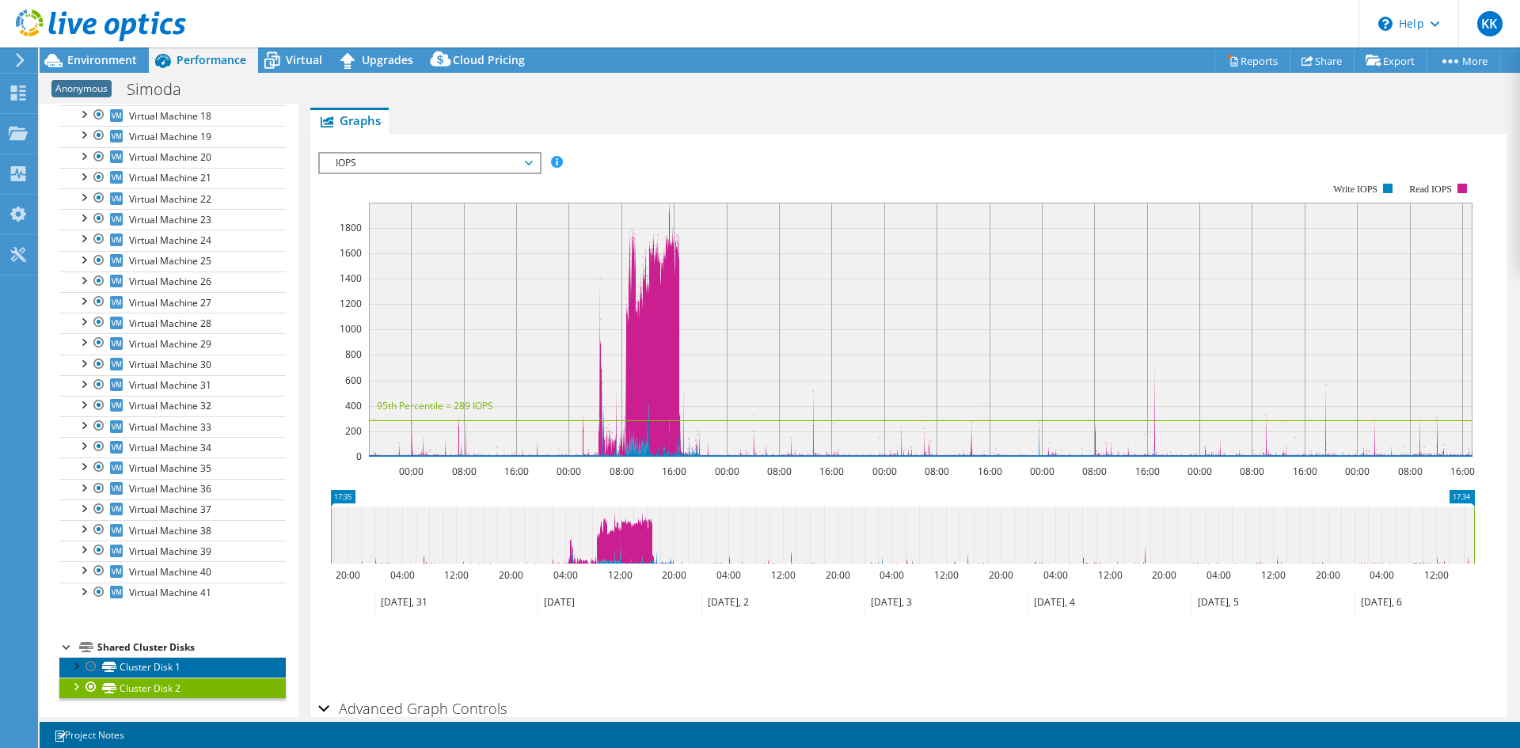
click at [146, 668] on link "Cluster Disk 1" at bounding box center [172, 667] width 226 height 21
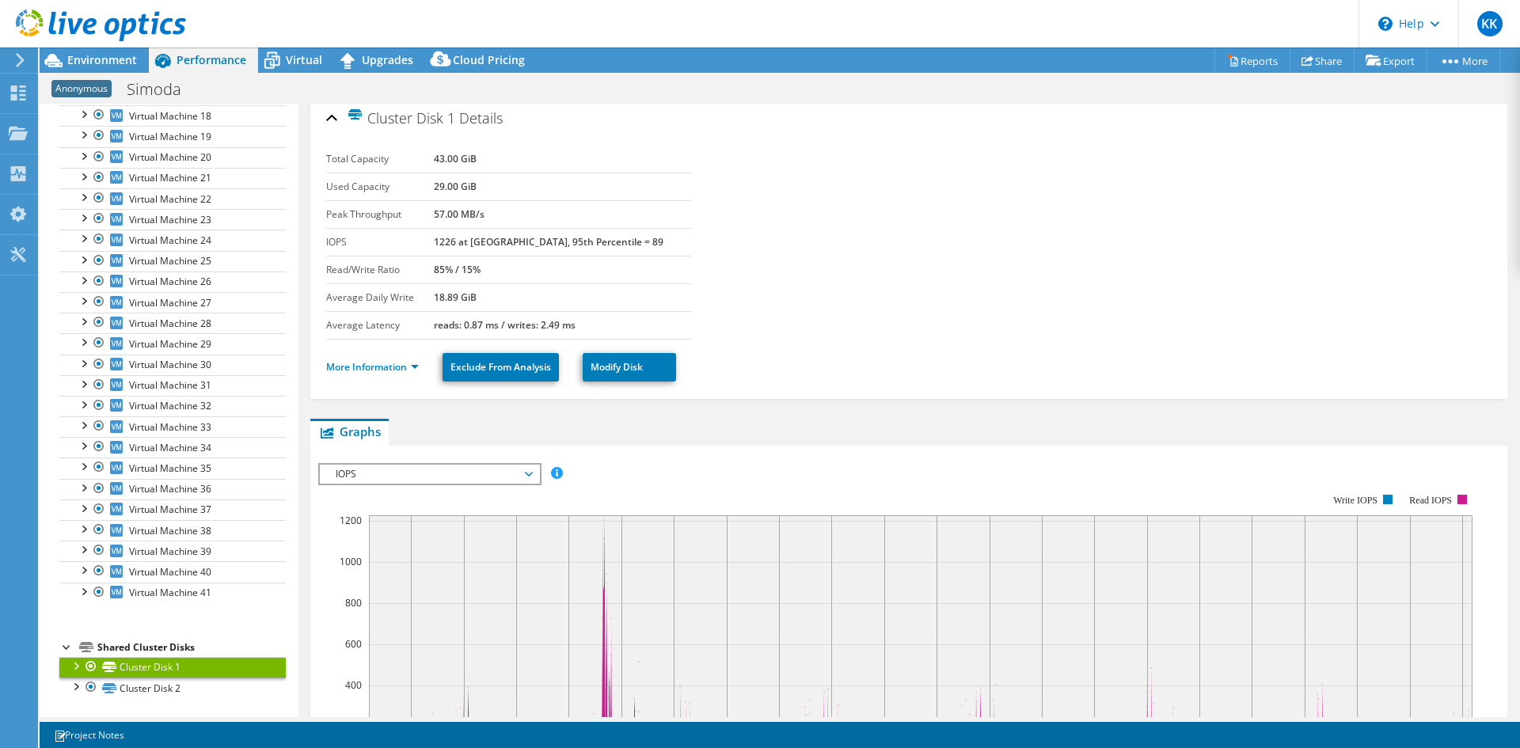
scroll to position [0, 0]
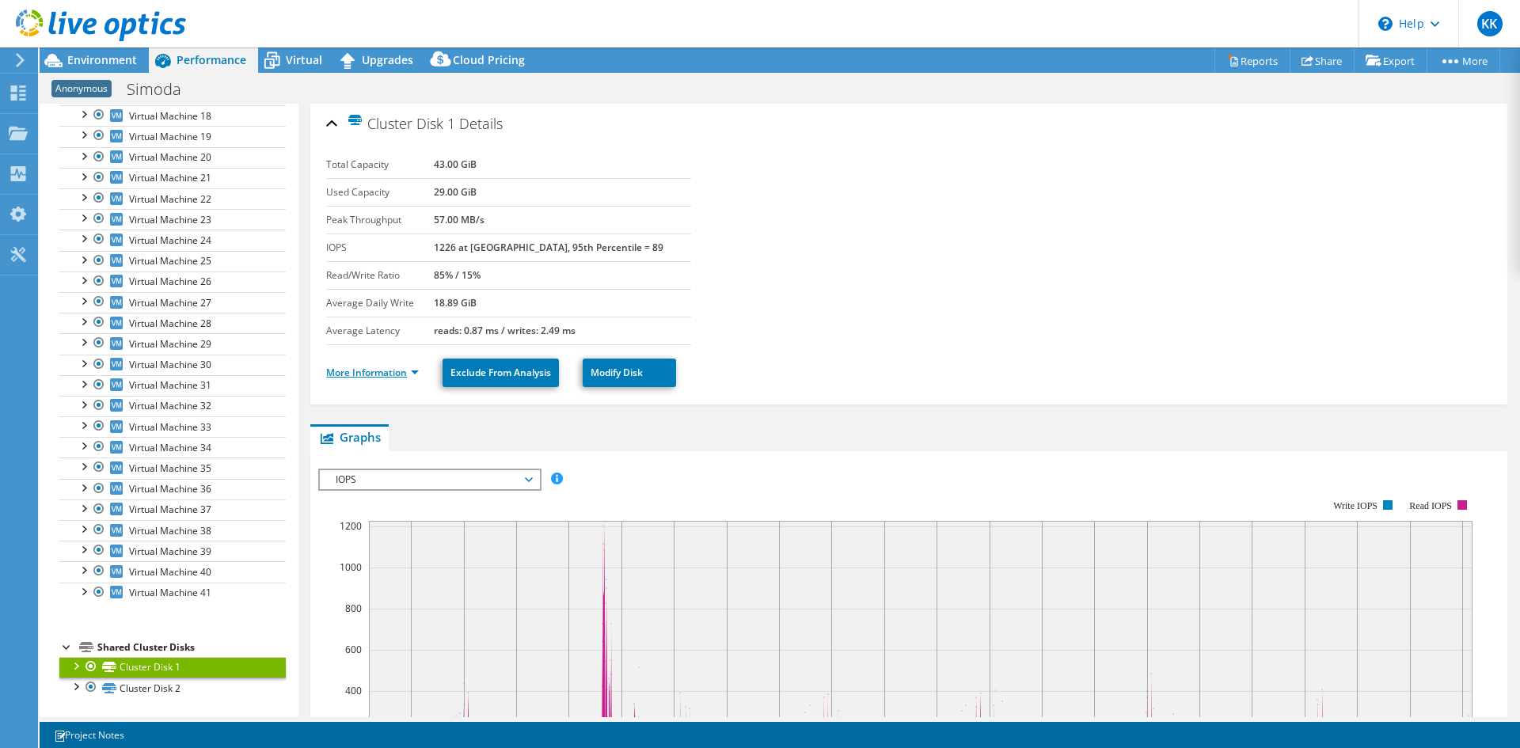
click at [362, 374] on link "More Information" at bounding box center [372, 372] width 93 height 13
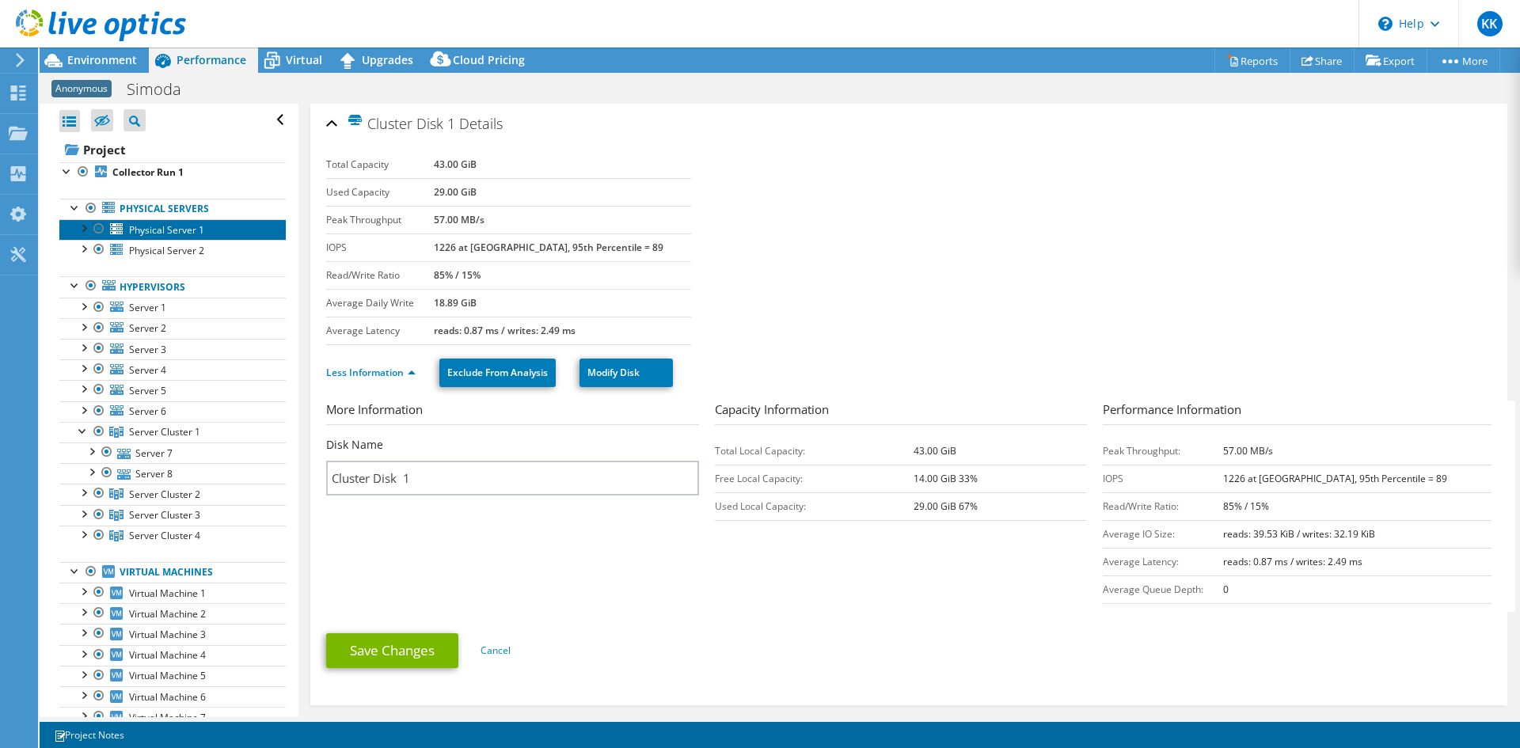
click at [141, 234] on span "Physical Server 1" at bounding box center [166, 229] width 75 height 13
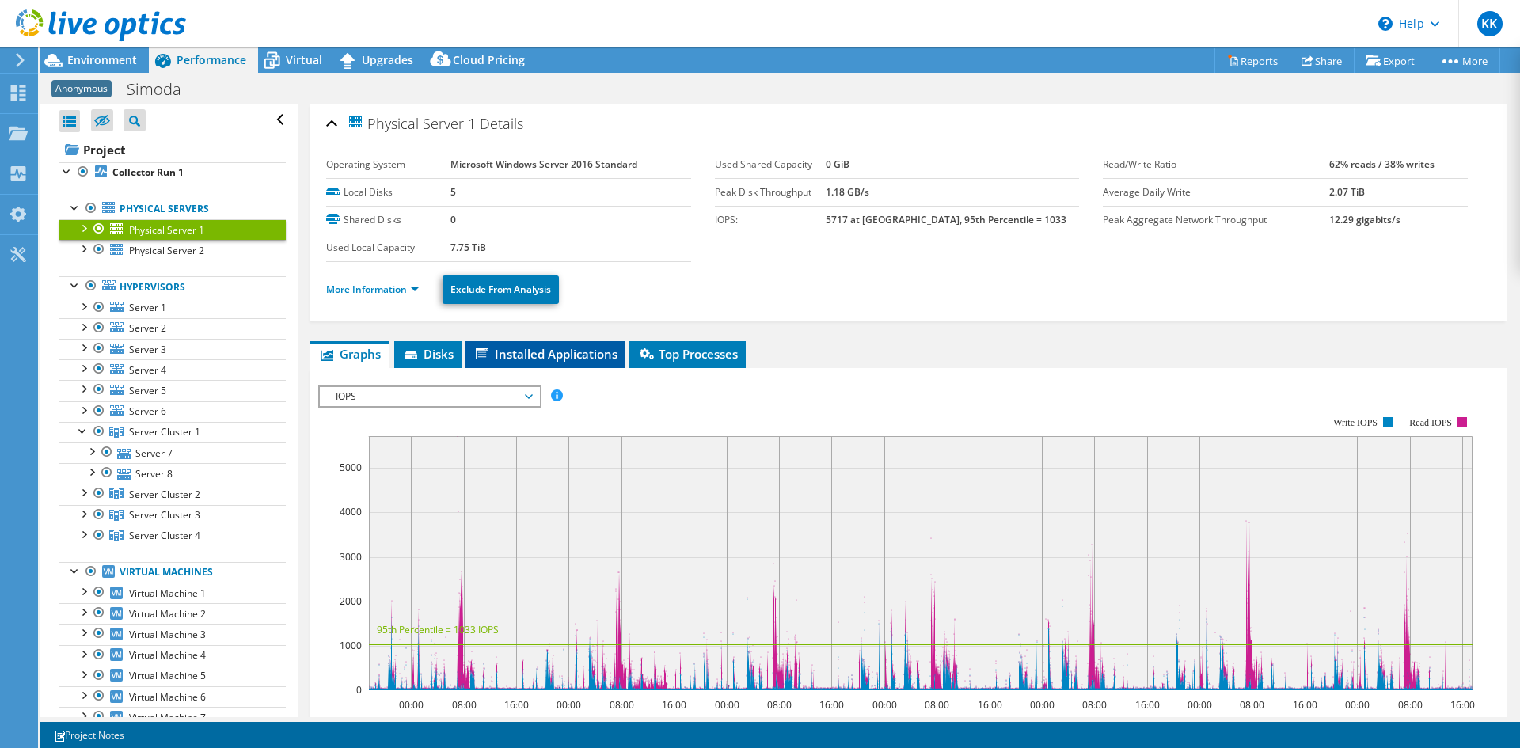
click at [579, 347] on span "Installed Applications" at bounding box center [545, 354] width 144 height 16
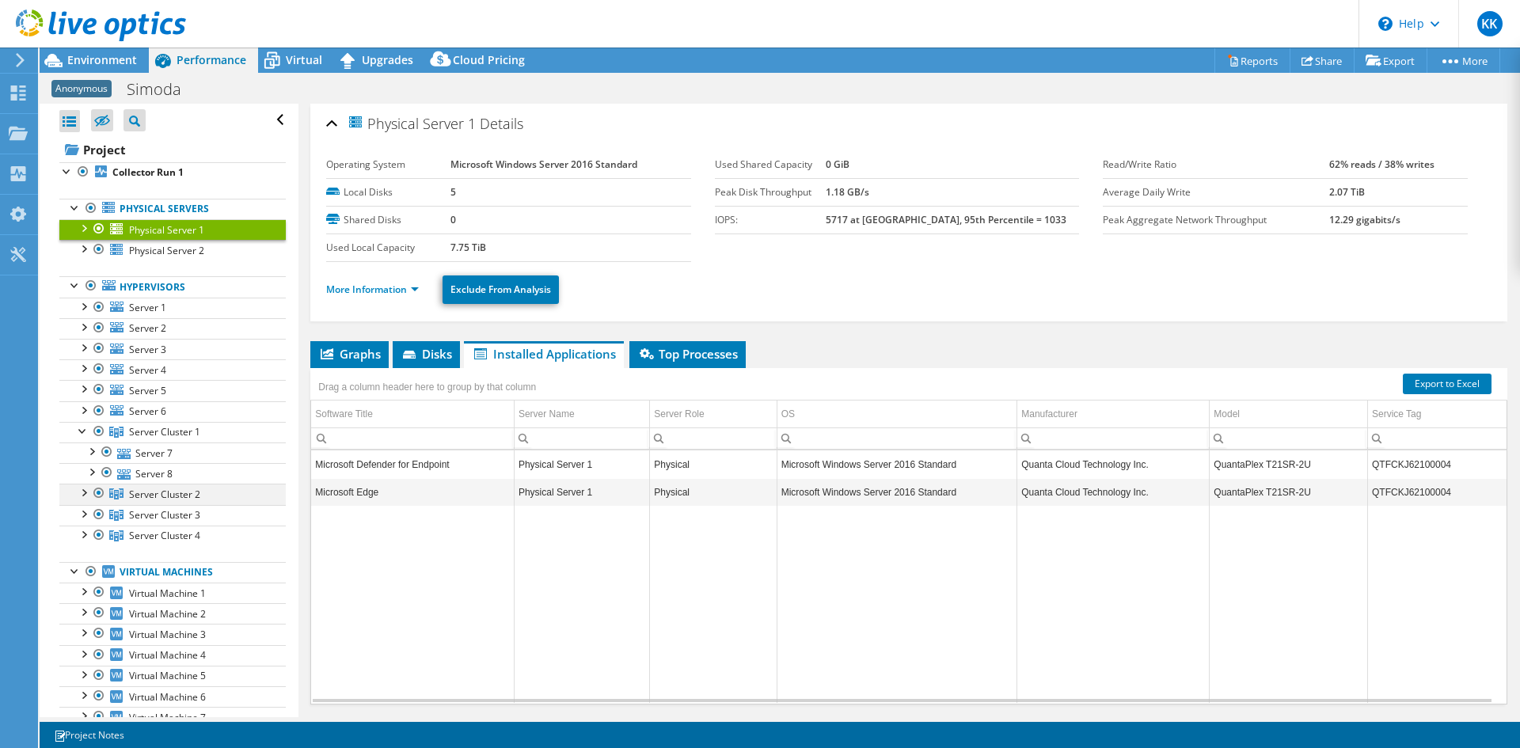
click at [83, 496] on div at bounding box center [83, 492] width 16 height 16
click at [92, 517] on div at bounding box center [91, 513] width 16 height 16
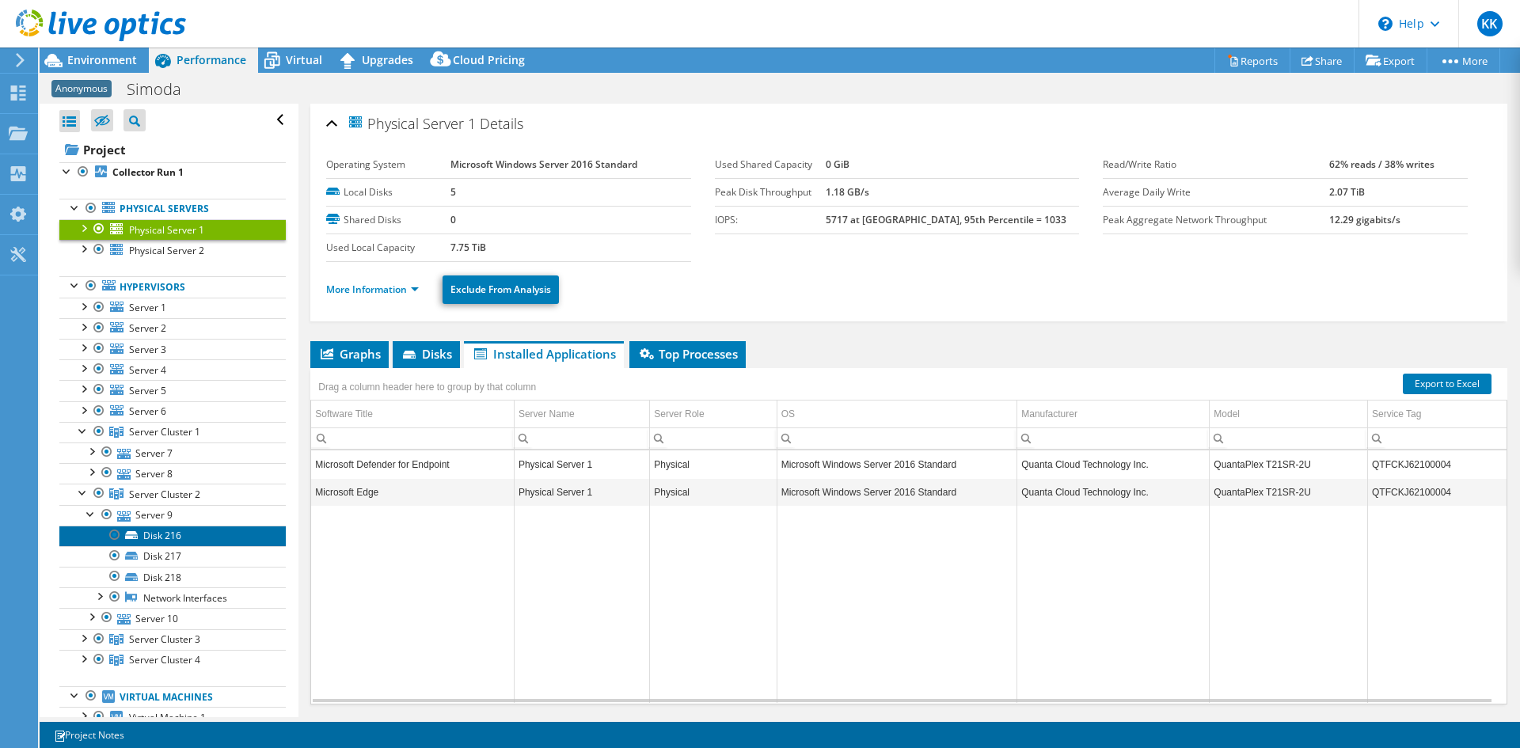
click at [171, 545] on link "Disk 216" at bounding box center [172, 536] width 226 height 21
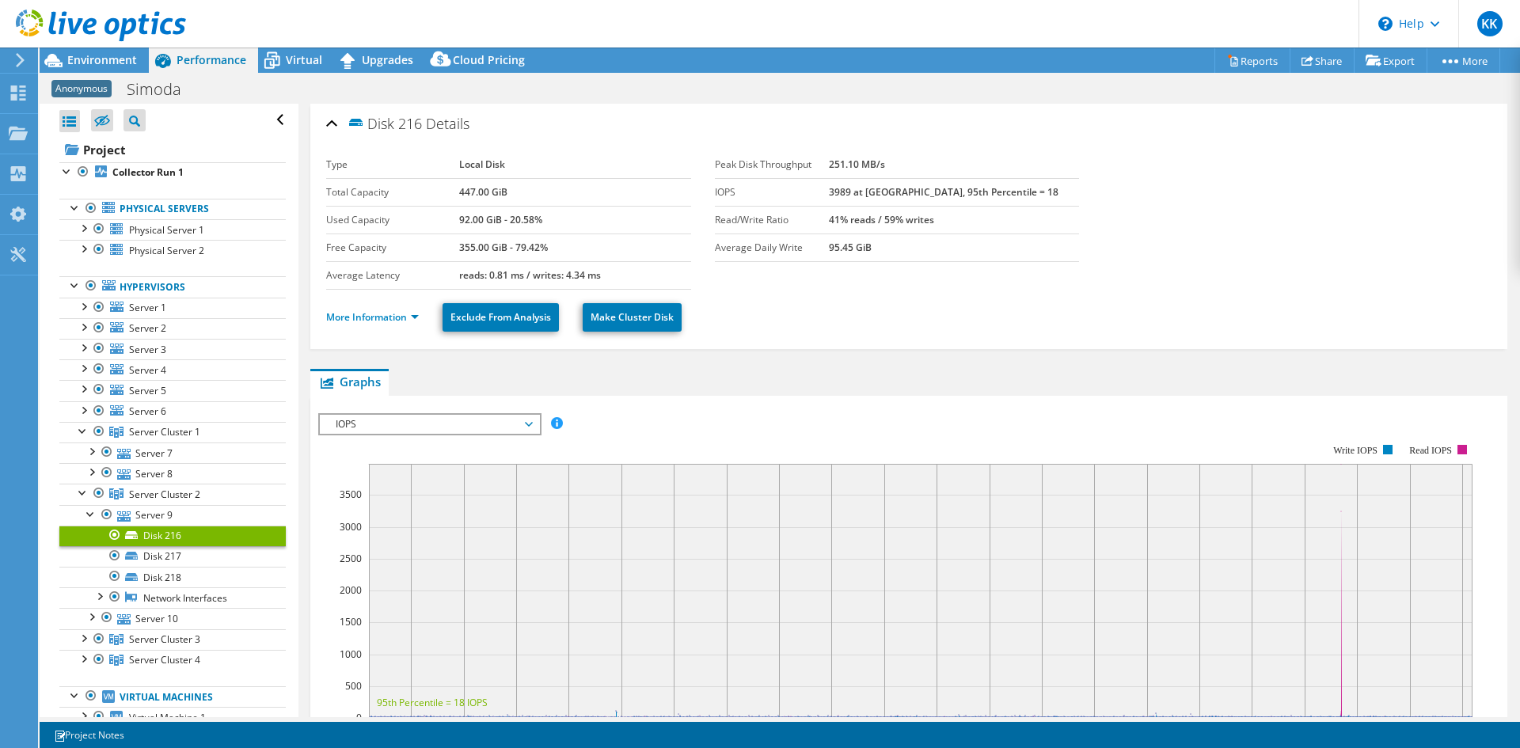
select select "EULondon"
select select "GBP"
click at [163, 439] on span "Server Cluster 2" at bounding box center [164, 431] width 71 height 13
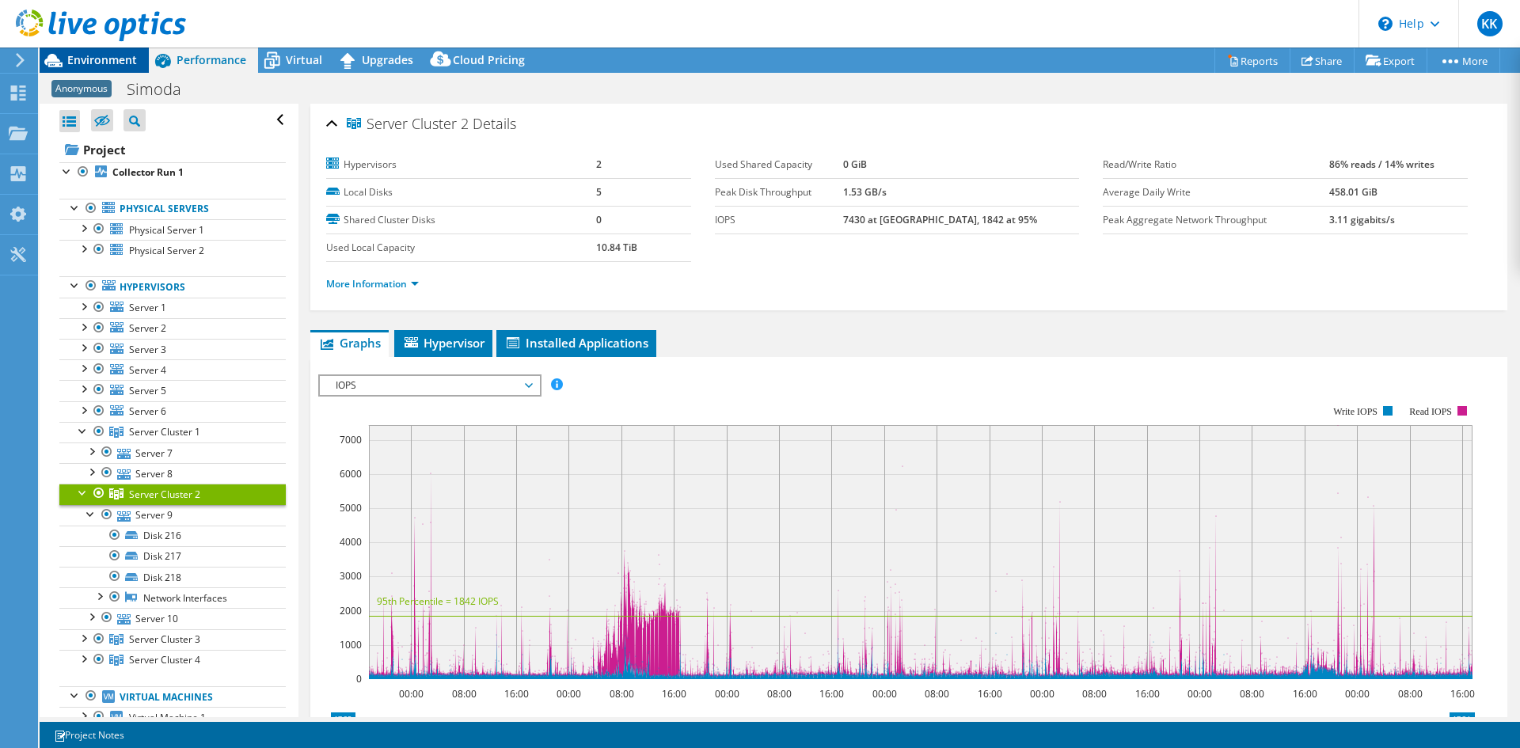
click at [123, 59] on span "Environment" at bounding box center [102, 59] width 70 height 15
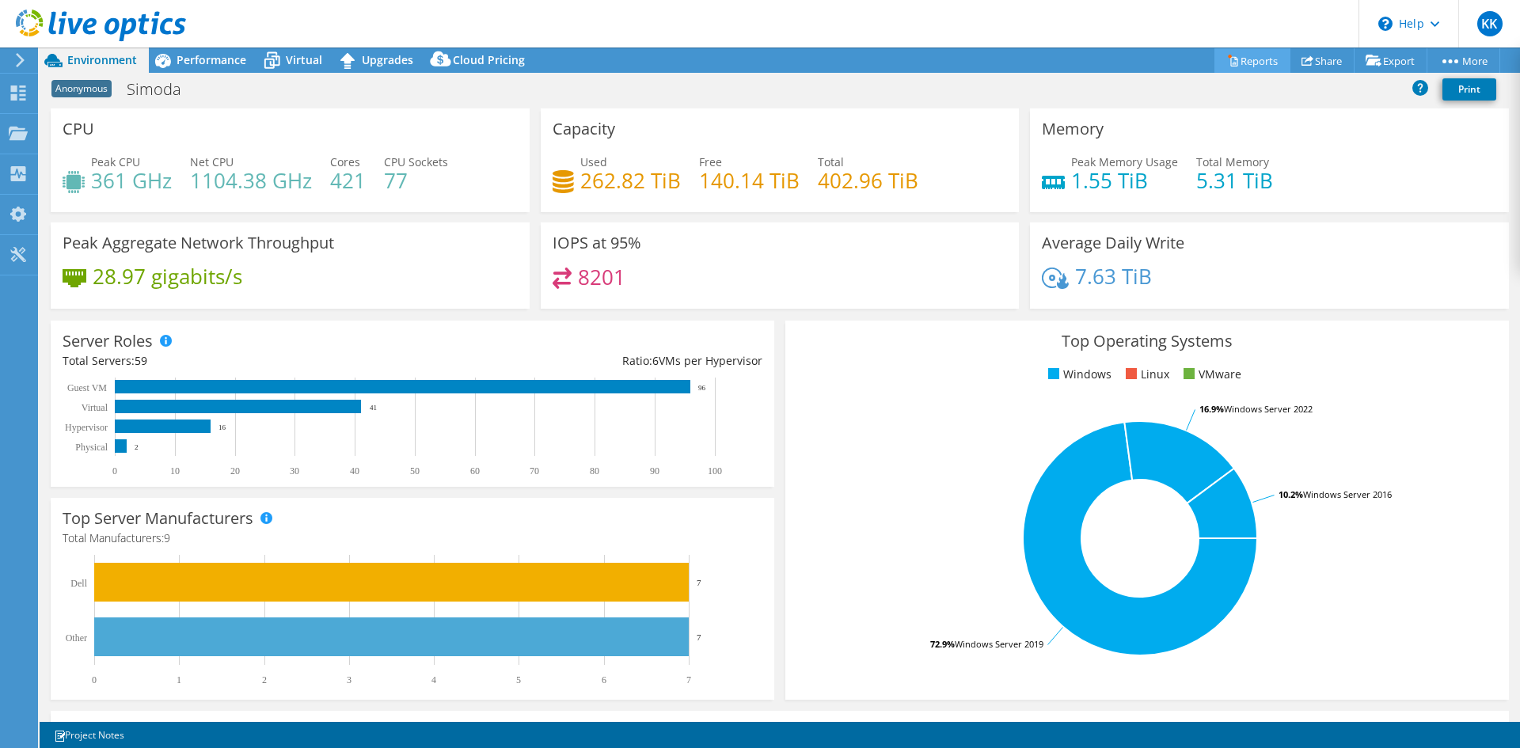
click at [1249, 58] on link "Reports" at bounding box center [1252, 60] width 76 height 25
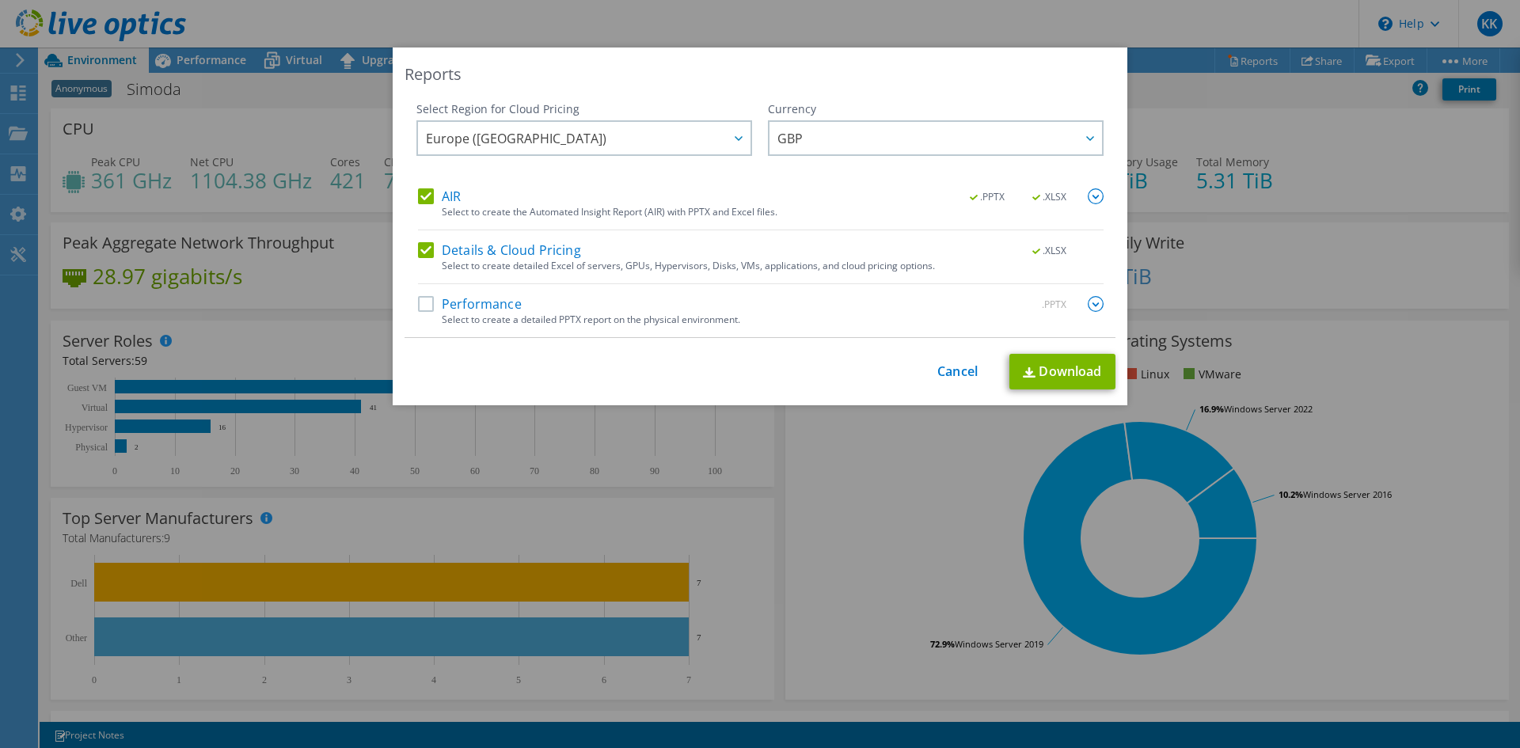
click at [432, 303] on label "Performance" at bounding box center [470, 304] width 104 height 16
click at [0, 0] on input "Performance" at bounding box center [0, 0] width 0 height 0
click at [1044, 371] on link "Download" at bounding box center [1062, 372] width 106 height 36
click at [940, 366] on link "Cancel" at bounding box center [957, 371] width 40 height 15
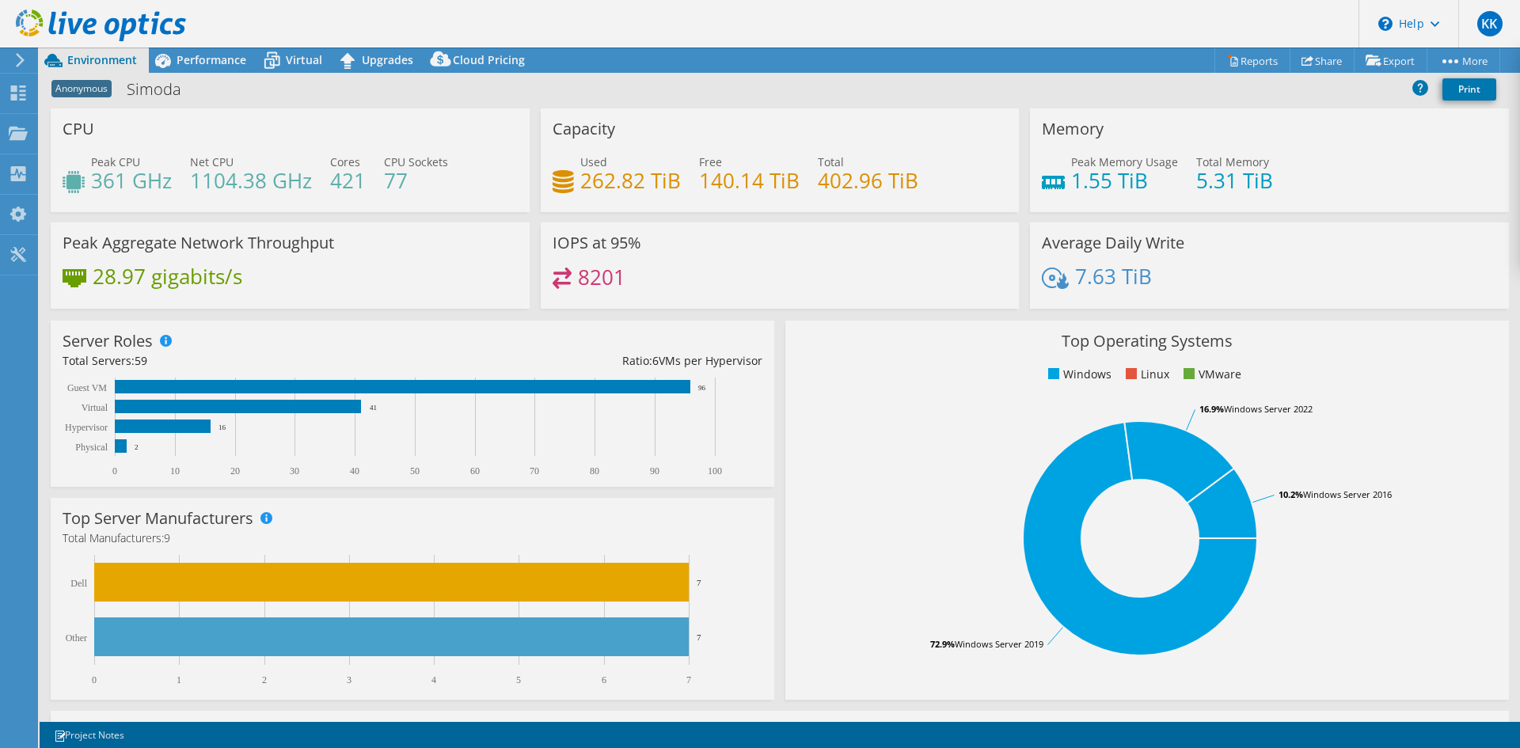
click at [104, 27] on icon at bounding box center [101, 25] width 170 height 32
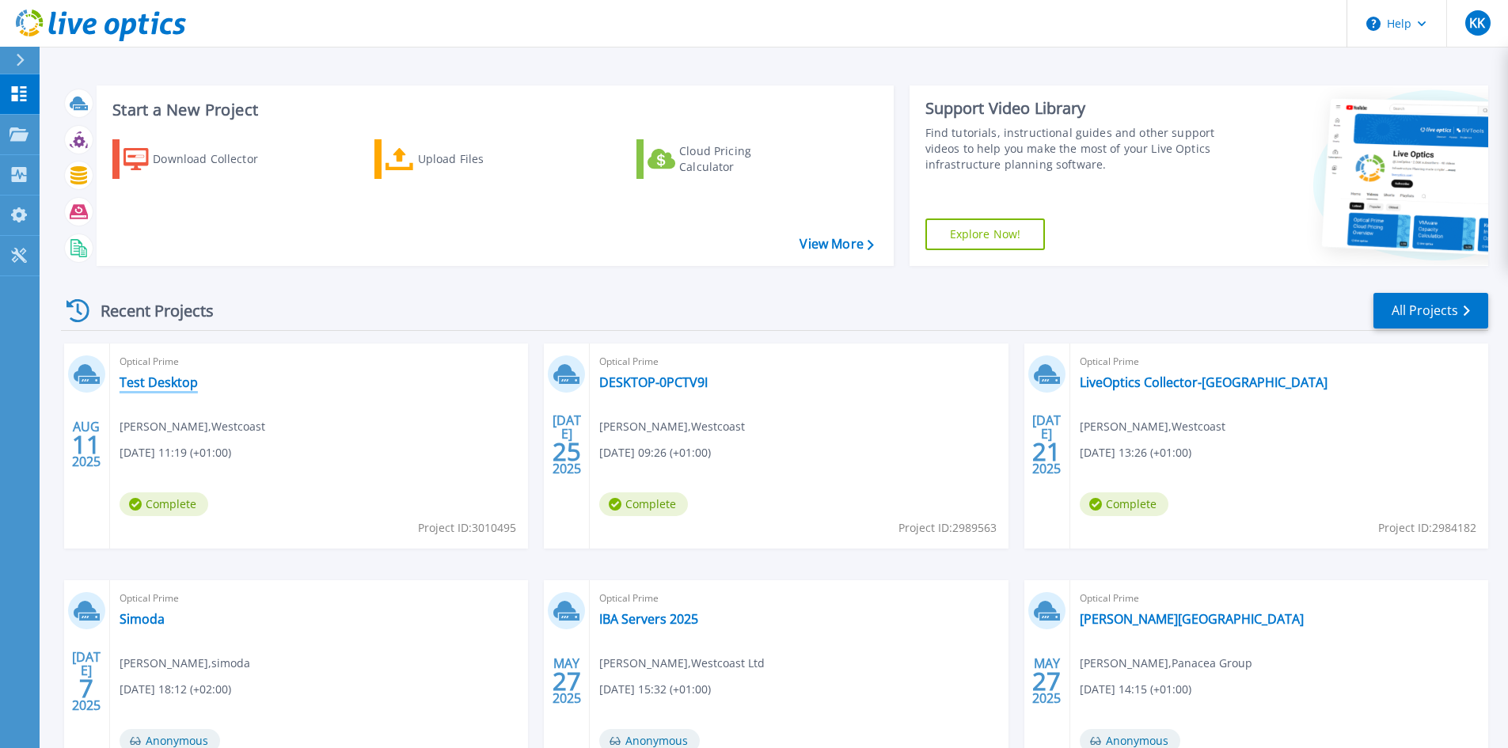
click at [156, 380] on link "Test Desktop" at bounding box center [159, 382] width 78 height 16
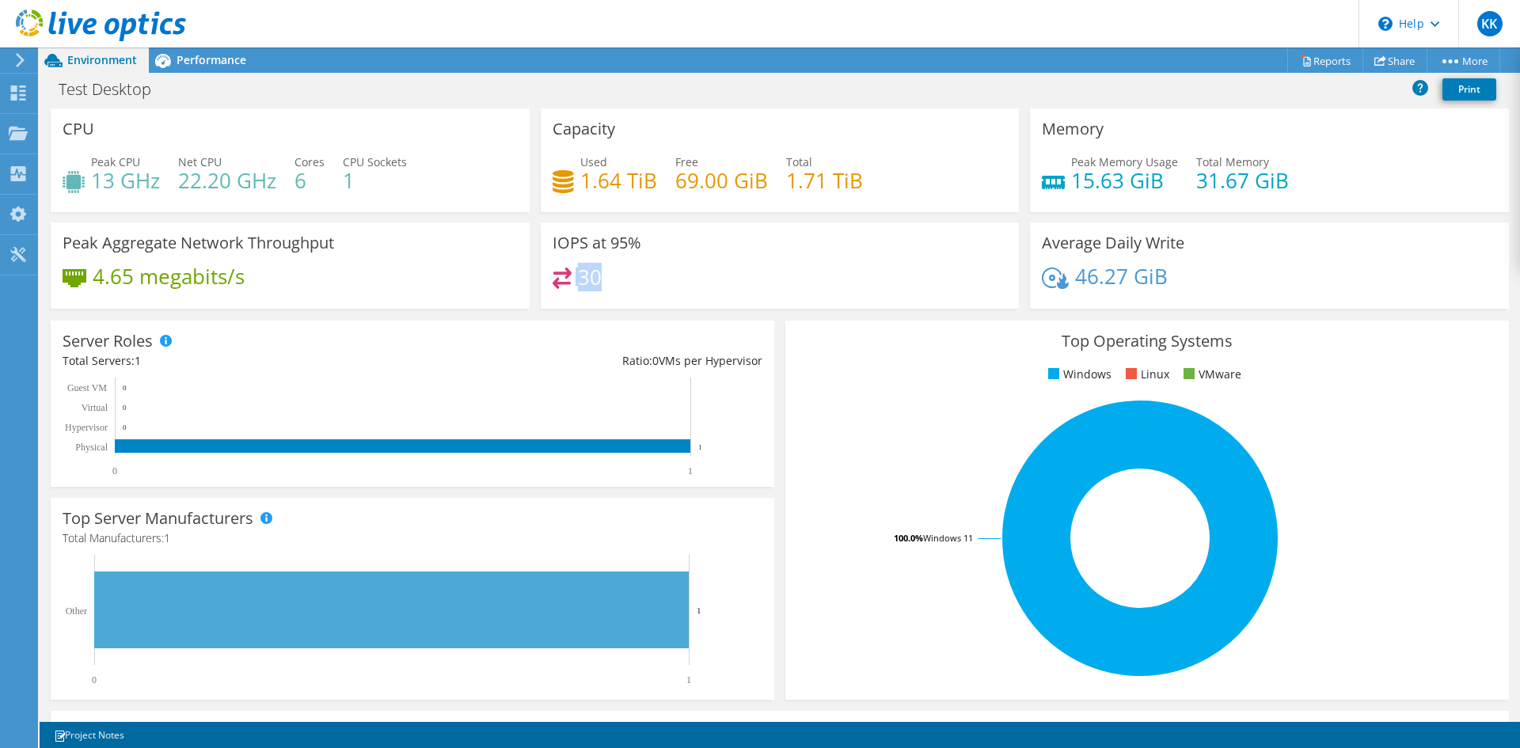
drag, startPoint x: 557, startPoint y: 266, endPoint x: 620, endPoint y: 297, distance: 69.7
click at [620, 297] on div "IOPS at 95% 30" at bounding box center [780, 265] width 479 height 86
click at [488, 370] on div "Server Roles Physical Servers represent bare metal servers that were targets of…" at bounding box center [412, 404] width 723 height 166
click at [196, 51] on div "Performance" at bounding box center [203, 59] width 109 height 25
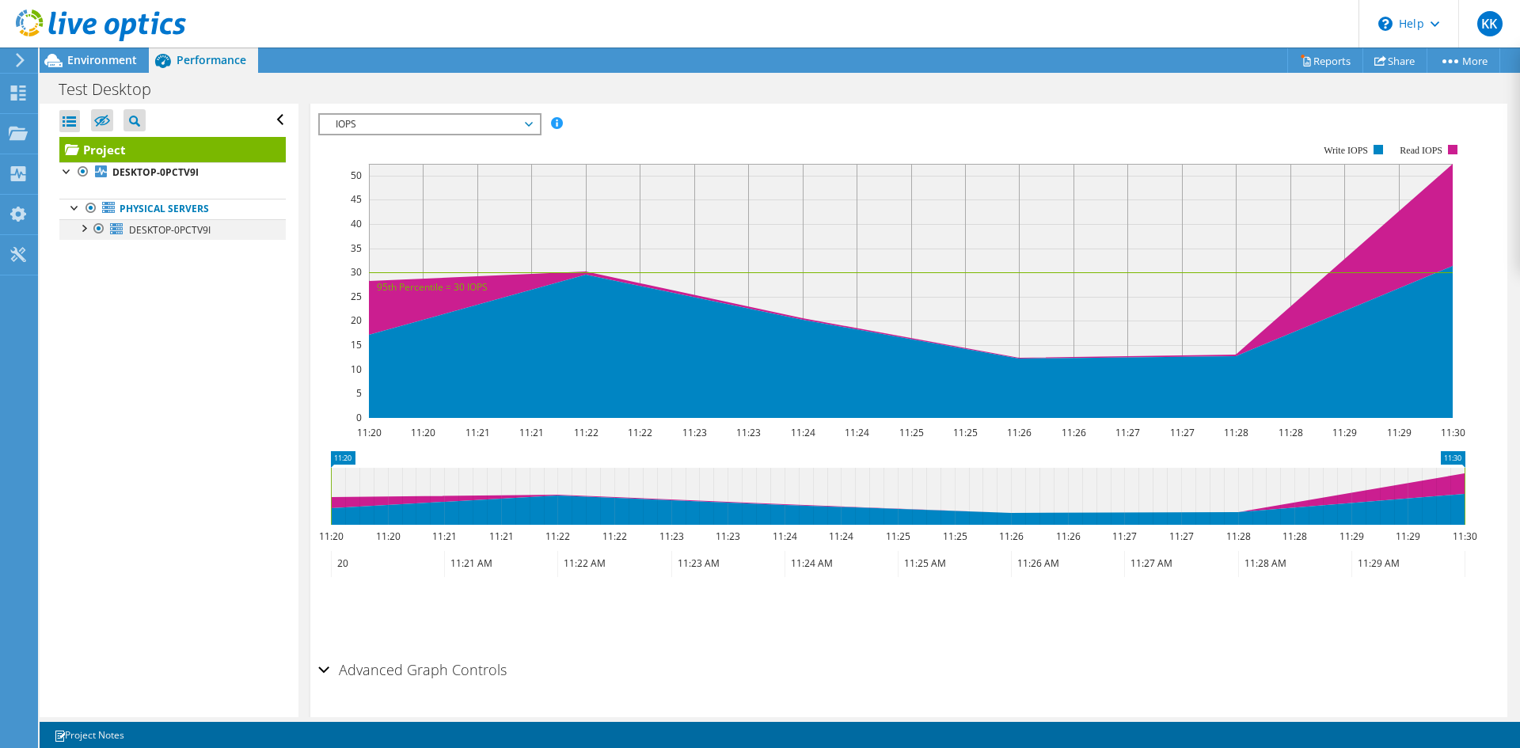
click at [85, 225] on div at bounding box center [83, 227] width 16 height 16
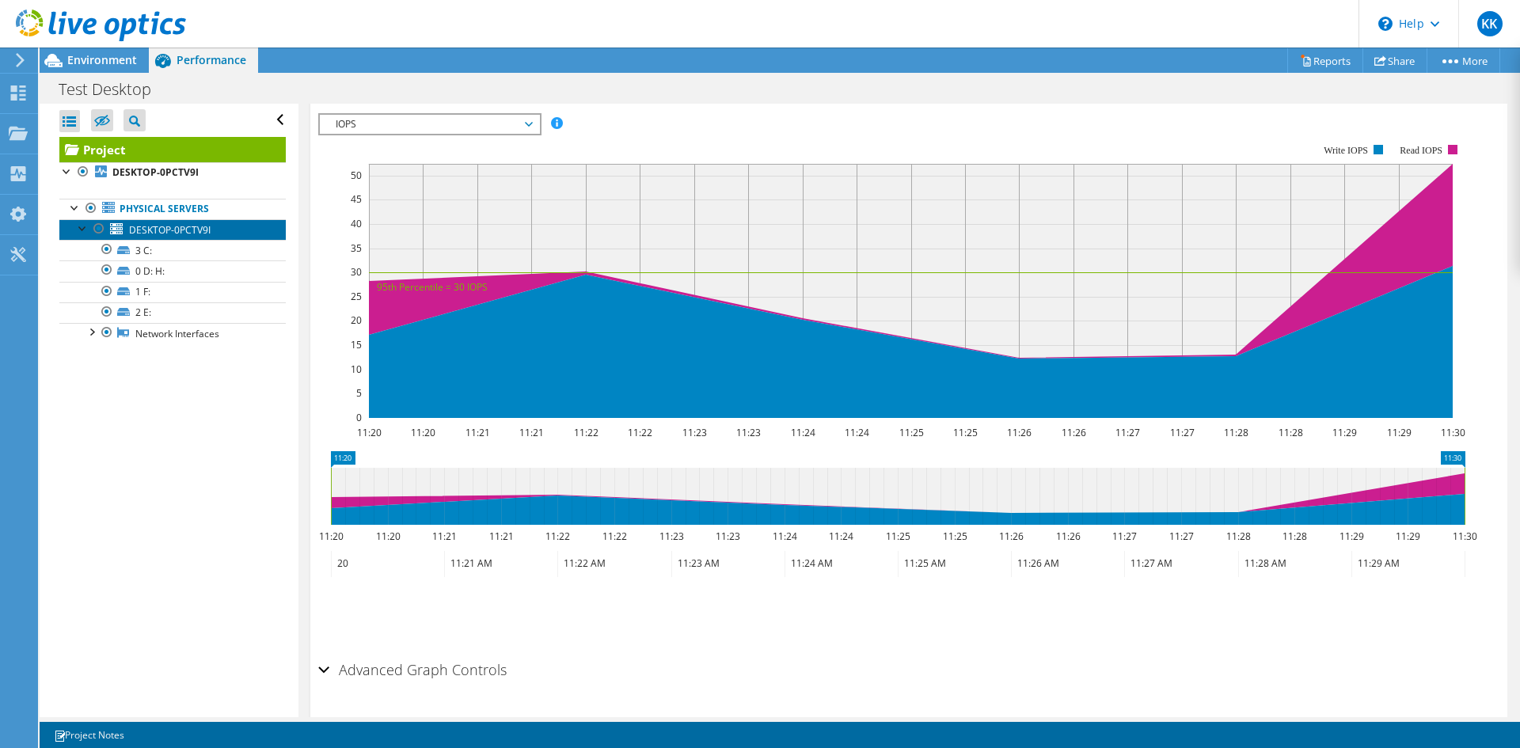
click at [153, 223] on span "DESKTOP-0PCTV9I" at bounding box center [170, 229] width 82 height 13
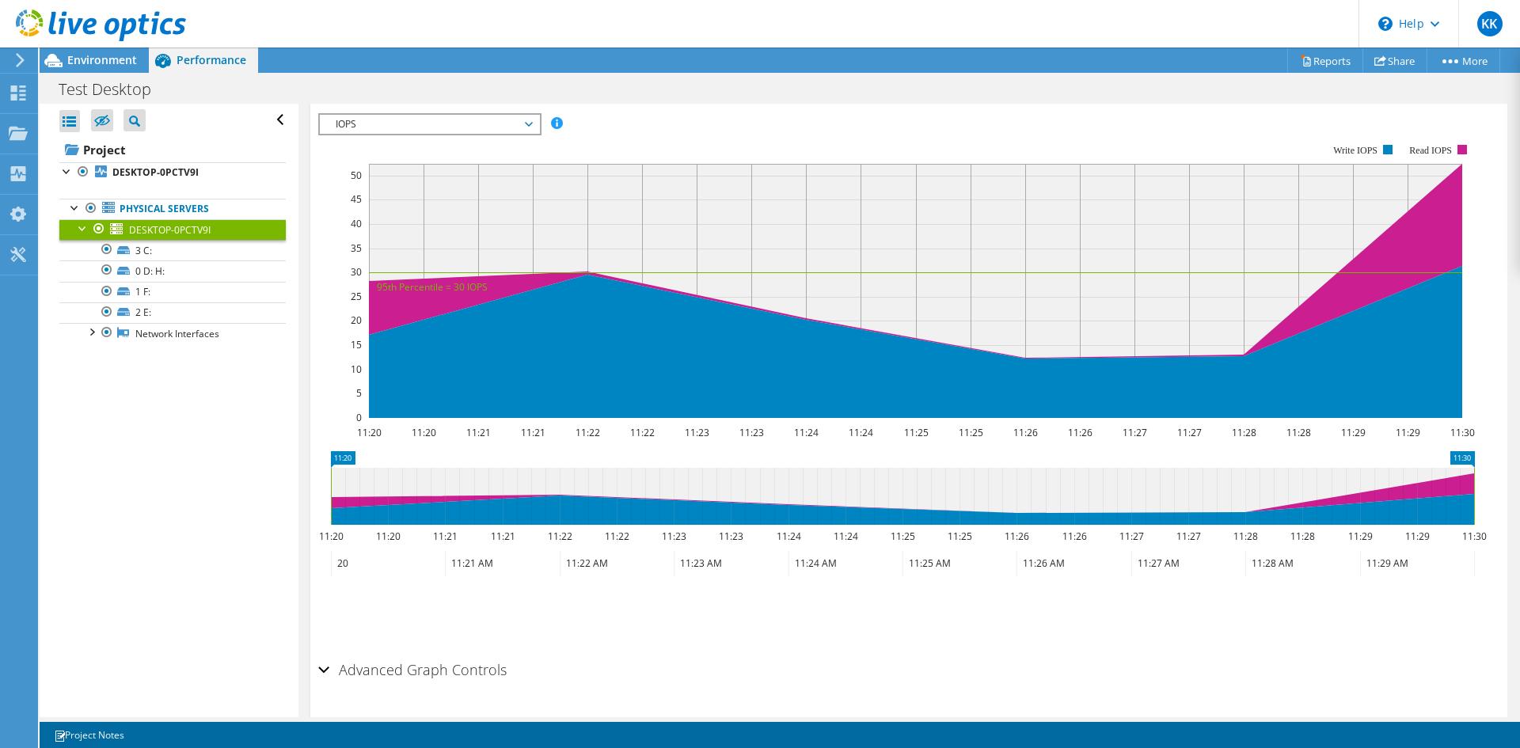
scroll to position [272, 0]
click at [169, 223] on span "DESKTOP-0PCTV9I" at bounding box center [170, 229] width 82 height 13
click at [165, 205] on link "Physical Servers" at bounding box center [172, 209] width 226 height 21
click at [169, 175] on b "DESKTOP-0PCTV9I" at bounding box center [155, 171] width 86 height 13
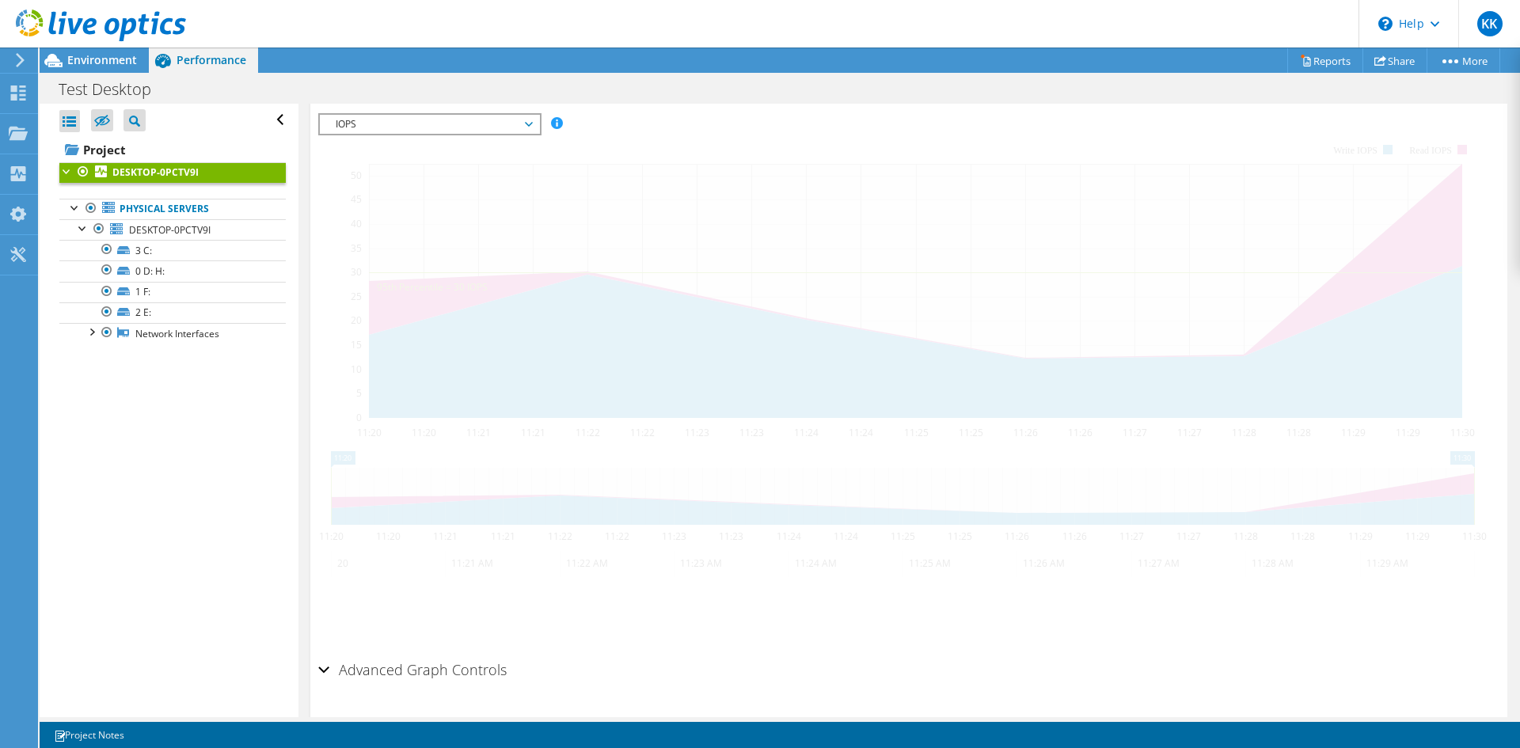
scroll to position [300, 0]
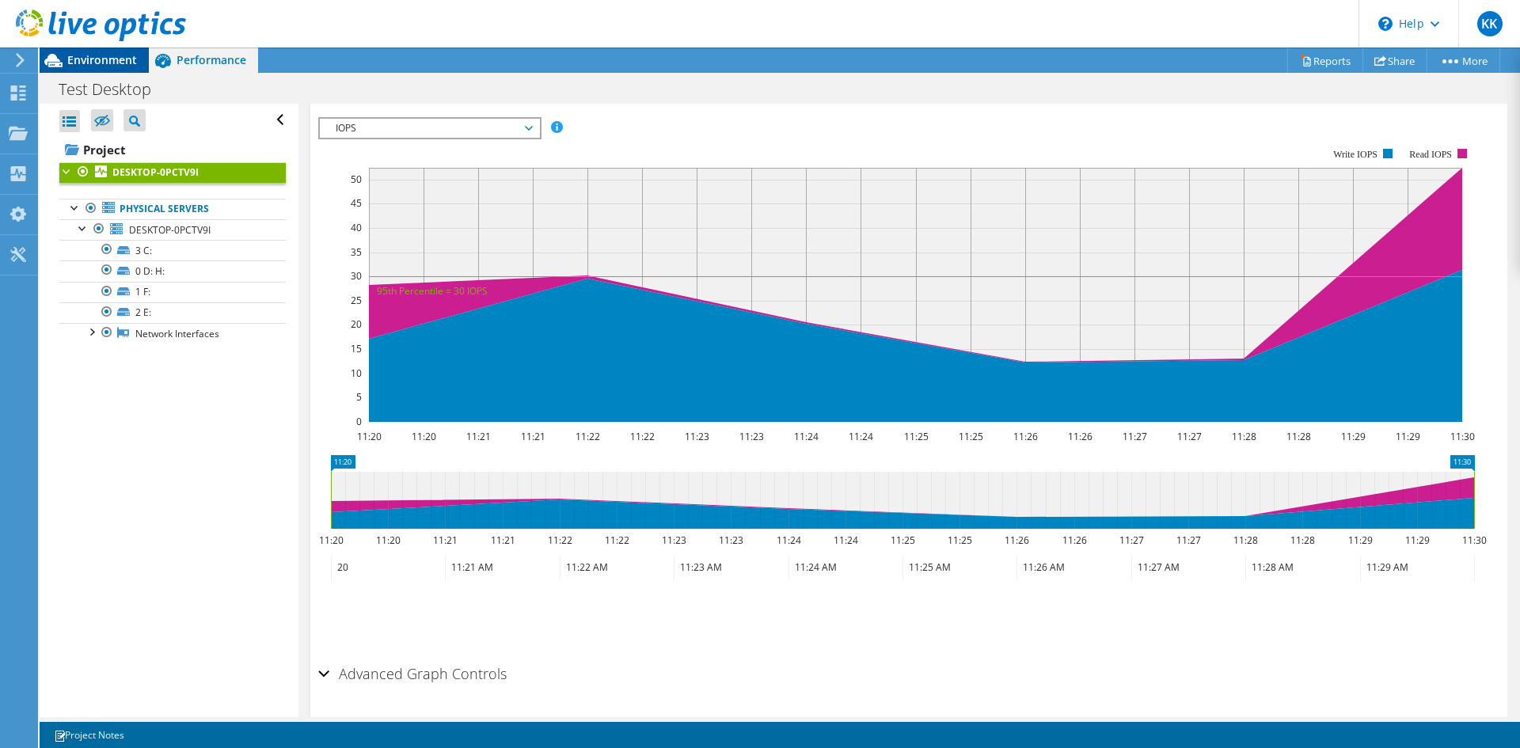
click at [113, 53] on span "Environment" at bounding box center [102, 59] width 70 height 15
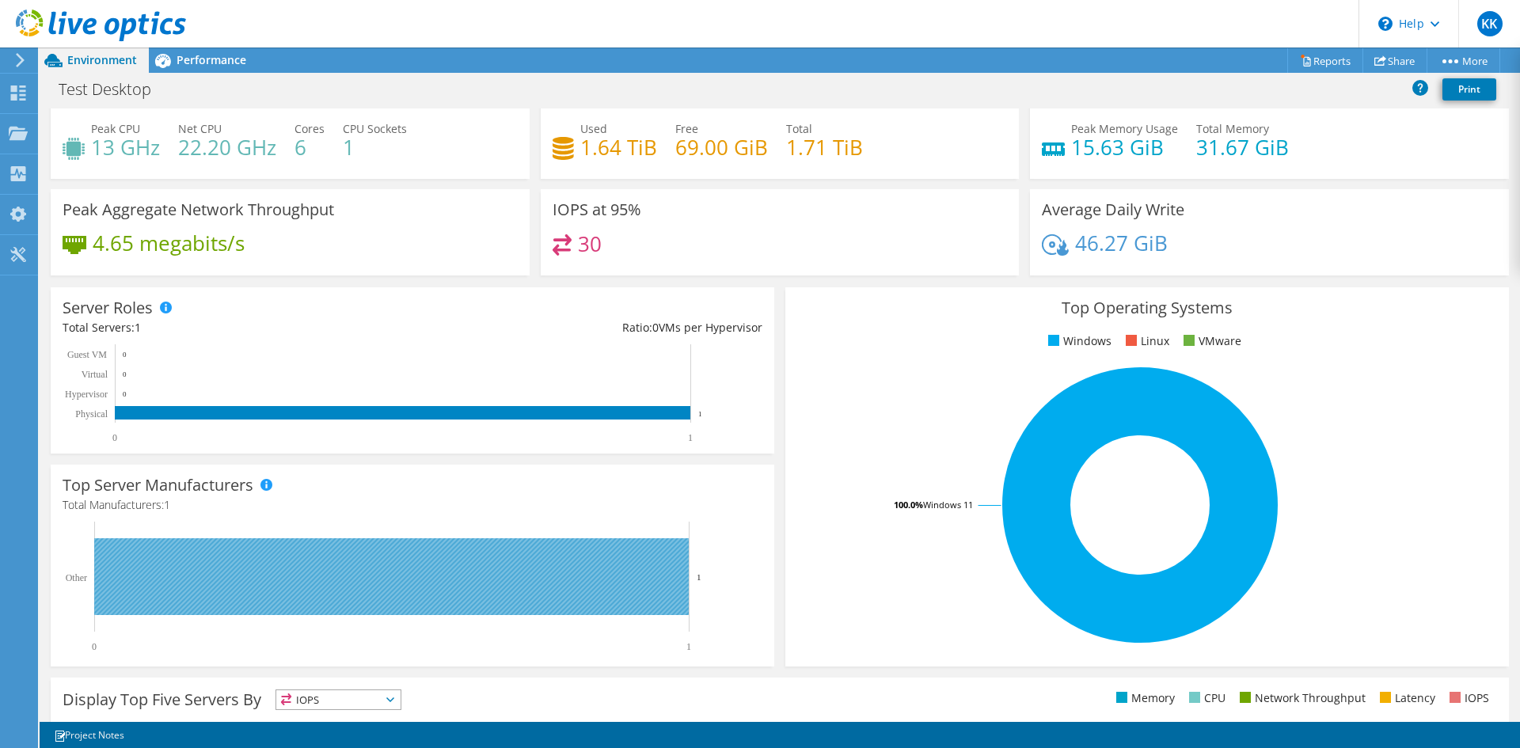
scroll to position [0, 0]
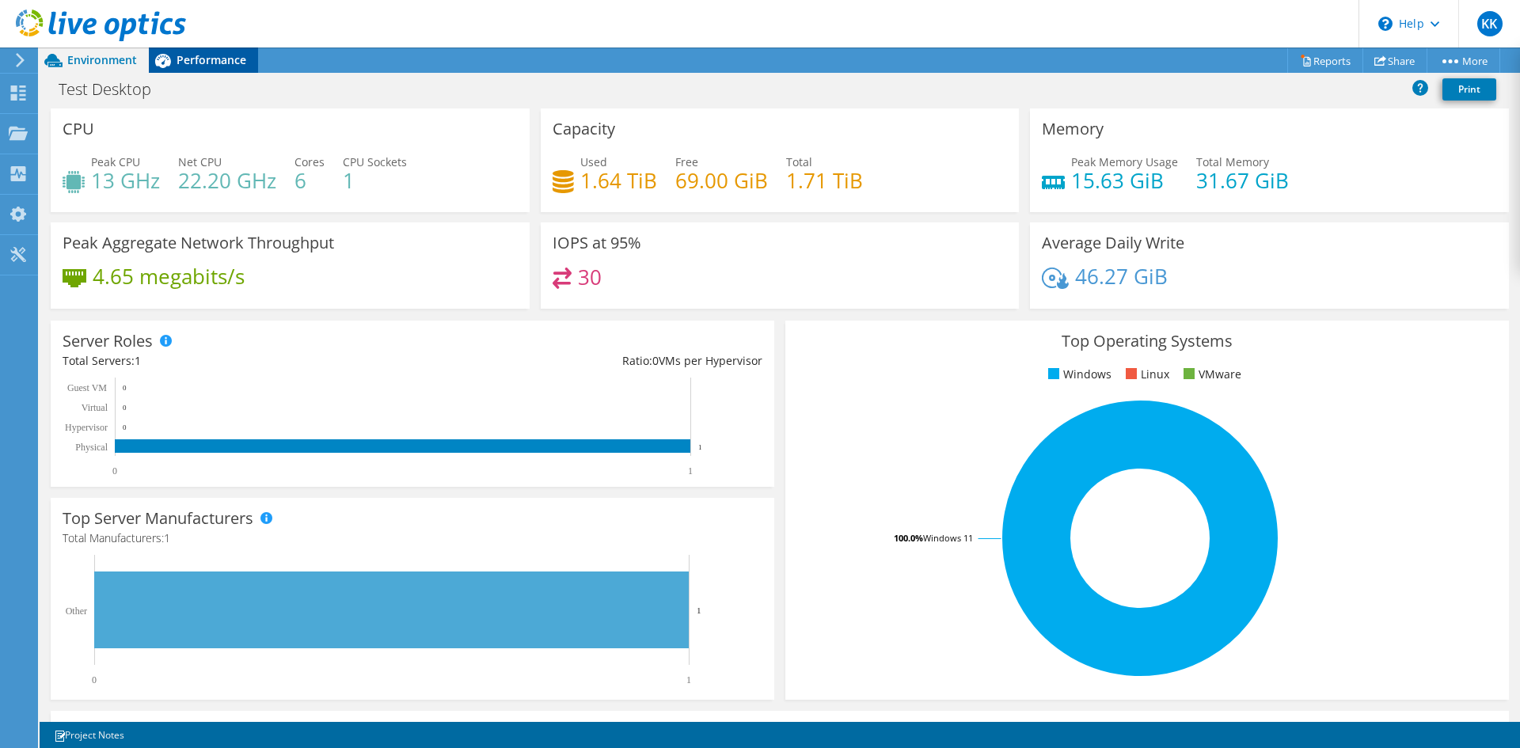
click at [191, 64] on span "Performance" at bounding box center [212, 59] width 70 height 15
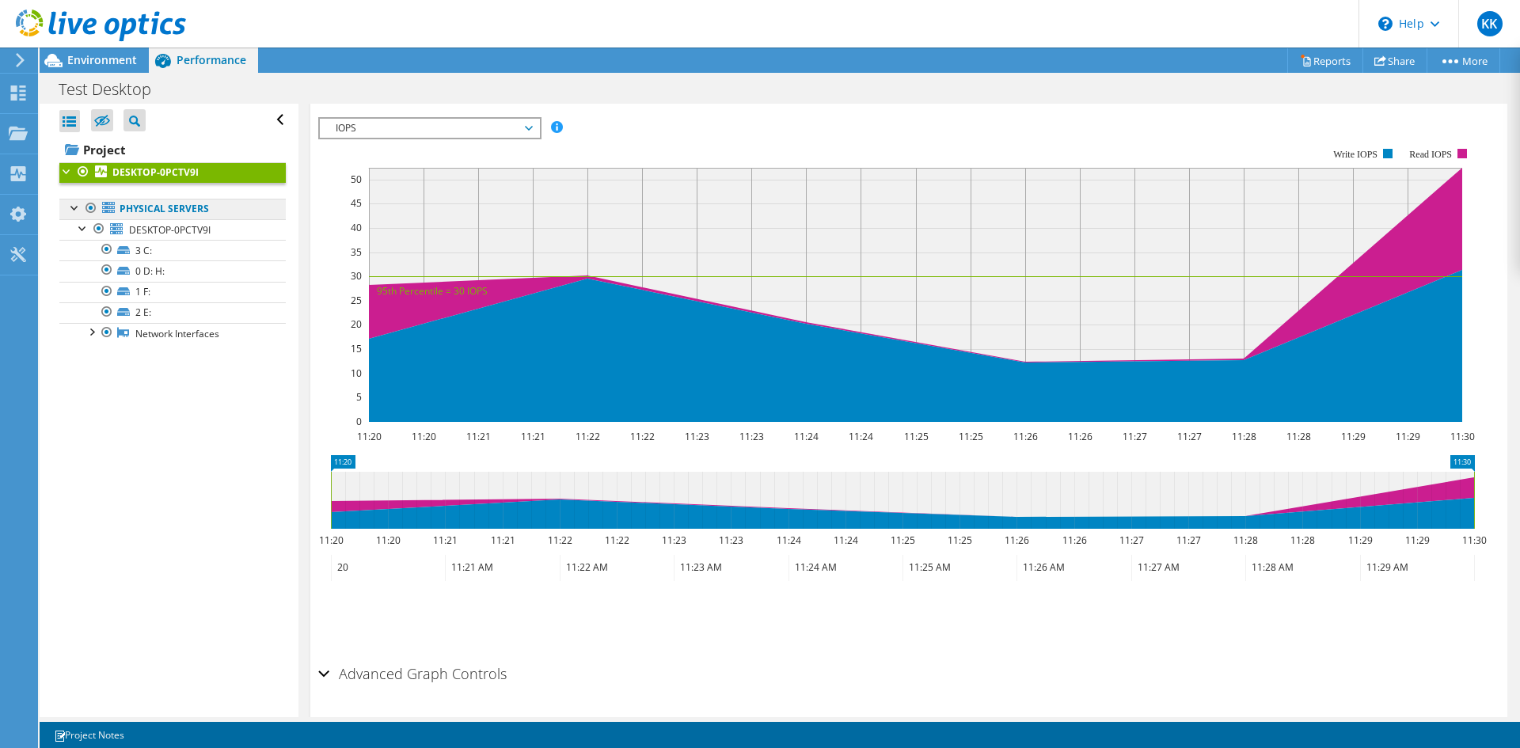
click at [151, 216] on link "Physical Servers" at bounding box center [172, 209] width 226 height 21
click at [151, 224] on span "DESKTOP-0PCTV9I" at bounding box center [170, 229] width 82 height 13
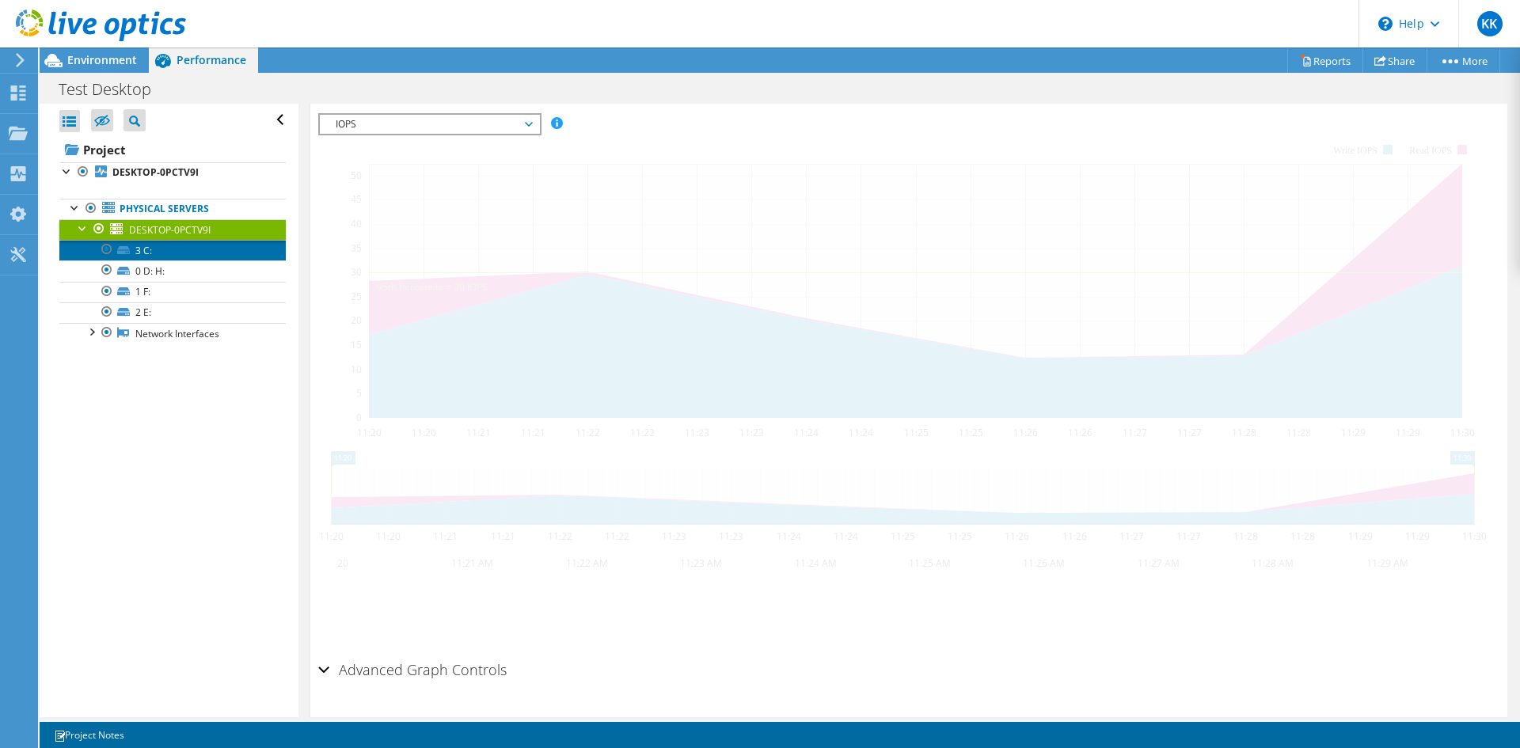
click at [145, 255] on link "3 C:" at bounding box center [172, 250] width 226 height 21
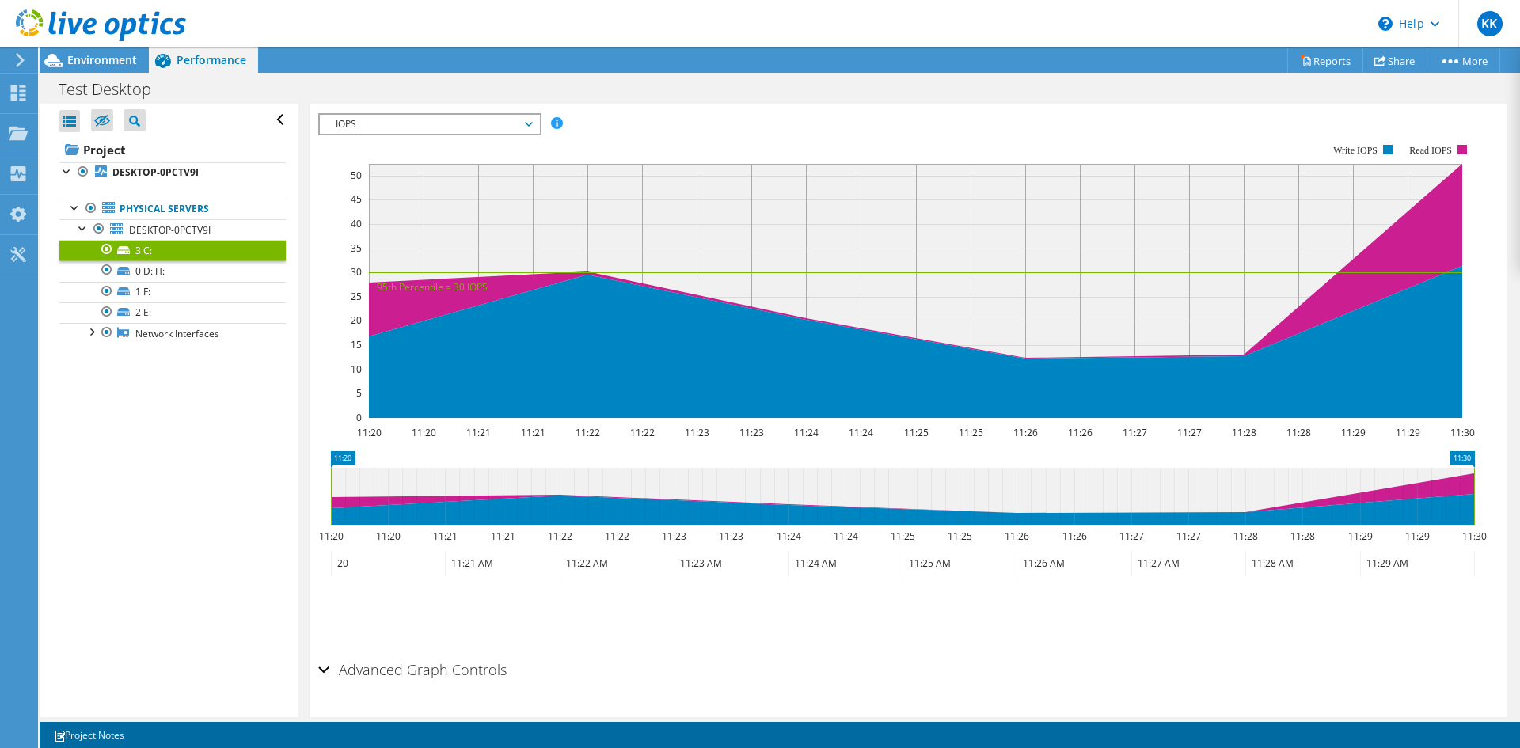
scroll to position [300, 0]
click at [384, 111] on div "IOPS Disk Throughput IO Size Latency Queue Depth CPU Percentage Memory Page Fau…" at bounding box center [908, 379] width 1181 height 549
click at [385, 115] on span "IOPS" at bounding box center [429, 124] width 203 height 19
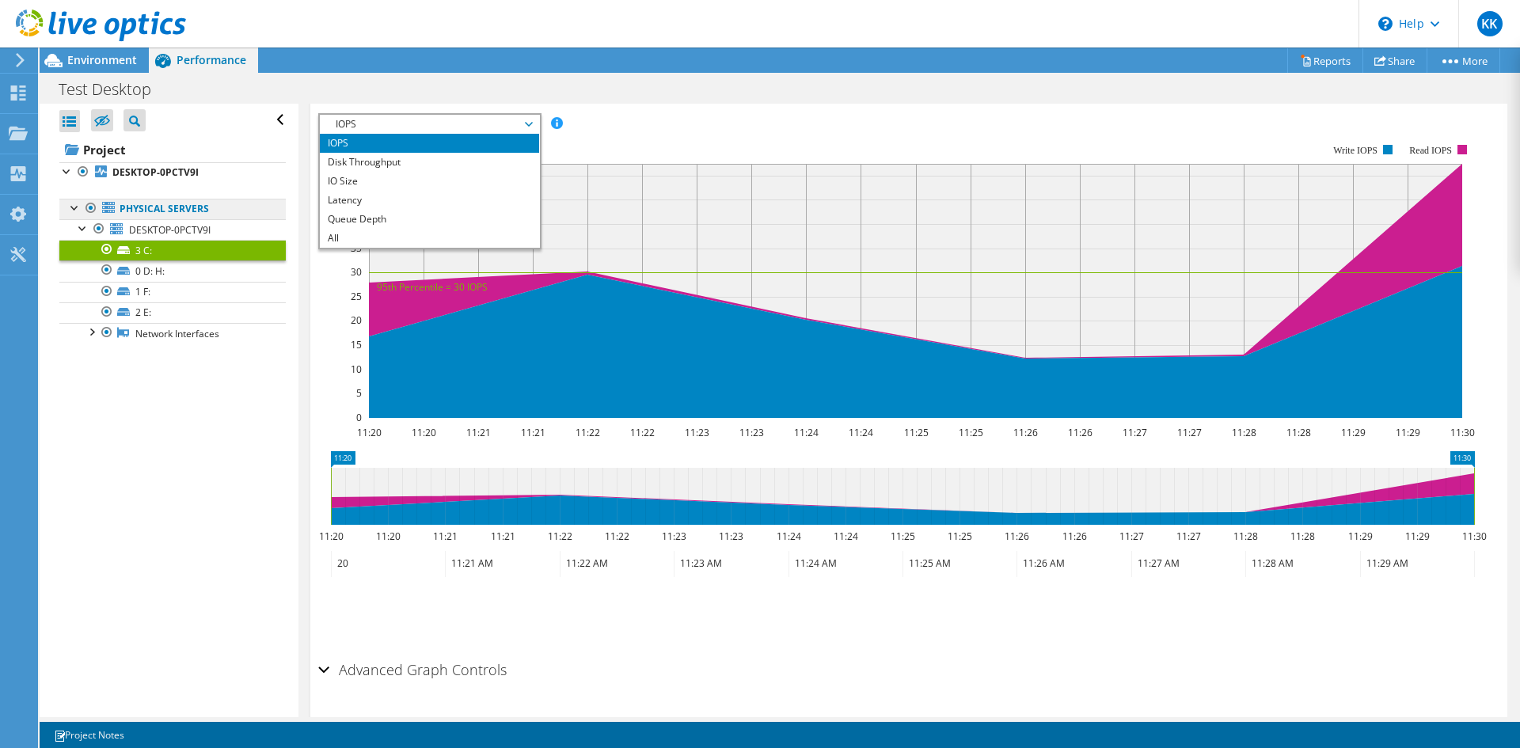
click at [176, 199] on link "Physical Servers" at bounding box center [172, 209] width 226 height 21
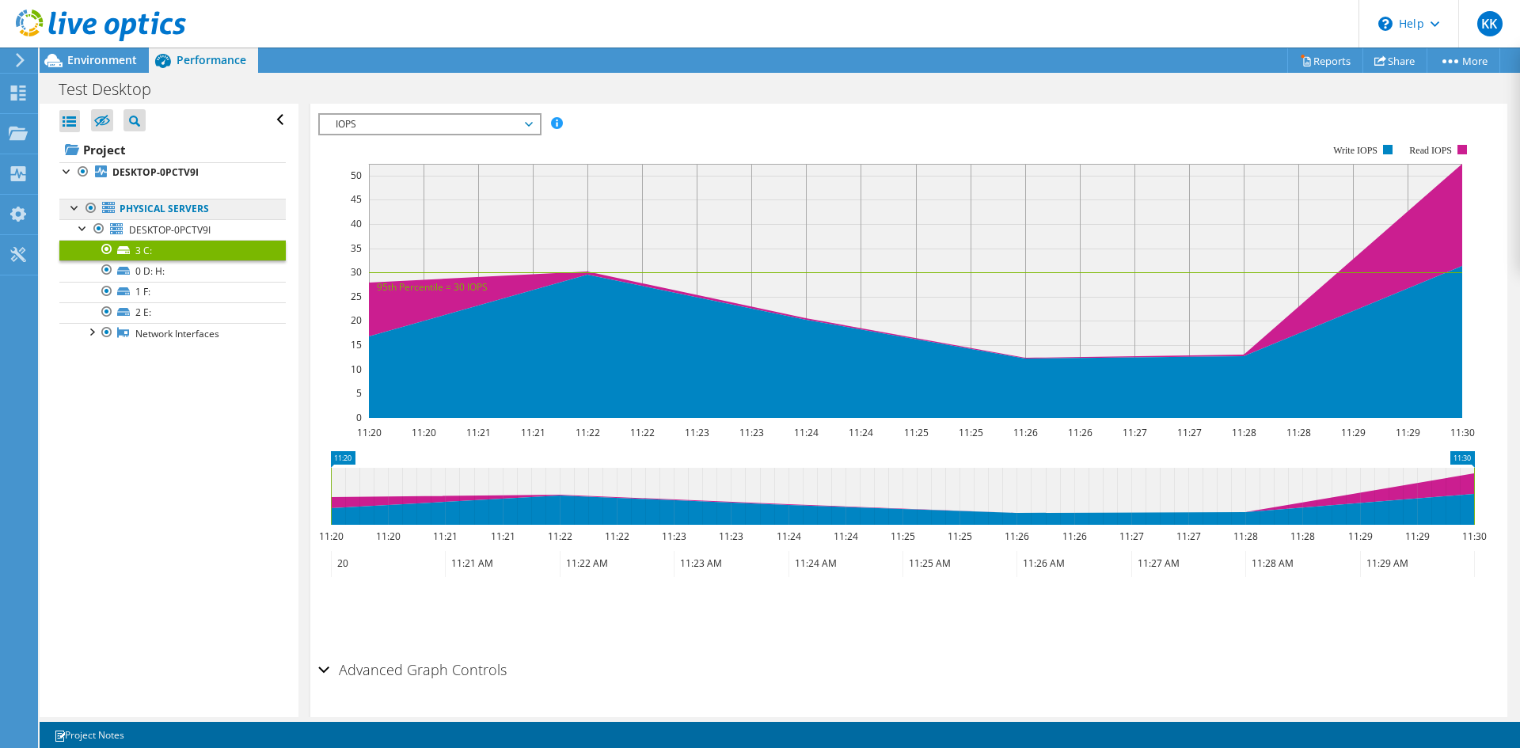
click at [172, 207] on link "Physical Servers" at bounding box center [172, 209] width 226 height 21
click at [130, 167] on b "DESKTOP-0PCTV9I" at bounding box center [155, 171] width 86 height 13
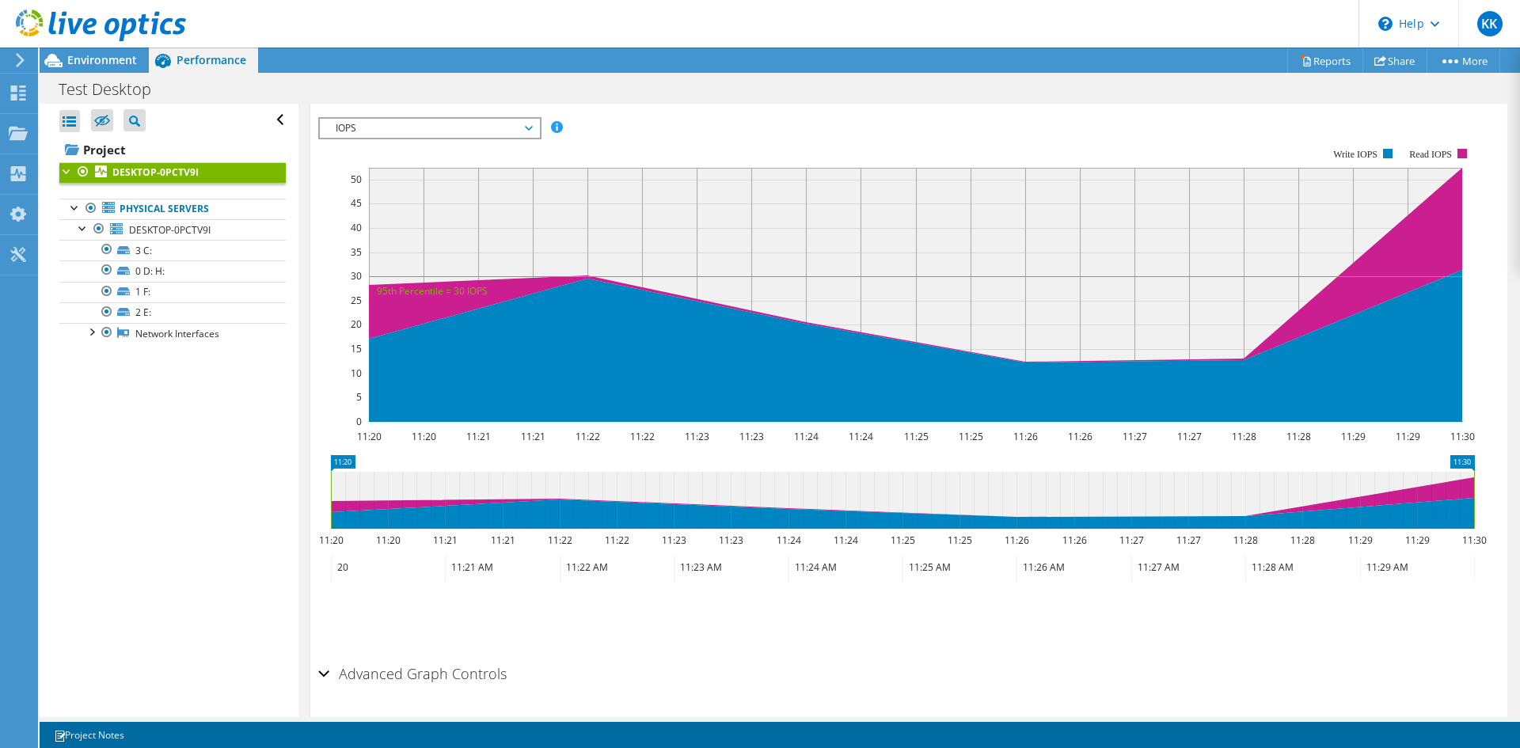
click at [72, 173] on div at bounding box center [67, 170] width 16 height 16
click at [69, 174] on div at bounding box center [67, 170] width 16 height 16
click at [104, 66] on span "Environment" at bounding box center [102, 59] width 70 height 15
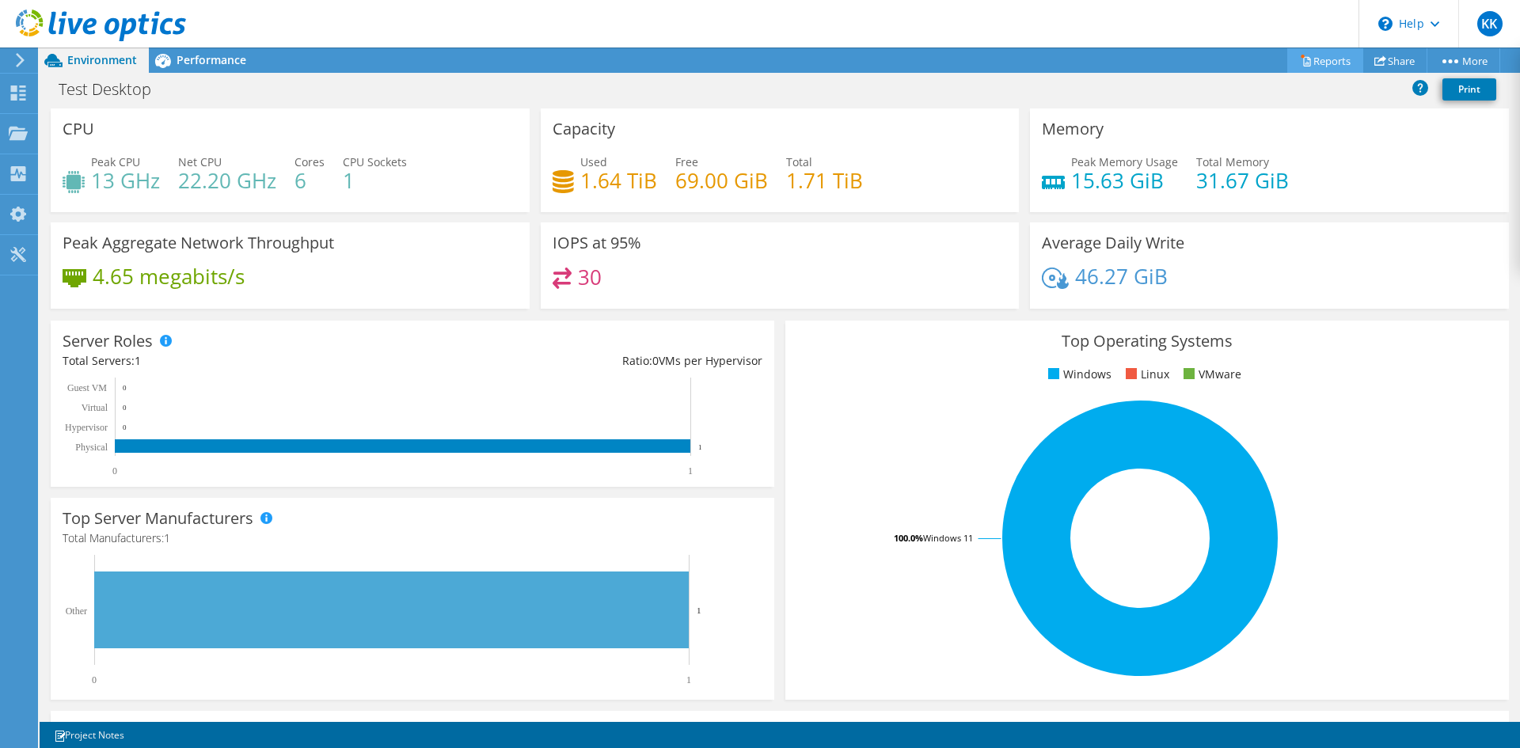
click at [1313, 57] on link "Reports" at bounding box center [1325, 60] width 76 height 25
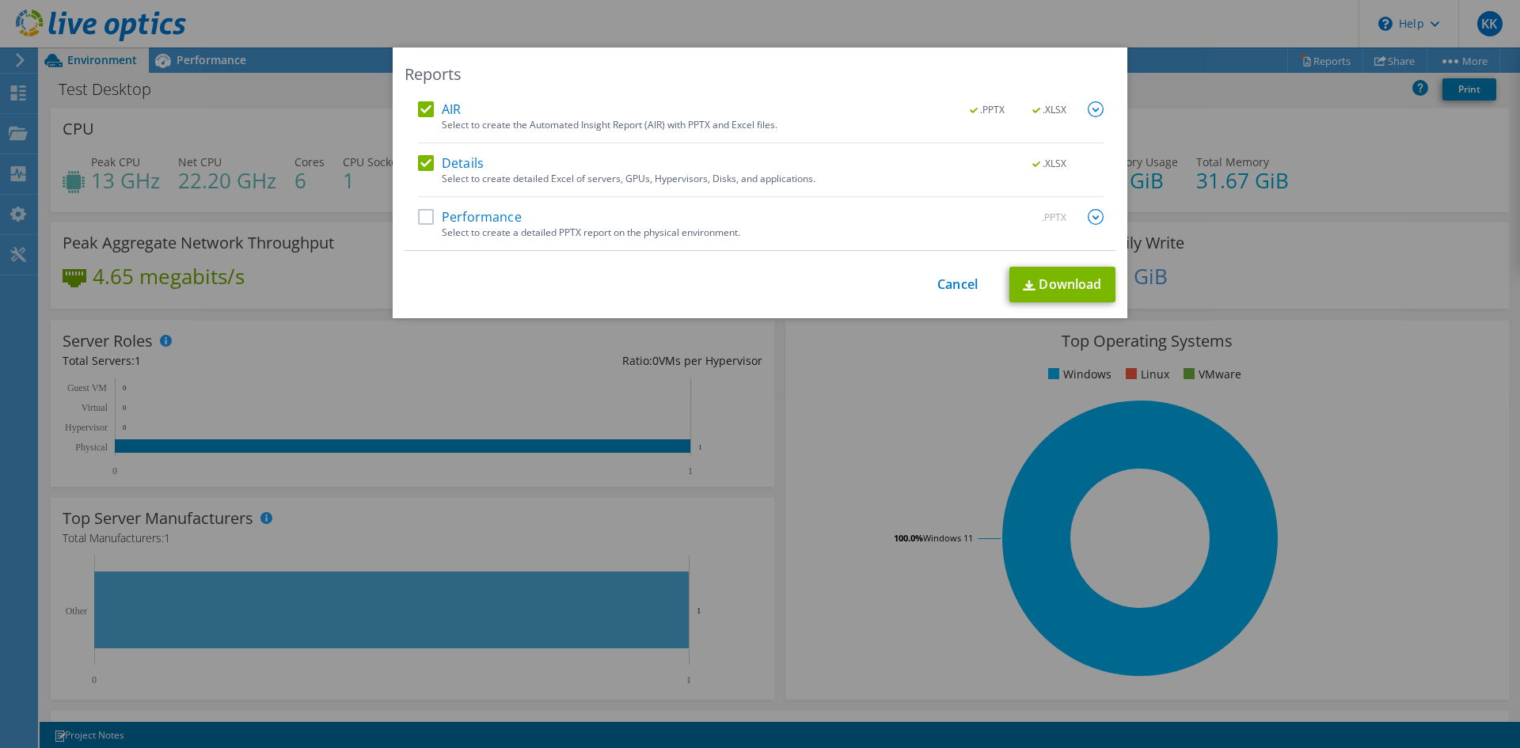
click at [431, 204] on div "AIR .PPTX .XLSX Select to create the Automated Insight Report (AIR) with PPTX a…" at bounding box center [760, 175] width 685 height 149
click at [438, 219] on label "Performance" at bounding box center [470, 217] width 104 height 16
click at [0, 0] on input "Performance" at bounding box center [0, 0] width 0 height 0
click at [1041, 283] on link "Download" at bounding box center [1062, 285] width 106 height 36
click at [298, 320] on div "Reports AIR .PPTX .XLSX Select to create the Automated Insight Report (AIR) wit…" at bounding box center [760, 373] width 1520 height 653
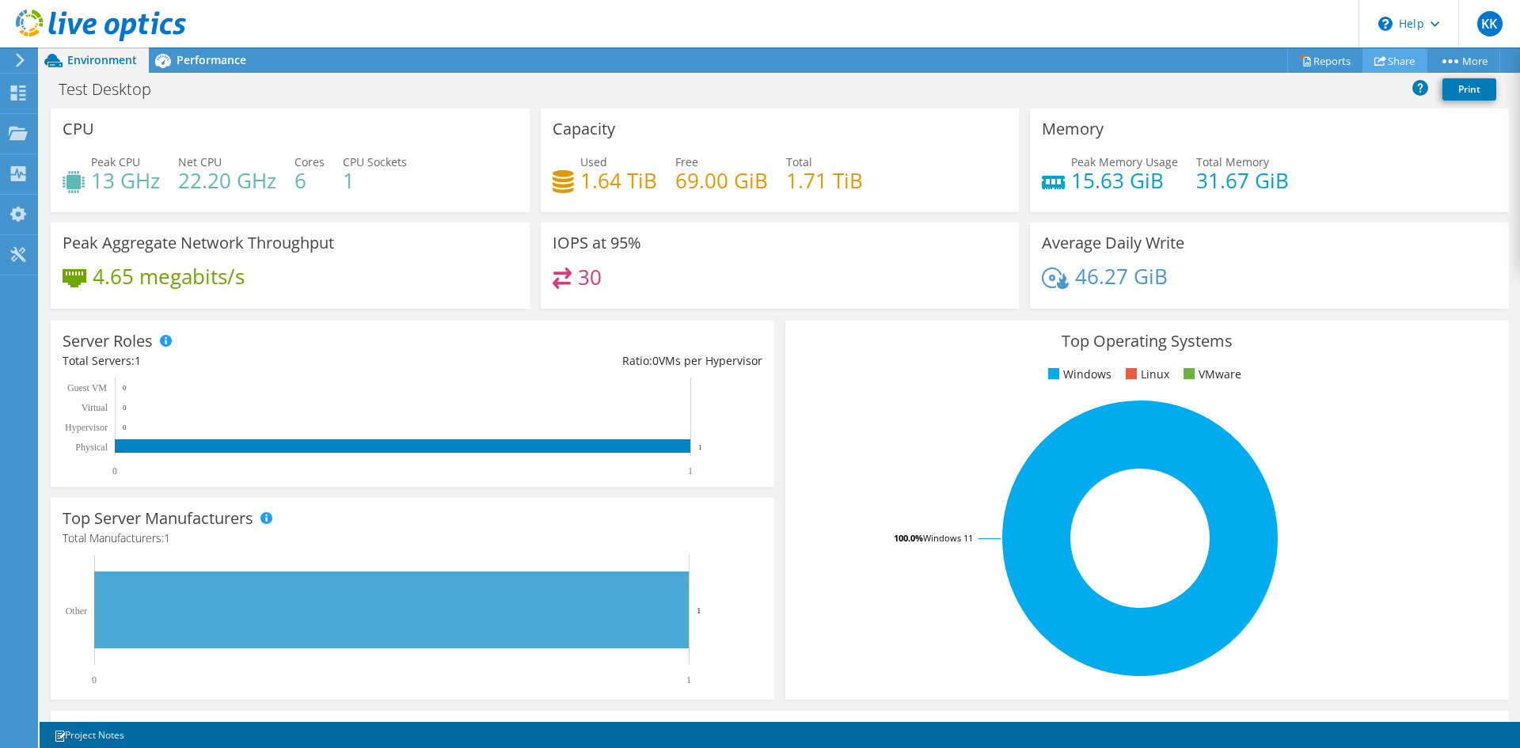
click at [1412, 59] on link "Share" at bounding box center [1394, 60] width 65 height 25
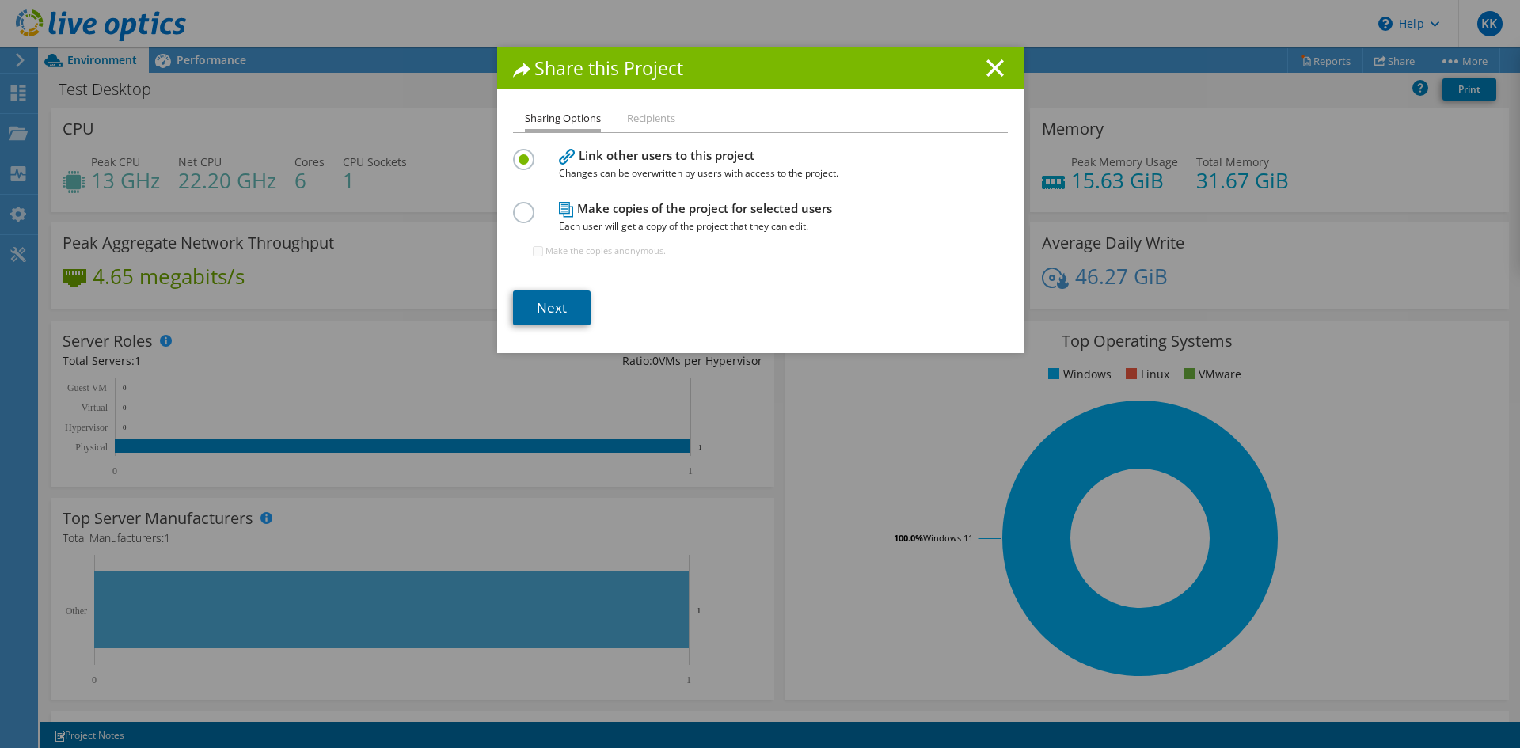
click at [540, 296] on link "Next" at bounding box center [552, 307] width 78 height 35
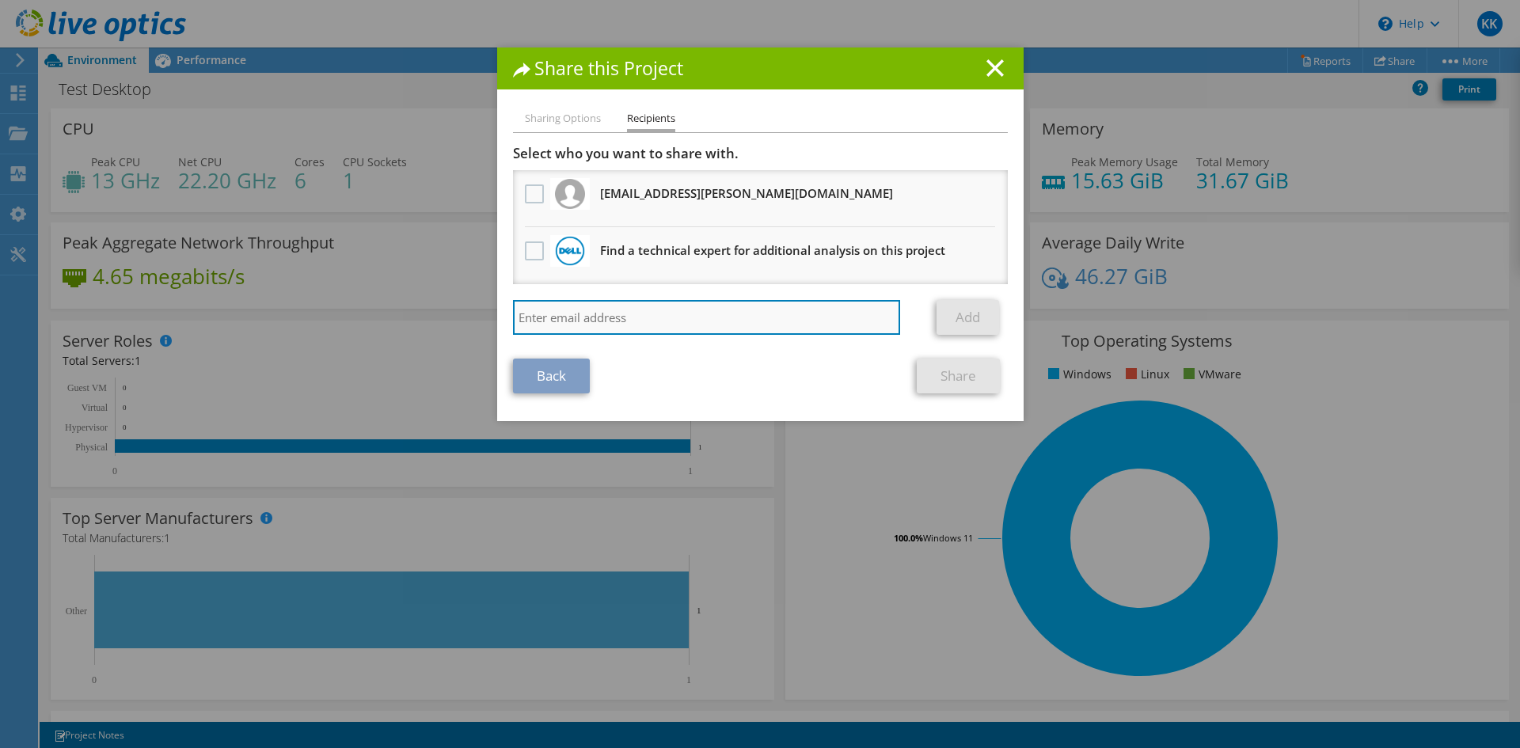
click at [659, 324] on input "search" at bounding box center [707, 317] width 388 height 35
